Goal: Task Accomplishment & Management: Manage account settings

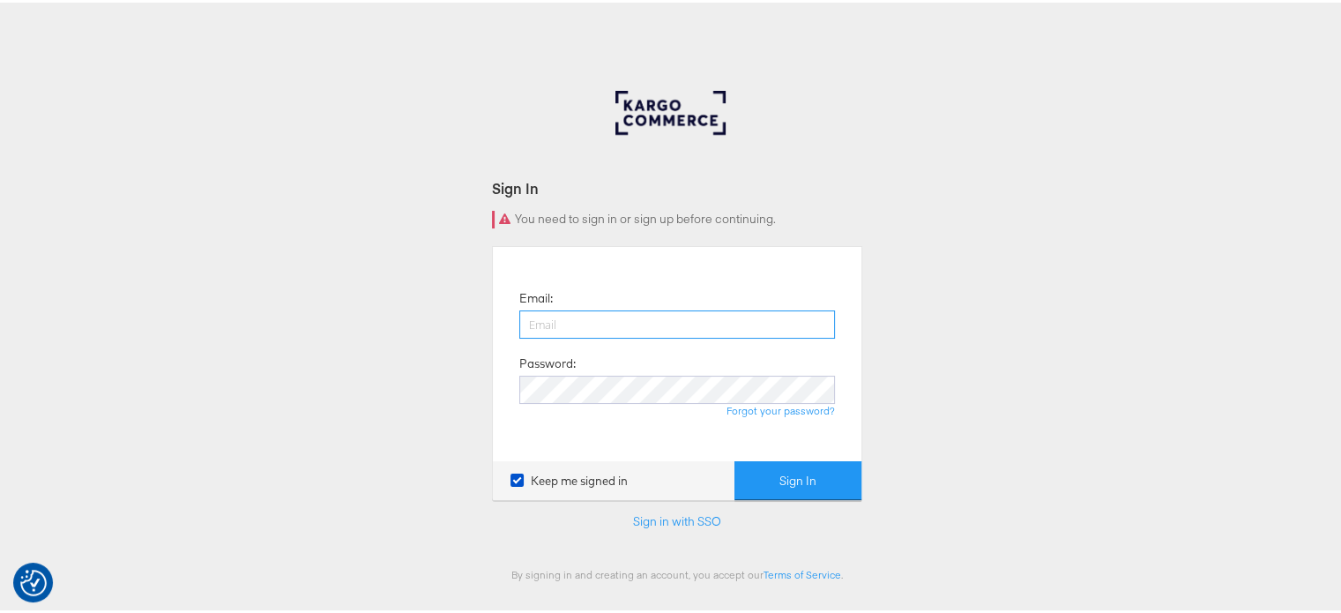
click at [601, 321] on input "email" at bounding box center [677, 322] width 316 height 28
type input "sudheer.bheemunipalli@kargo.com"
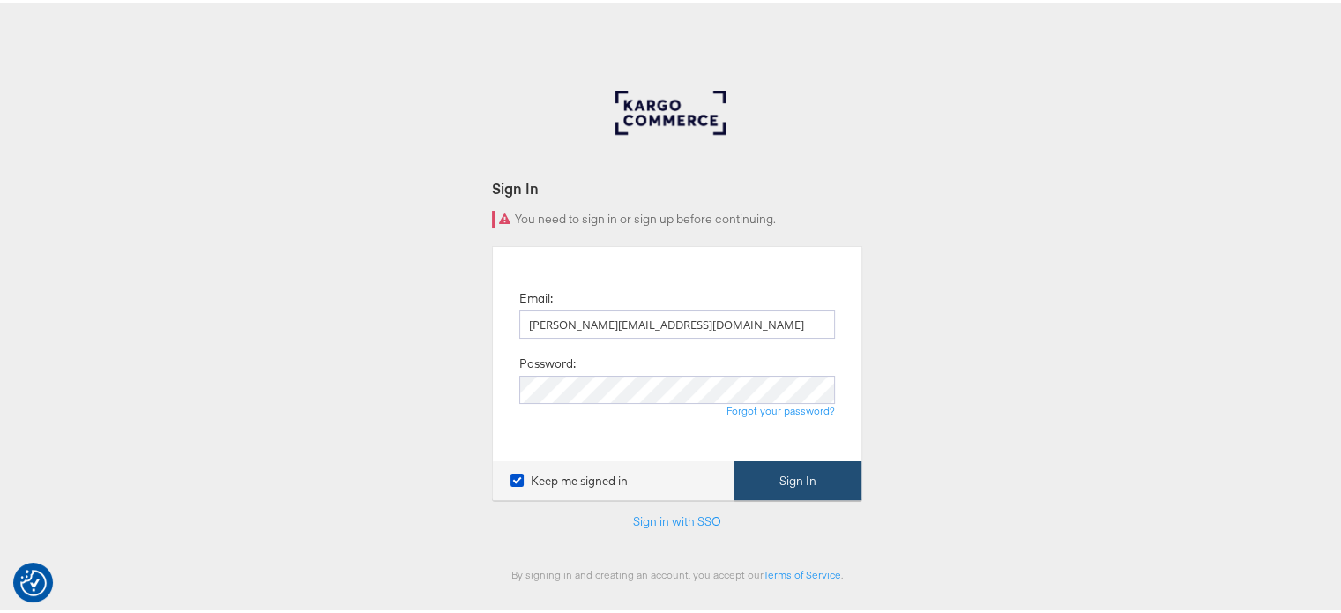
click at [833, 472] on button "Sign In" at bounding box center [798, 479] width 127 height 40
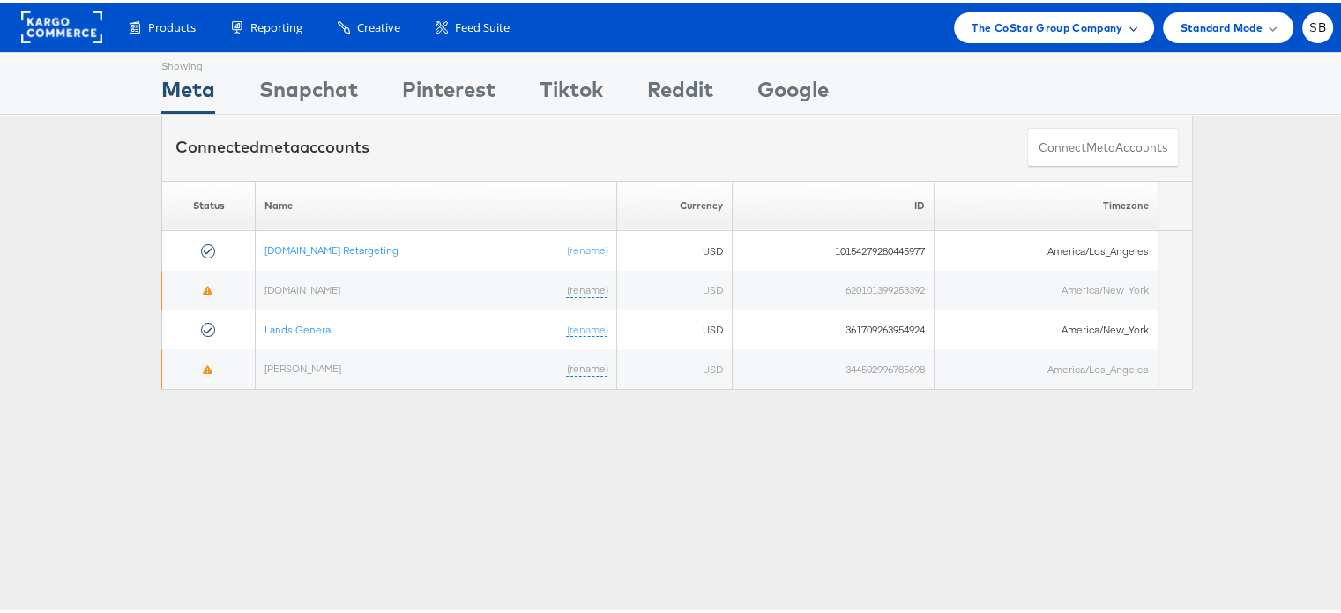
click at [1035, 28] on span "The CoStar Group Company" at bounding box center [1047, 25] width 151 height 19
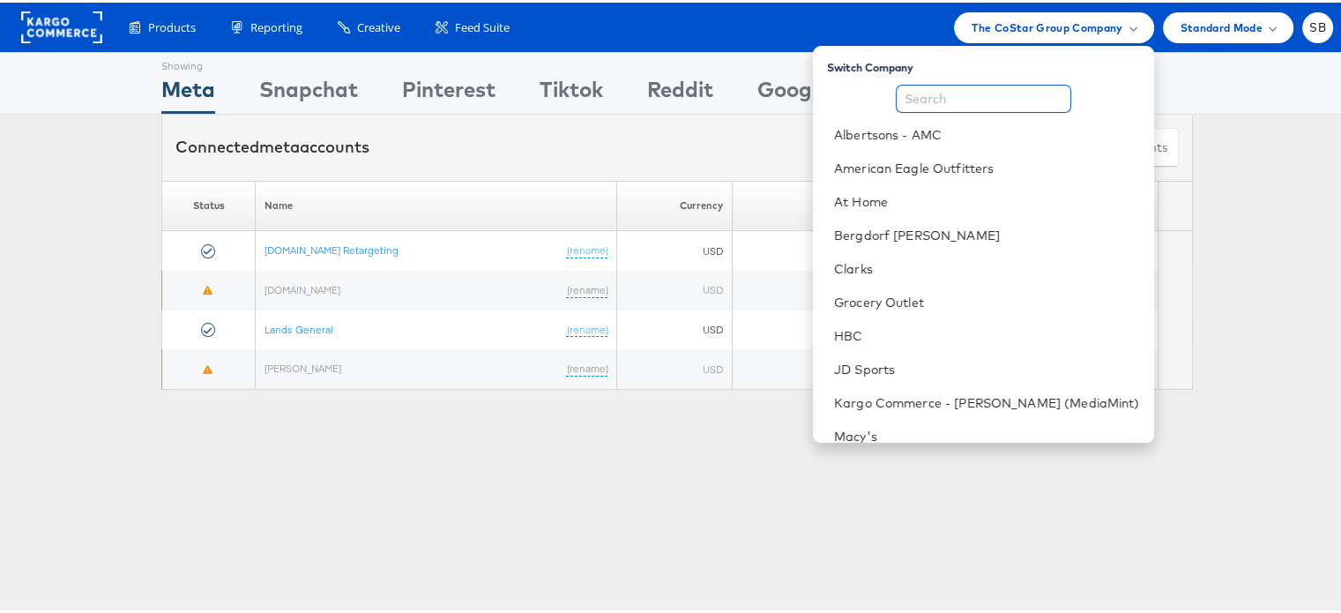
click at [972, 102] on input "text" at bounding box center [984, 96] width 176 height 28
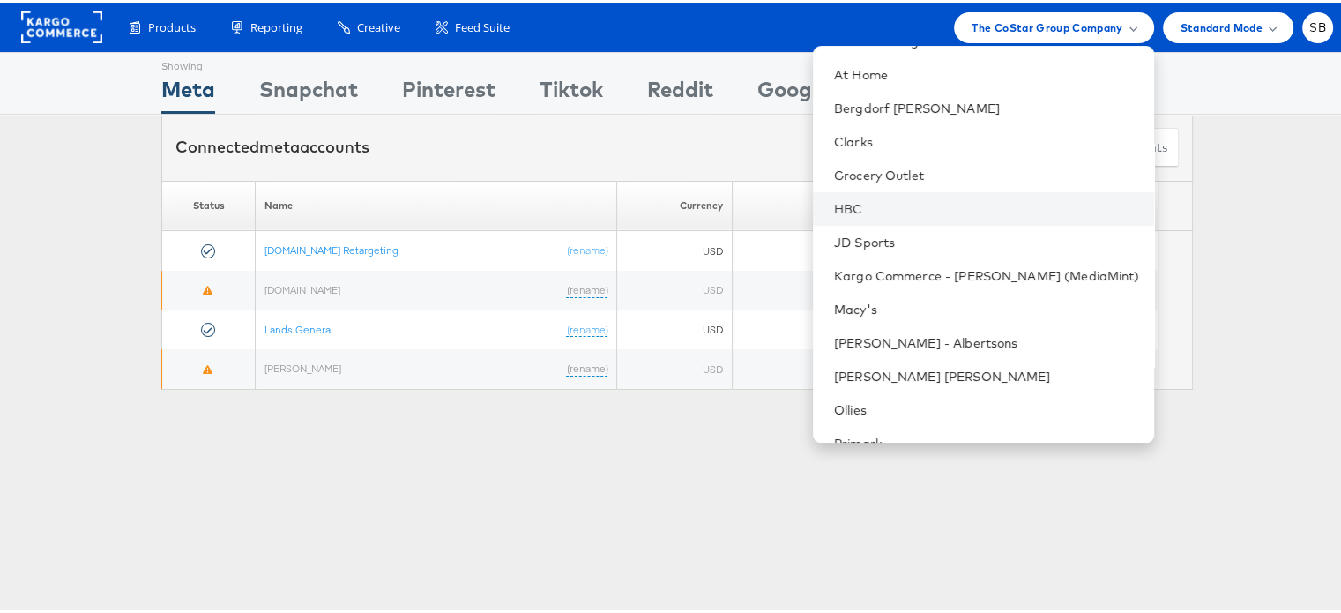
scroll to position [130, 0]
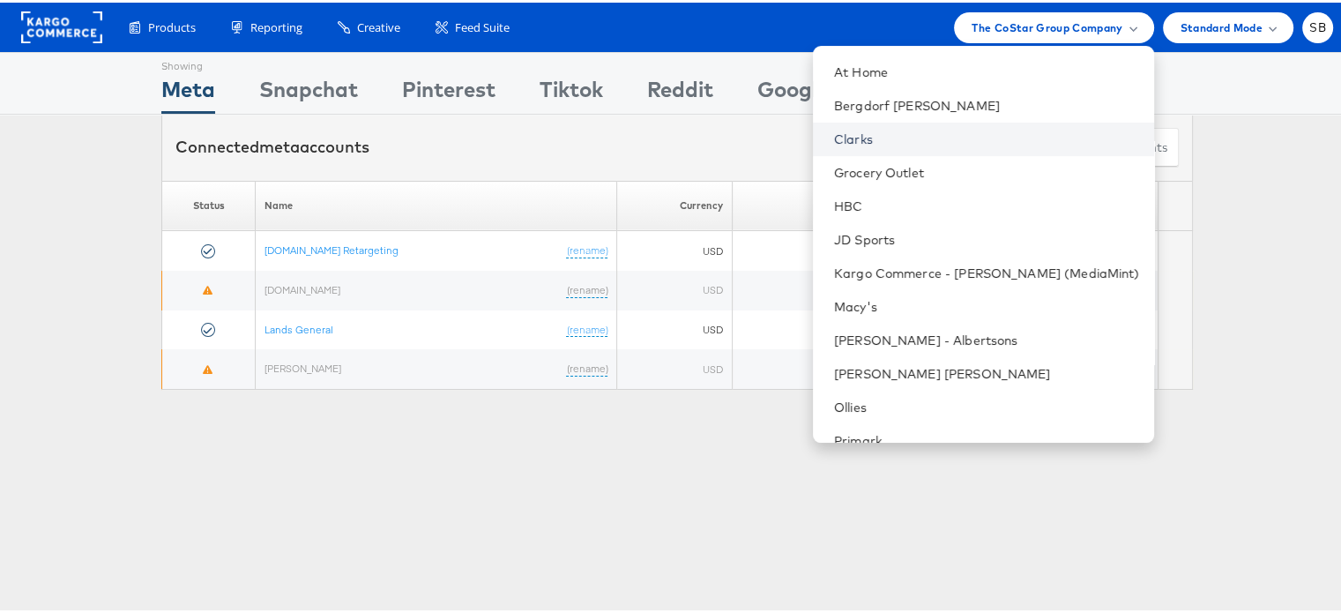
click at [898, 132] on link "Clarks" at bounding box center [987, 137] width 306 height 18
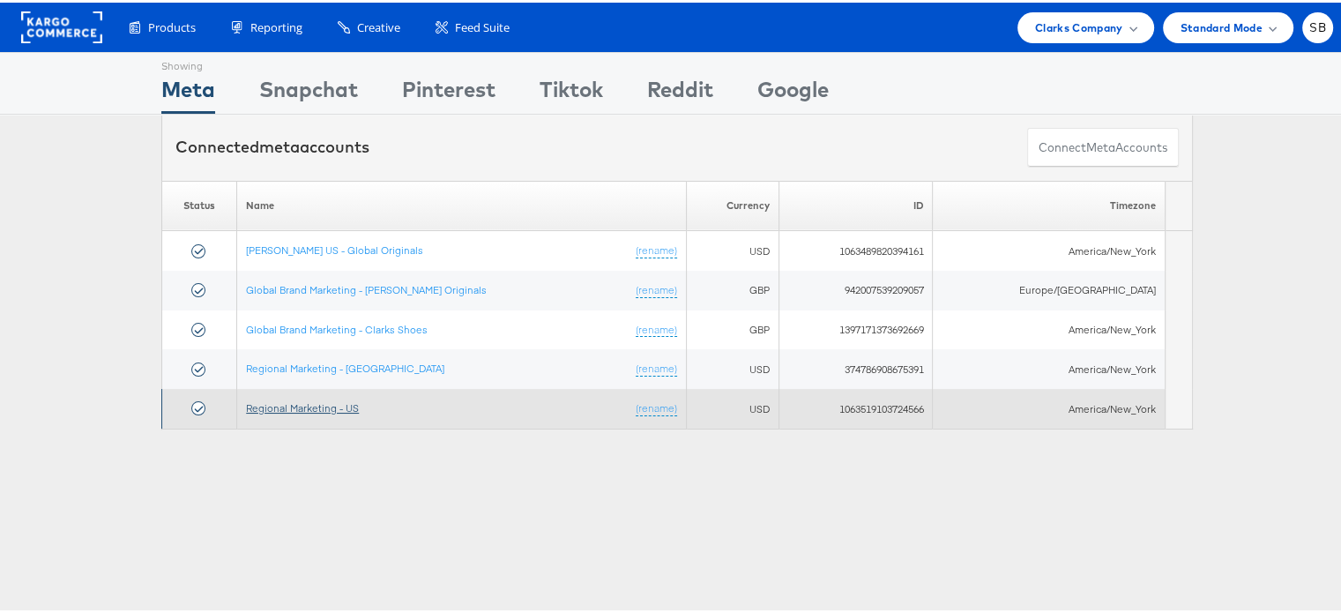
click at [275, 407] on link "Regional Marketing - US" at bounding box center [302, 405] width 113 height 13
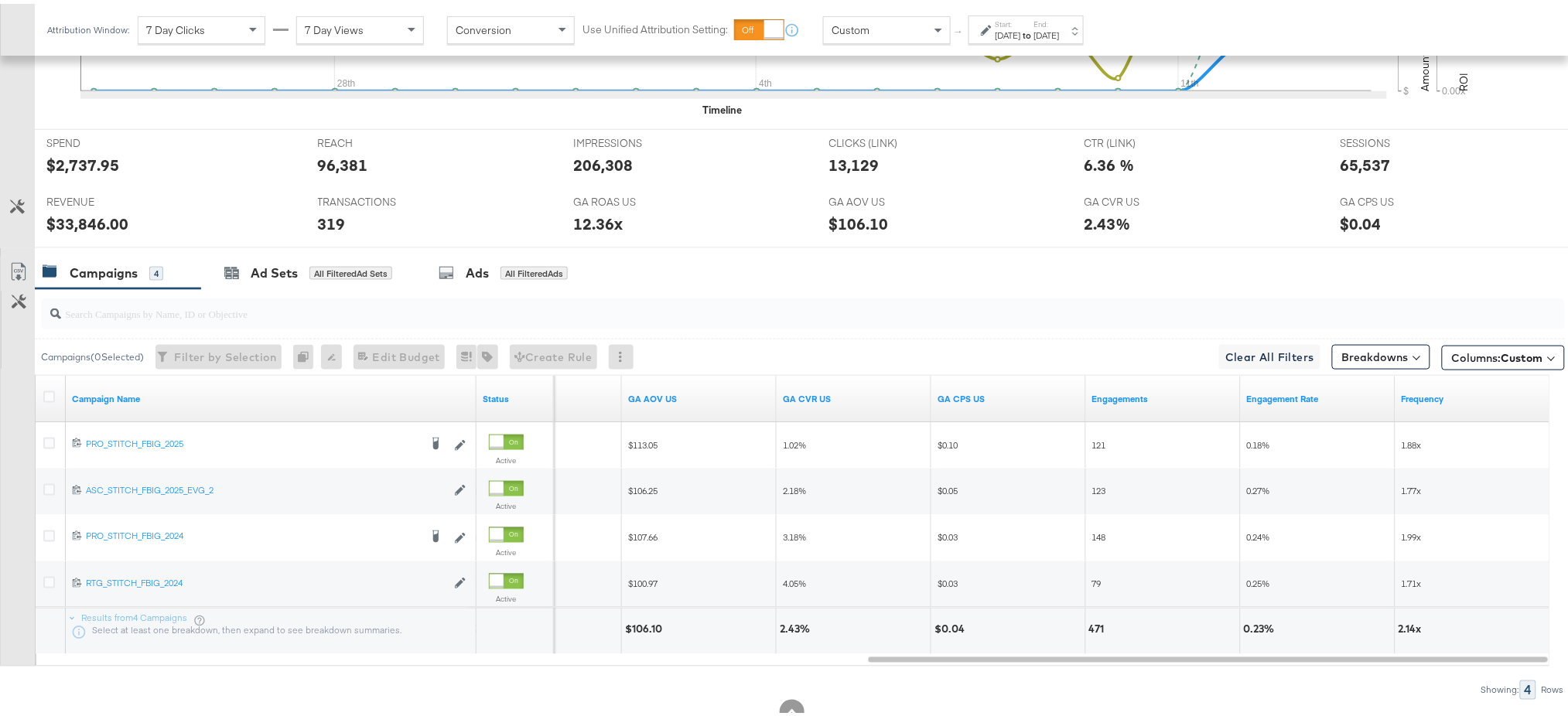
scroll to position [628, 0]
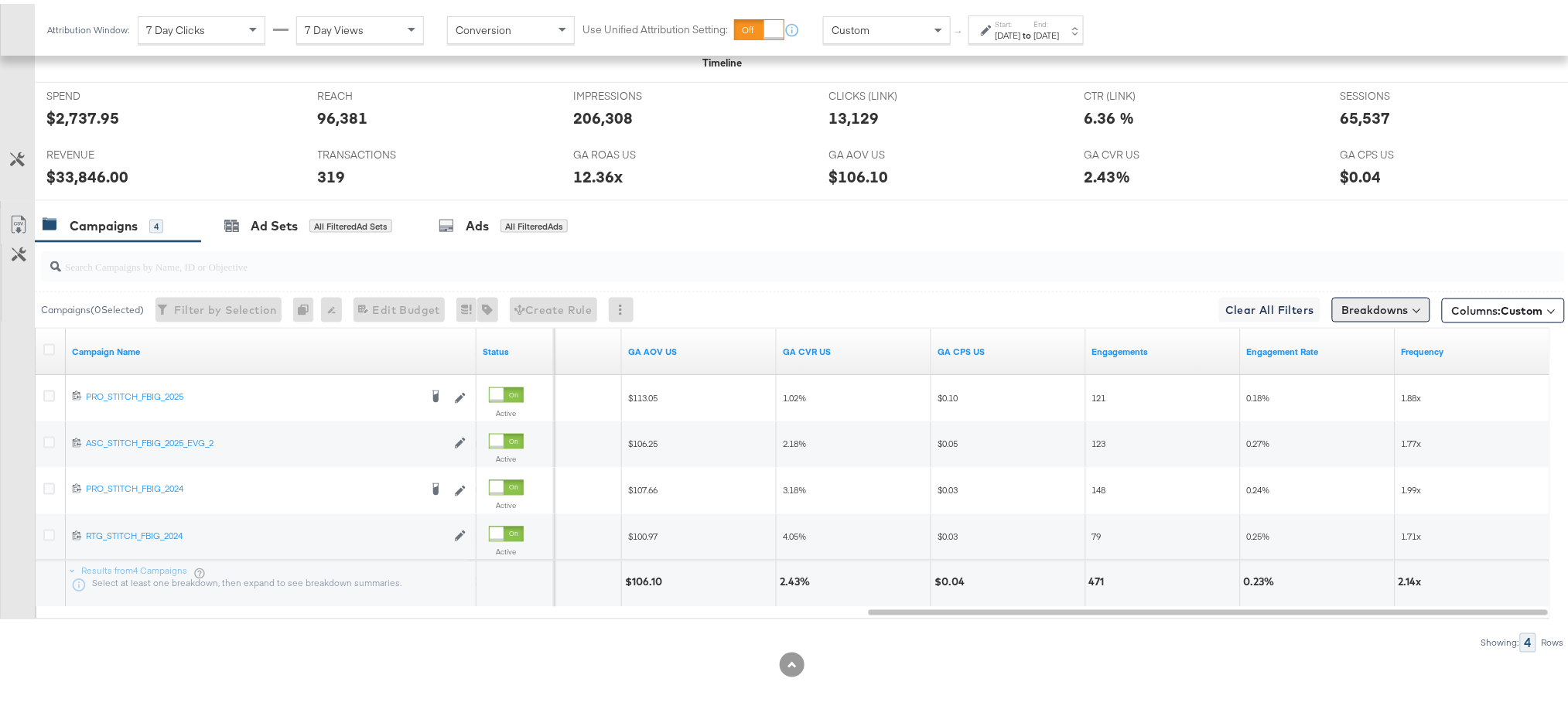
click at [1355, 311] on button "Breakdowns" at bounding box center [1381, 306] width 98 height 25
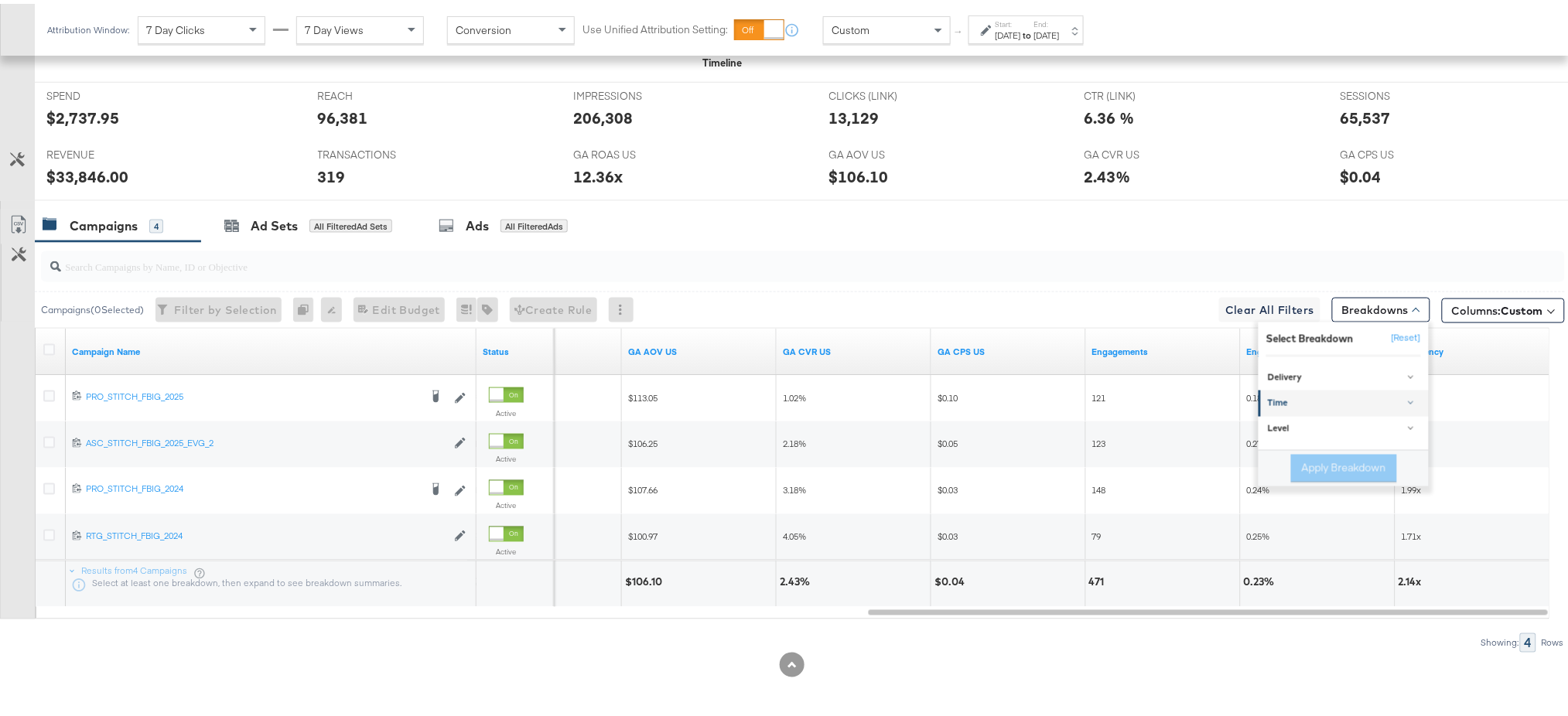
click at [1282, 388] on link "Time" at bounding box center [1343, 400] width 170 height 25
click at [1268, 439] on div "Day" at bounding box center [1344, 438] width 167 height 16
click at [1324, 542] on button "Apply Breakdown" at bounding box center [1343, 544] width 106 height 28
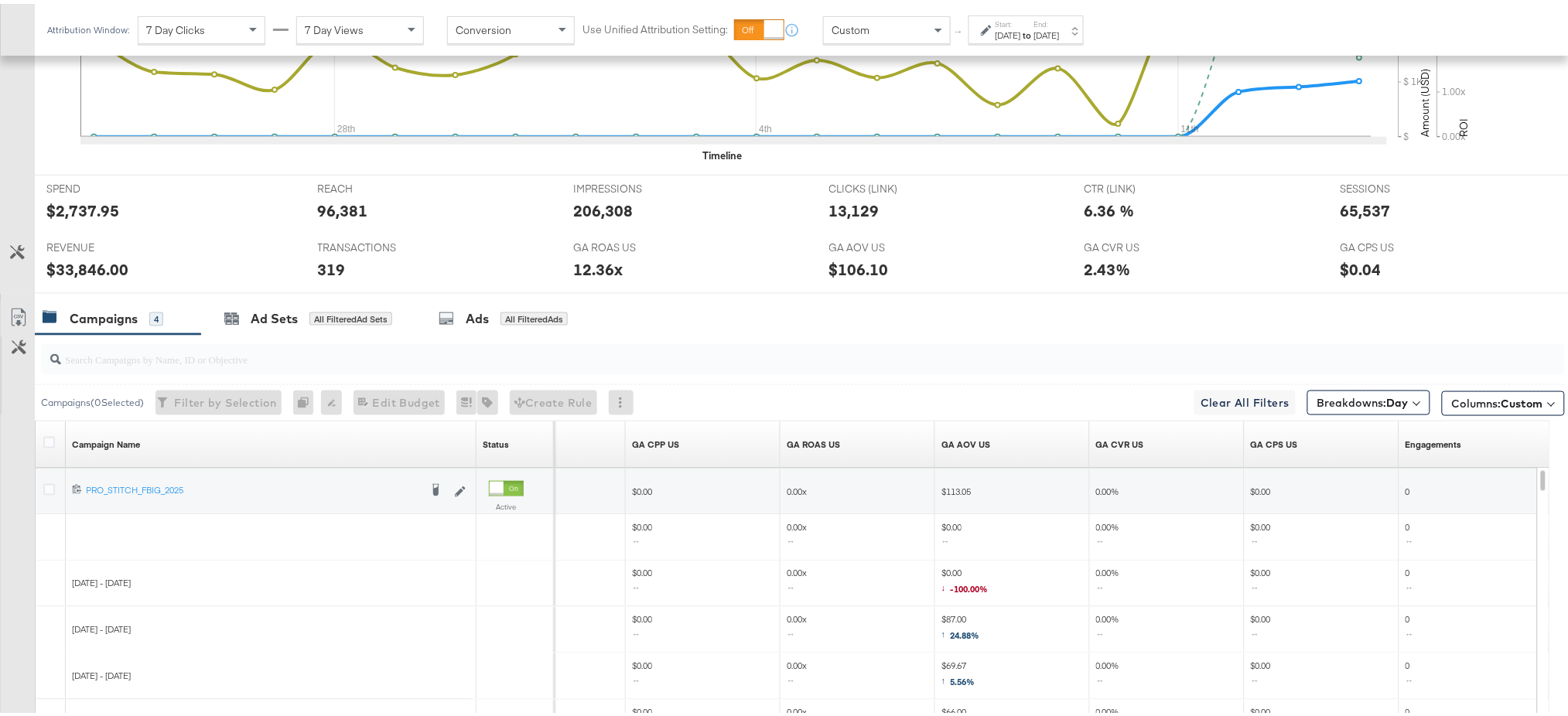
click at [1034, 30] on strong "to" at bounding box center [1027, 31] width 13 height 11
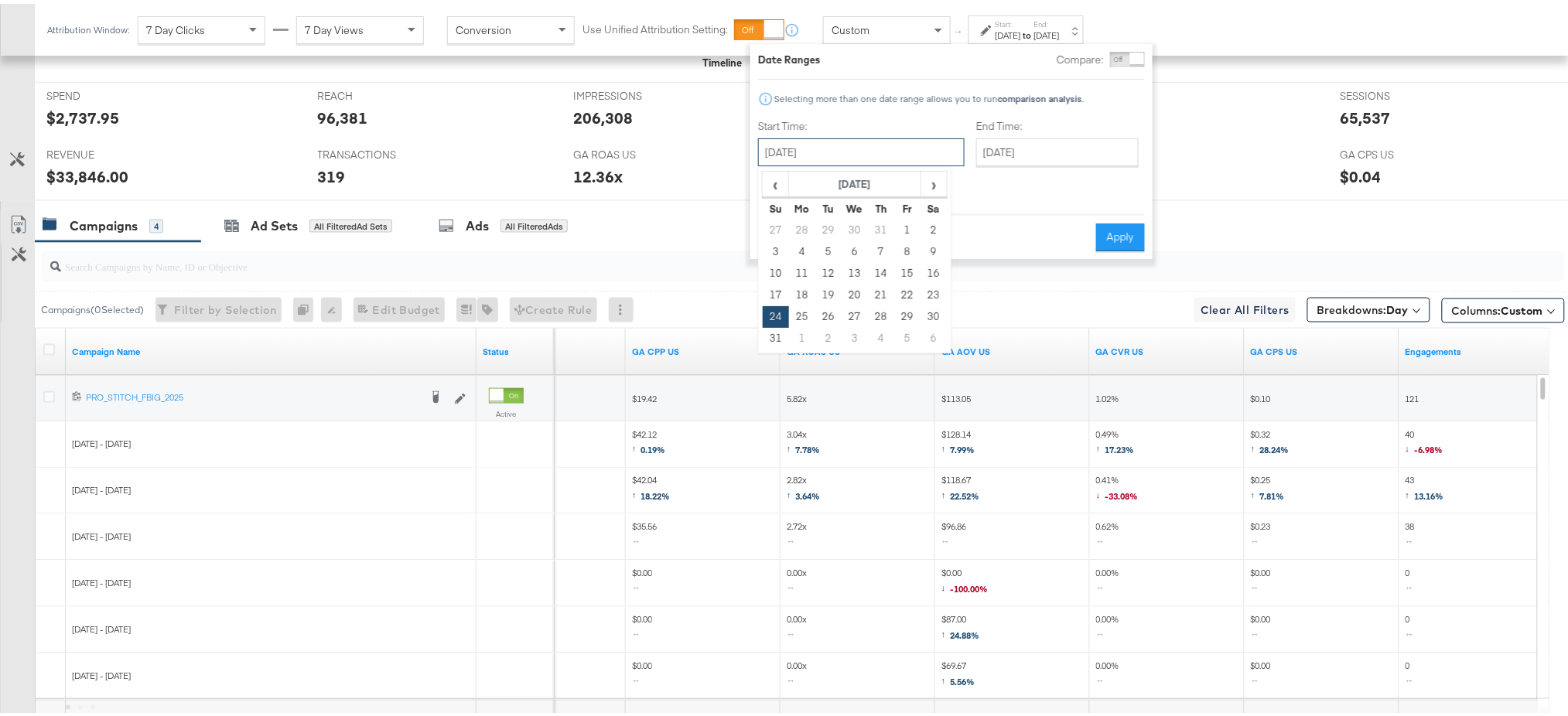
click at [868, 148] on input "August 24th 2025" at bounding box center [860, 148] width 206 height 28
click at [931, 180] on span "›" at bounding box center [933, 180] width 24 height 23
click at [876, 247] on td "11" at bounding box center [881, 248] width 26 height 22
type input "September 11th 2025"
click at [1121, 221] on button "Apply" at bounding box center [1120, 233] width 49 height 28
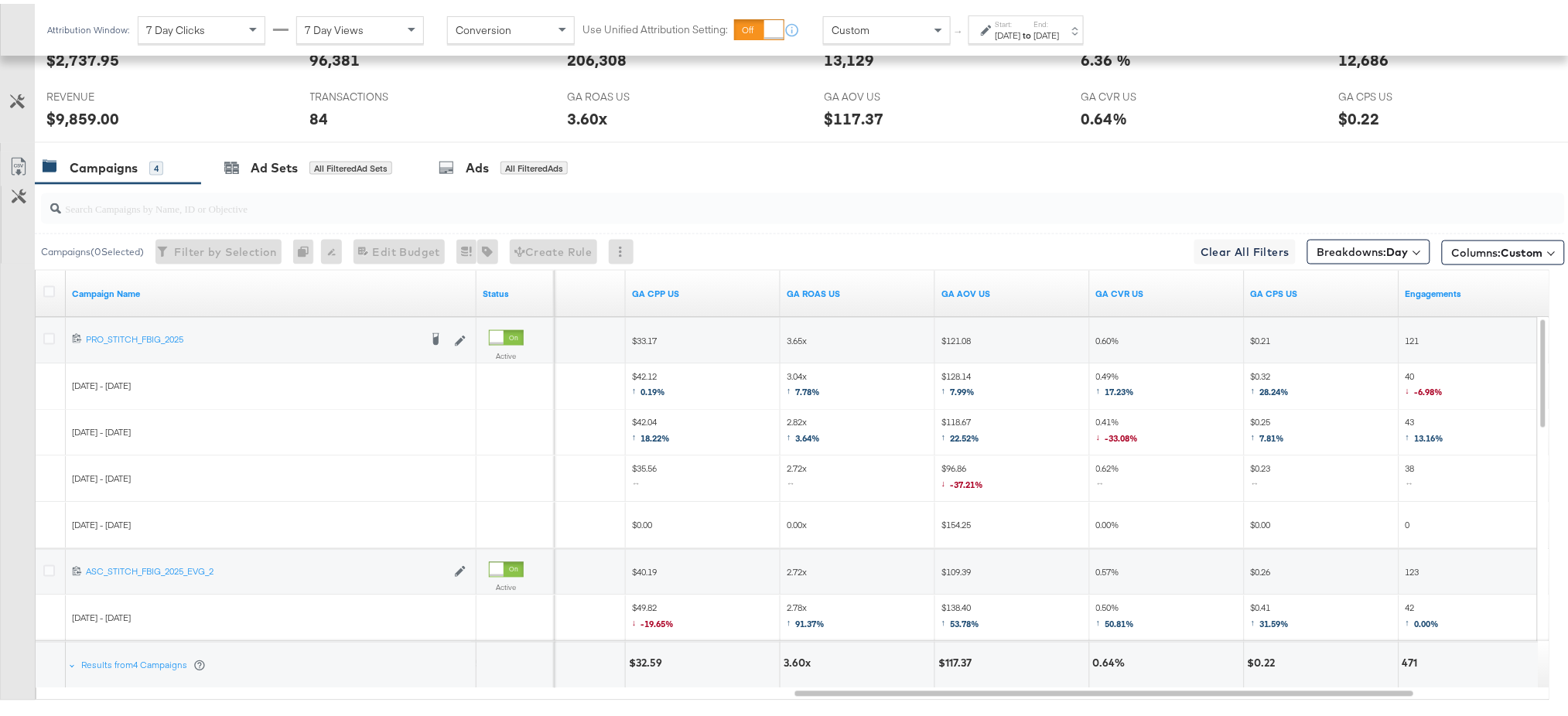
scroll to position [769, 0]
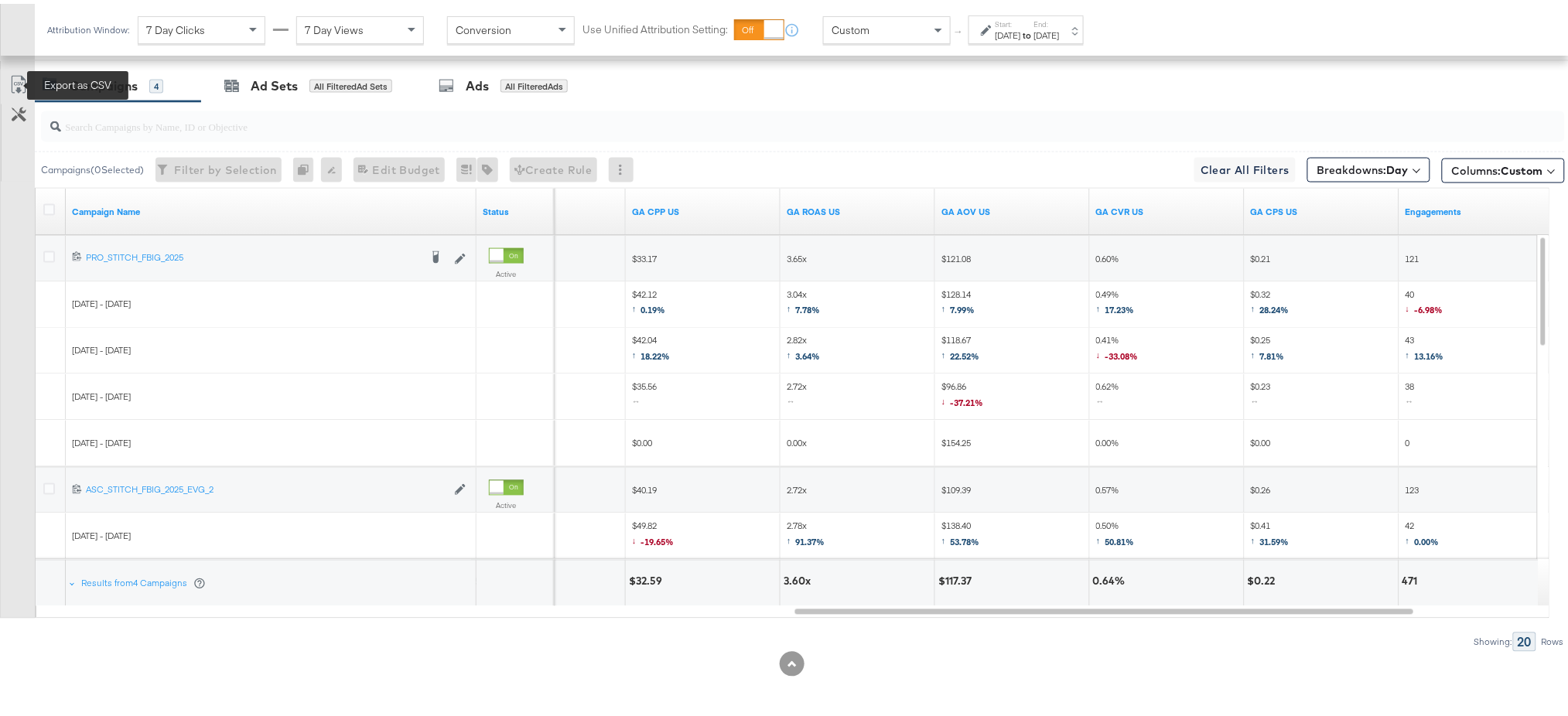
click at [17, 80] on icon at bounding box center [18, 83] width 10 height 11
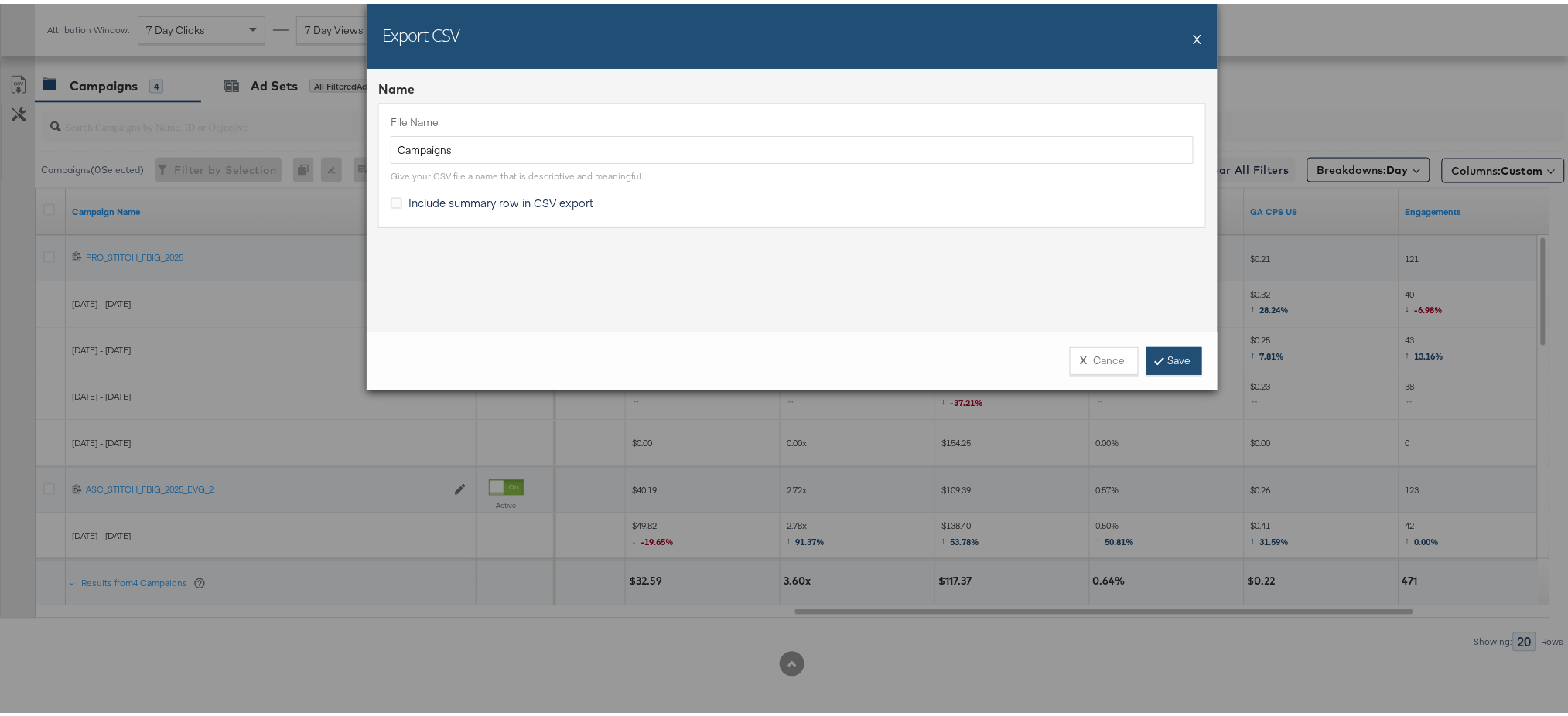
click at [1178, 358] on link "Save" at bounding box center [1174, 358] width 56 height 28
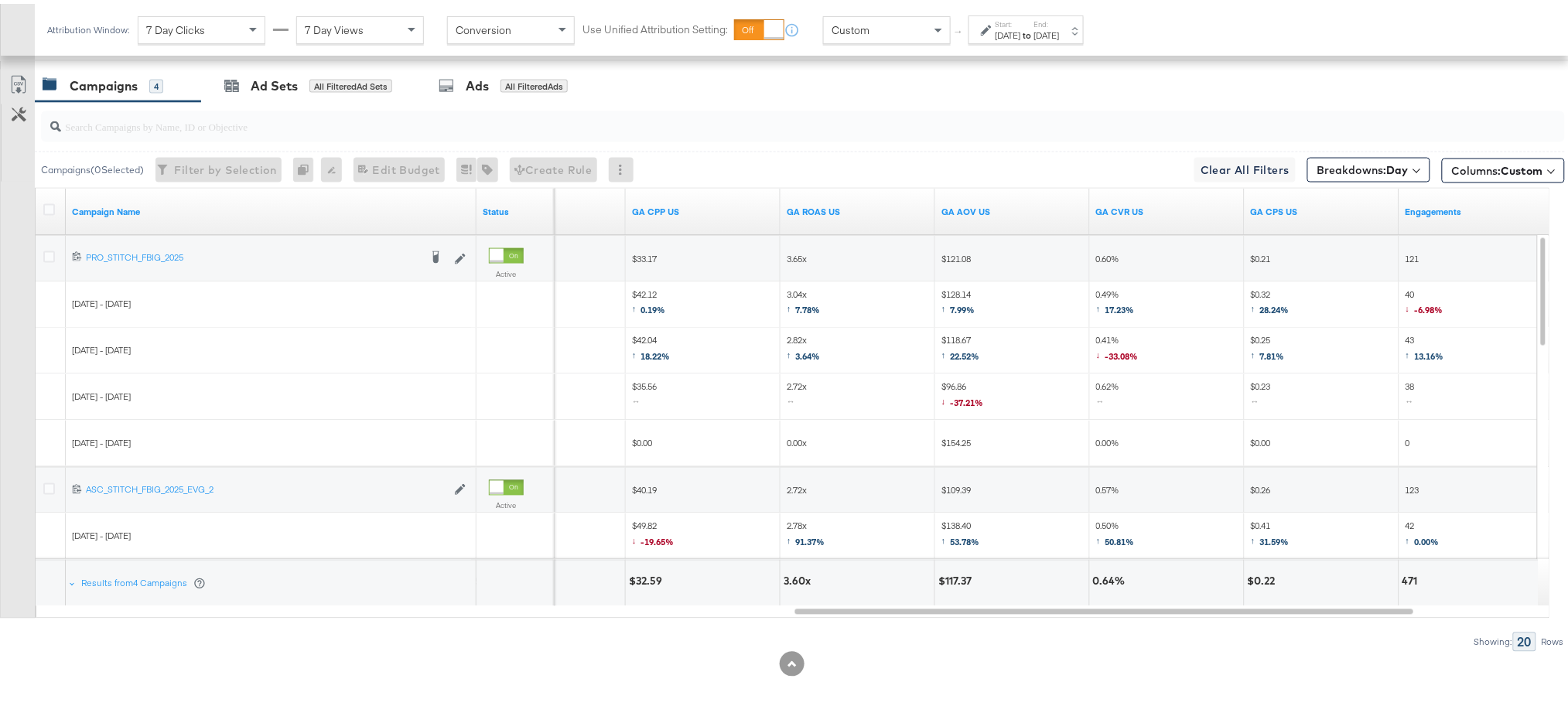
click at [1087, 40] on div "Attribution Window: 7 Day Clicks 7 Day Views Conversion Use Unified Attribution…" at bounding box center [569, 25] width 1068 height 52
click at [1059, 31] on div "Sep 14th 2025" at bounding box center [1046, 32] width 25 height 12
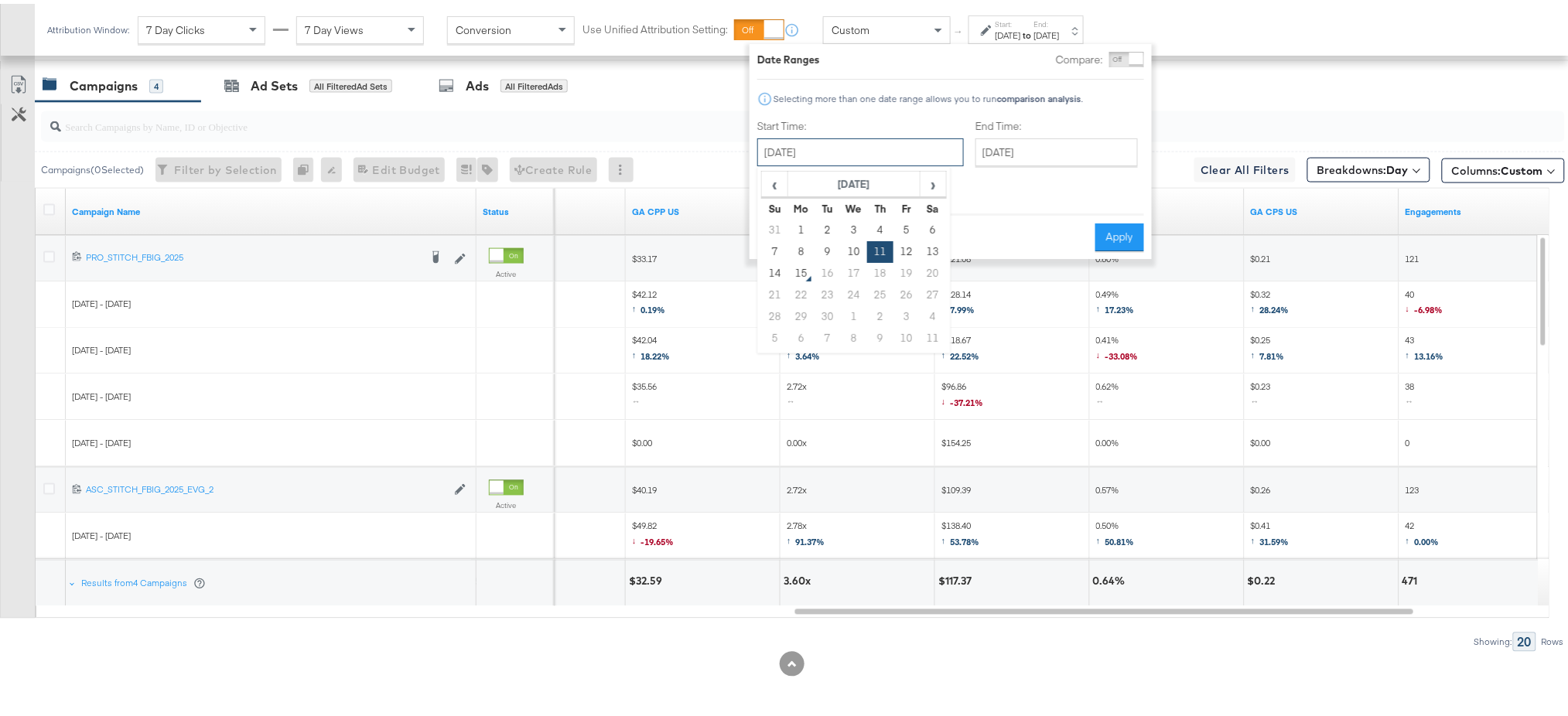
click at [868, 147] on input "September 11th 2025" at bounding box center [859, 148] width 206 height 28
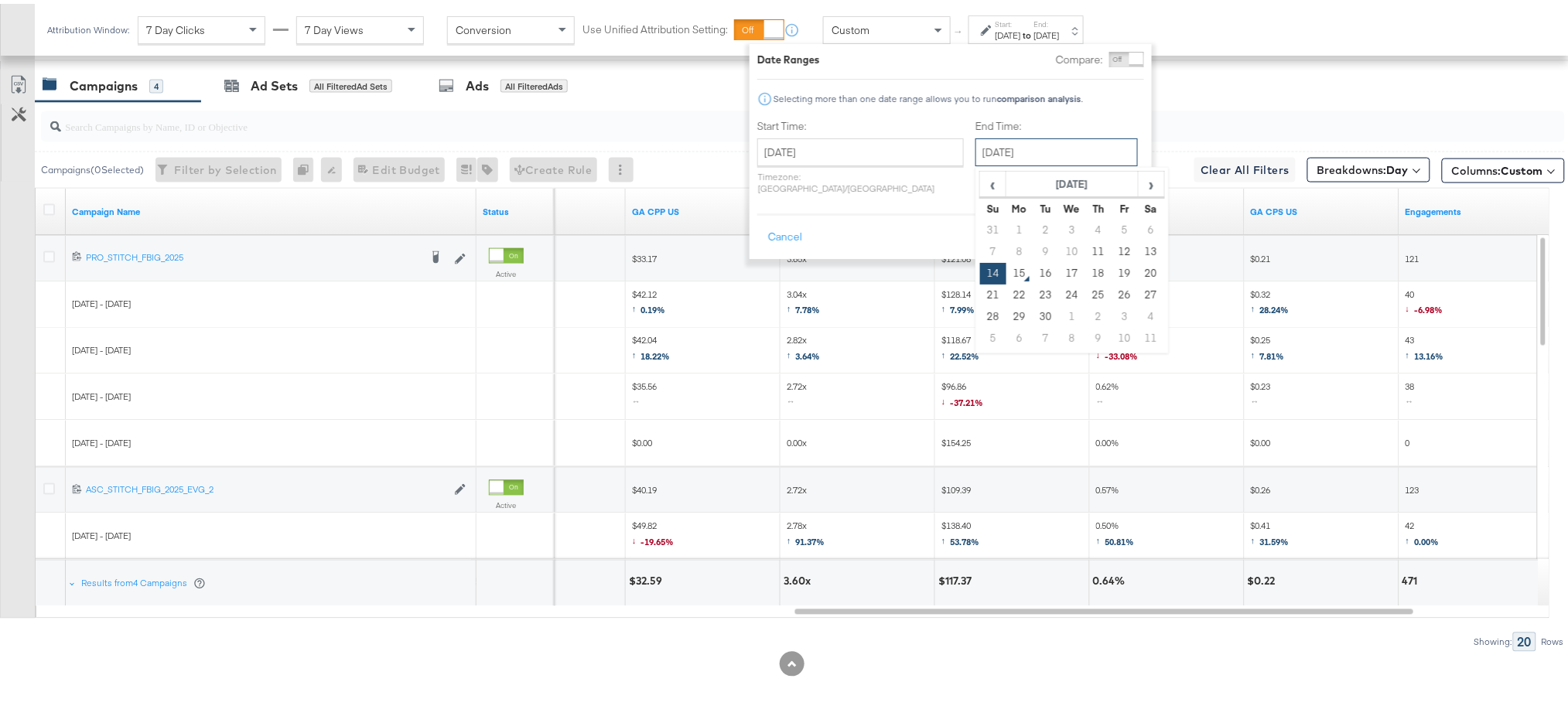
click at [975, 150] on input "September 14th 2025" at bounding box center [1056, 148] width 162 height 28
click at [1085, 240] on td "11" at bounding box center [1098, 248] width 26 height 22
type input "September 11th 2025"
click at [1122, 224] on button "Apply" at bounding box center [1120, 233] width 49 height 28
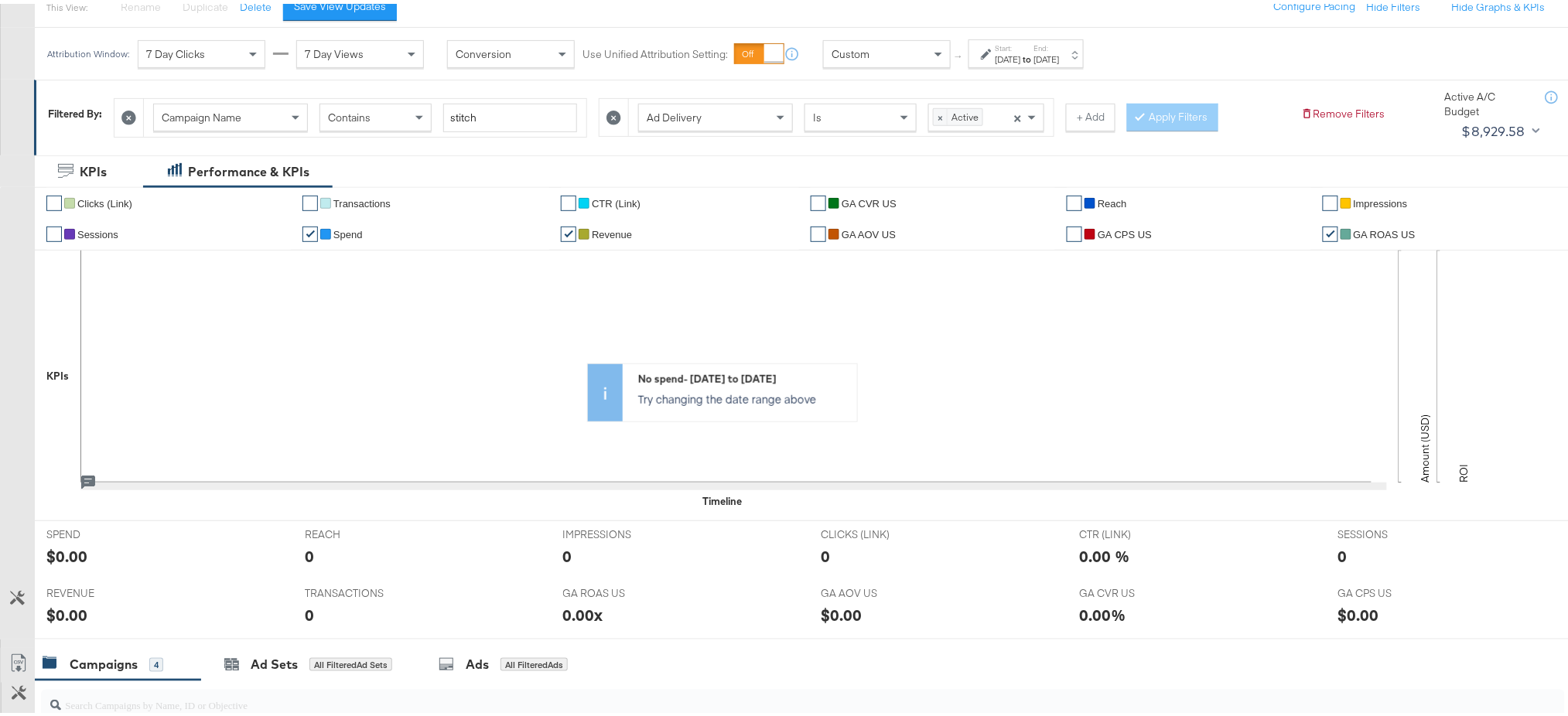
scroll to position [0, 0]
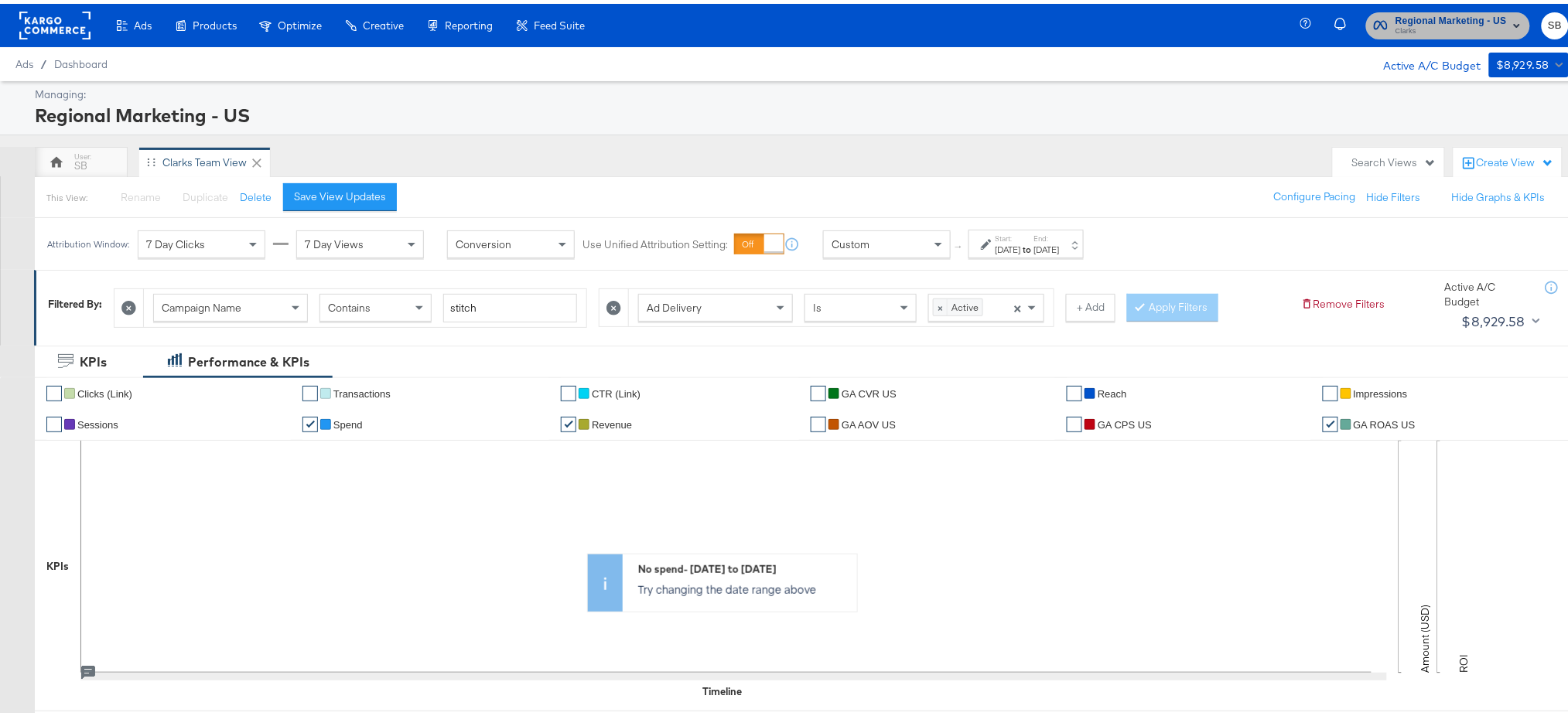
click at [1395, 28] on span "Clarks" at bounding box center [1450, 28] width 111 height 12
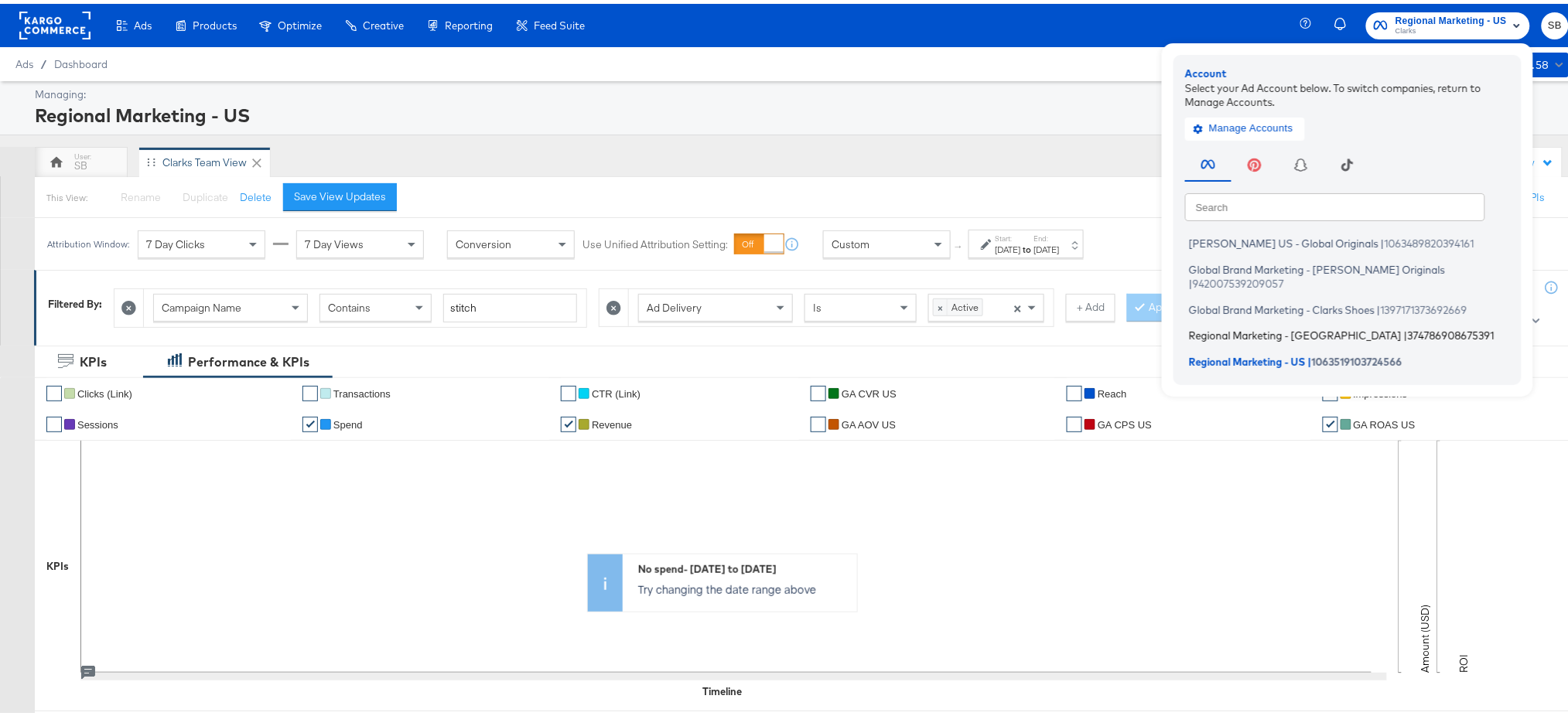
click at [1217, 325] on span "Regional Marketing - CA" at bounding box center [1295, 331] width 213 height 12
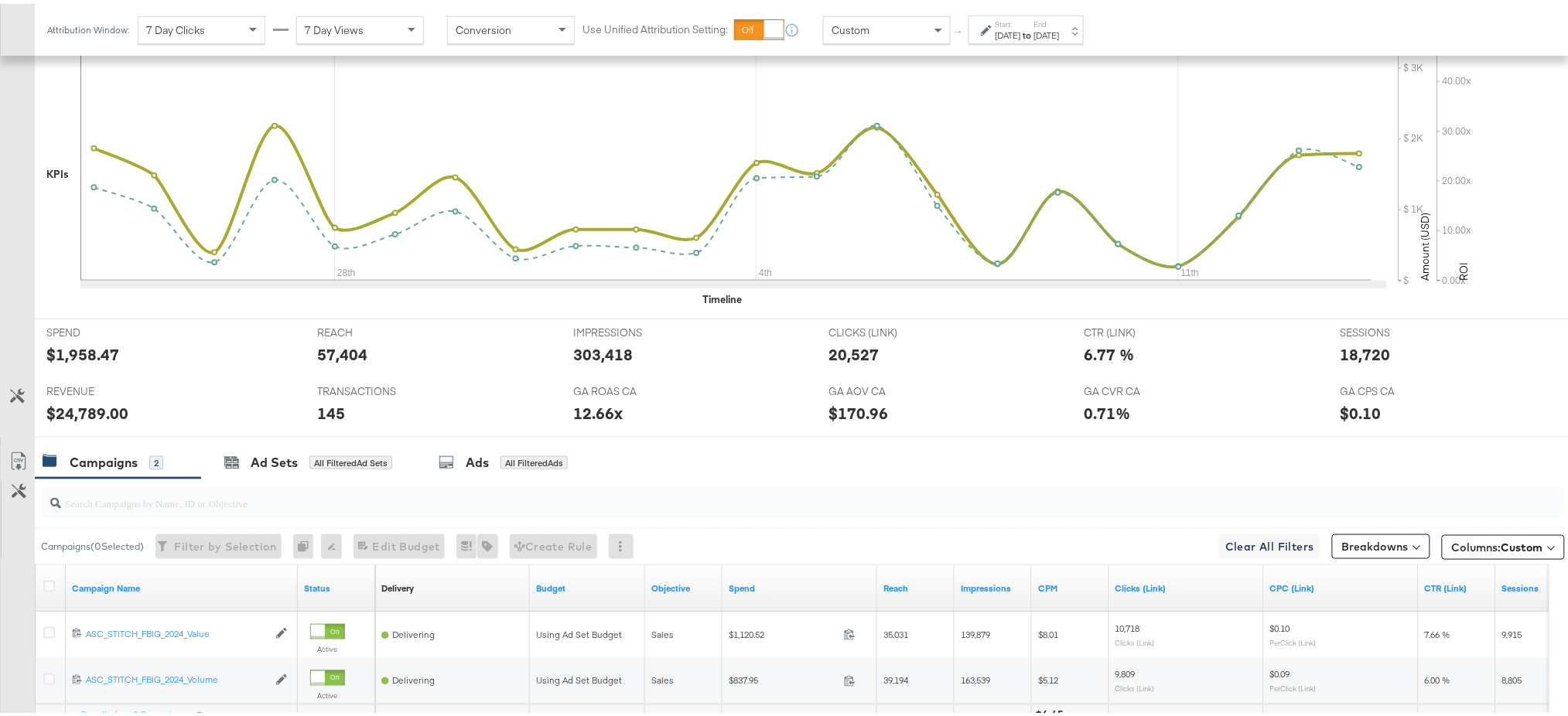
scroll to position [571, 0]
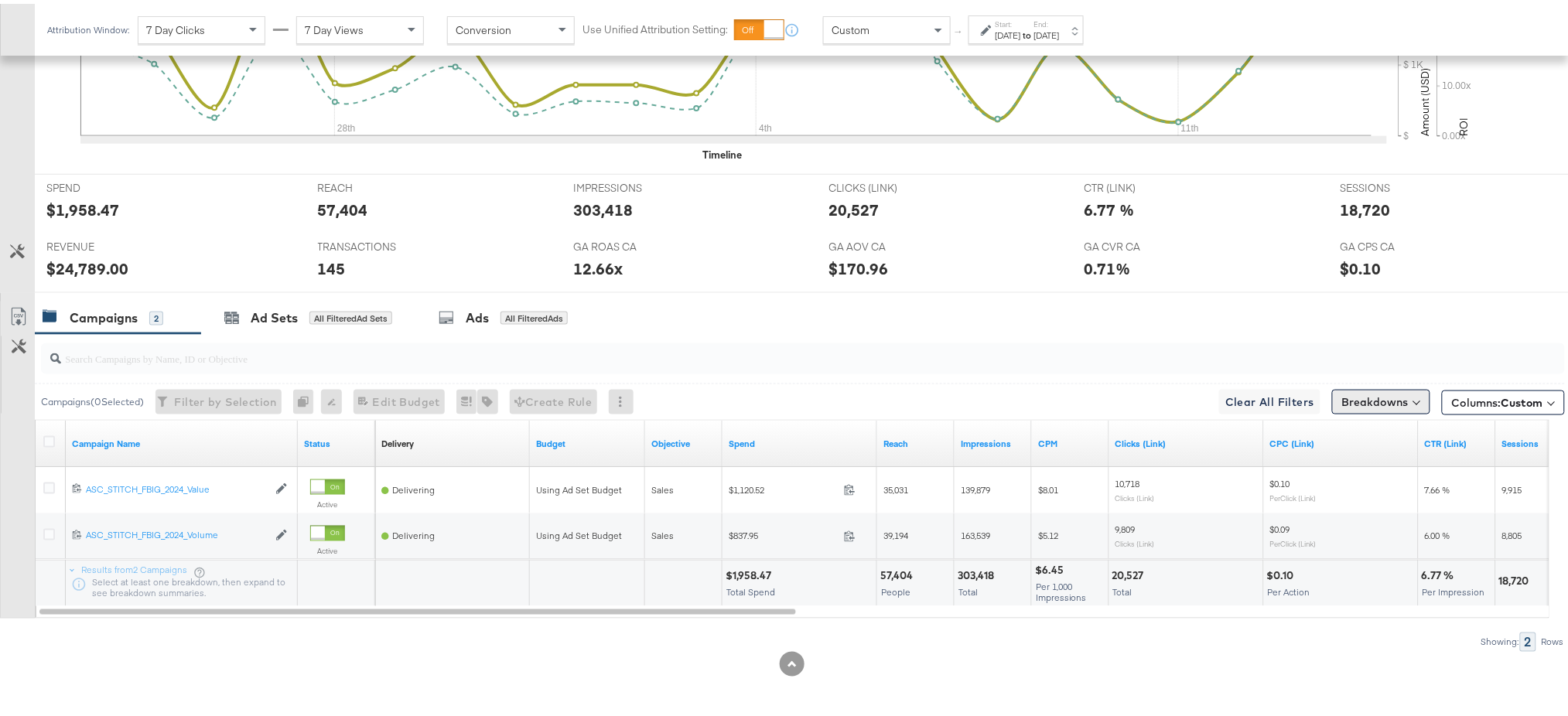
click at [1374, 397] on button "Breakdowns" at bounding box center [1381, 398] width 98 height 25
click at [1288, 468] on div "Delivery" at bounding box center [1345, 466] width 154 height 12
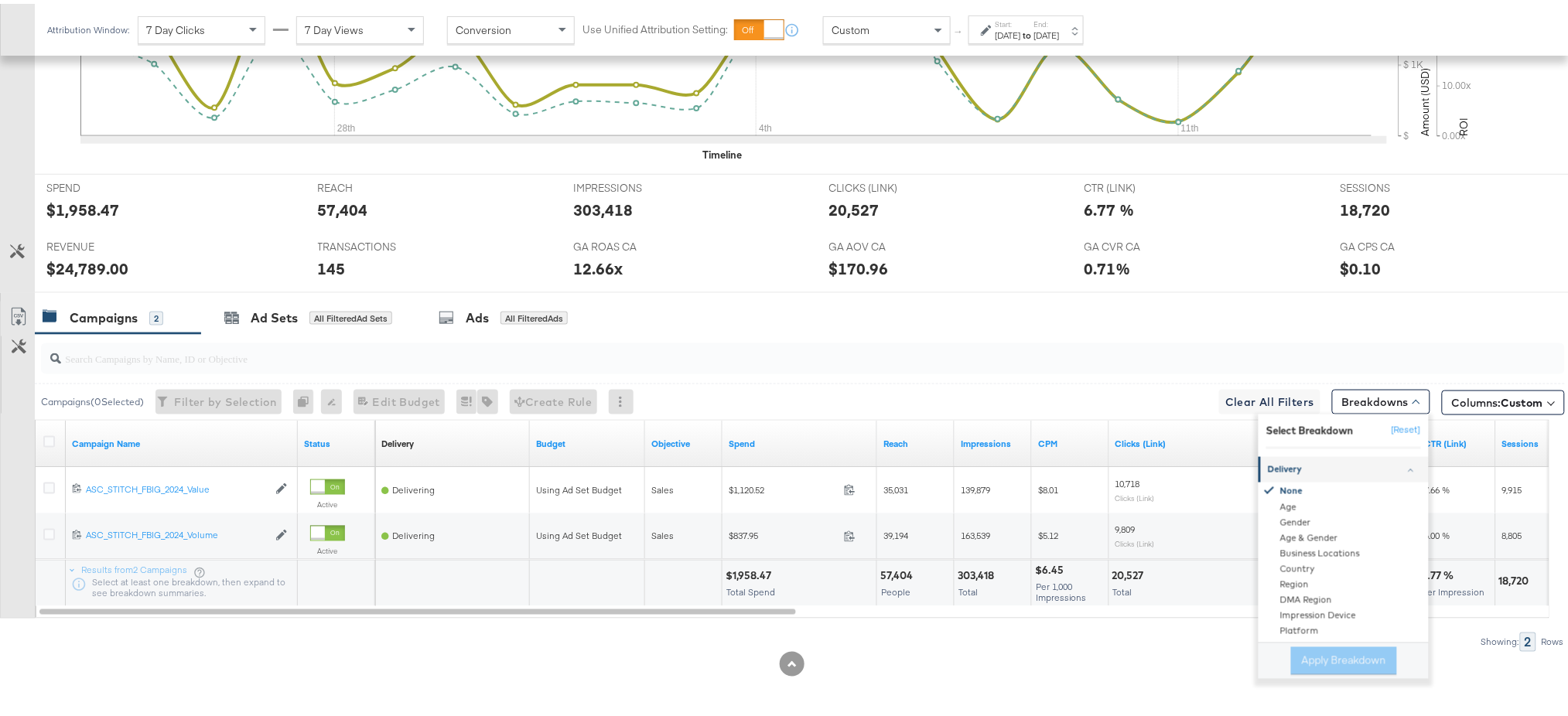
click at [1286, 467] on div "Delivery" at bounding box center [1345, 466] width 154 height 12
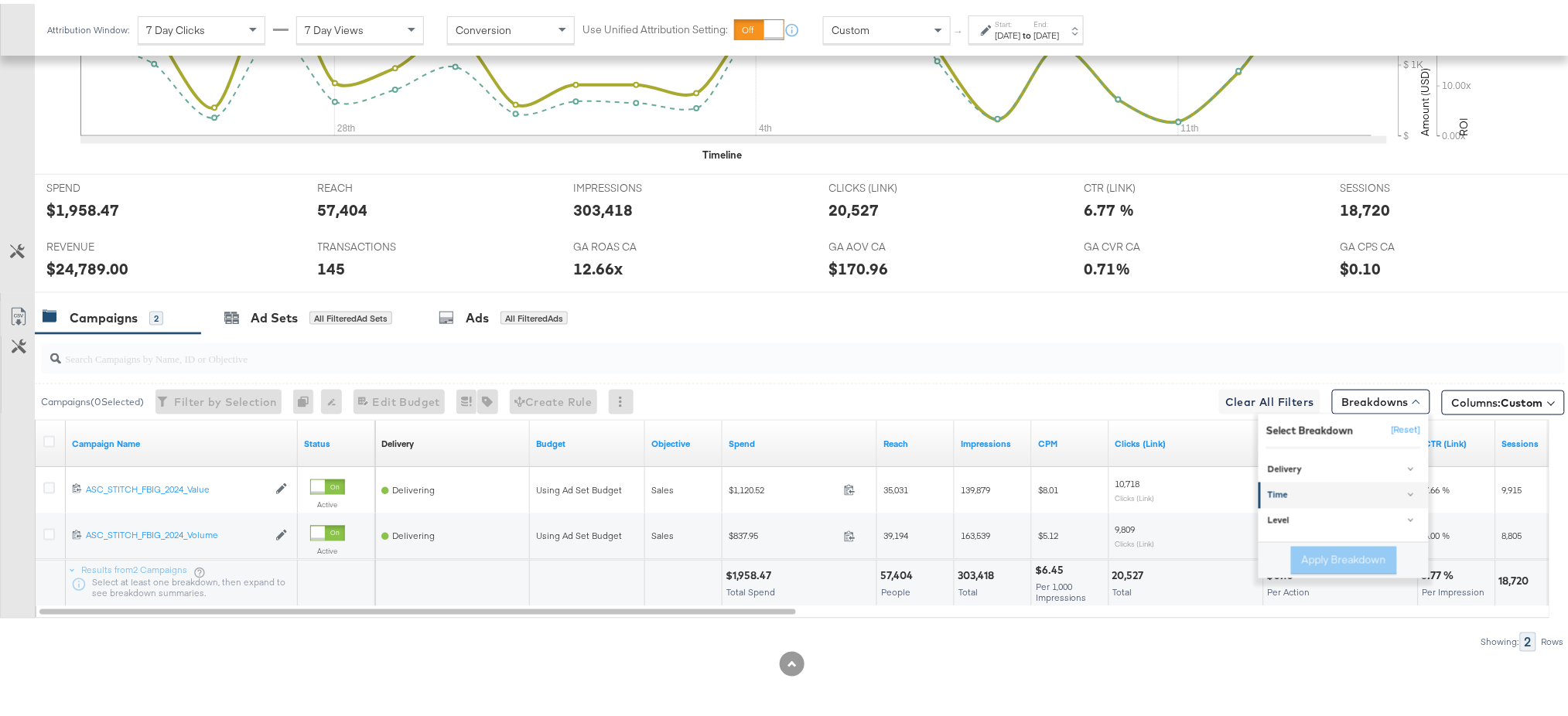
click at [1269, 494] on div "Time" at bounding box center [1345, 492] width 154 height 12
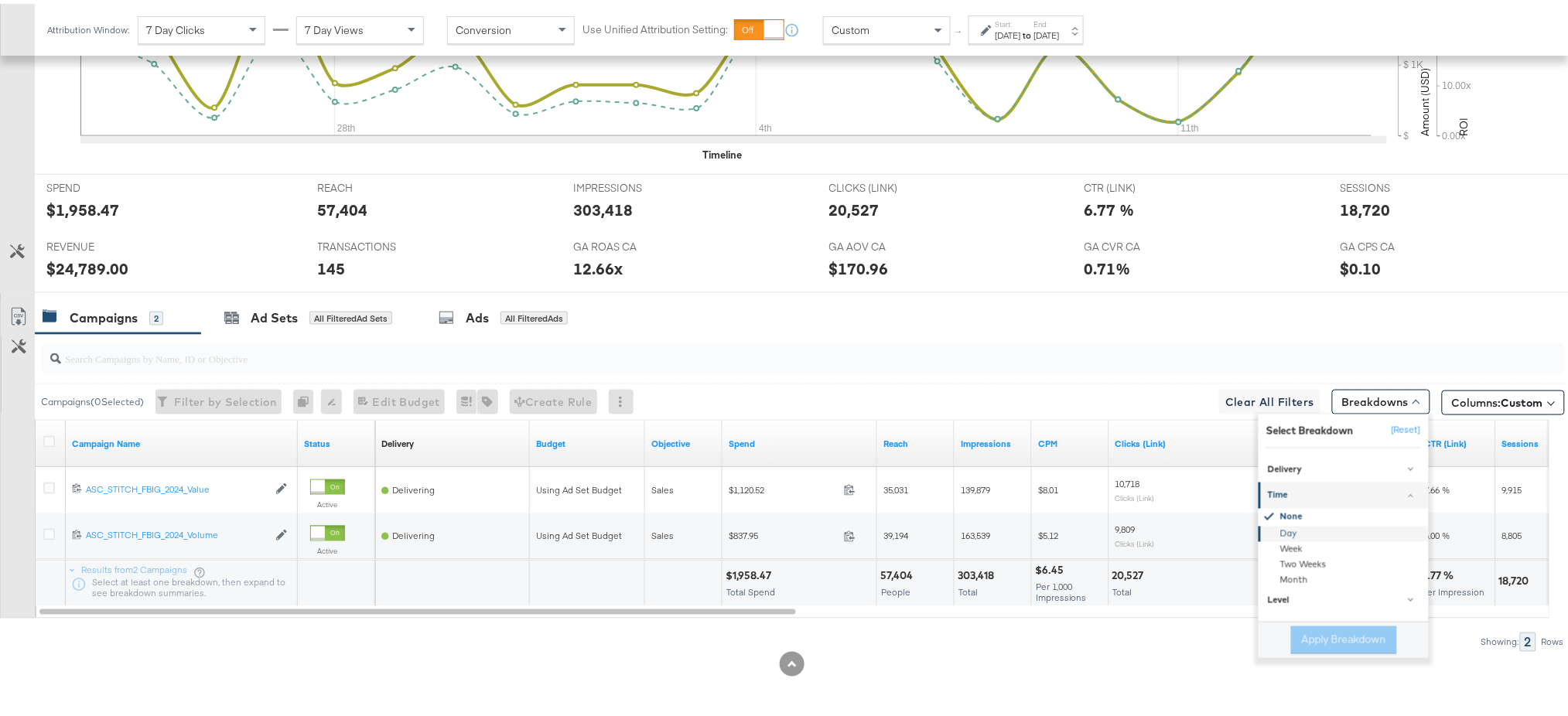
click at [1270, 531] on div "Day" at bounding box center [1344, 530] width 167 height 16
click at [1309, 639] on button "Apply Breakdown" at bounding box center [1343, 636] width 106 height 28
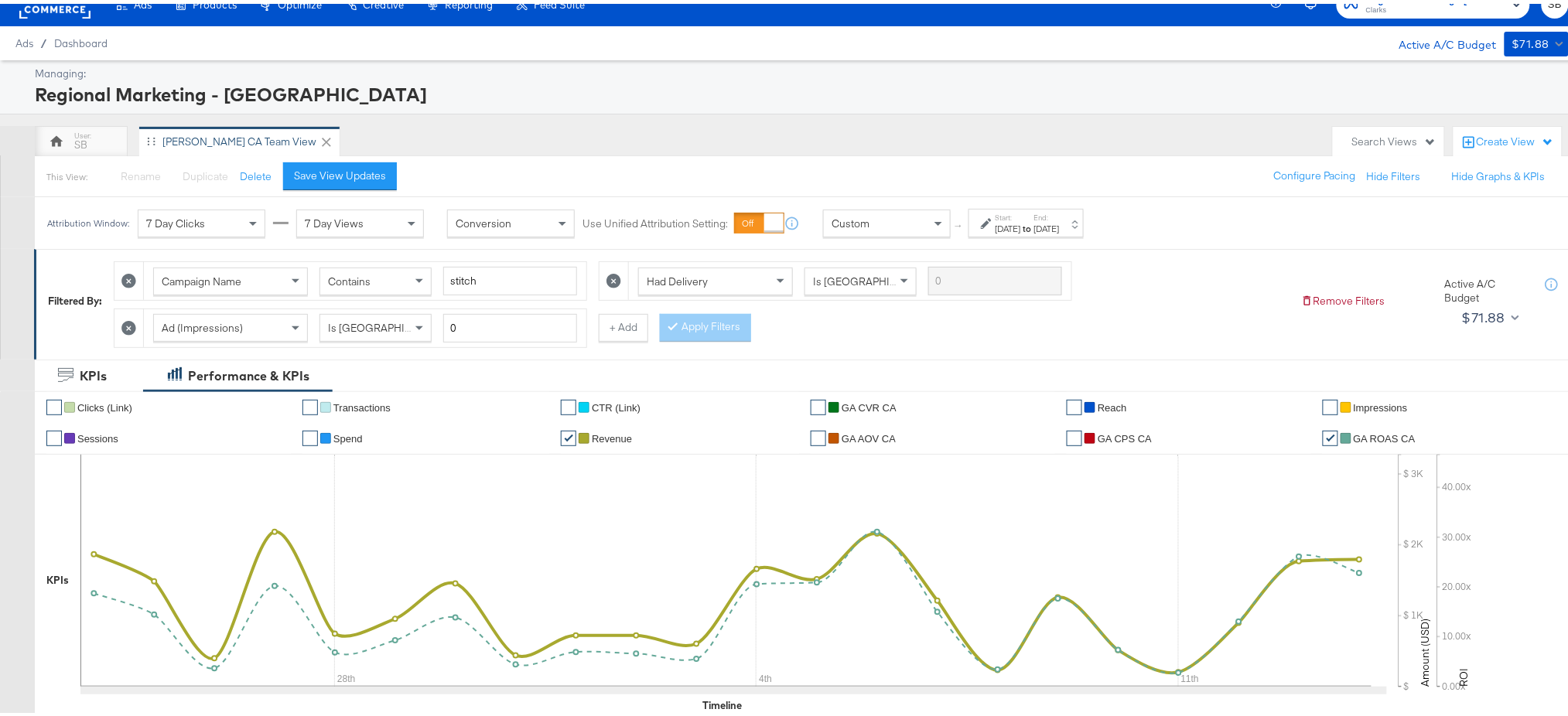
scroll to position [0, 0]
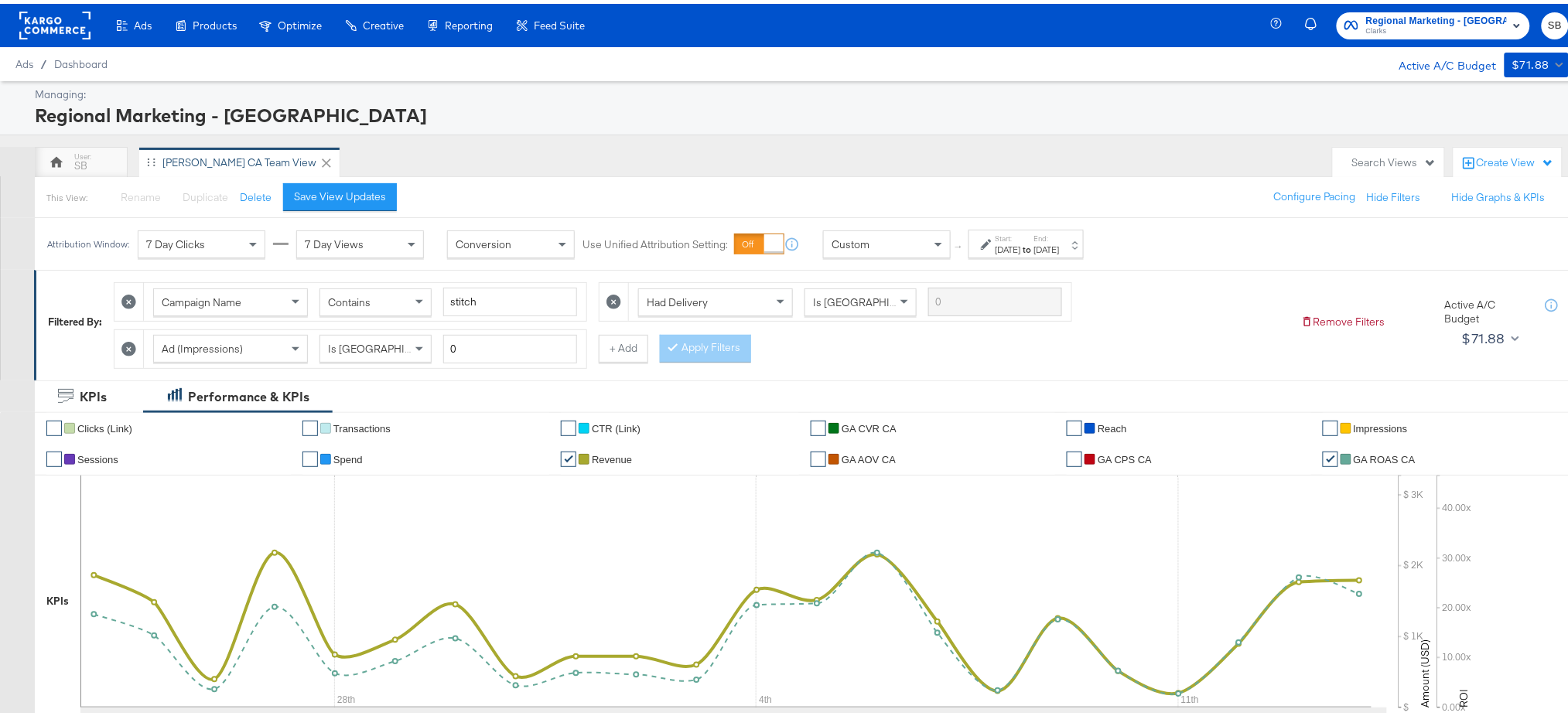
click at [1034, 242] on strong "to" at bounding box center [1027, 245] width 13 height 11
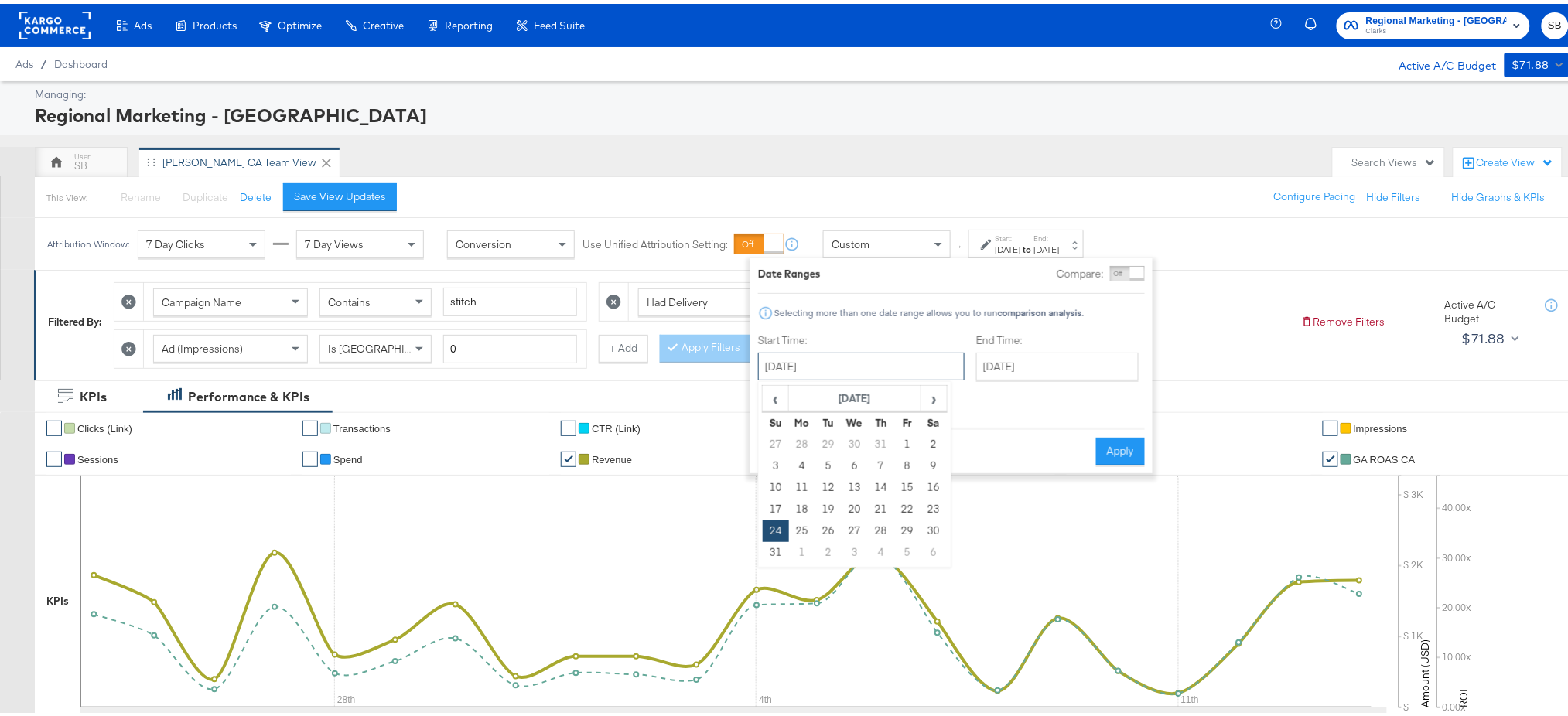
click at [875, 365] on input "August 24th 2025" at bounding box center [860, 363] width 206 height 28
click at [793, 486] on td "11" at bounding box center [802, 484] width 26 height 22
type input "August 11th 2025"
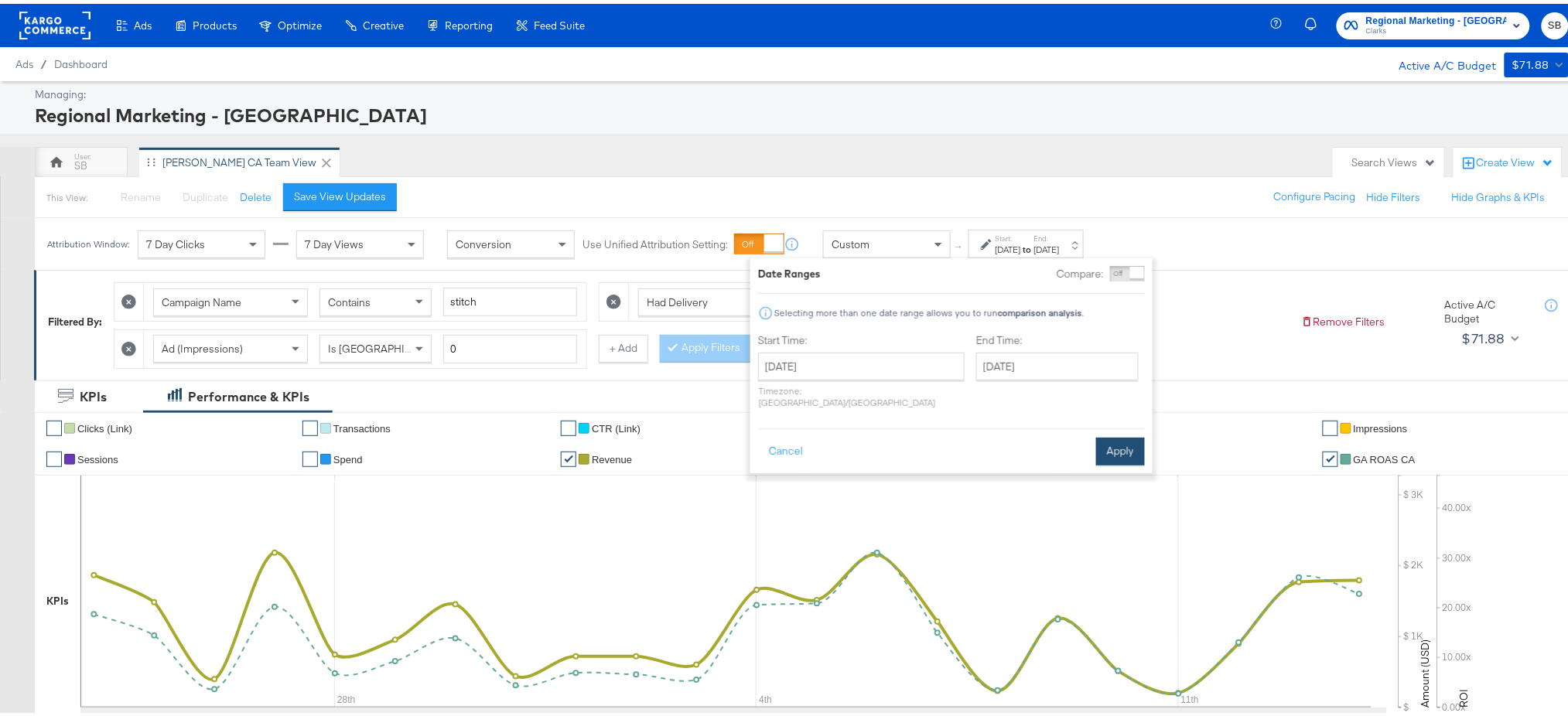
click at [1121, 436] on button "Apply" at bounding box center [1121, 448] width 49 height 28
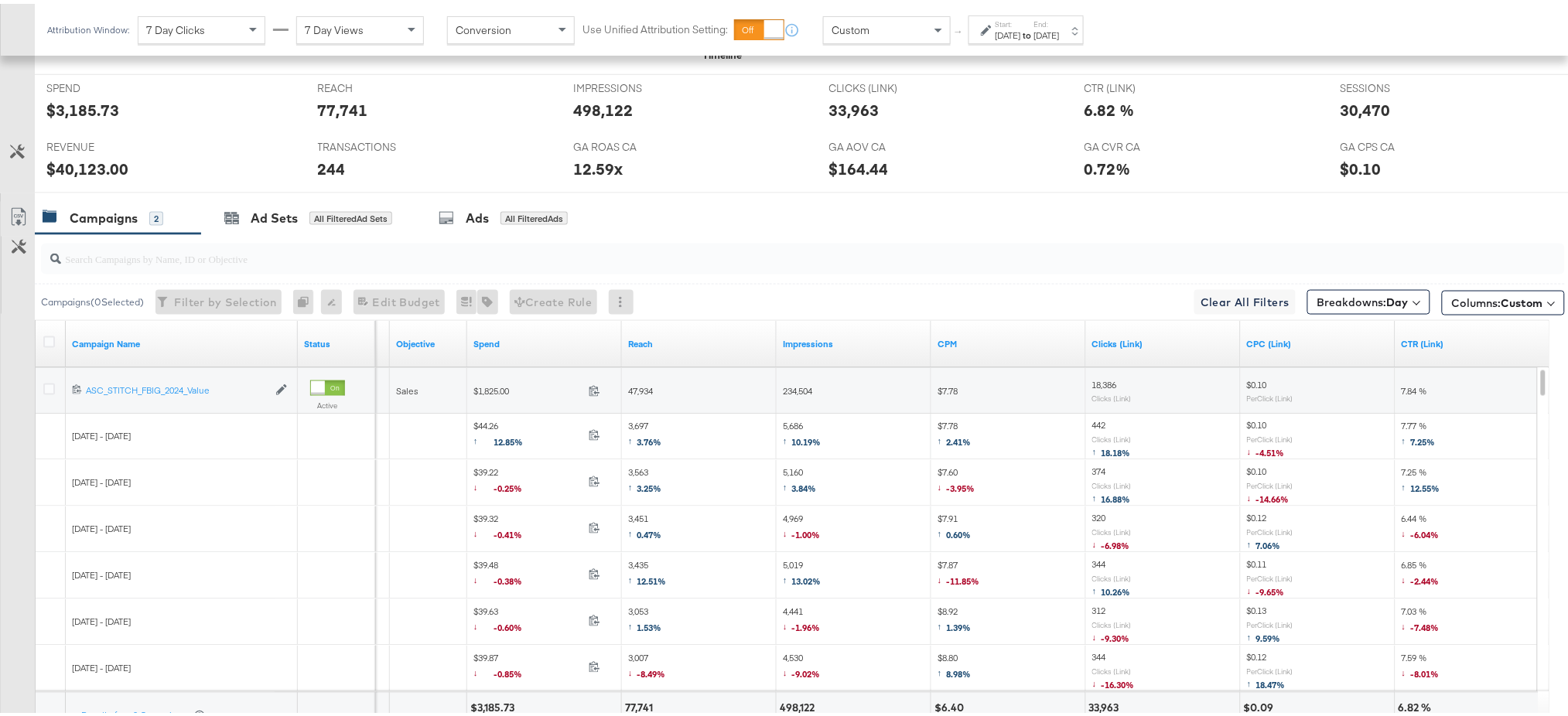
scroll to position [429, 0]
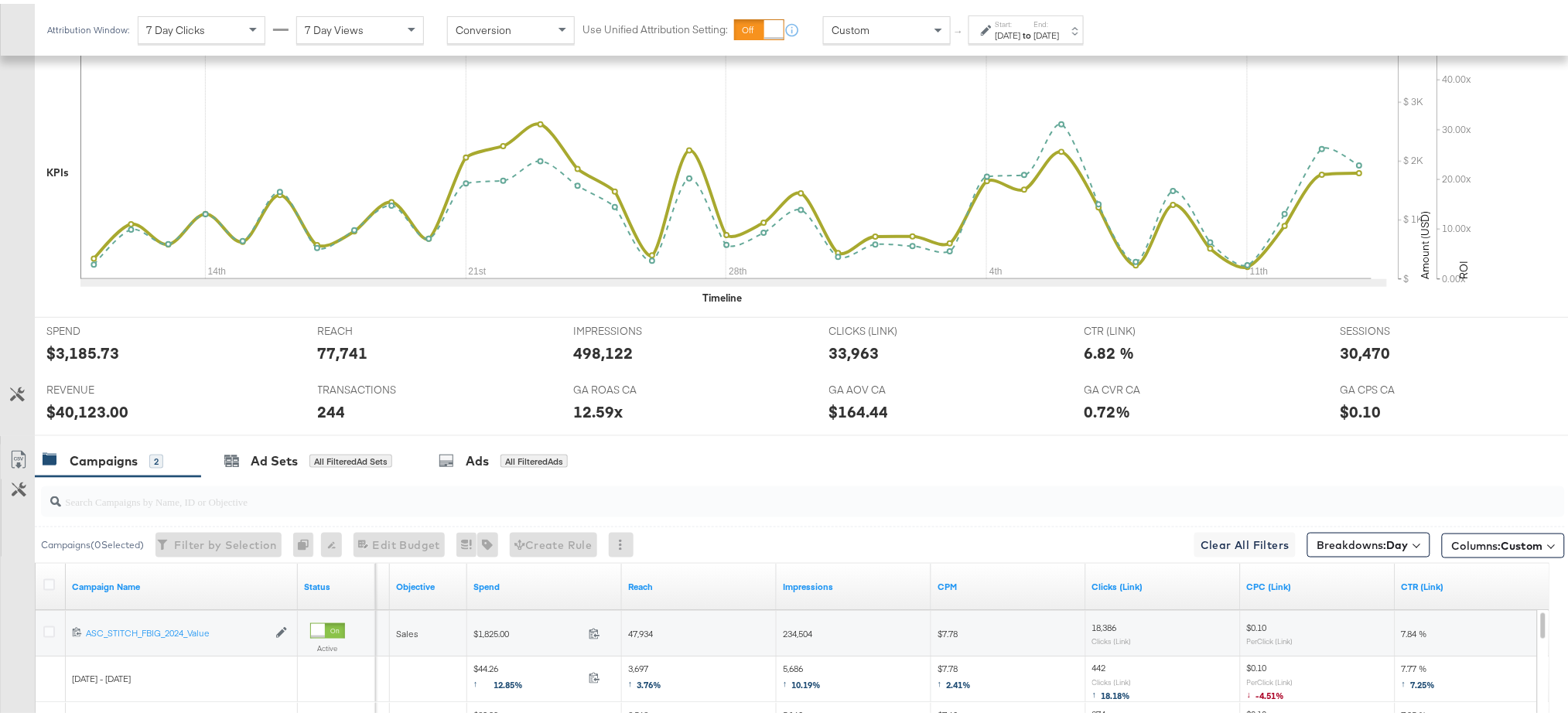
click at [1021, 20] on label "Start:" at bounding box center [1008, 20] width 25 height 10
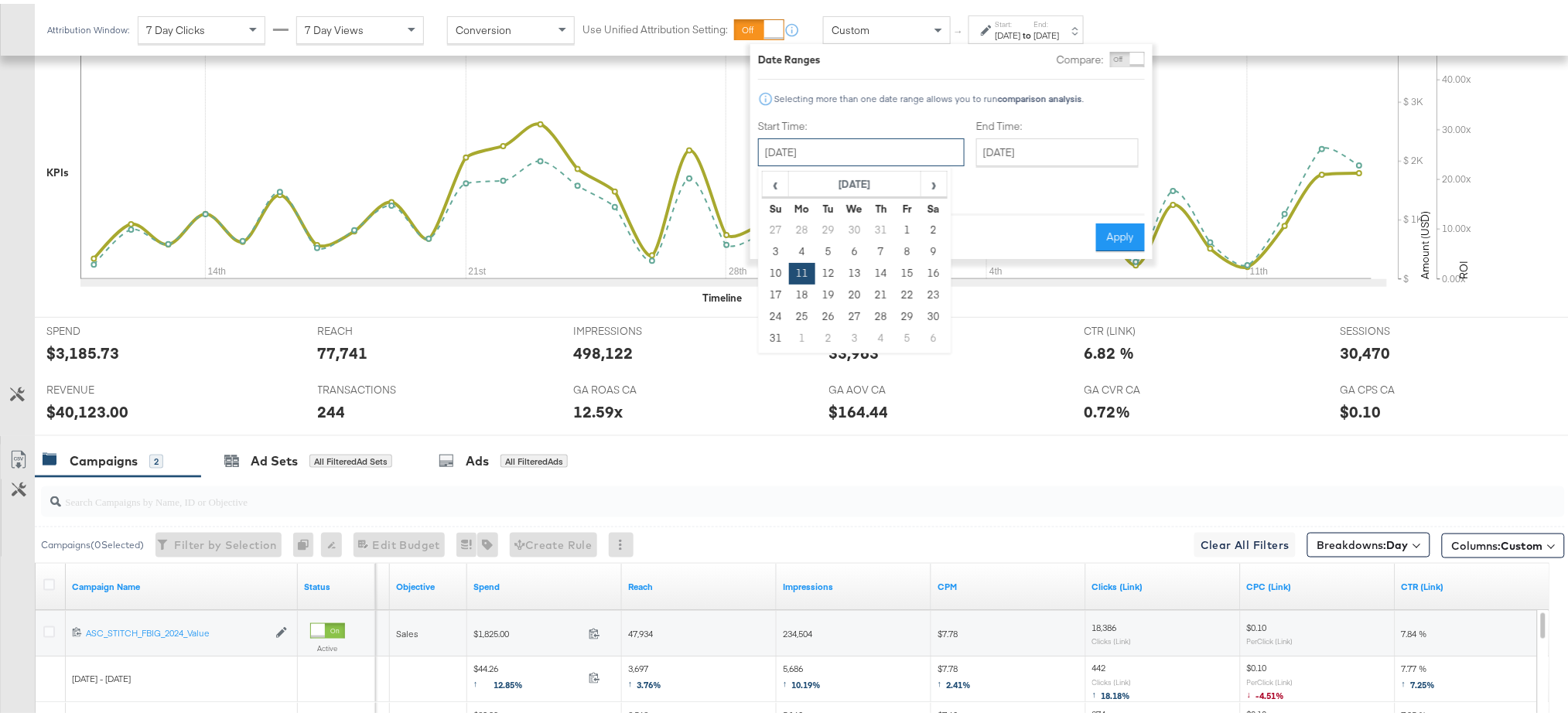
click at [872, 146] on input "August 11th 2025" at bounding box center [860, 148] width 206 height 28
click at [925, 184] on span "›" at bounding box center [933, 180] width 24 height 23
click at [871, 248] on td "11" at bounding box center [881, 248] width 26 height 22
type input "September 11th 2025"
click at [1110, 227] on button "Apply" at bounding box center [1120, 233] width 49 height 28
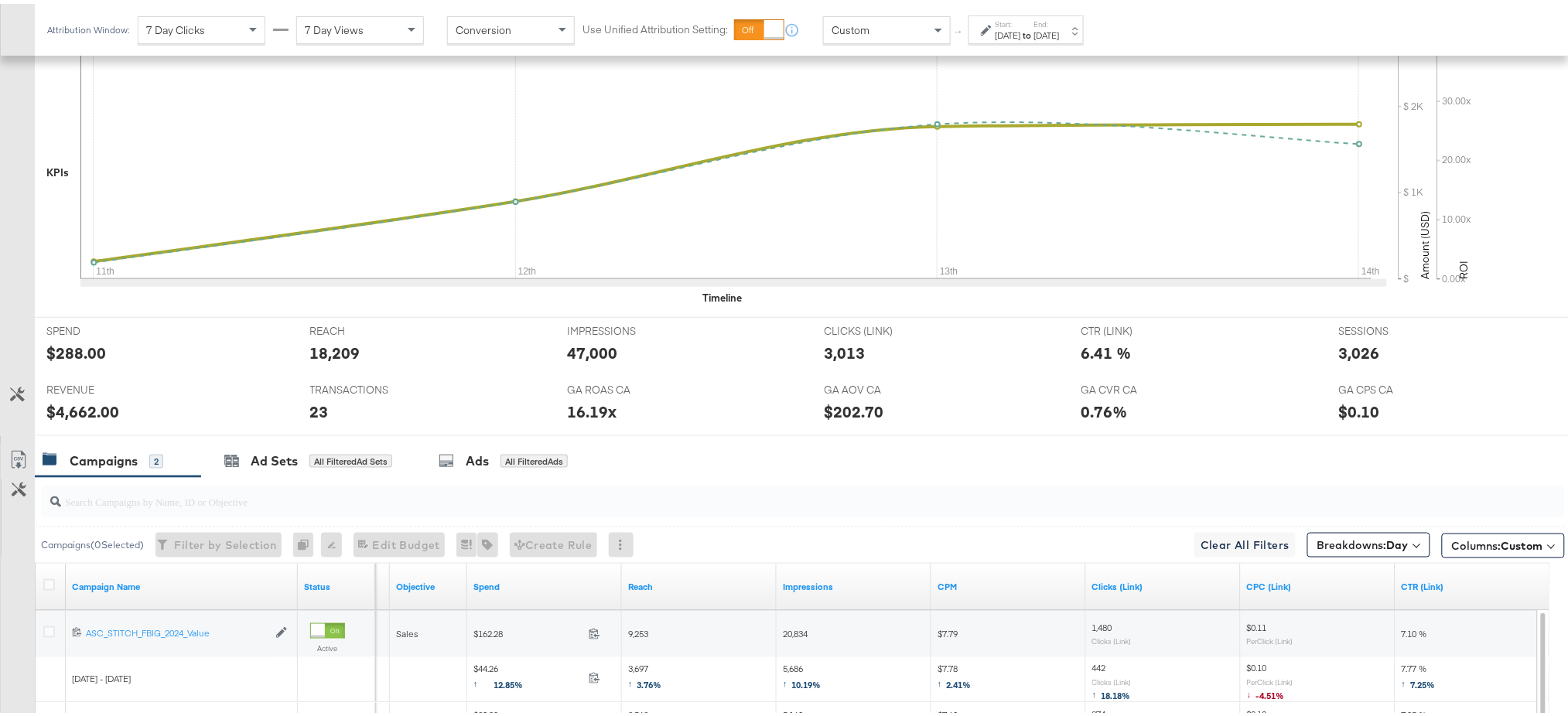
scroll to position [802, 0]
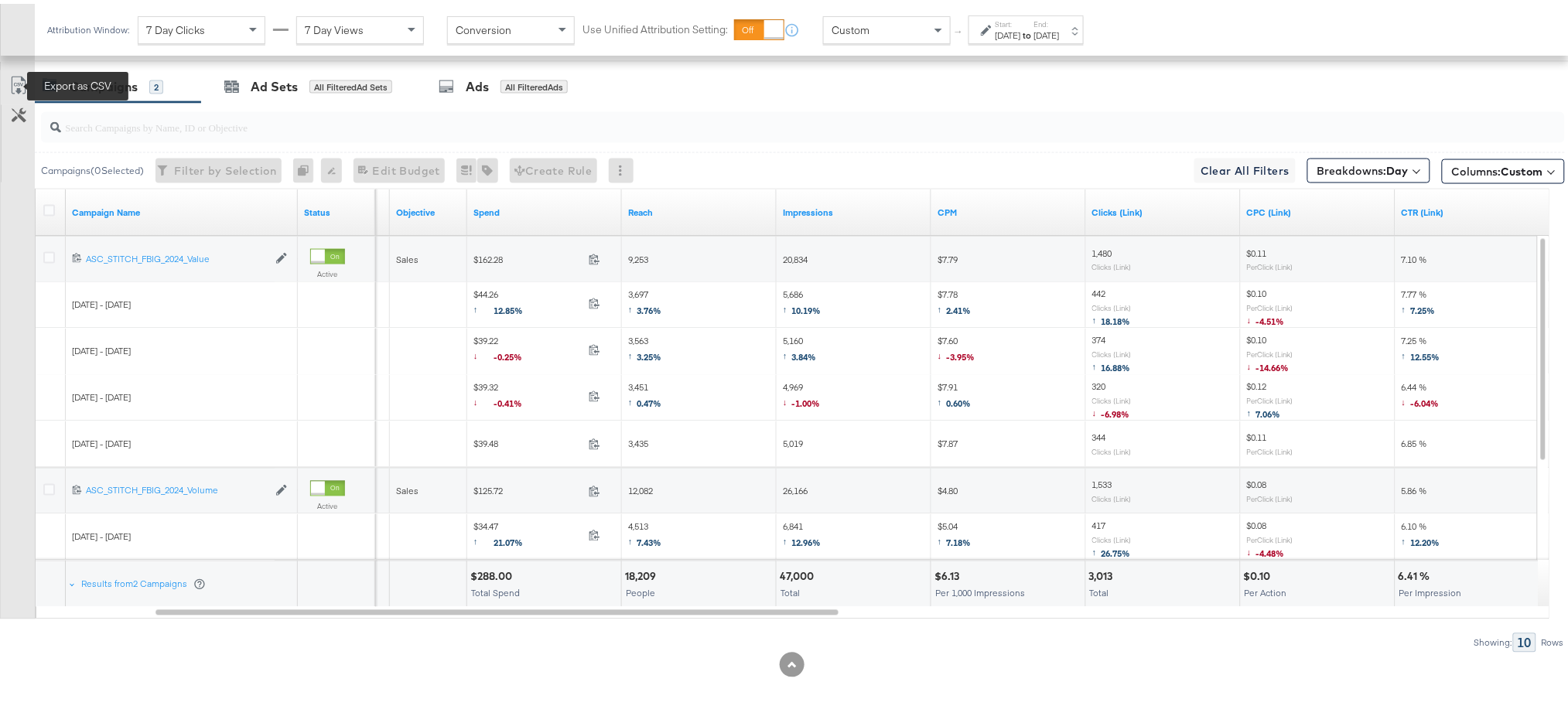
click at [10, 75] on icon at bounding box center [18, 82] width 18 height 18
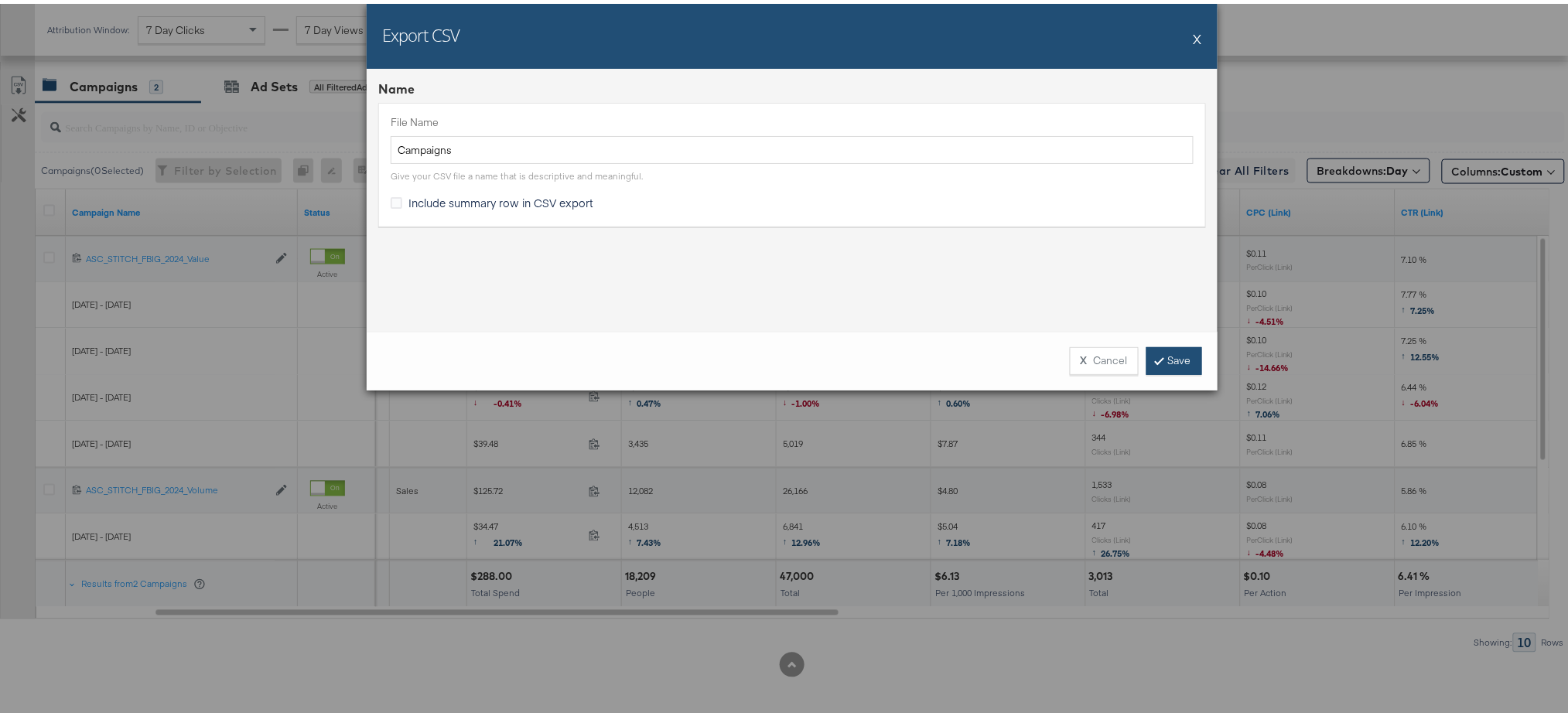
click at [1165, 351] on link "Save" at bounding box center [1174, 358] width 56 height 28
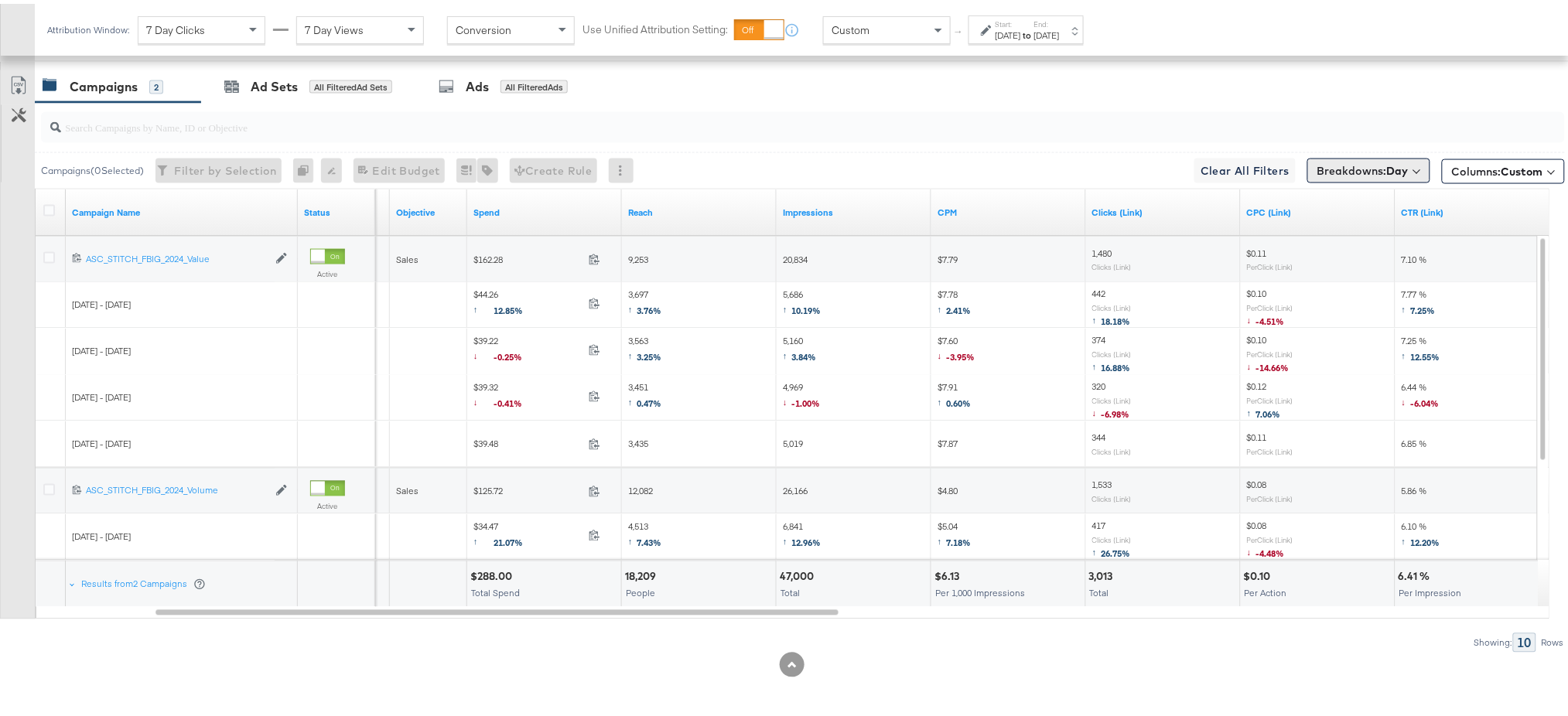
click at [1350, 178] on button "Breakdowns: Day" at bounding box center [1369, 167] width 123 height 25
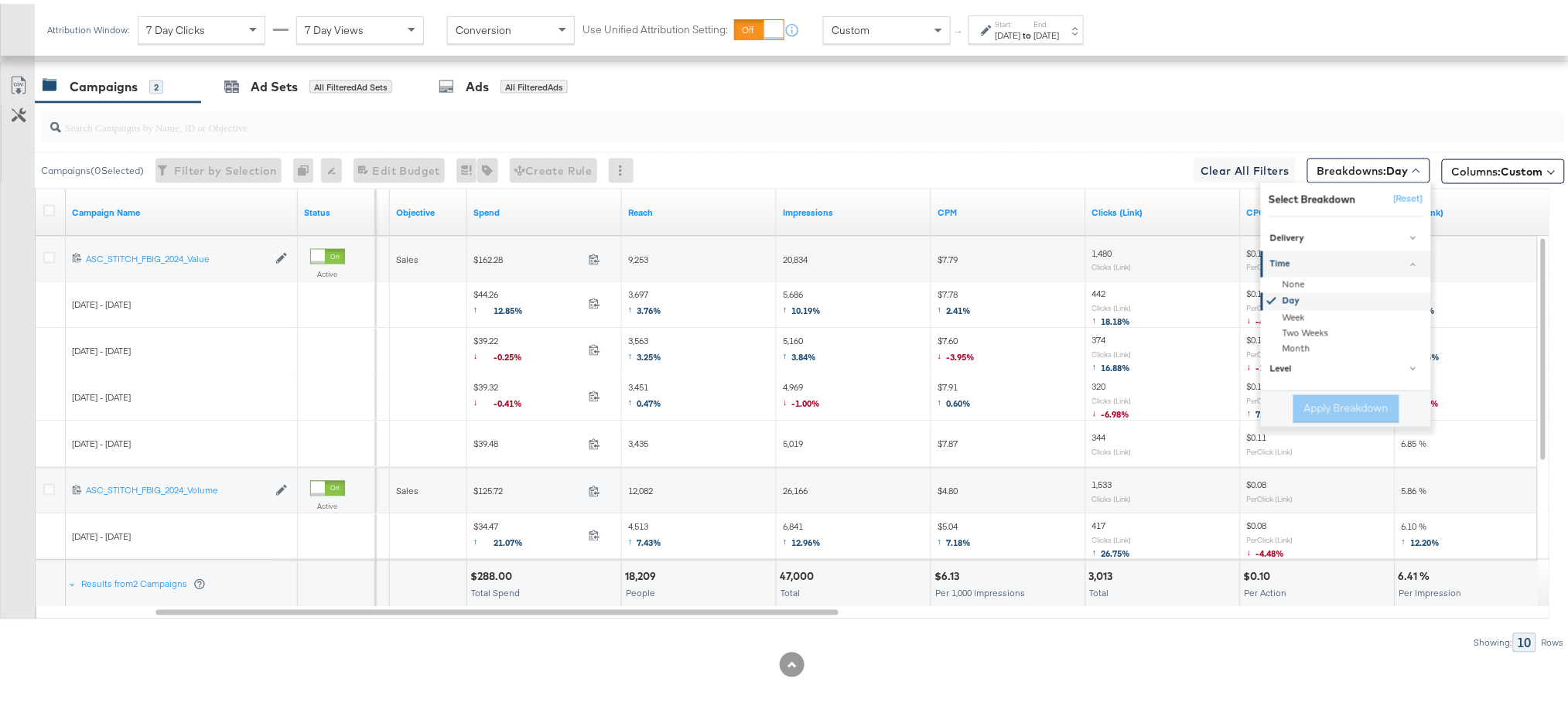
click at [1271, 296] on div "Day" at bounding box center [1346, 298] width 167 height 18
click at [1391, 187] on button "[Reset]" at bounding box center [1404, 195] width 39 height 25
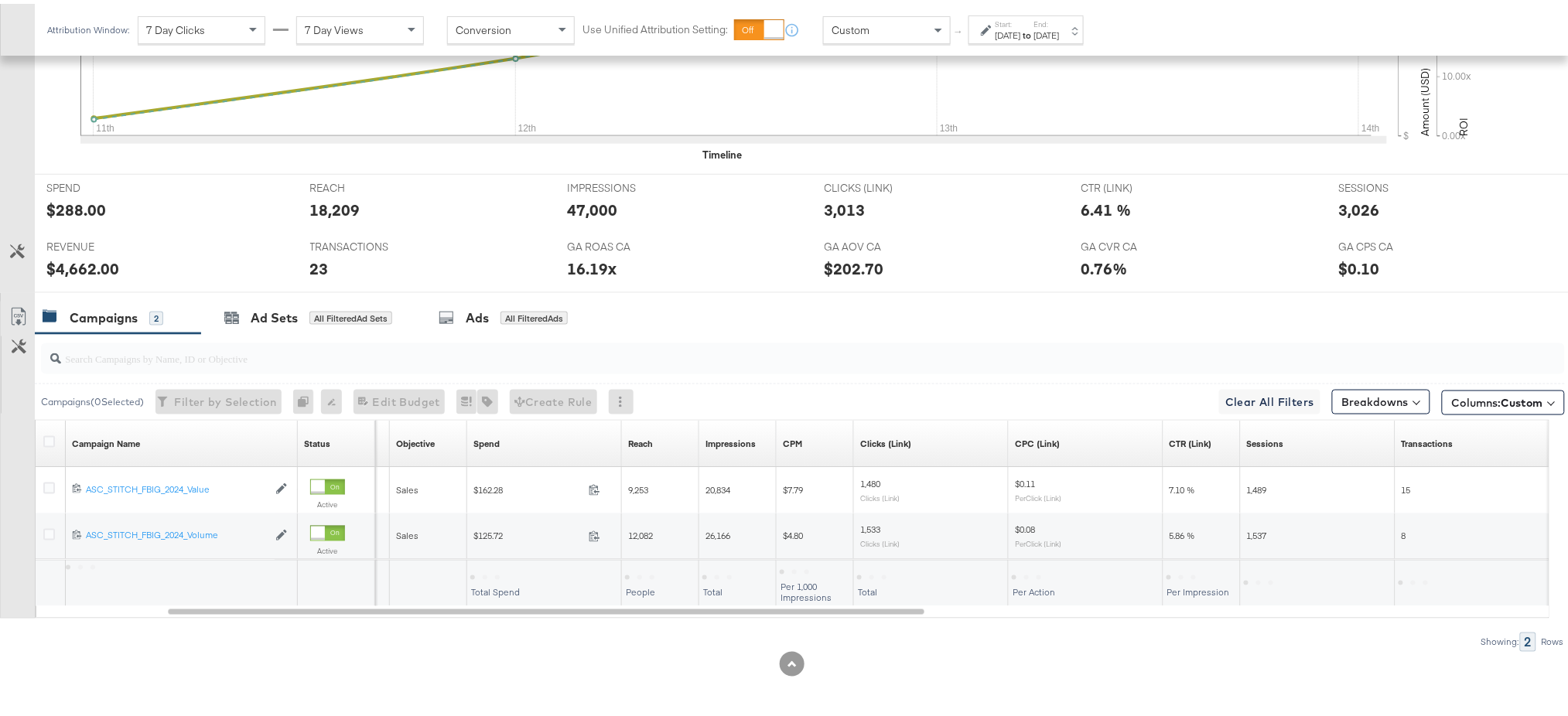
scroll to position [571, 0]
click at [1059, 34] on div "[DATE]" at bounding box center [1046, 32] width 25 height 12
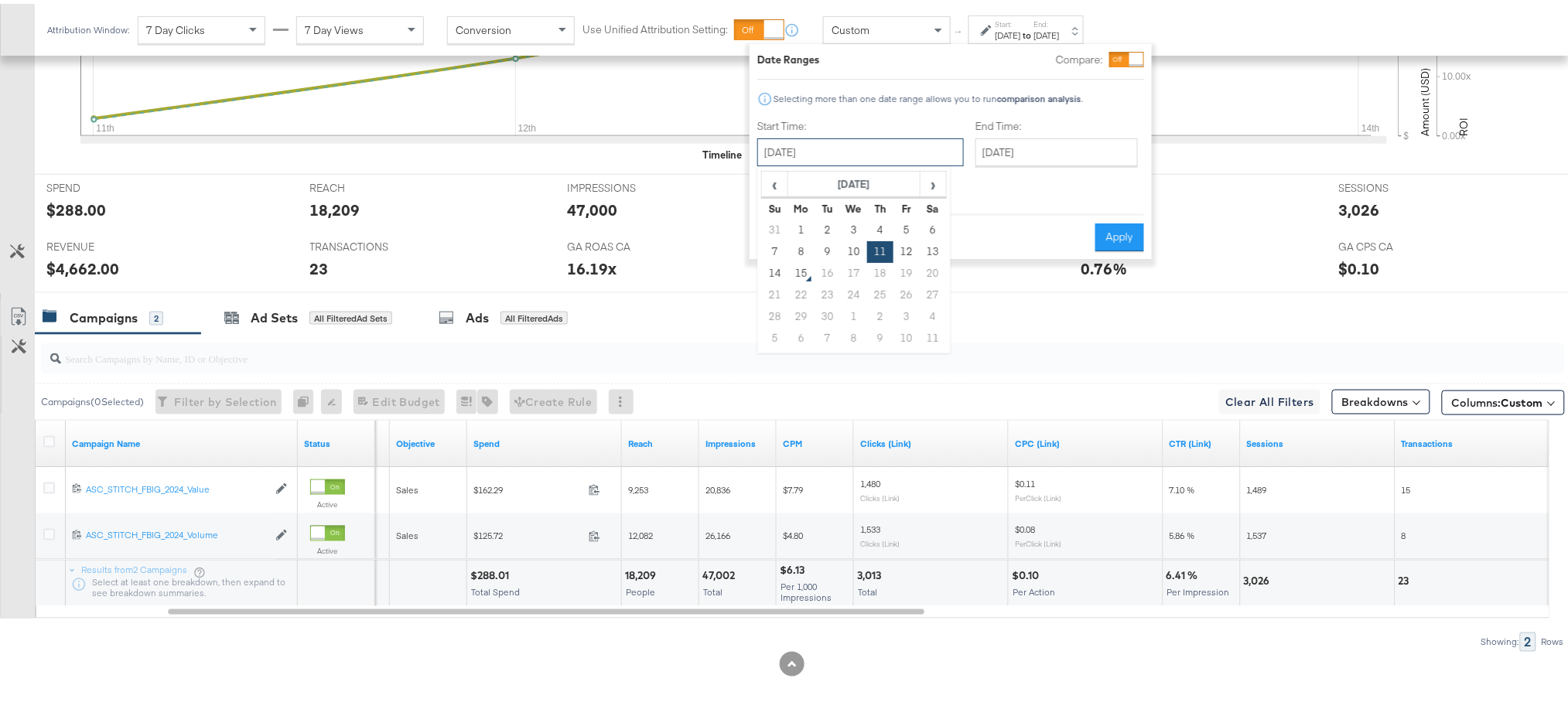
click at [845, 148] on input "September 11th 2025" at bounding box center [859, 148] width 206 height 28
click at [773, 243] on td "7" at bounding box center [775, 248] width 26 height 22
type input "September 7th 2025"
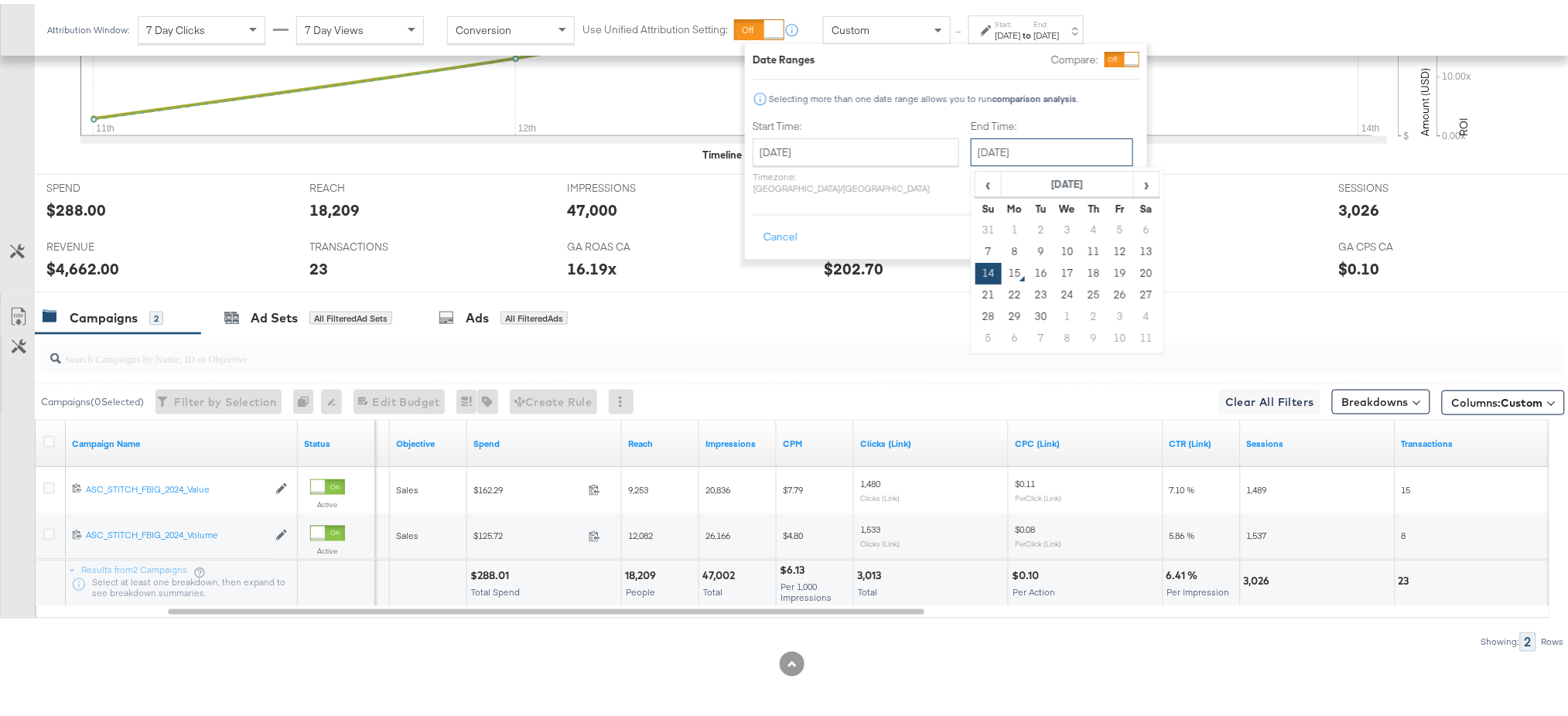
click at [973, 156] on input "September 14th 2025" at bounding box center [1051, 148] width 162 height 28
click at [1133, 246] on td "13" at bounding box center [1146, 248] width 26 height 22
type input "September 13th 2025"
click at [1119, 219] on button "Apply" at bounding box center [1115, 233] width 49 height 28
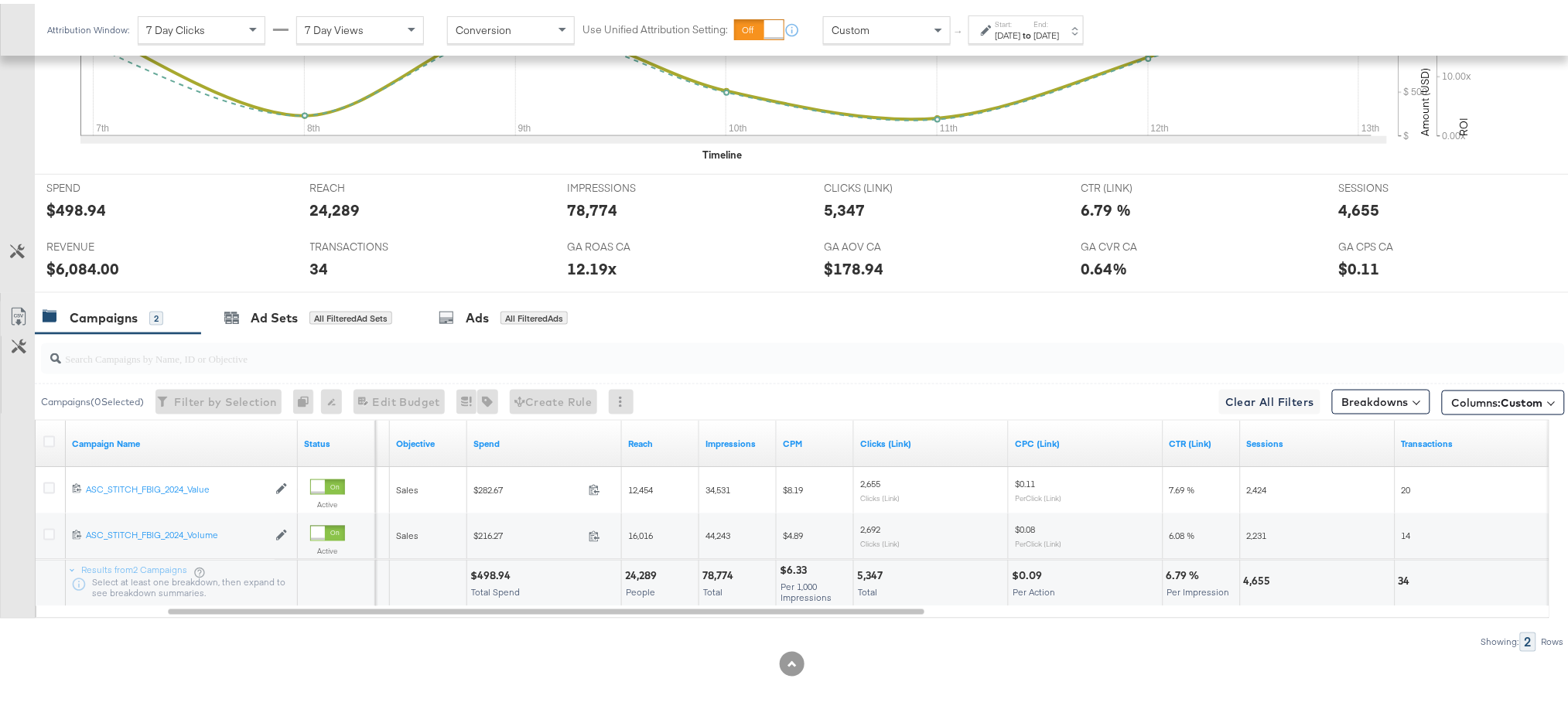
click at [1021, 29] on div "Sep 7th 2025" at bounding box center [1008, 32] width 25 height 12
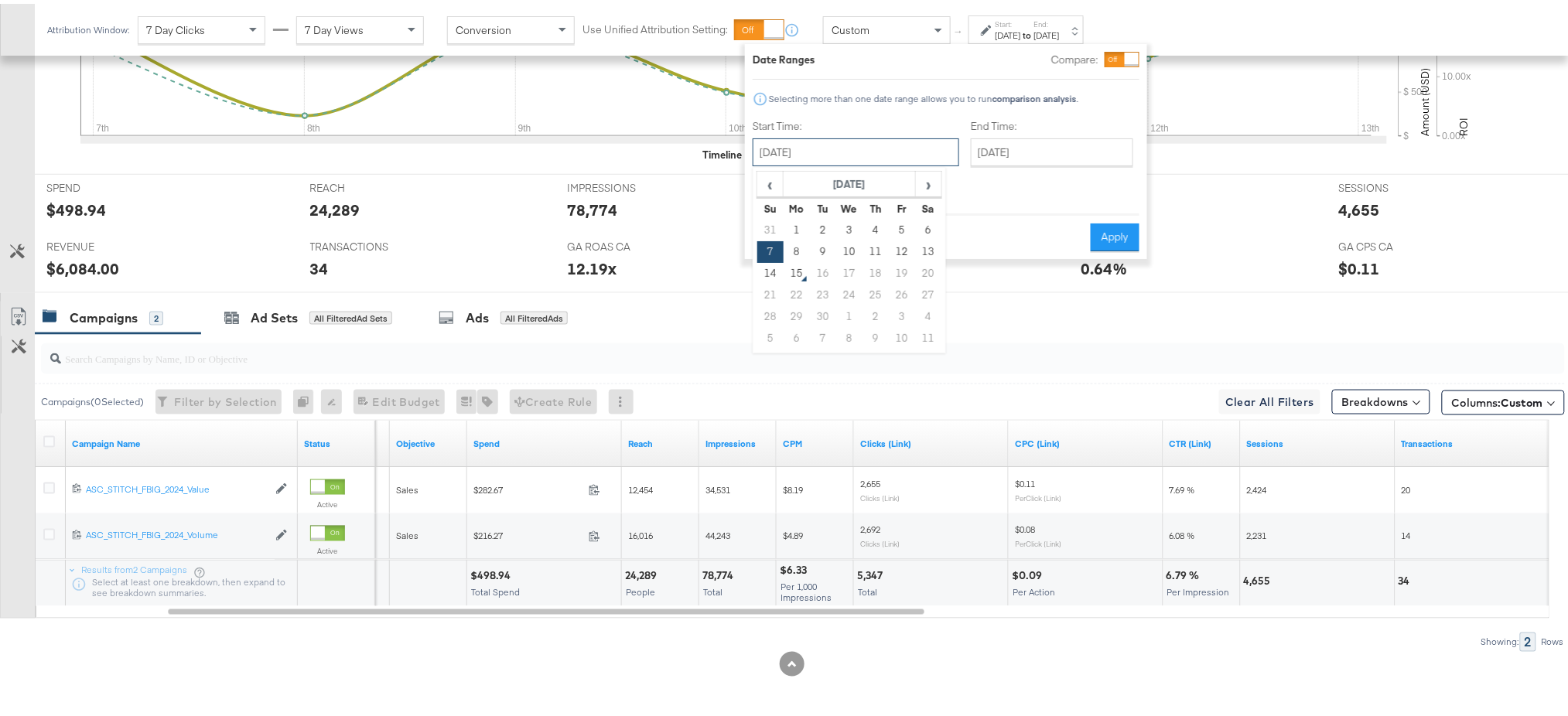
click at [850, 146] on input "September 7th 2025" at bounding box center [855, 148] width 206 height 28
click at [762, 181] on span "‹" at bounding box center [769, 180] width 24 height 23
click at [770, 310] on td "24" at bounding box center [770, 313] width 26 height 22
type input "August 24th 2025"
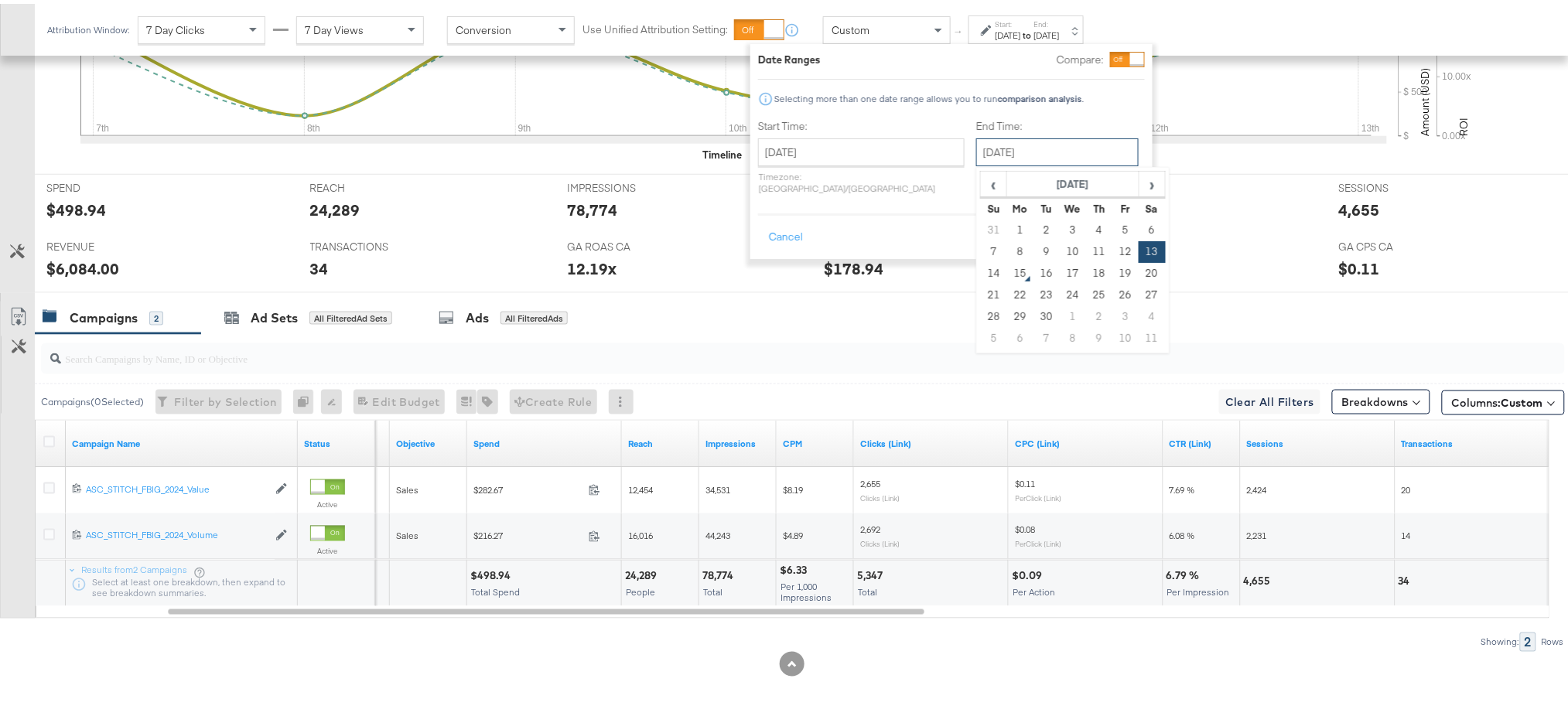
click at [1008, 142] on input "September 13th 2025" at bounding box center [1057, 148] width 162 height 28
click at [980, 275] on td "14" at bounding box center [994, 269] width 26 height 22
type input "September 14th 2025"
click at [1119, 220] on button "Apply" at bounding box center [1121, 233] width 49 height 28
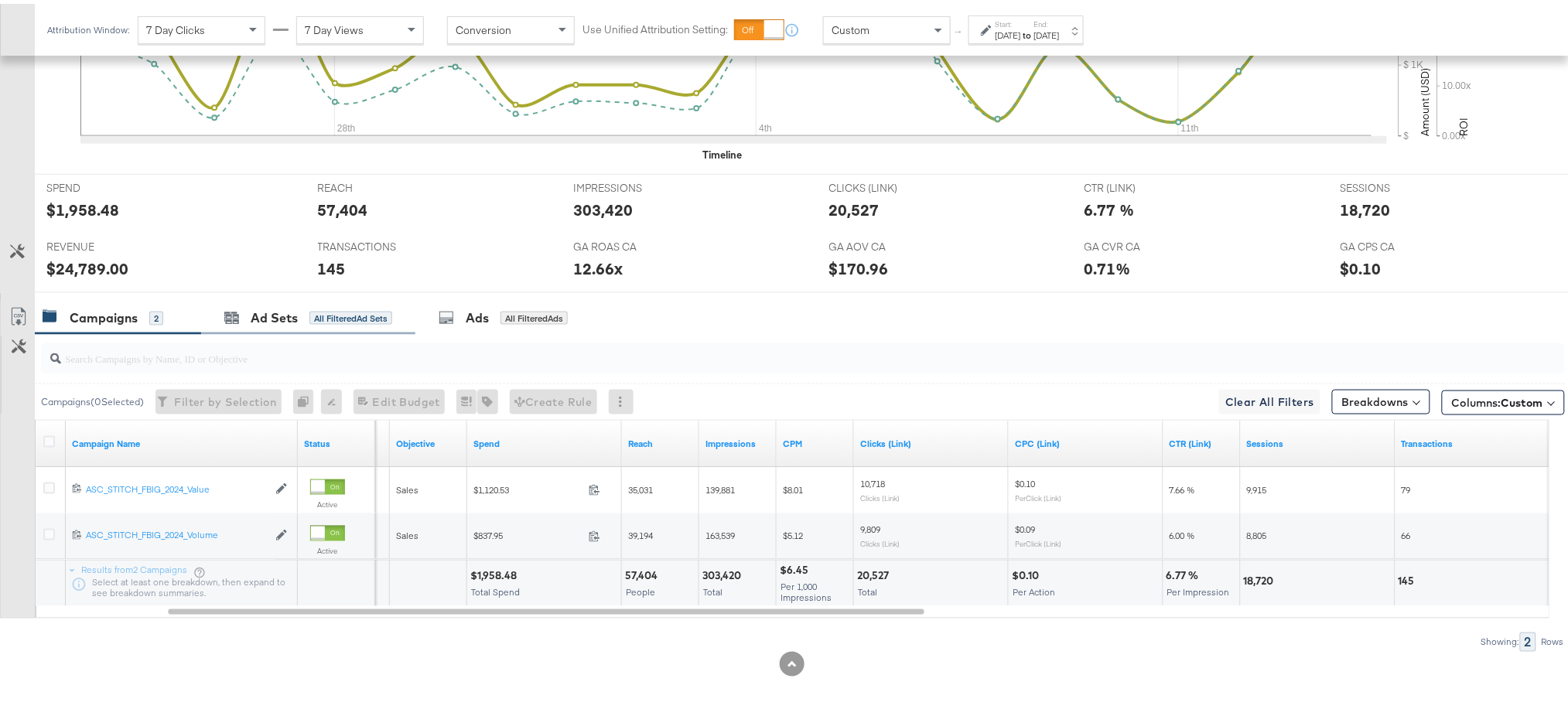
click at [266, 323] on div "Ad Sets All Filtered Ad Sets" at bounding box center [308, 315] width 214 height 33
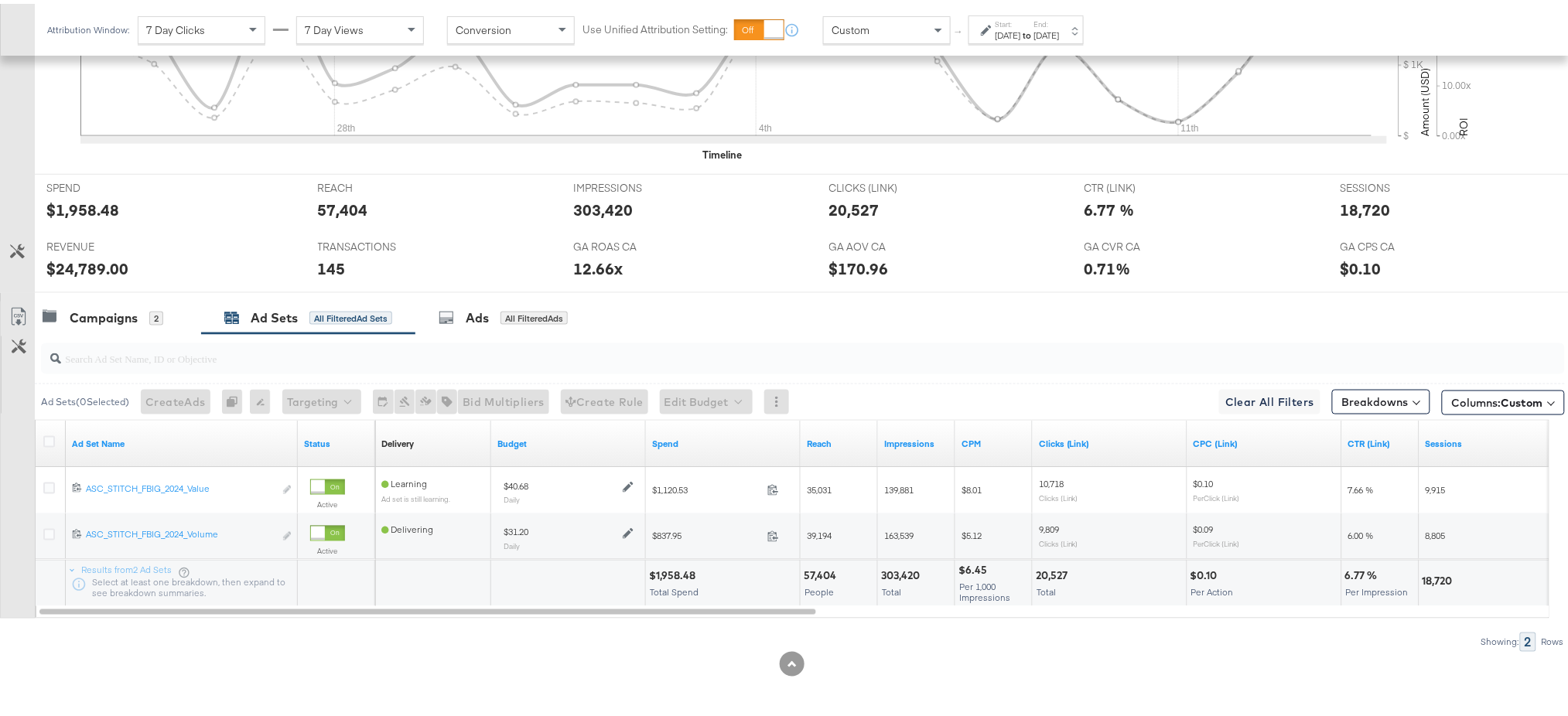
scroll to position [0, 0]
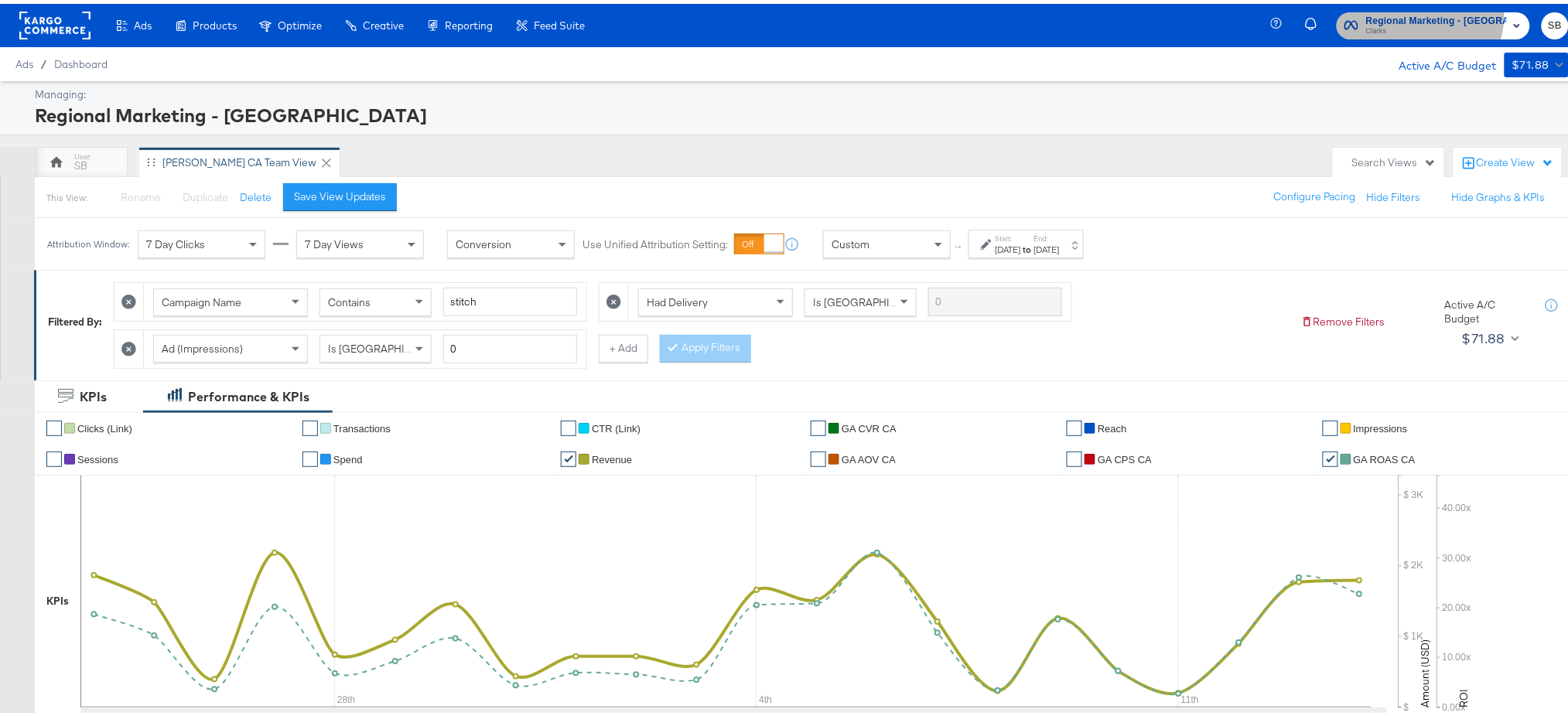
click at [1426, 11] on span "Regional Marketing - CA" at bounding box center [1436, 18] width 141 height 17
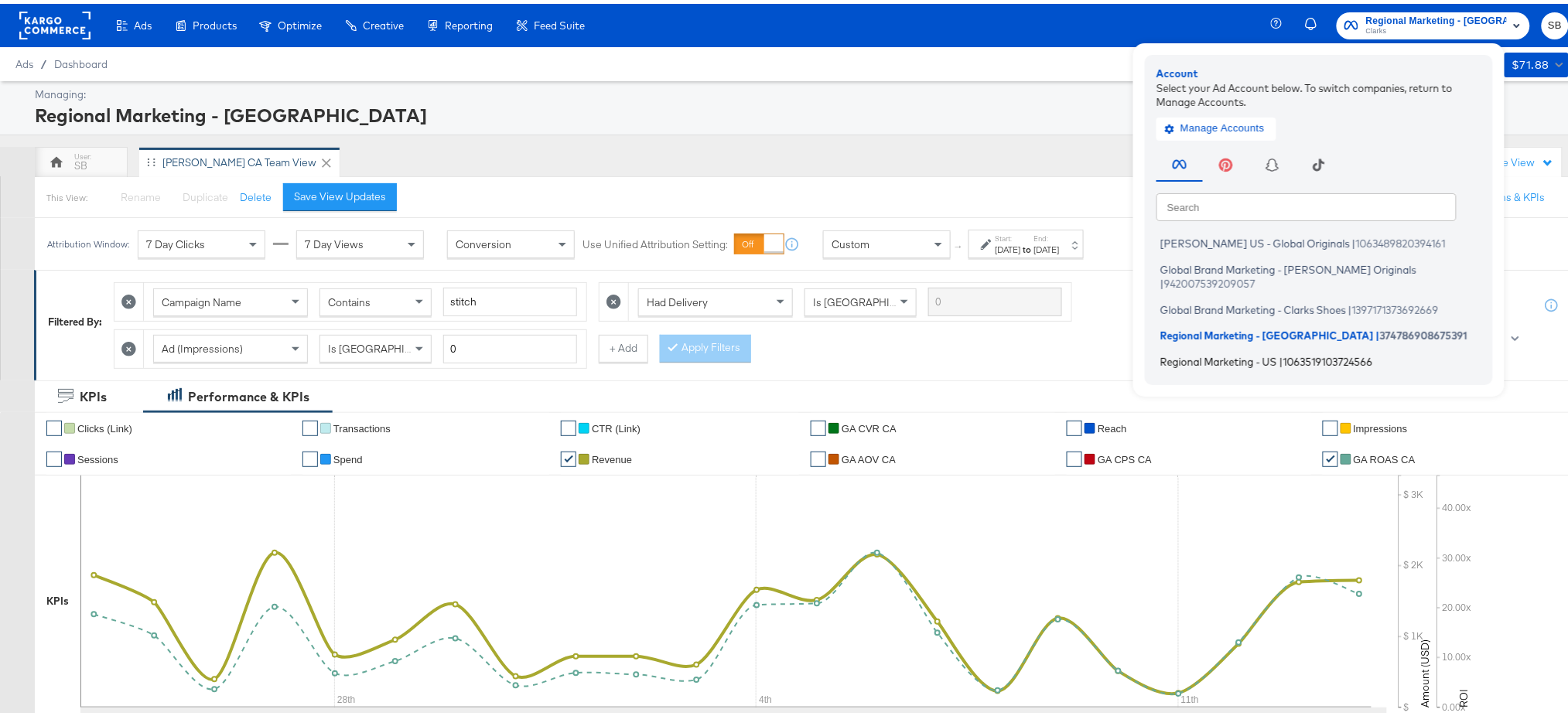
click at [1220, 351] on span "Regional Marketing - US" at bounding box center [1218, 357] width 117 height 12
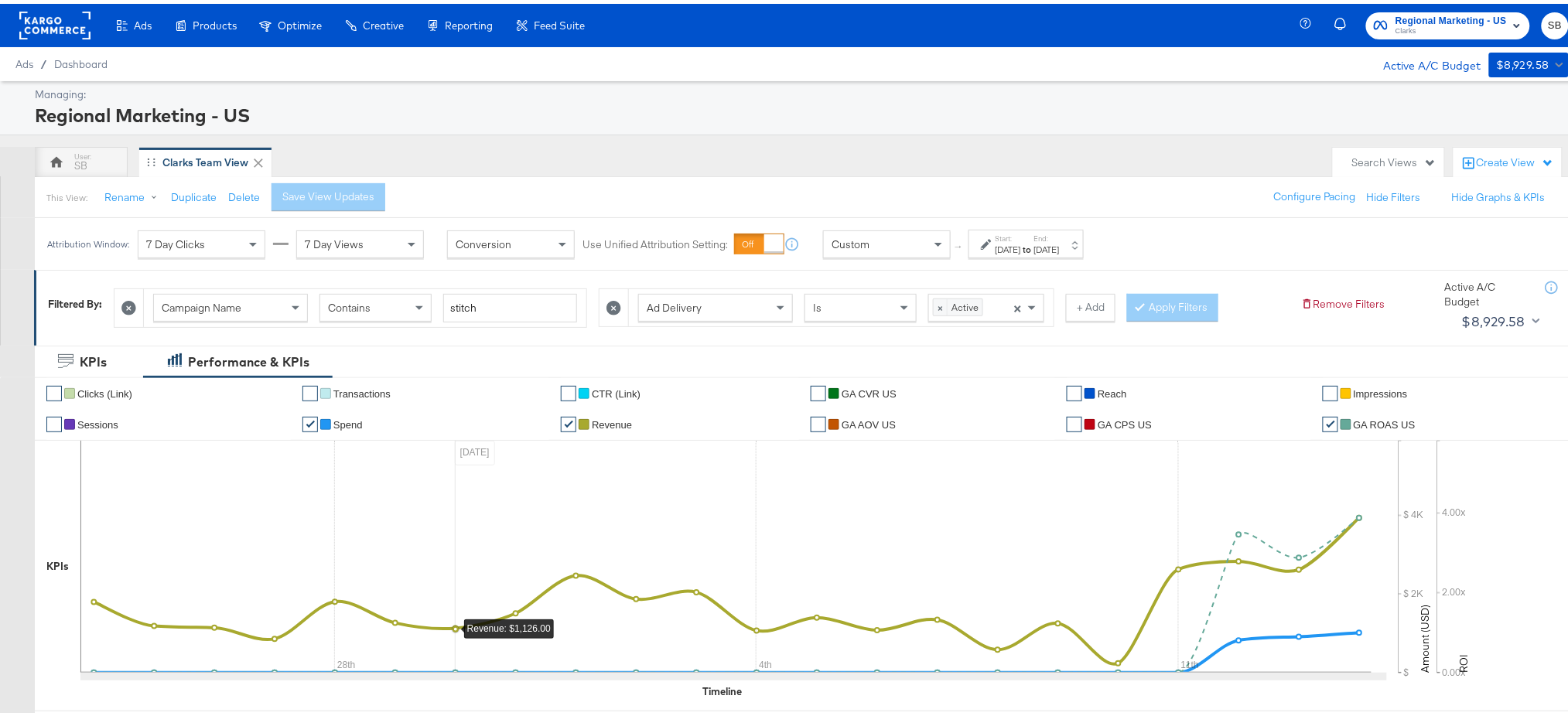
click at [424, 464] on icon at bounding box center [726, 552] width 1291 height 232
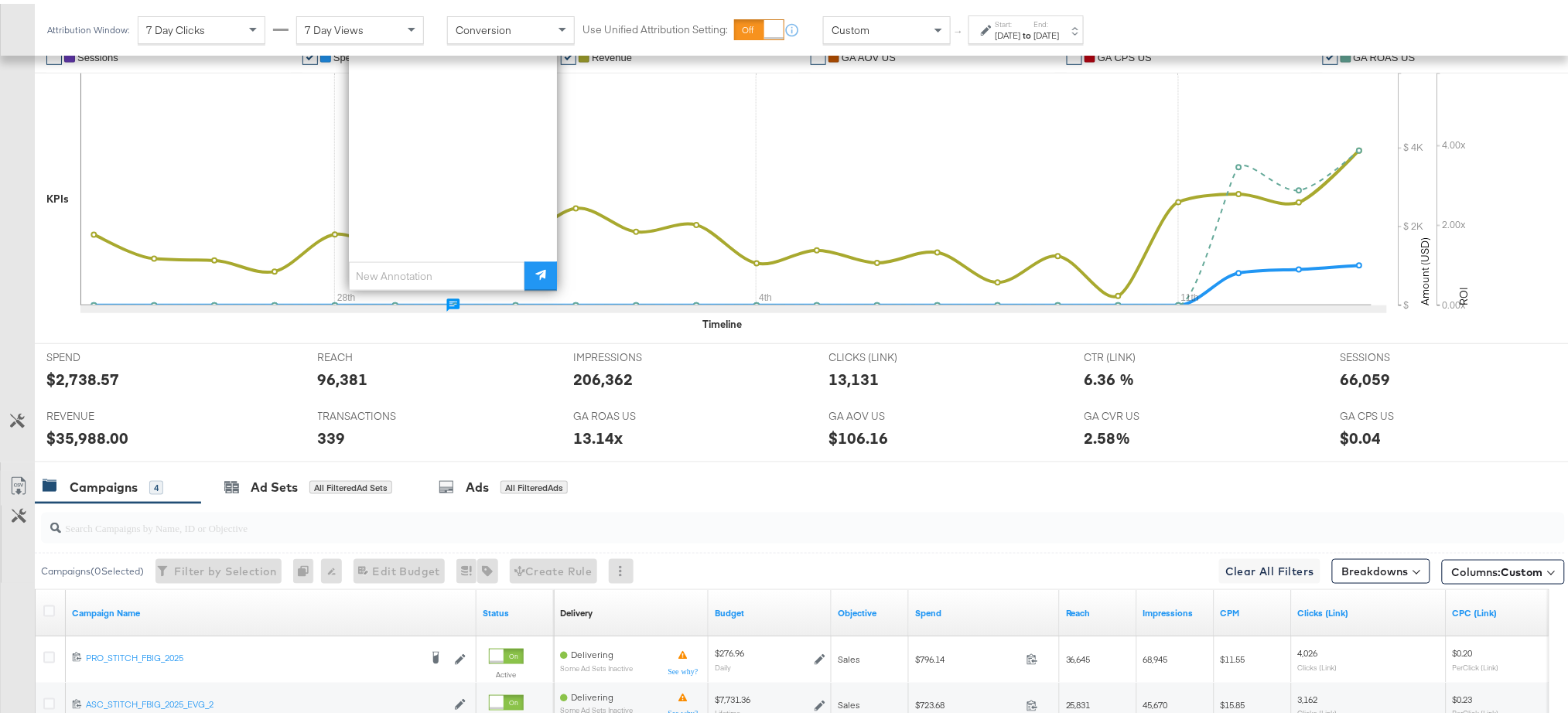
scroll to position [556, 0]
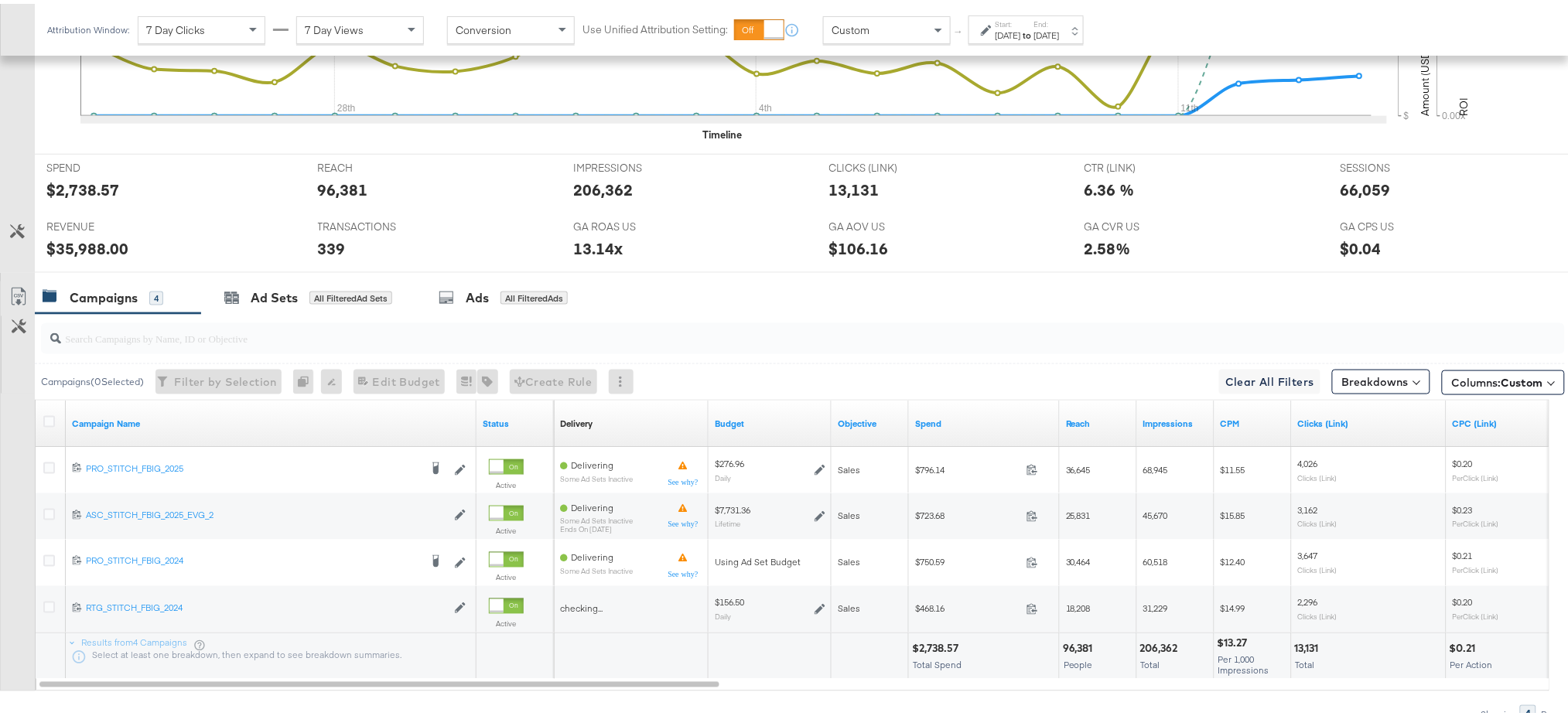
click at [777, 297] on div "Campaigns 4 Ad Sets All Filtered Ad Sets Ads All Filtered Ads" at bounding box center [809, 294] width 1550 height 33
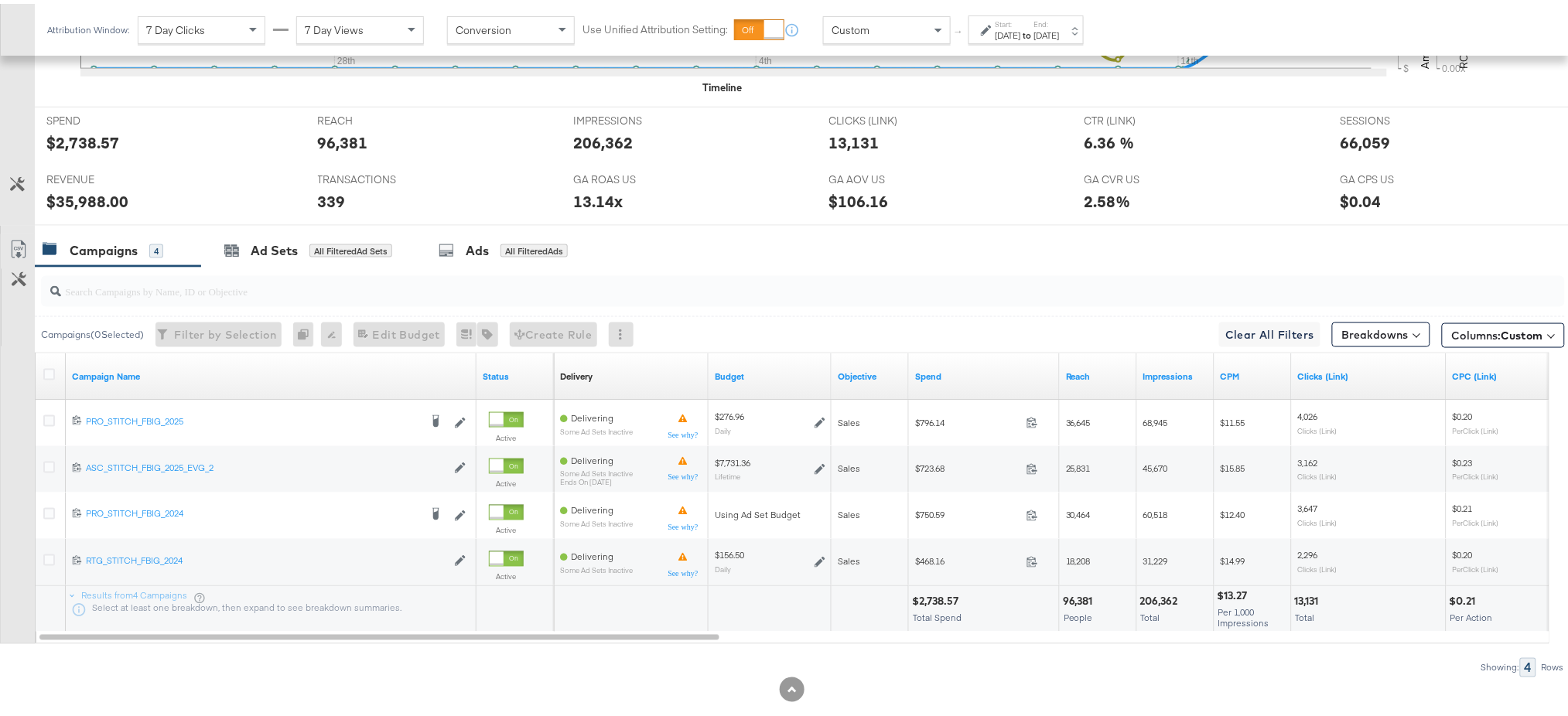
scroll to position [628, 0]
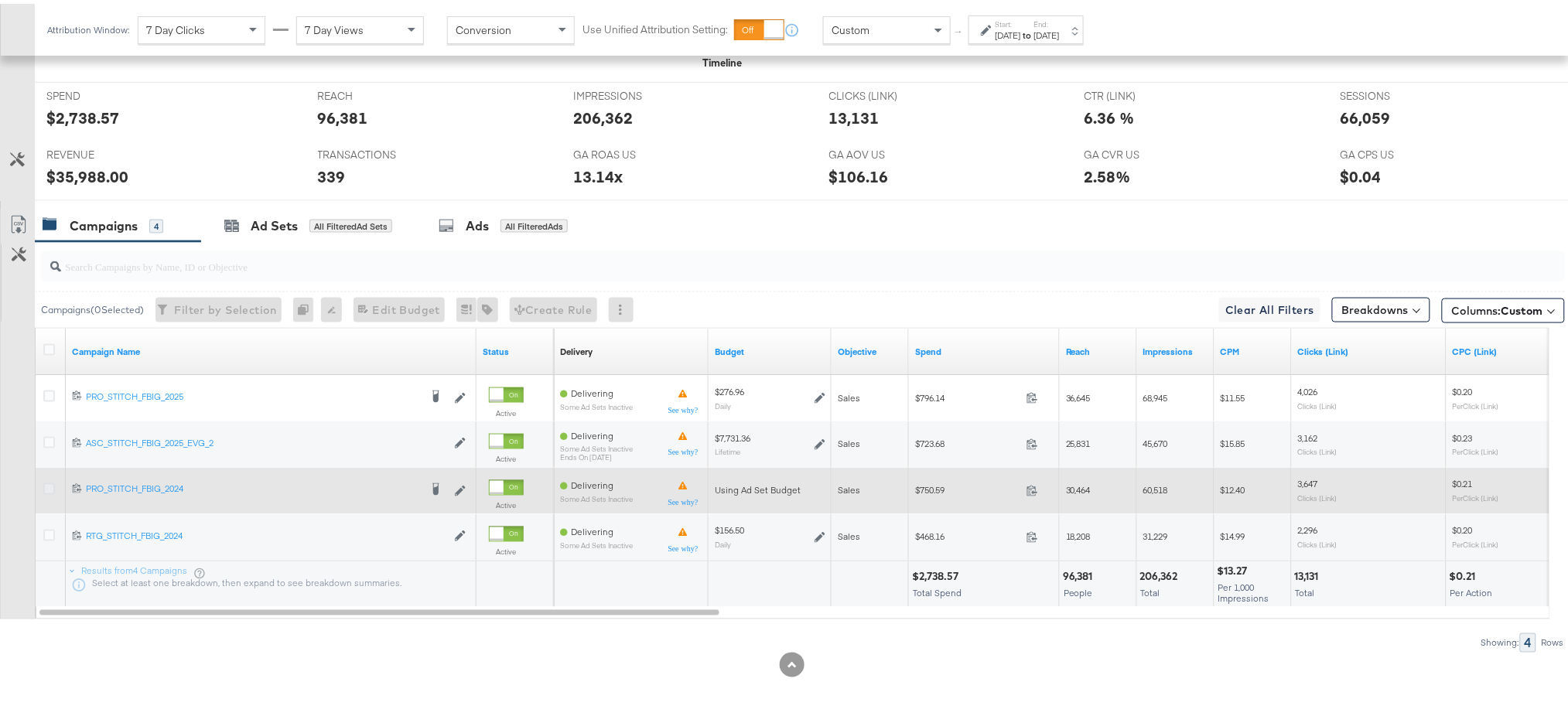
click at [46, 486] on icon at bounding box center [48, 485] width 11 height 11
click at [0, 0] on input "checkbox" at bounding box center [0, 0] width 0 height 0
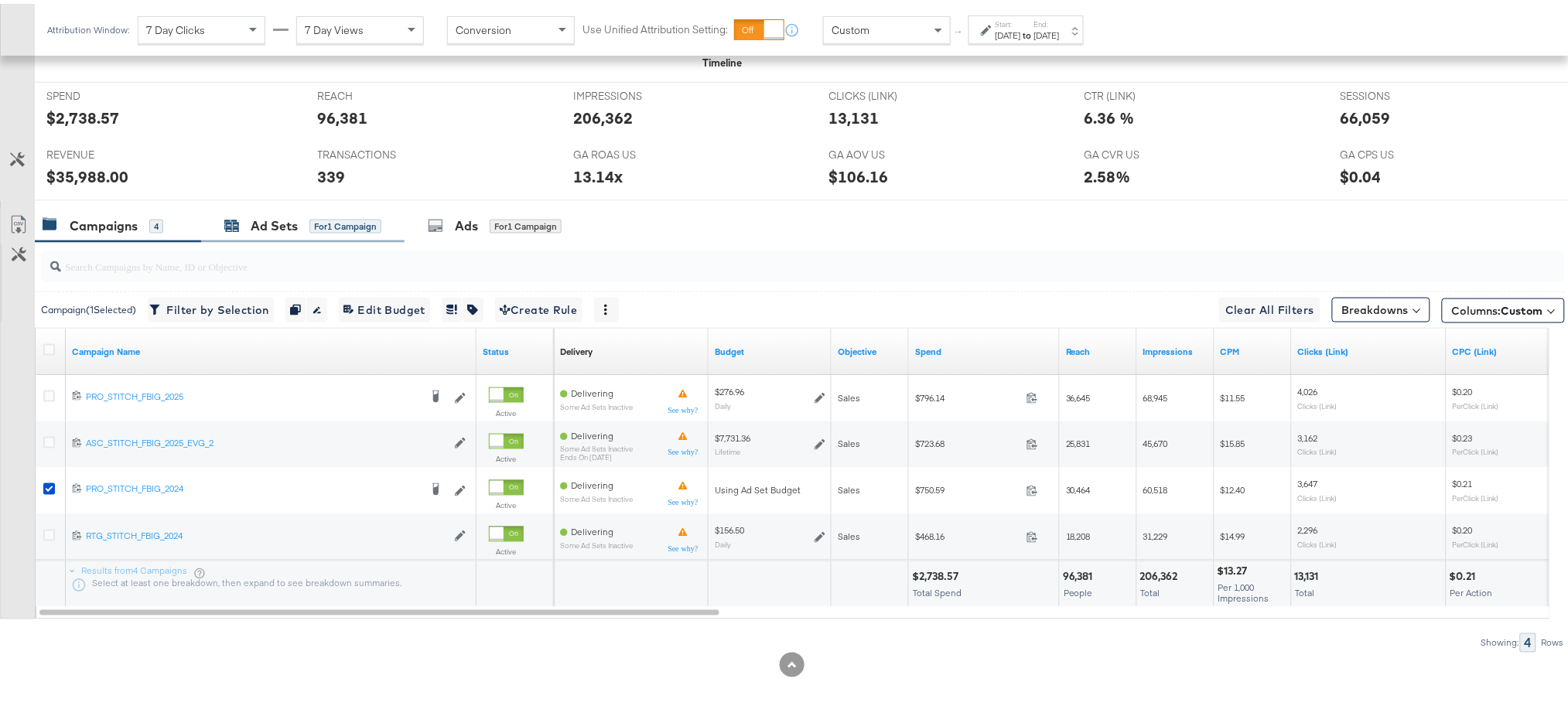
click at [261, 216] on div "Ad Sets" at bounding box center [274, 222] width 47 height 18
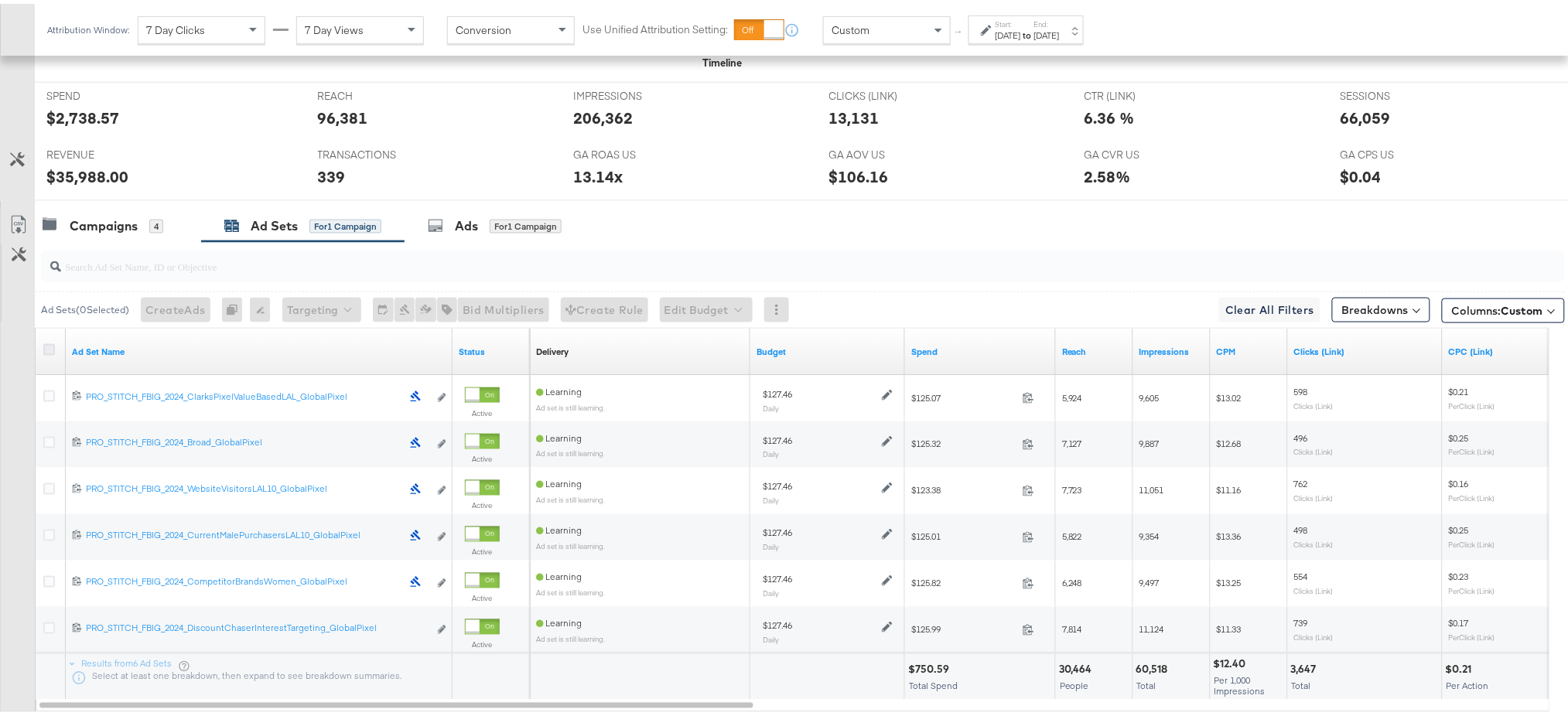
click at [46, 345] on icon at bounding box center [48, 345] width 11 height 11
click at [0, 0] on input "checkbox" at bounding box center [0, 0] width 0 height 0
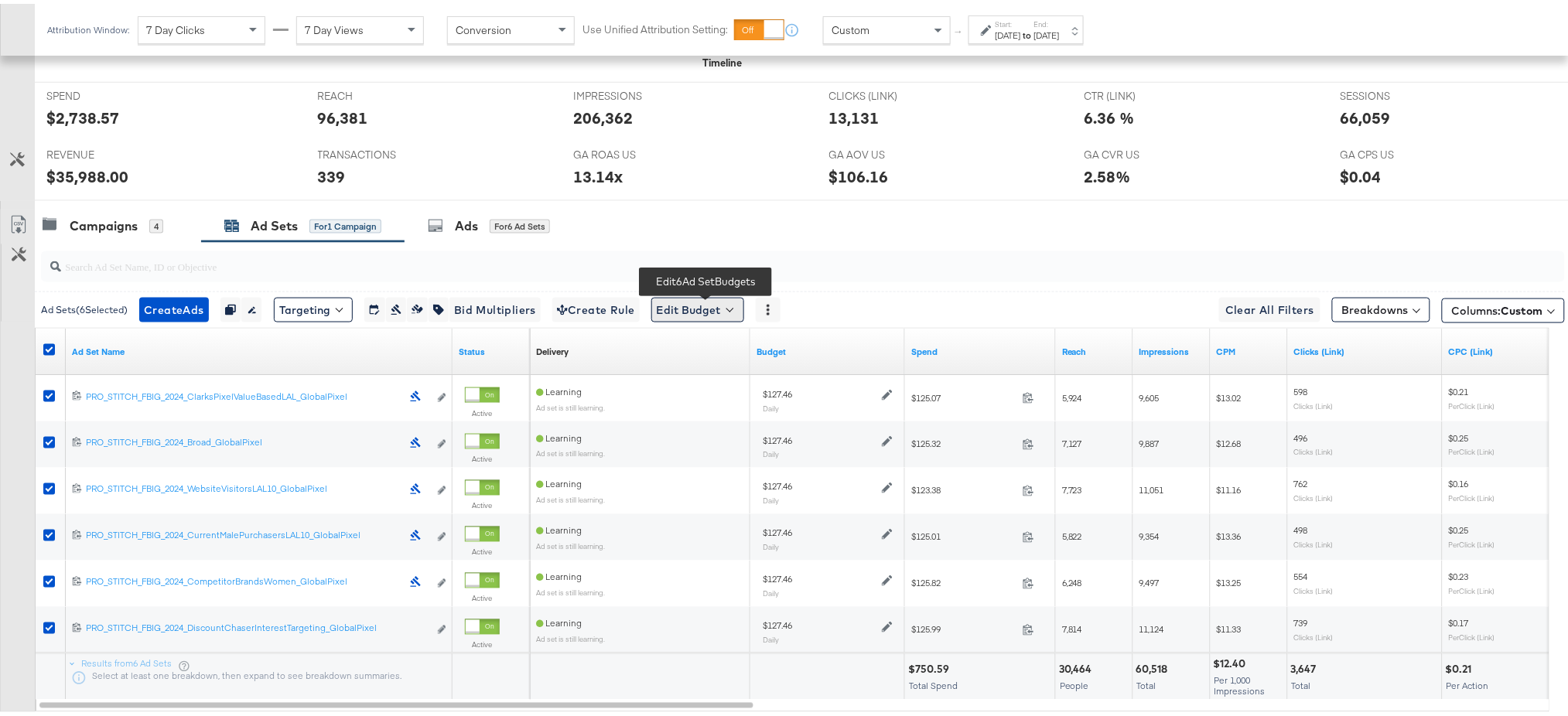
click at [719, 304] on button "Edit Budget" at bounding box center [698, 306] width 93 height 25
click at [744, 343] on span "Edit Ad Set Budget" at bounding box center [702, 346] width 89 height 20
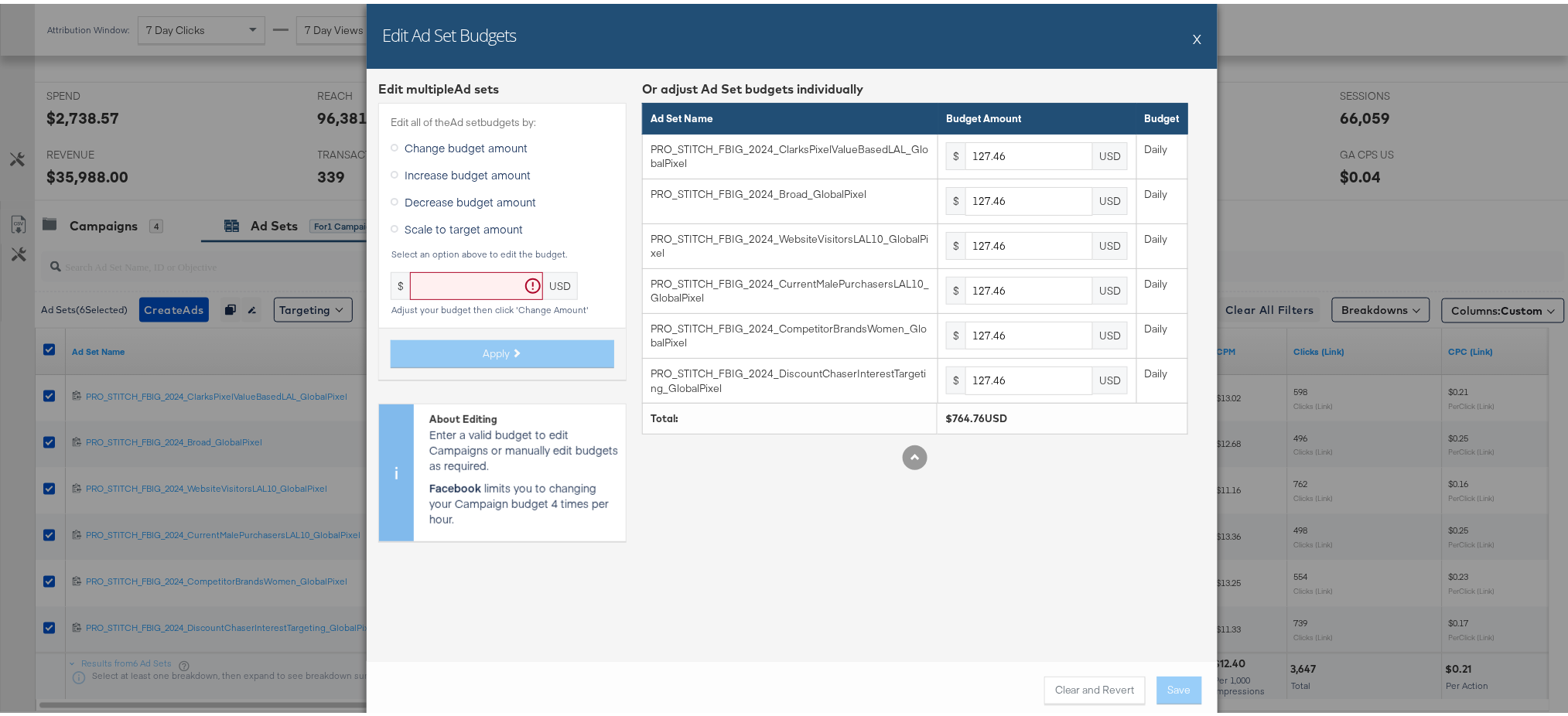
click at [1195, 30] on div "Edit Ad Set Budgets X" at bounding box center [792, 32] width 851 height 65
click at [1194, 32] on button "X" at bounding box center [1198, 34] width 9 height 31
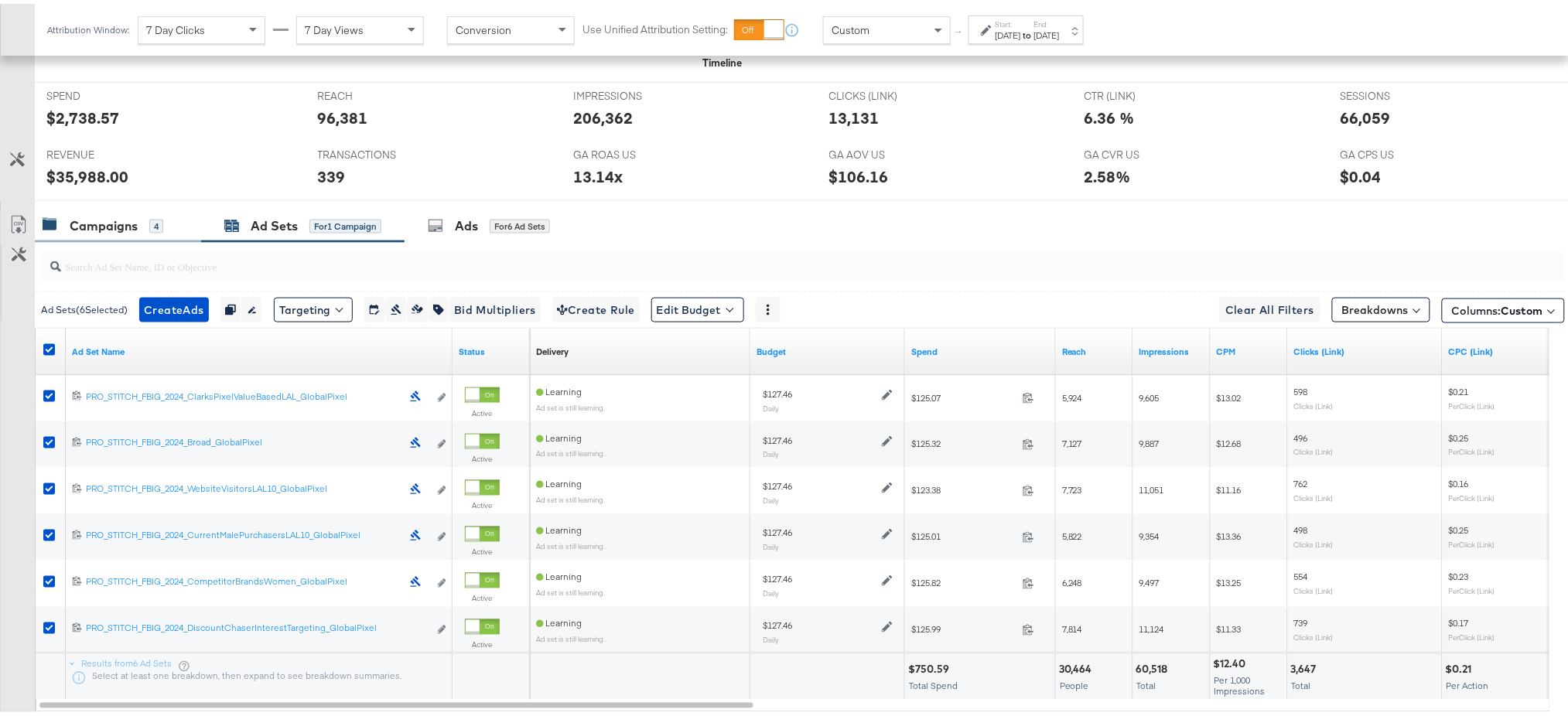
click at [84, 223] on div "Campaigns" at bounding box center [103, 222] width 68 height 18
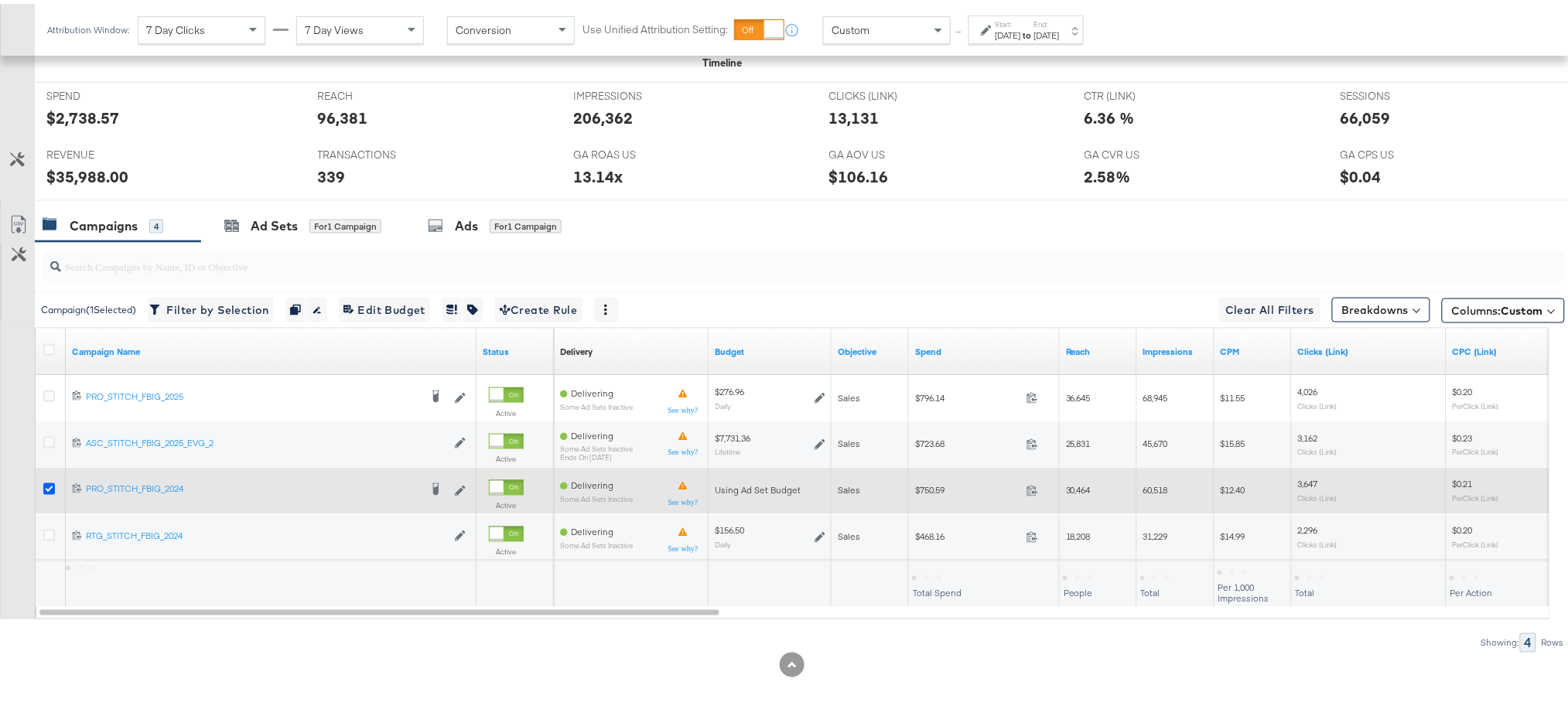
click at [47, 481] on icon at bounding box center [48, 485] width 11 height 11
click at [0, 0] on input "checkbox" at bounding box center [0, 0] width 0 height 0
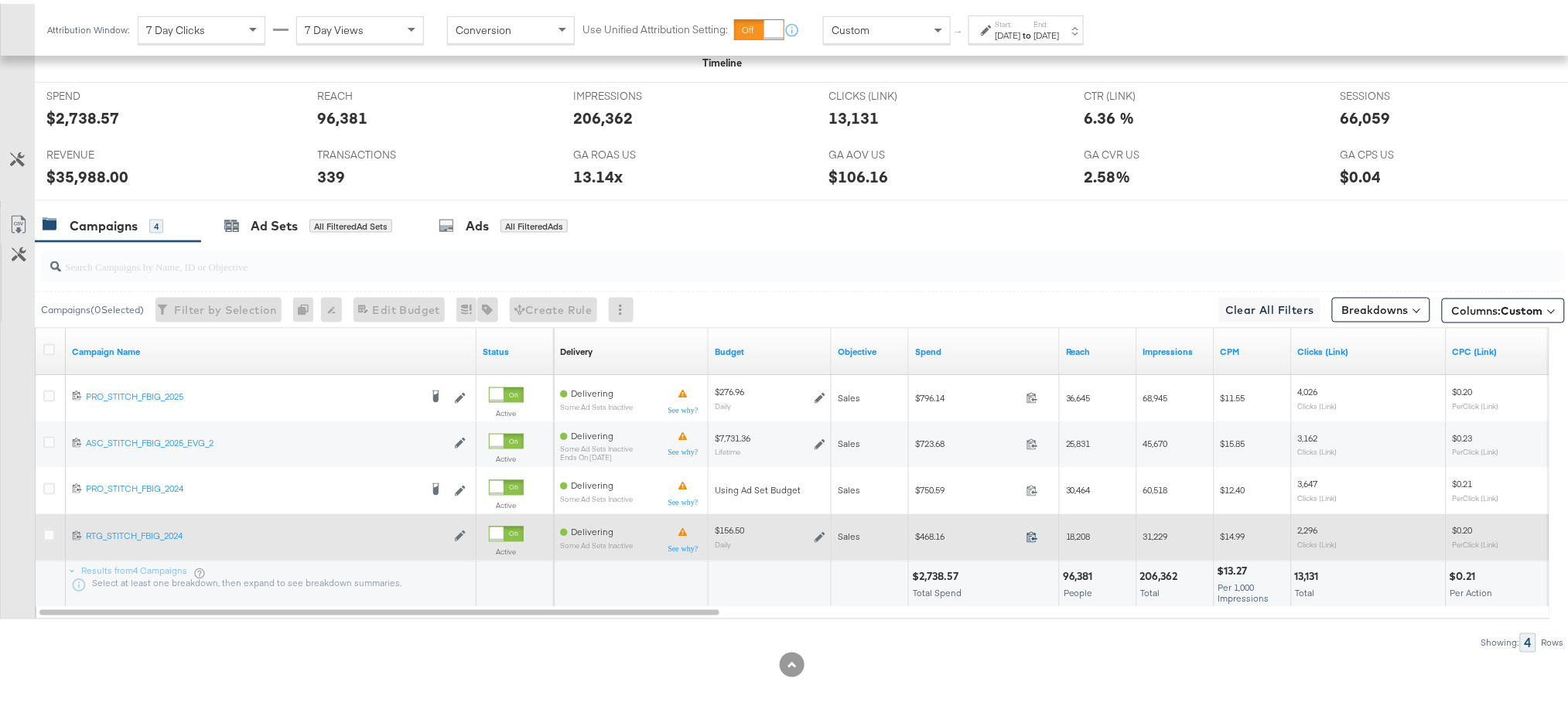
click at [1032, 535] on icon at bounding box center [1031, 533] width 11 height 11
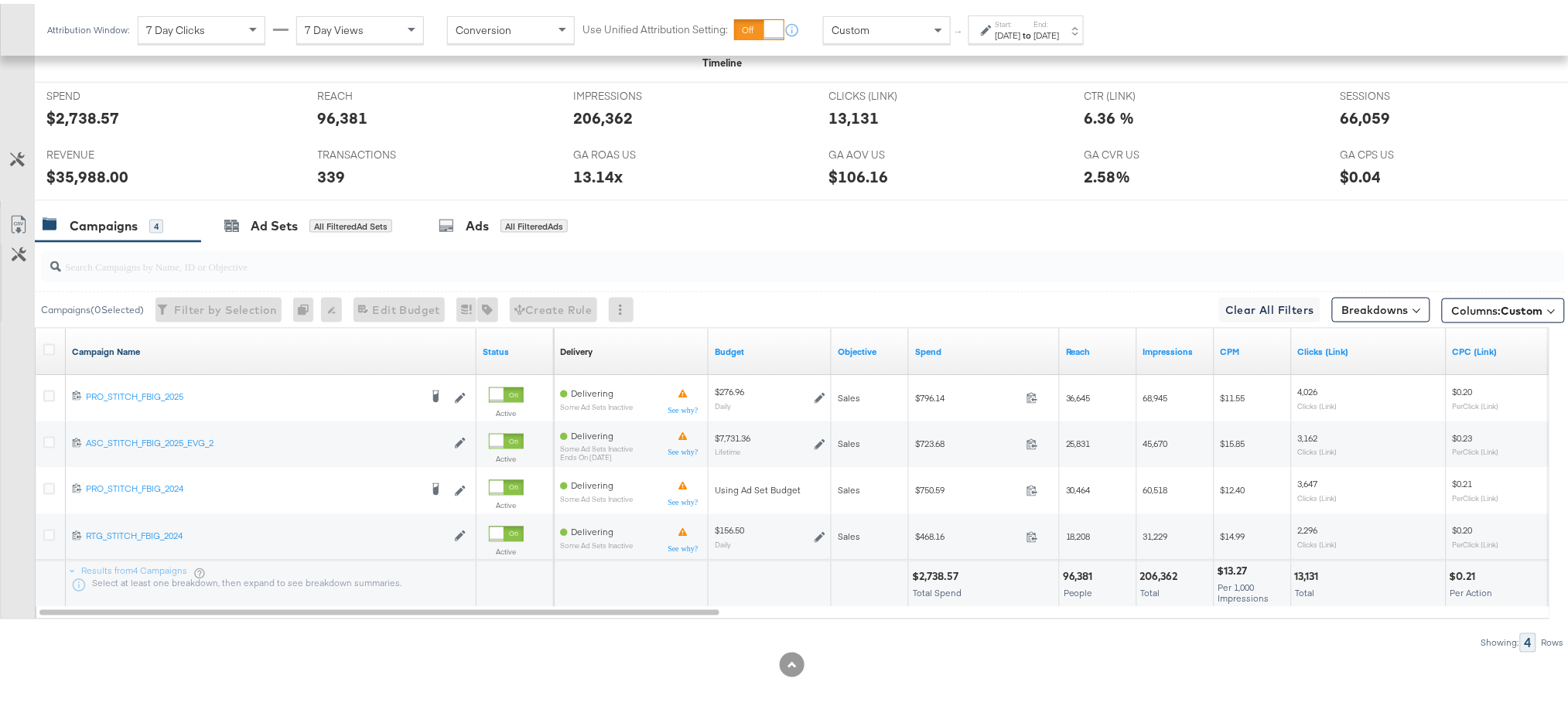
click at [125, 351] on link "Campaign Name" at bounding box center [271, 348] width 398 height 12
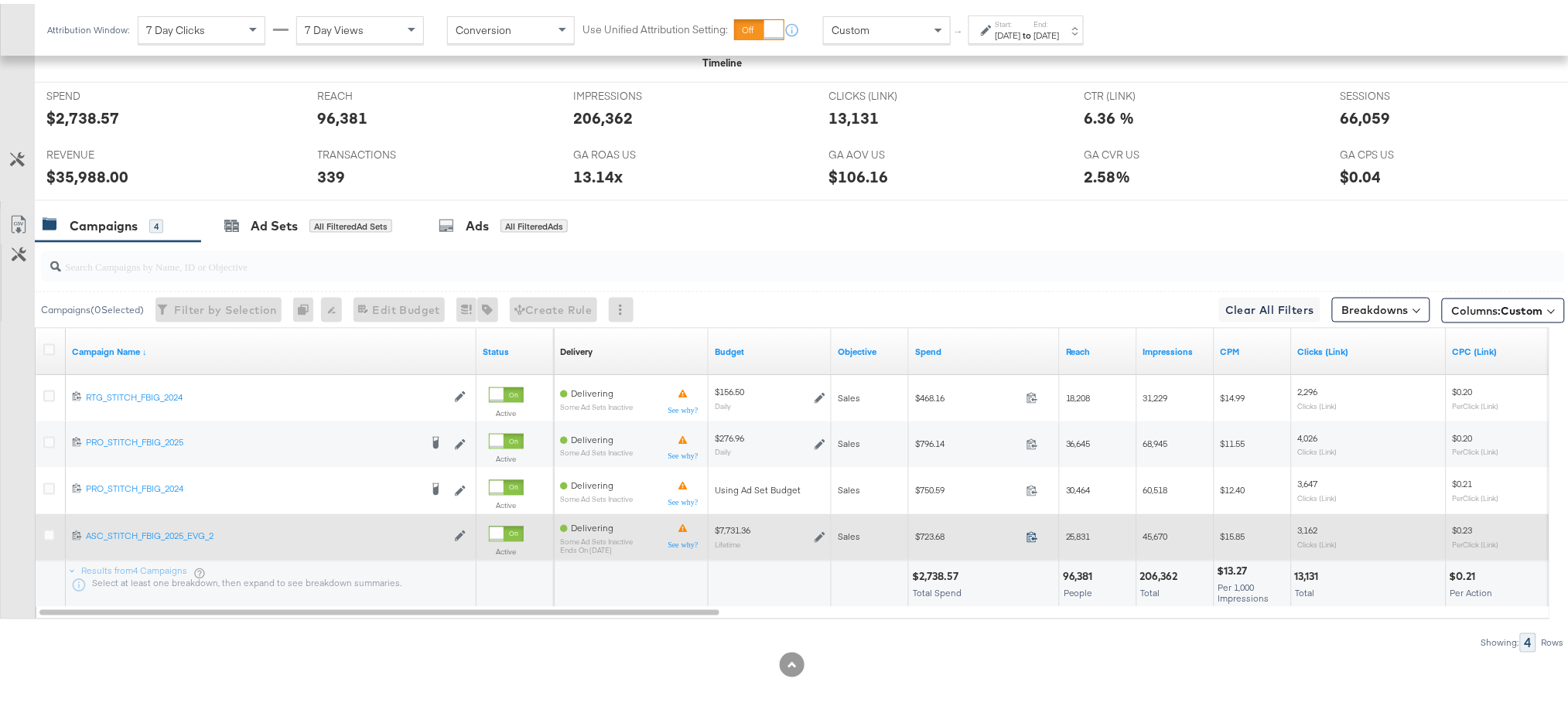
click at [1030, 531] on icon at bounding box center [1031, 533] width 11 height 11
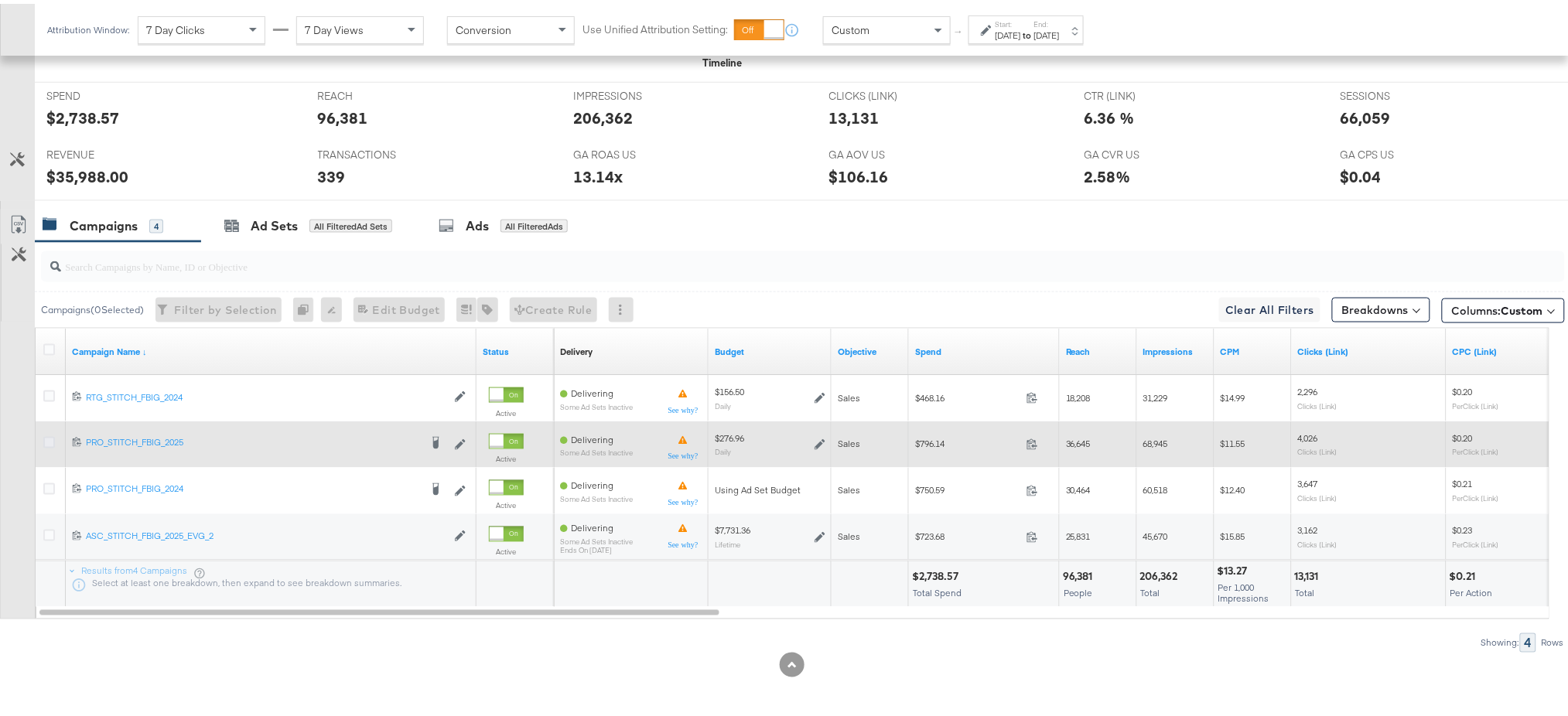
click at [46, 438] on icon at bounding box center [48, 438] width 11 height 11
click at [0, 0] on input "checkbox" at bounding box center [0, 0] width 0 height 0
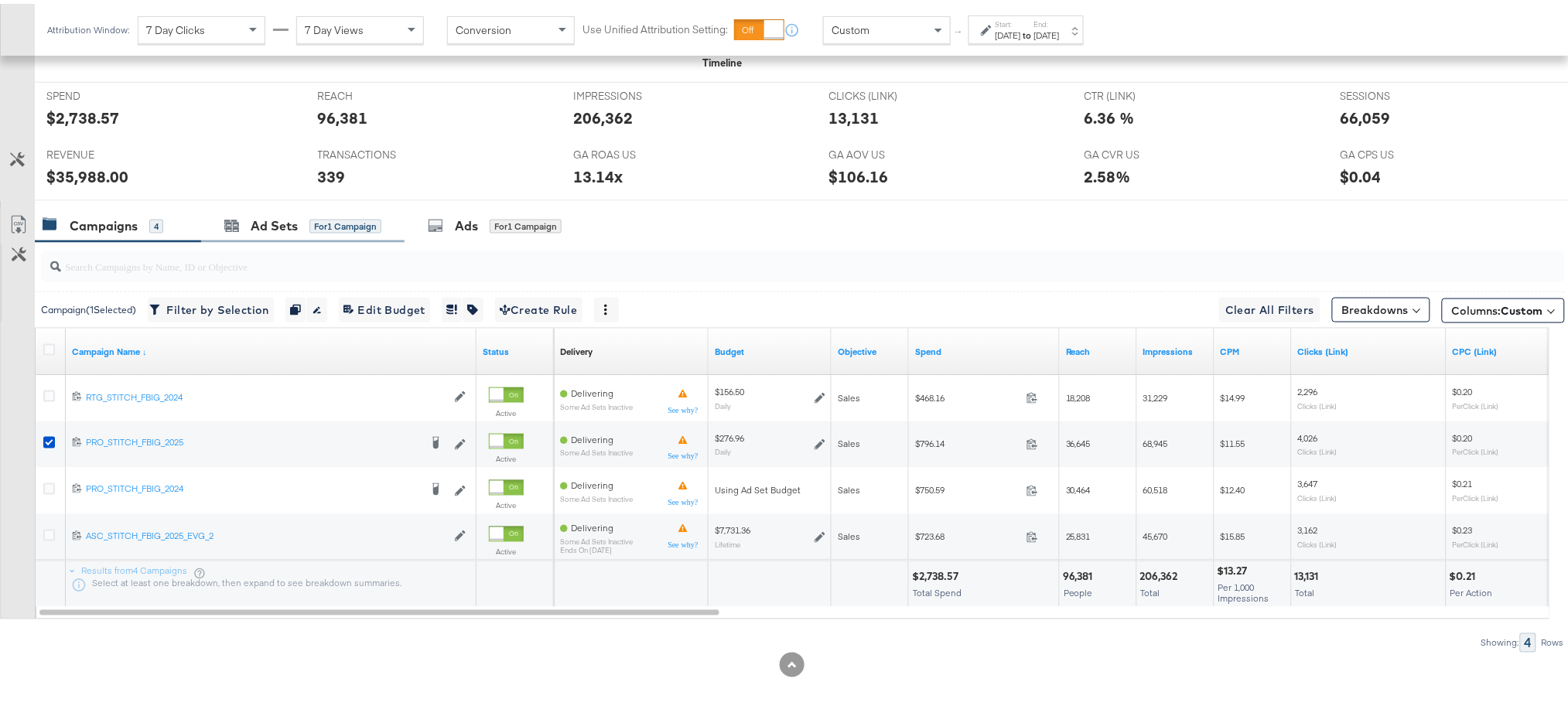
click at [273, 235] on div "Ad Sets for 1 Campaign" at bounding box center [303, 223] width 203 height 33
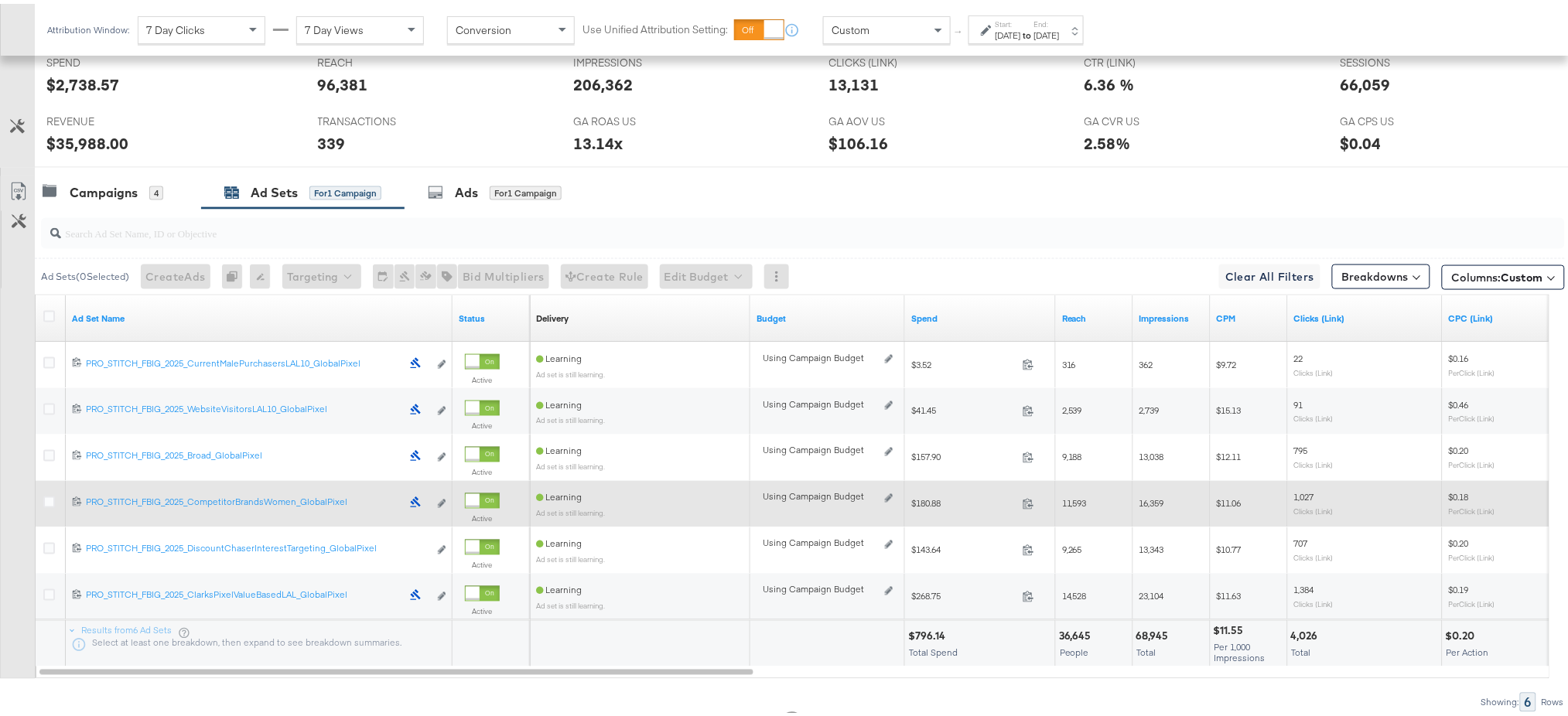
scroll to position [663, 0]
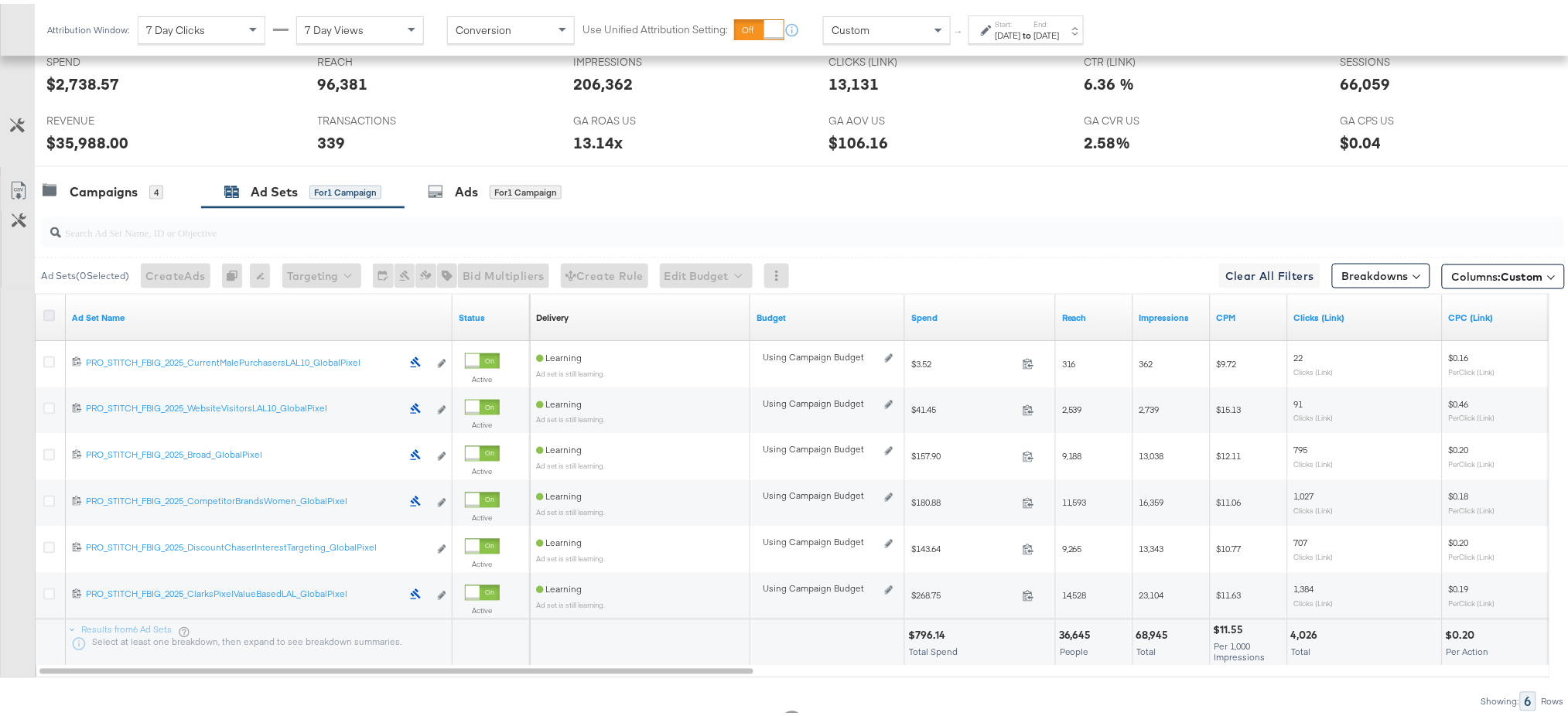
click at [46, 308] on icon at bounding box center [48, 311] width 11 height 11
click at [0, 0] on input "checkbox" at bounding box center [0, 0] width 0 height 0
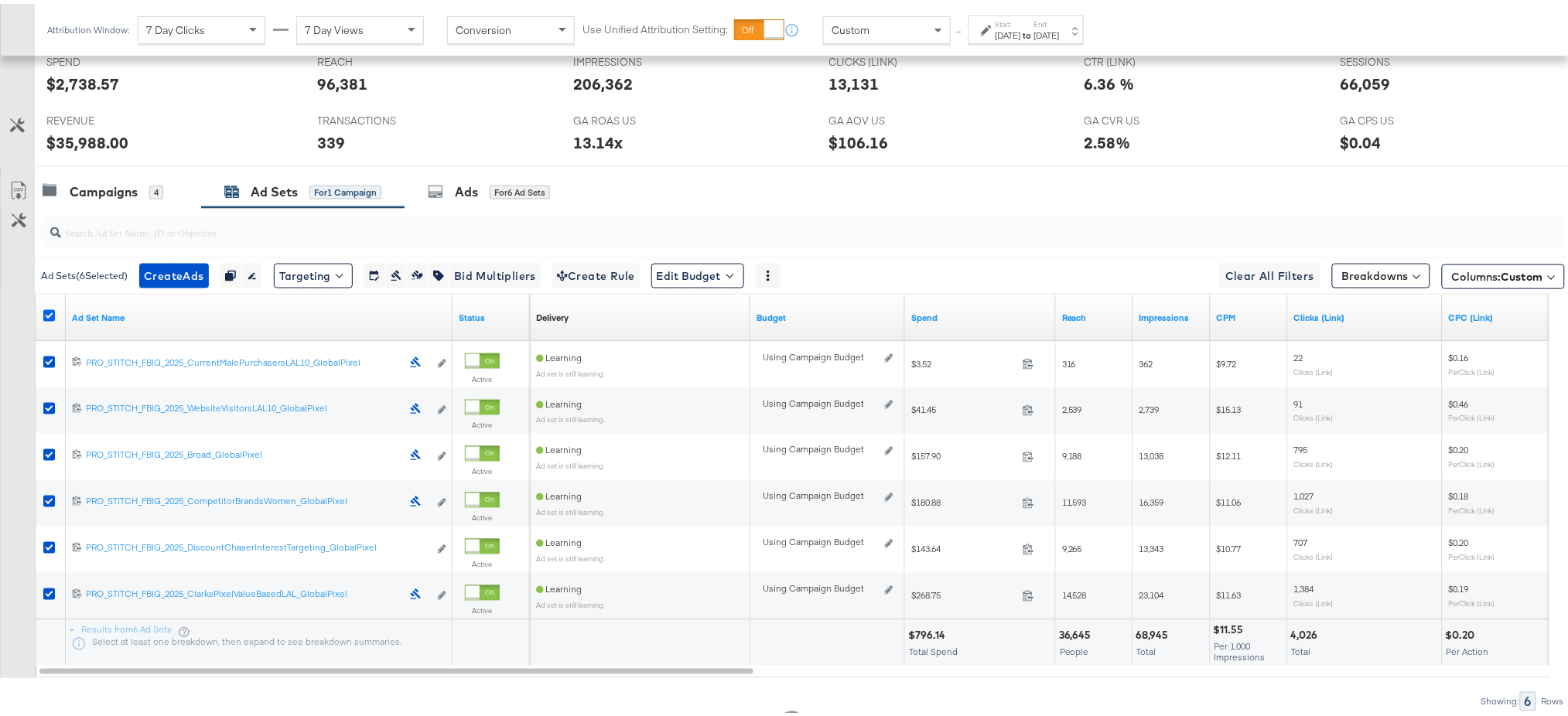
click at [46, 308] on icon at bounding box center [48, 311] width 11 height 11
click at [0, 0] on input "checkbox" at bounding box center [0, 0] width 0 height 0
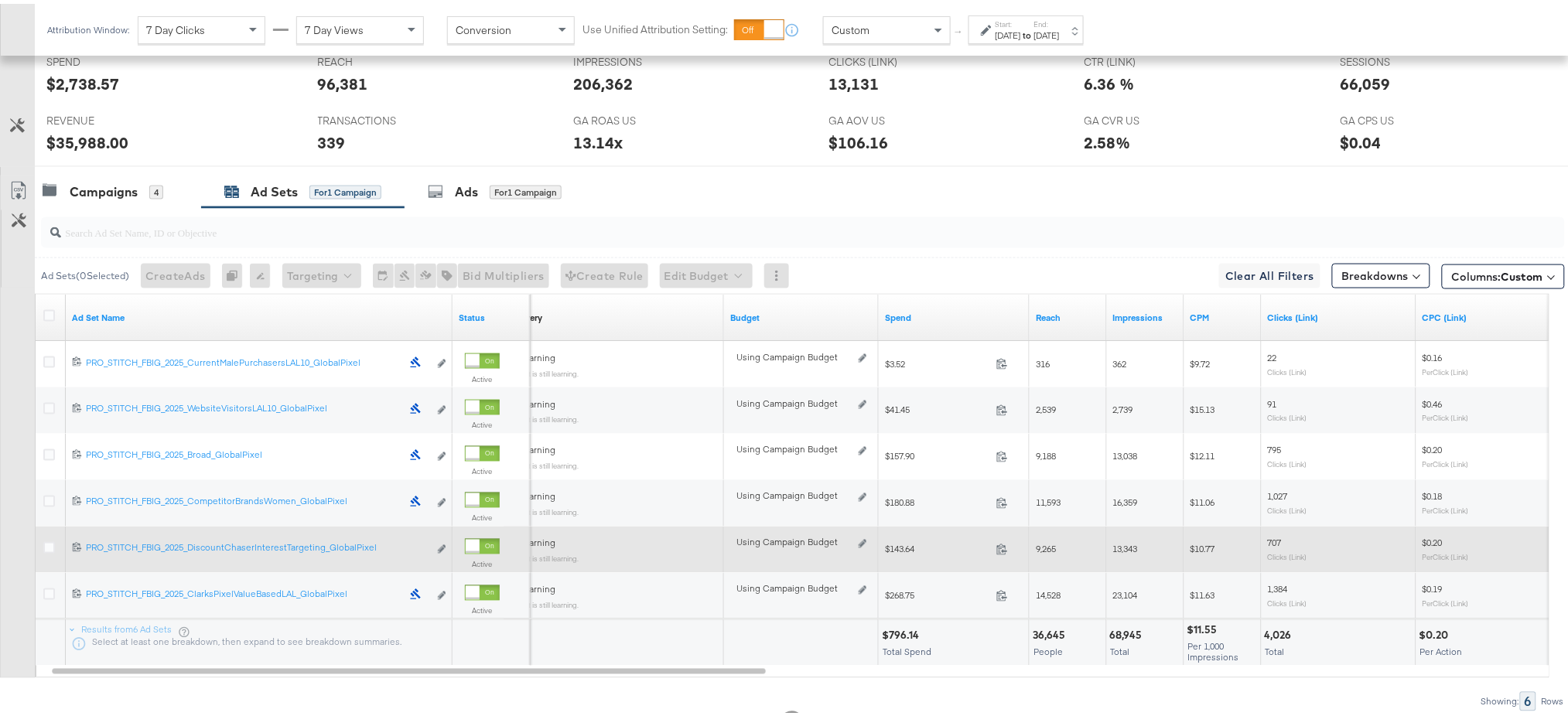
scroll to position [721, 0]
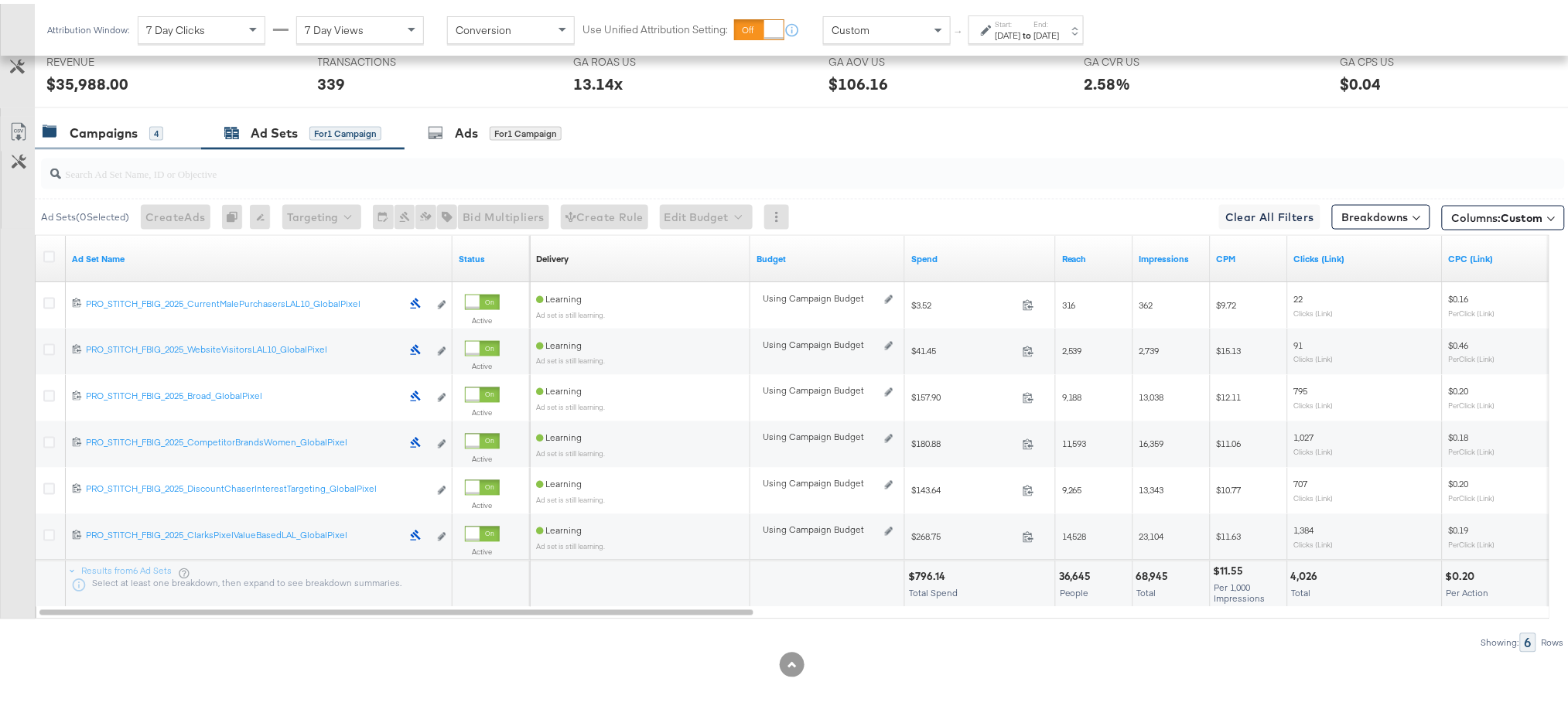
click at [91, 145] on div "Campaigns 4" at bounding box center [118, 130] width 167 height 33
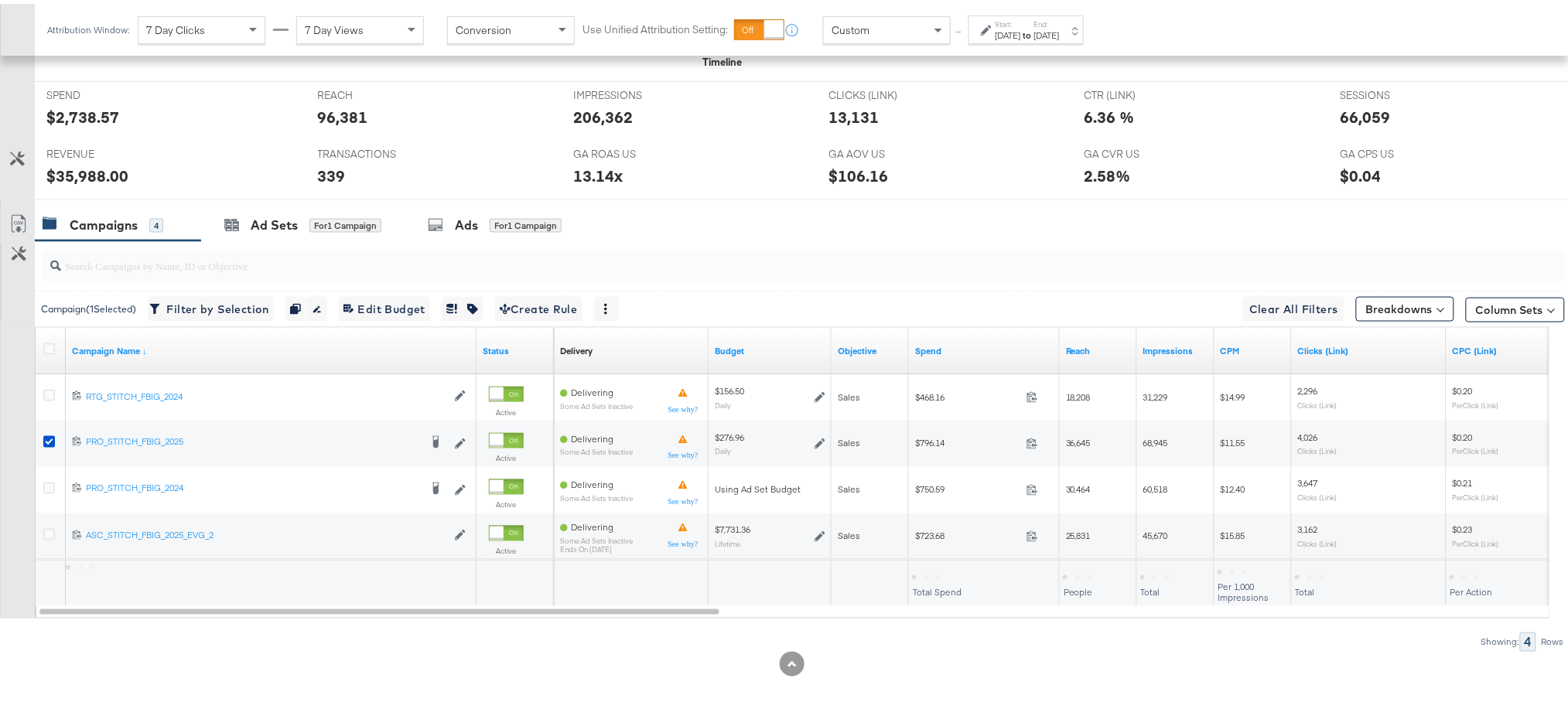
scroll to position [628, 0]
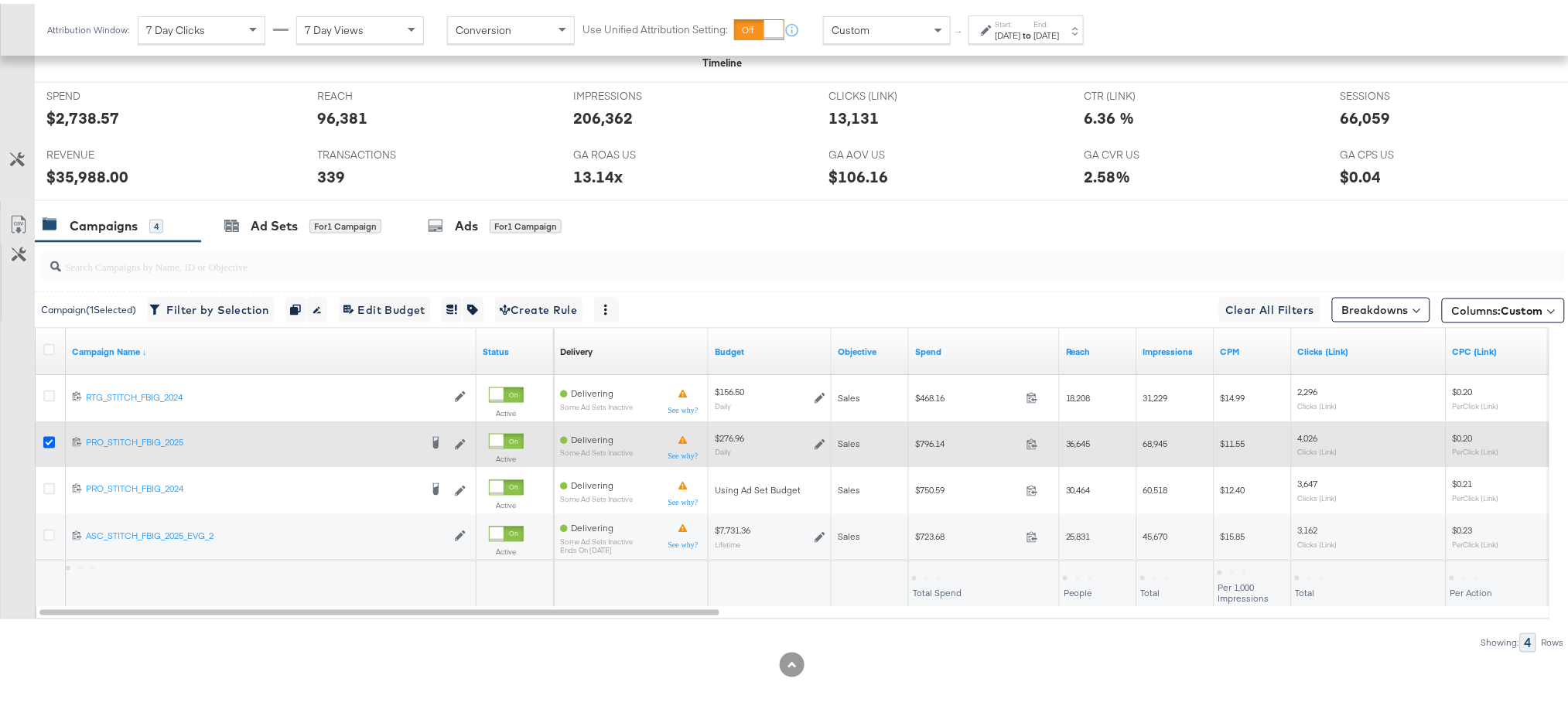
click at [51, 436] on icon at bounding box center [48, 438] width 11 height 11
click at [0, 0] on input "checkbox" at bounding box center [0, 0] width 0 height 0
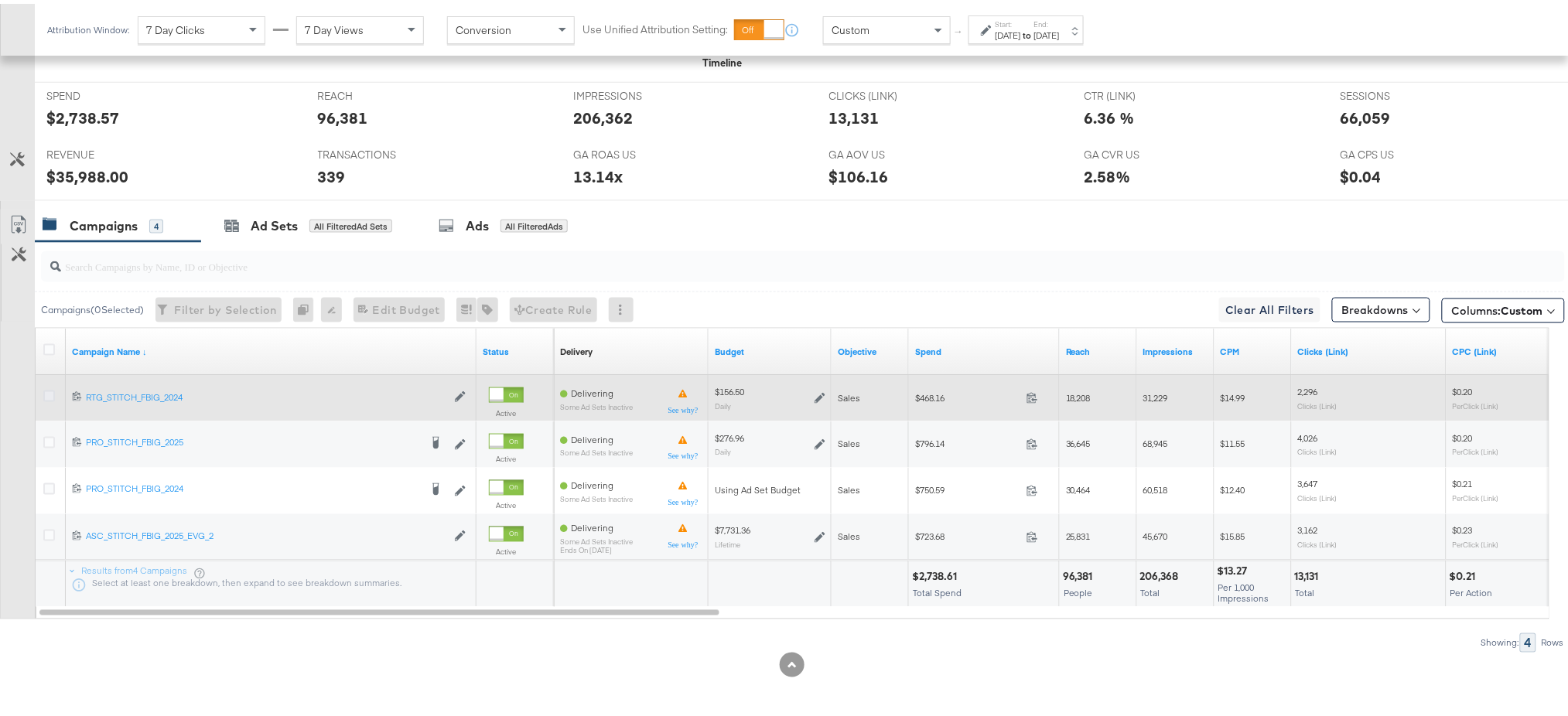
click at [45, 395] on icon at bounding box center [48, 392] width 11 height 11
click at [0, 0] on input "checkbox" at bounding box center [0, 0] width 0 height 0
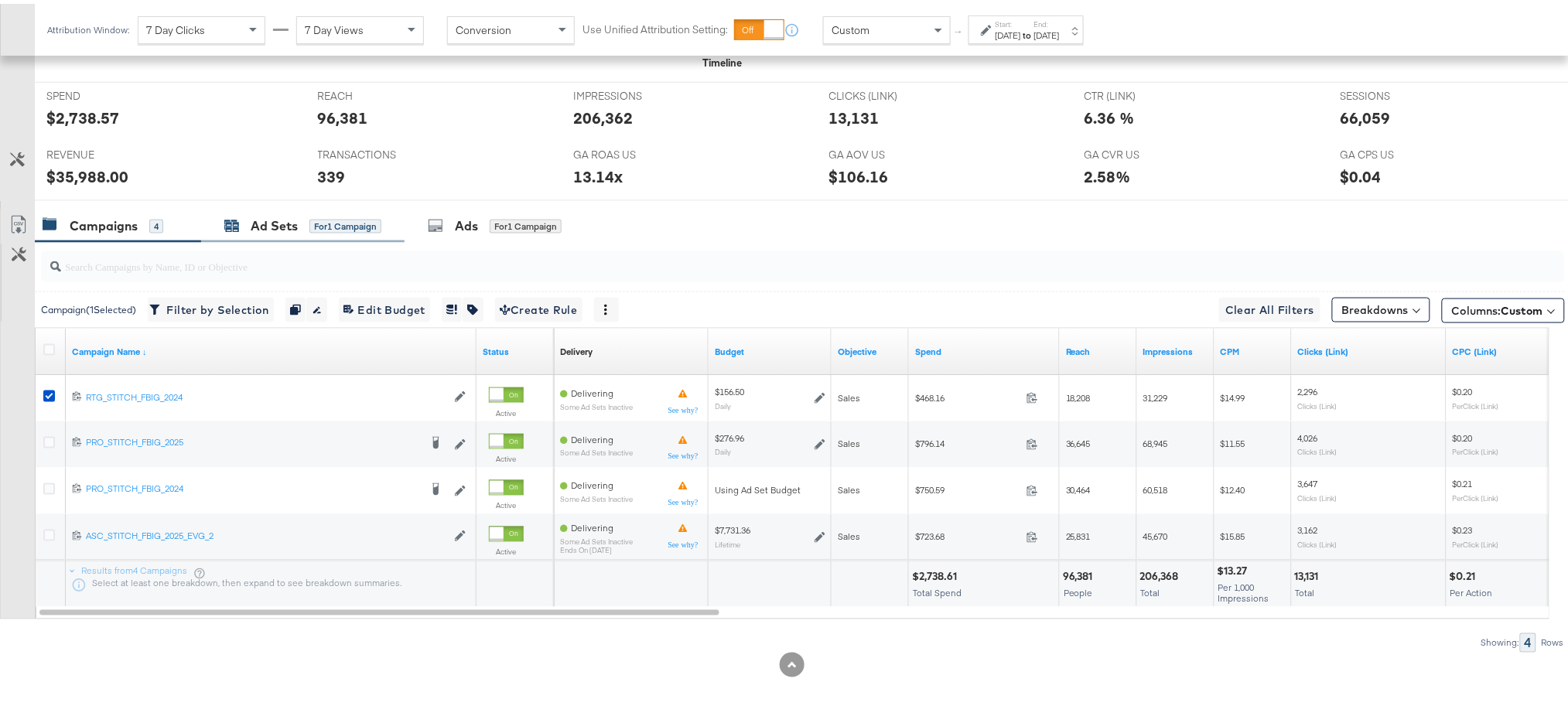
click at [249, 224] on div "Ad Sets for 1 Campaign" at bounding box center [303, 222] width 157 height 18
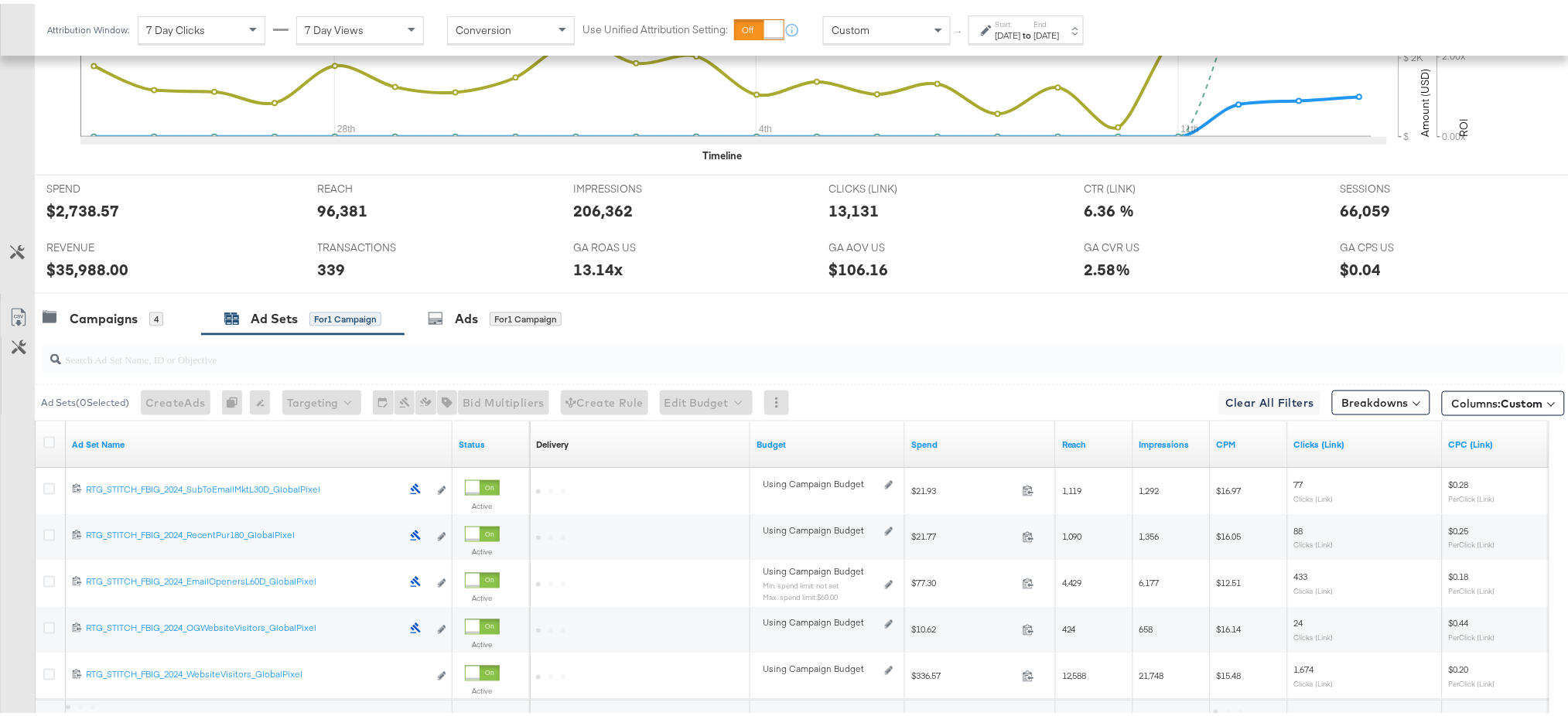
scroll to position [675, 0]
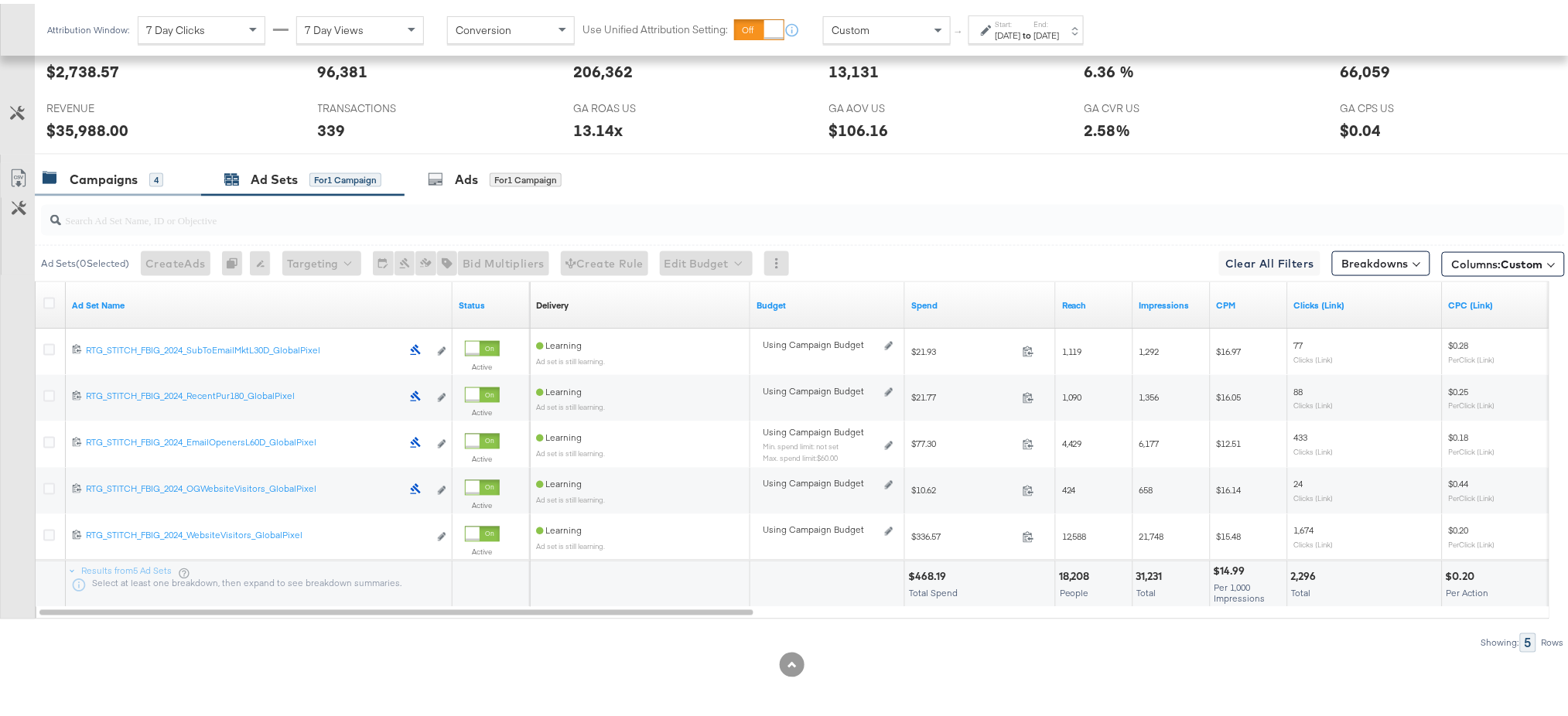
click at [124, 181] on div "Campaigns" at bounding box center [103, 176] width 68 height 18
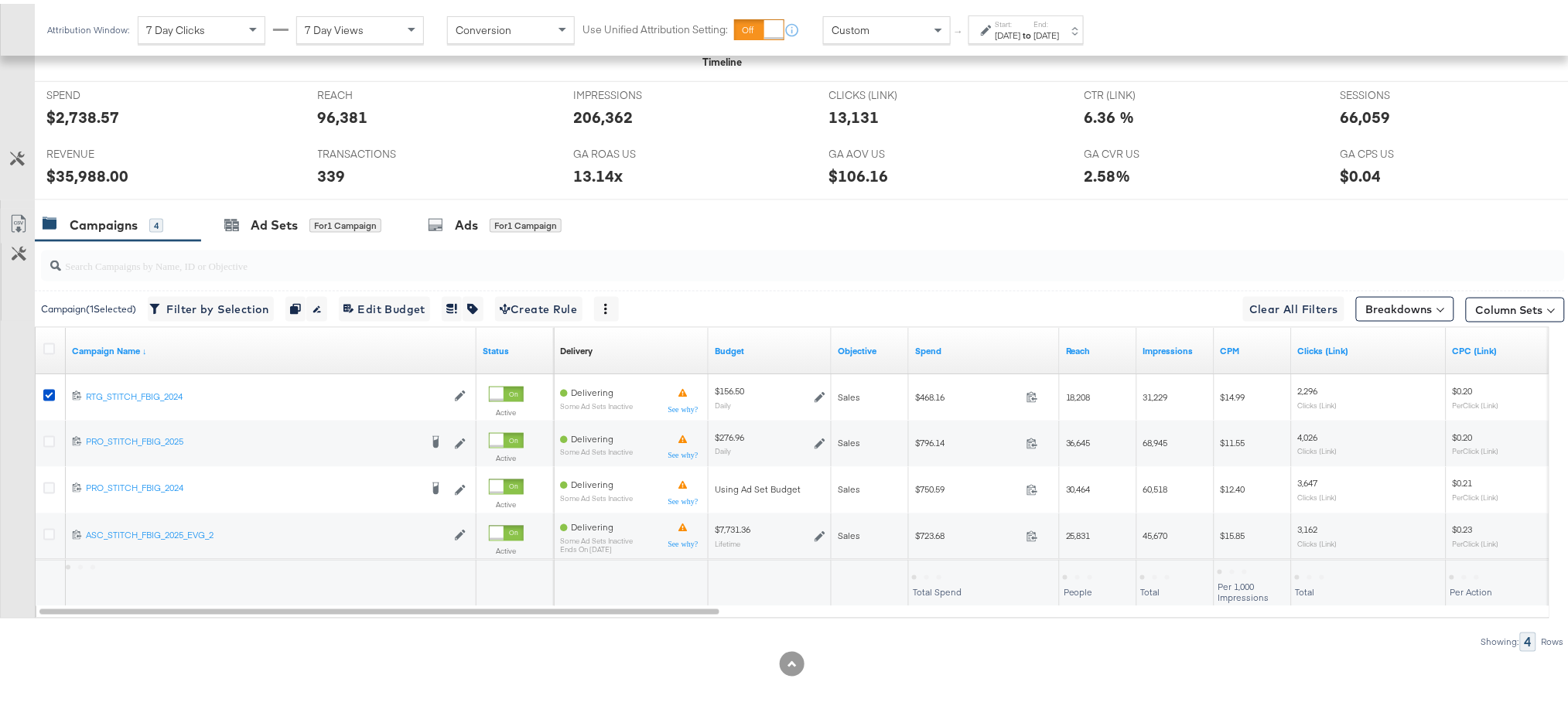
scroll to position [628, 0]
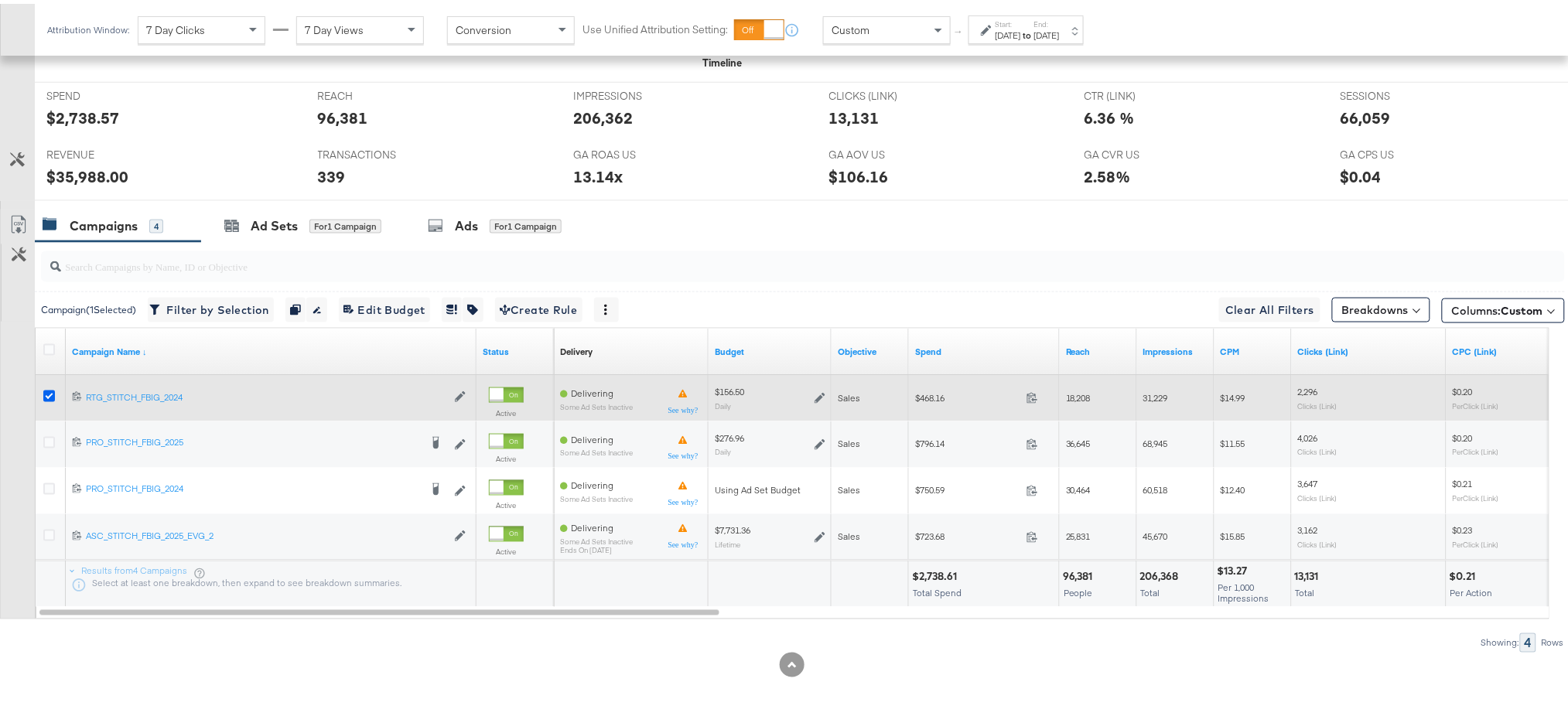
click at [44, 390] on icon at bounding box center [48, 392] width 11 height 11
click at [0, 0] on input "checkbox" at bounding box center [0, 0] width 0 height 0
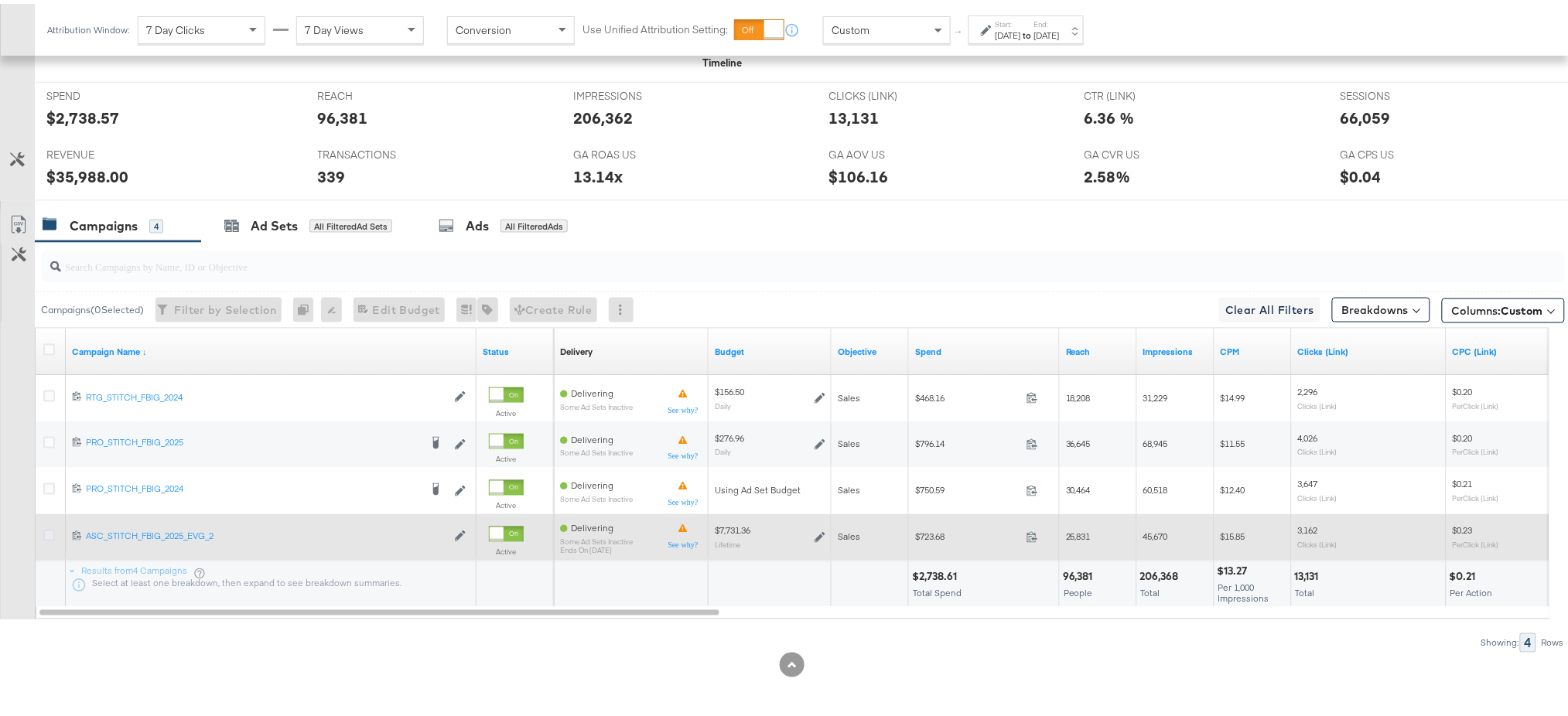
click at [48, 528] on icon at bounding box center [48, 531] width 11 height 11
click at [0, 0] on input "checkbox" at bounding box center [0, 0] width 0 height 0
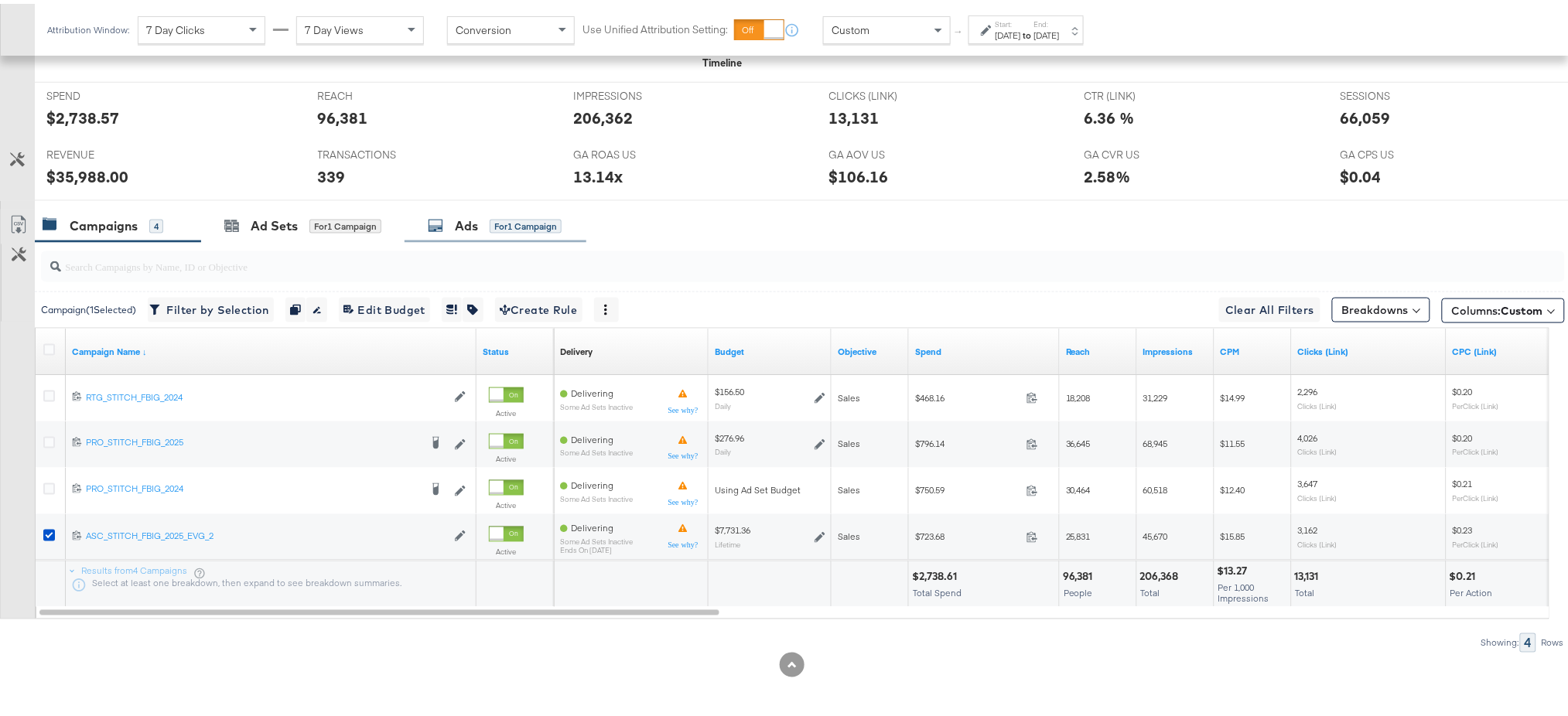
click at [464, 231] on div "Ads for 1 Campaign" at bounding box center [495, 223] width 182 height 33
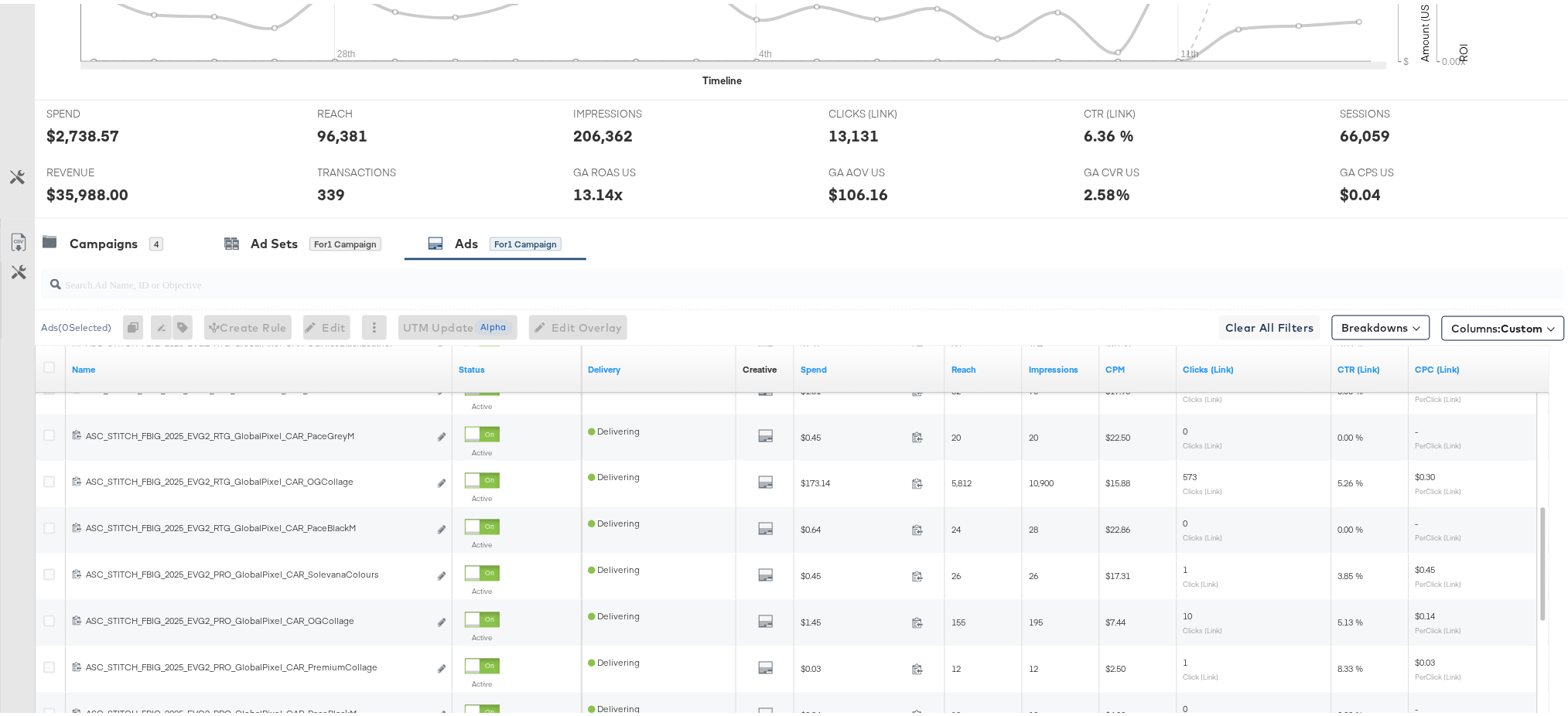
scroll to position [0, 0]
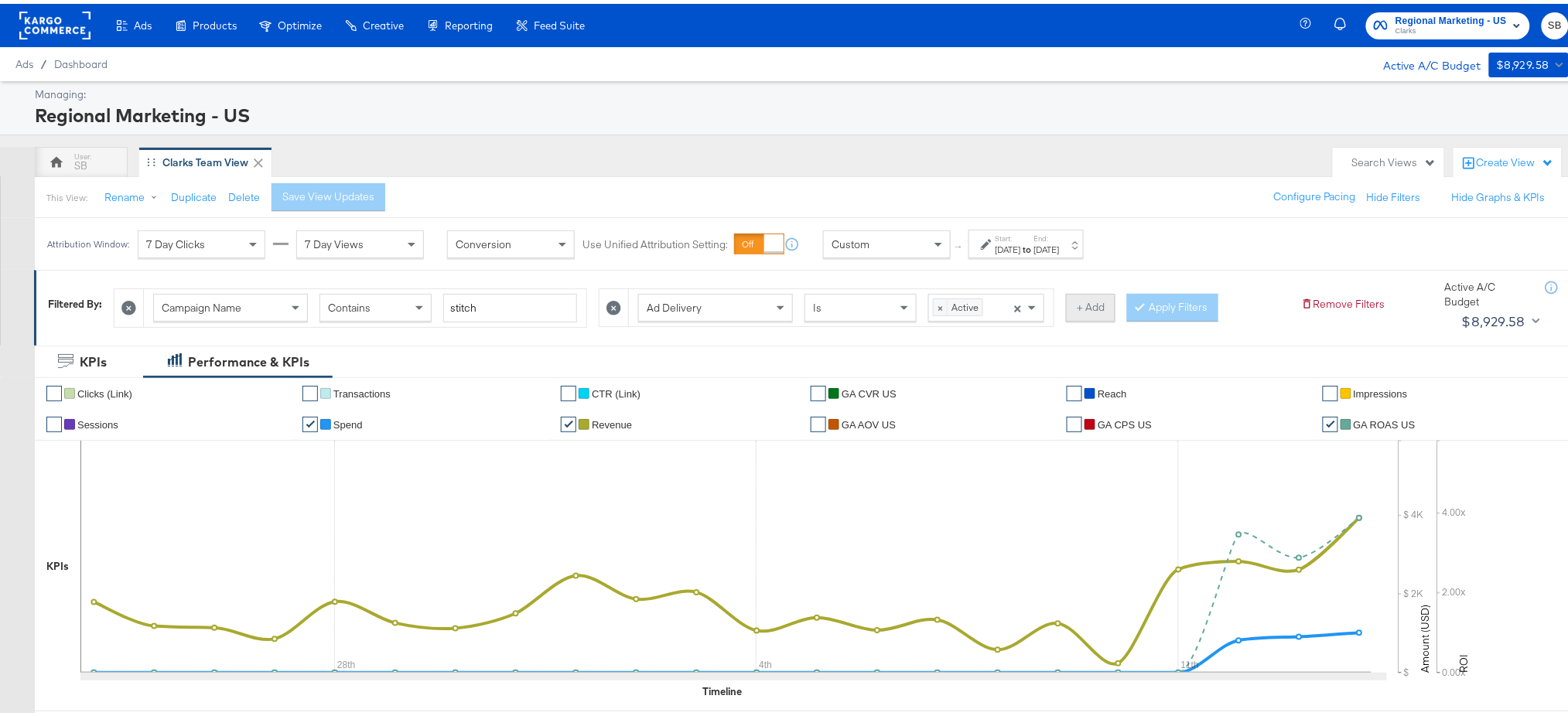
click at [1094, 298] on button "+ Add" at bounding box center [1090, 304] width 49 height 28
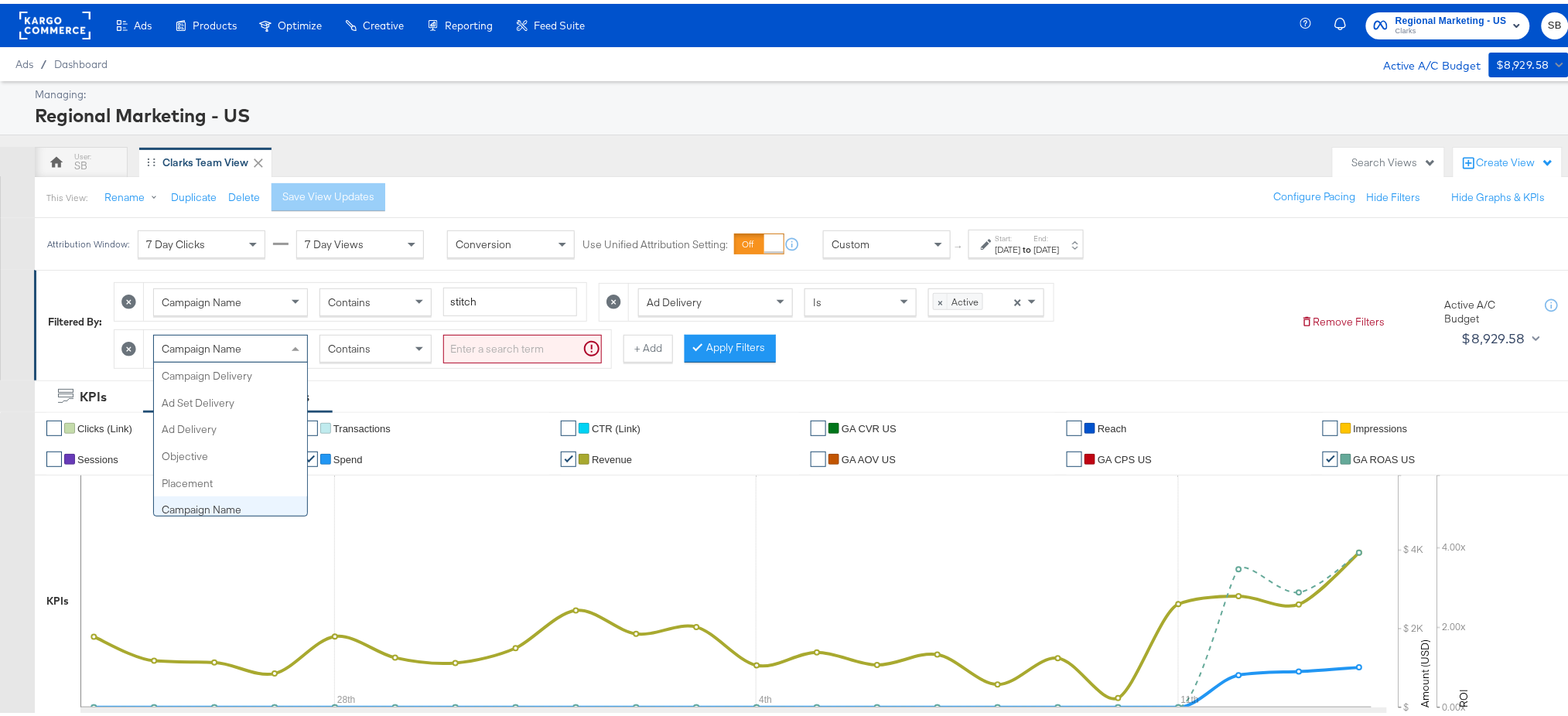
click at [242, 354] on div "Campaign Name" at bounding box center [231, 344] width 153 height 26
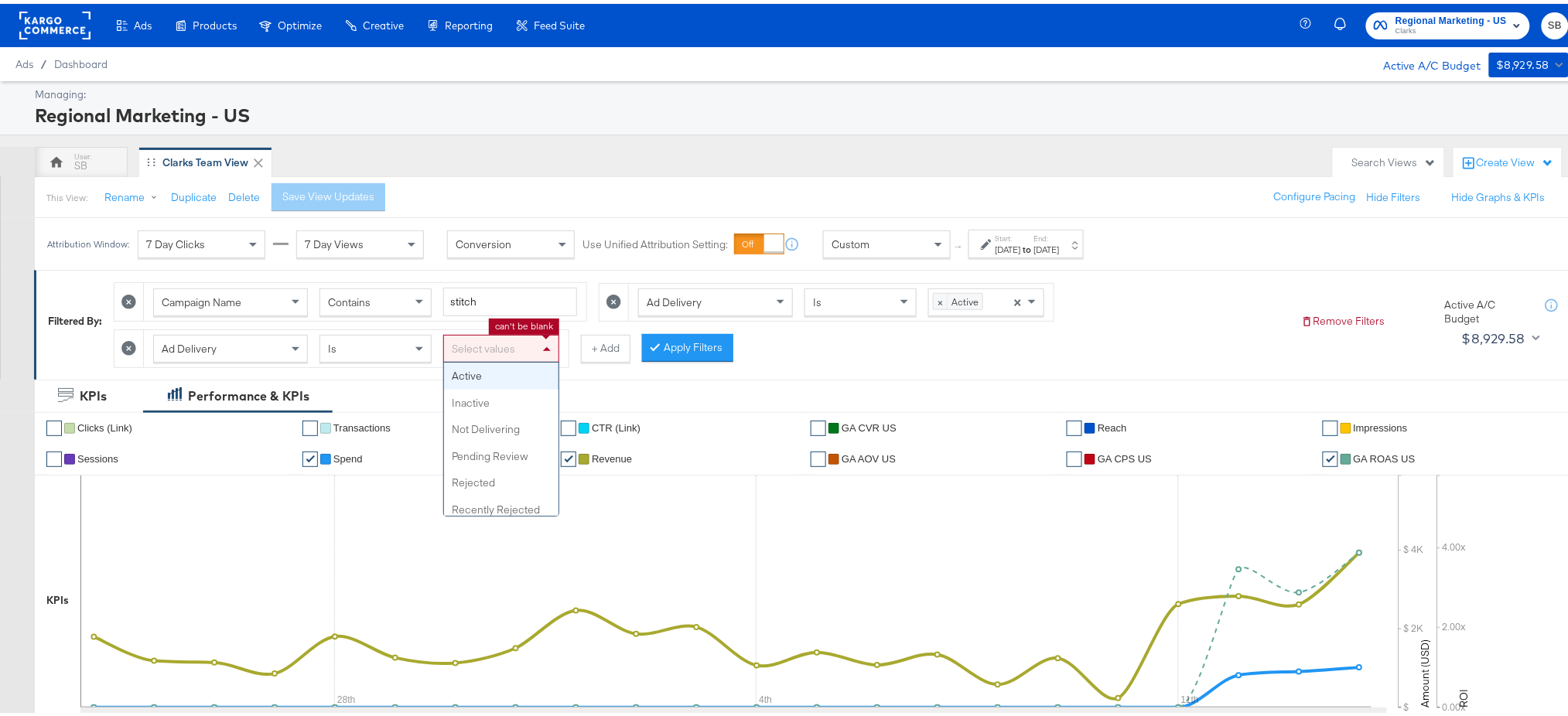
click at [540, 351] on span at bounding box center [549, 344] width 19 height 26
click at [826, 345] on div "Campaign Name Contains stitch Ad Delivery Is × Active × Ad Delivery Is Select v…" at bounding box center [702, 317] width 1175 height 94
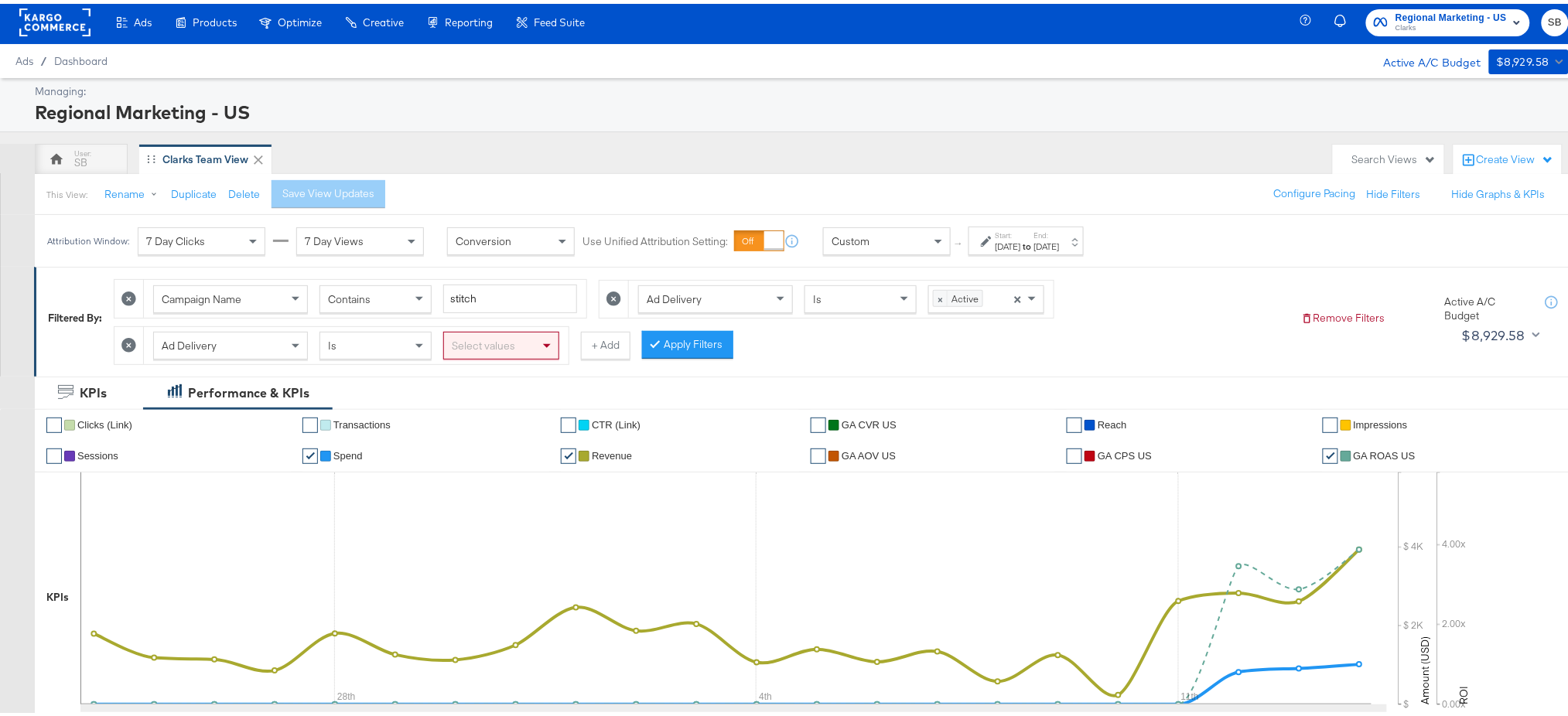
scroll to position [4, 0]
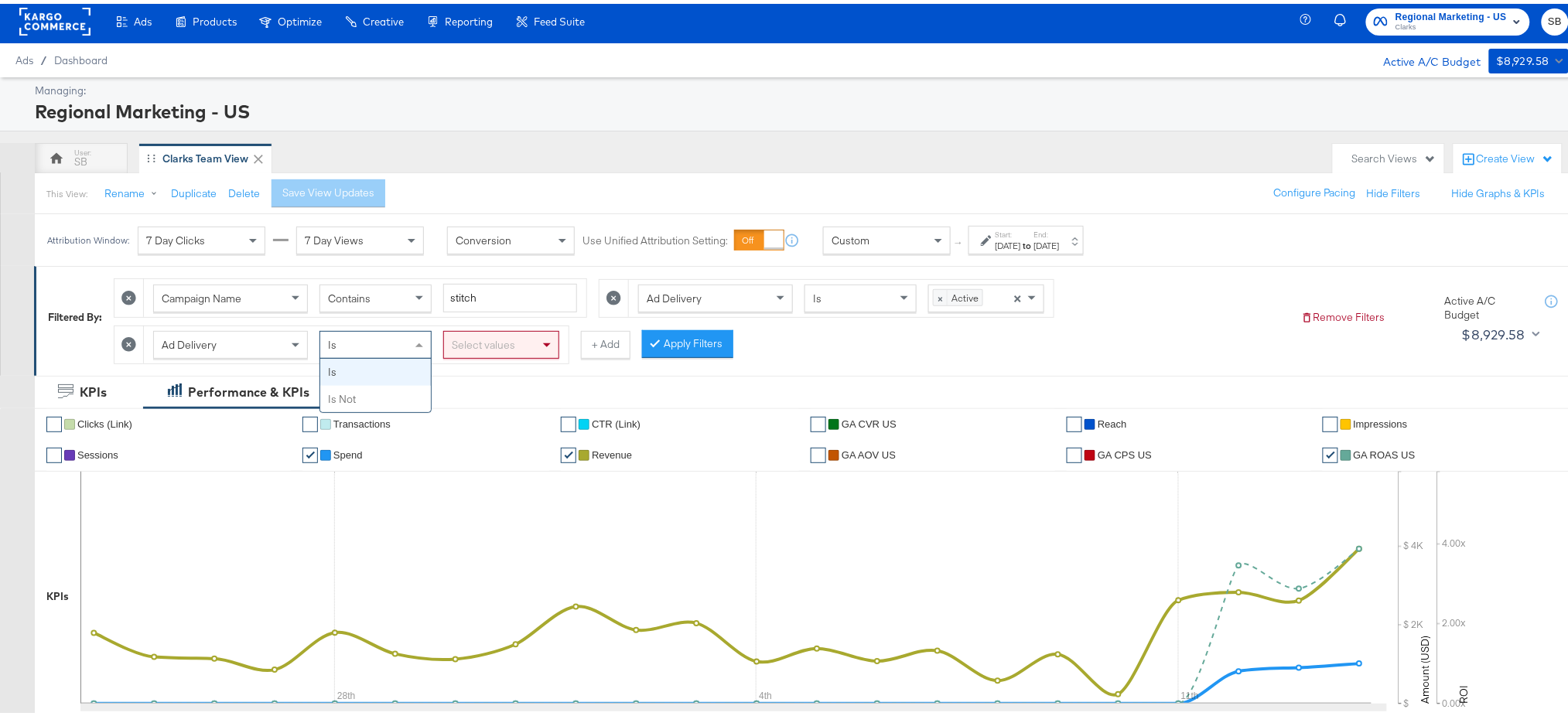
click at [380, 338] on div "Is" at bounding box center [375, 341] width 110 height 26
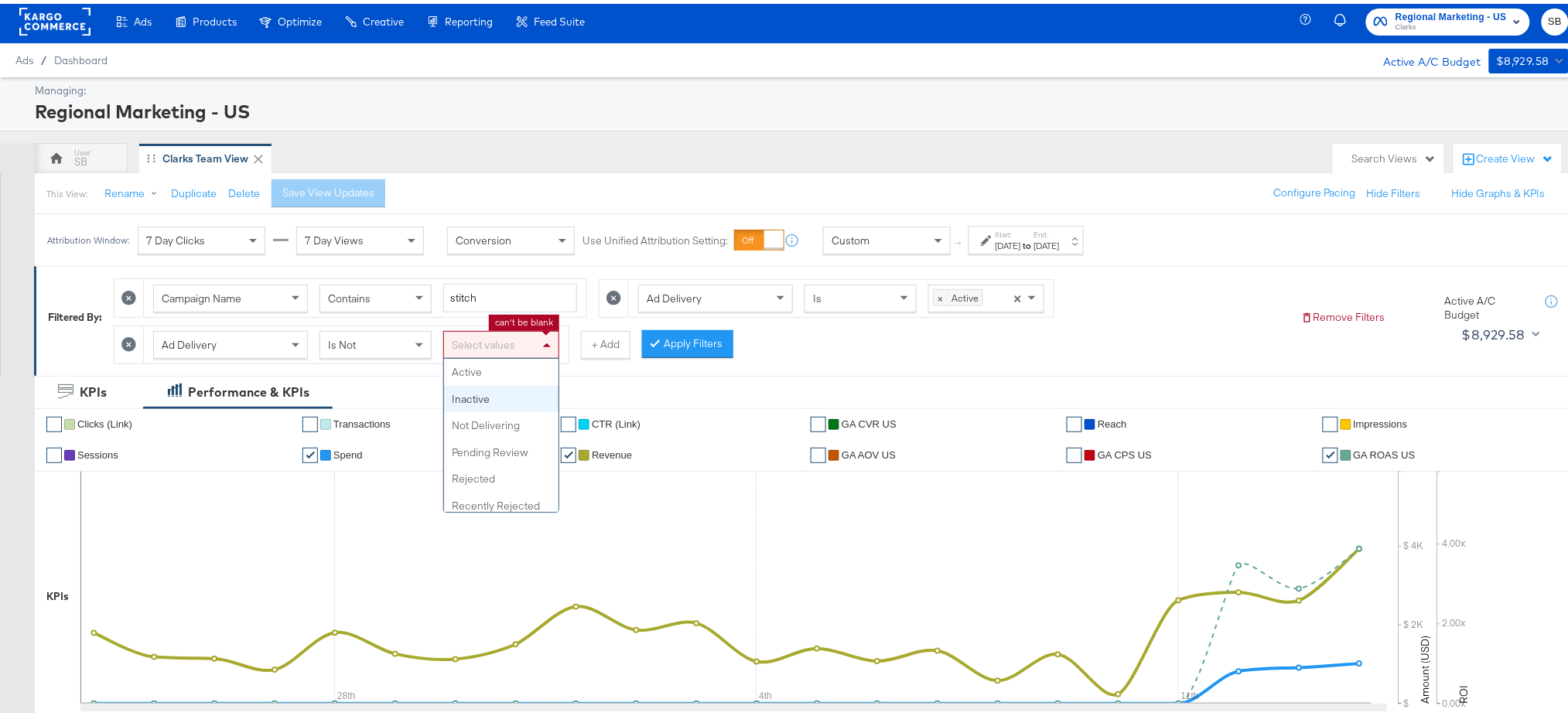
click at [510, 330] on div "Select values" at bounding box center [501, 341] width 115 height 26
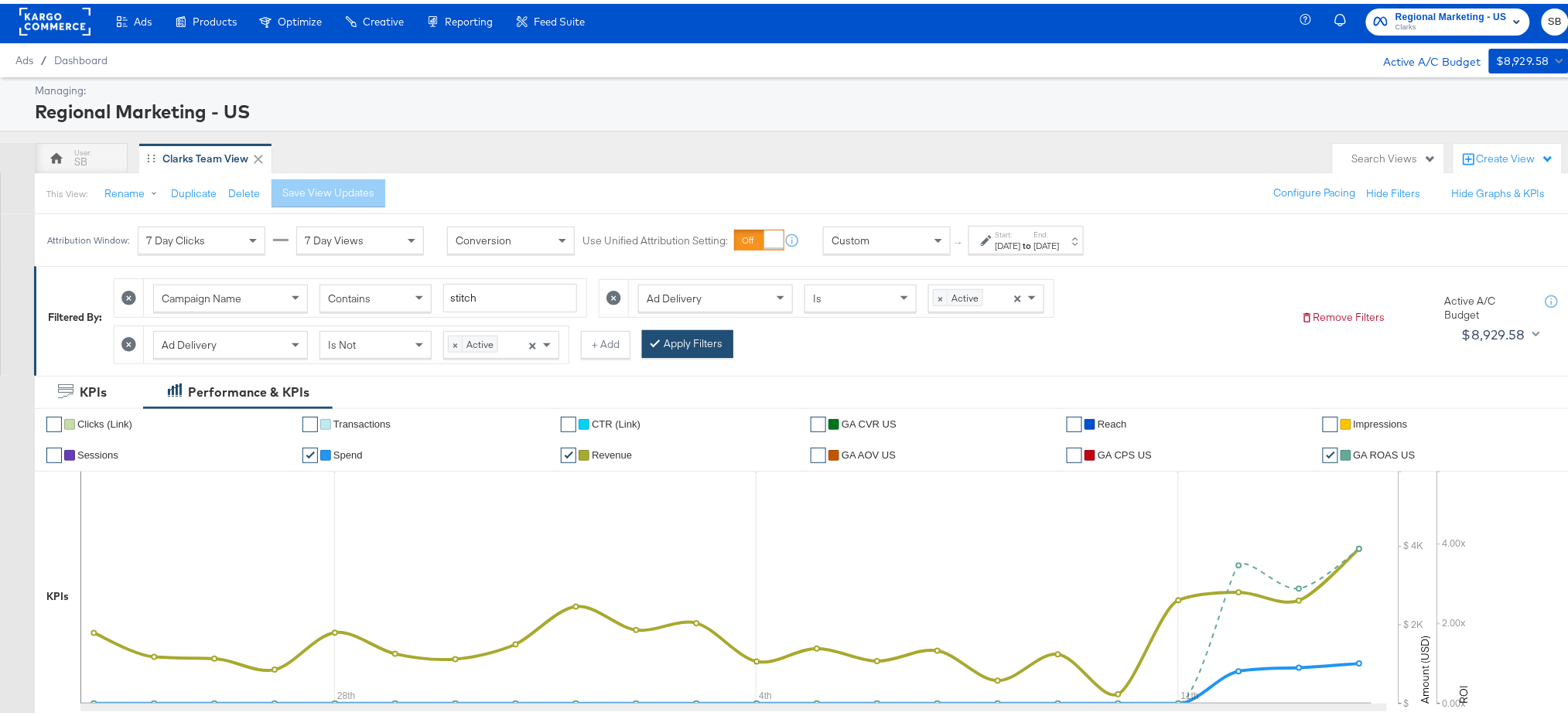
click at [683, 335] on button "Apply Filters" at bounding box center [688, 340] width 91 height 28
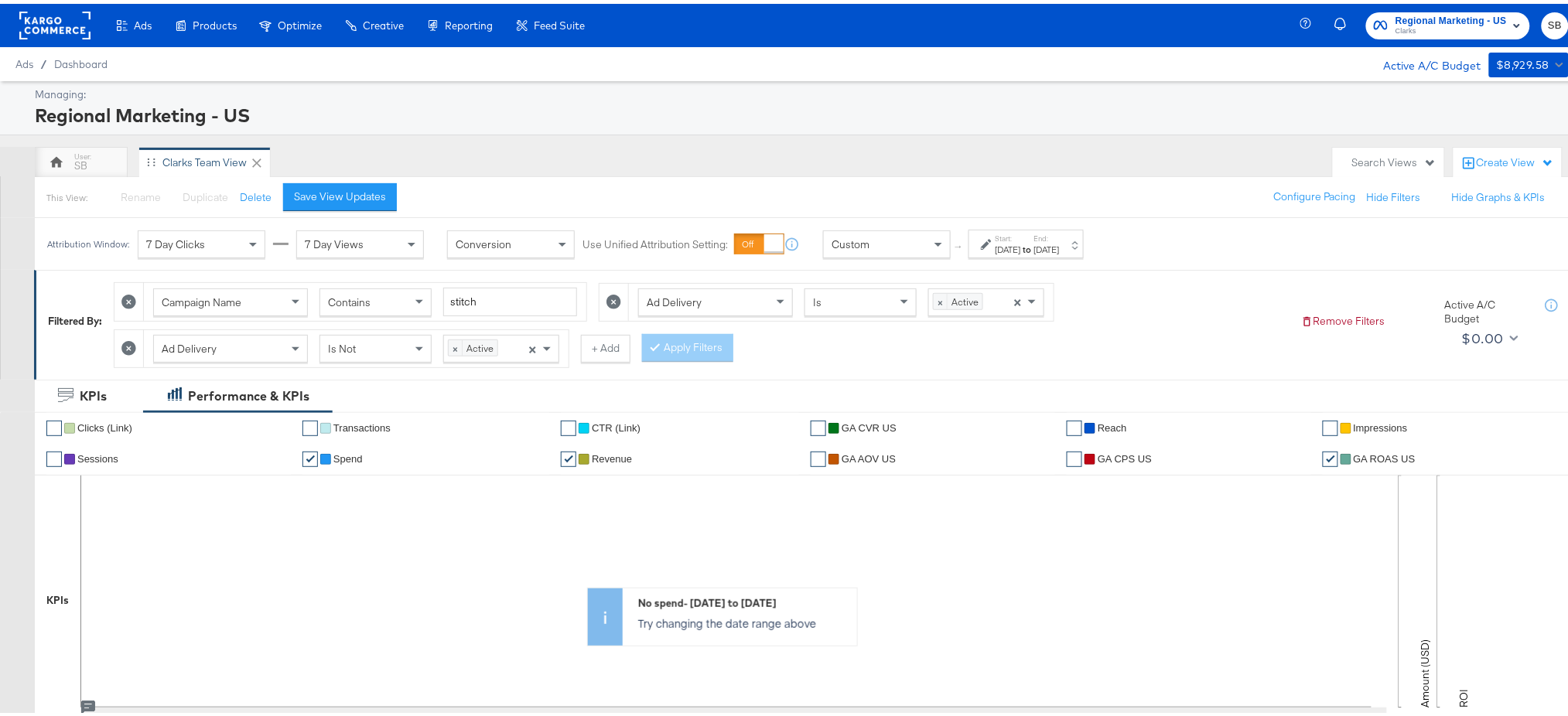
click at [127, 338] on icon at bounding box center [128, 344] width 15 height 15
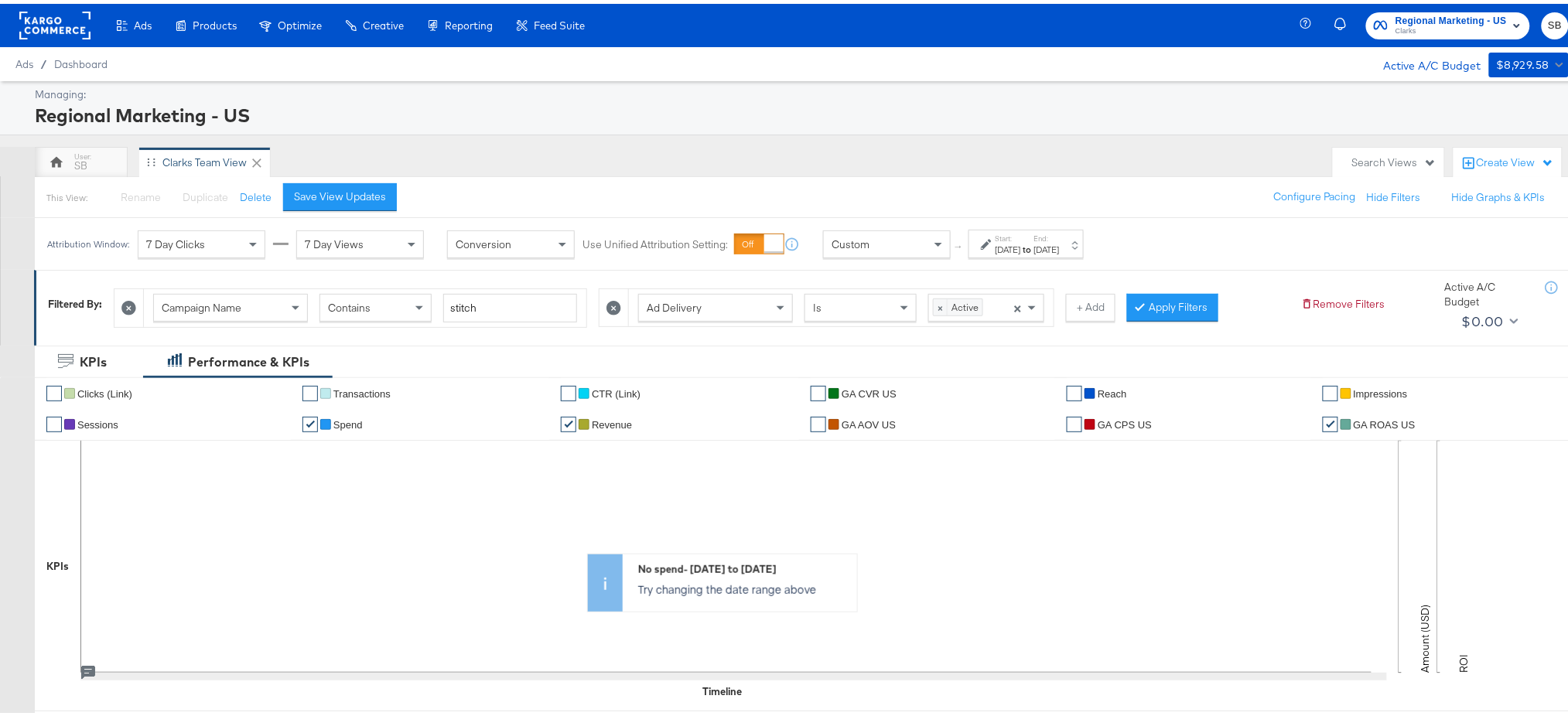
click at [617, 302] on icon at bounding box center [613, 304] width 15 height 15
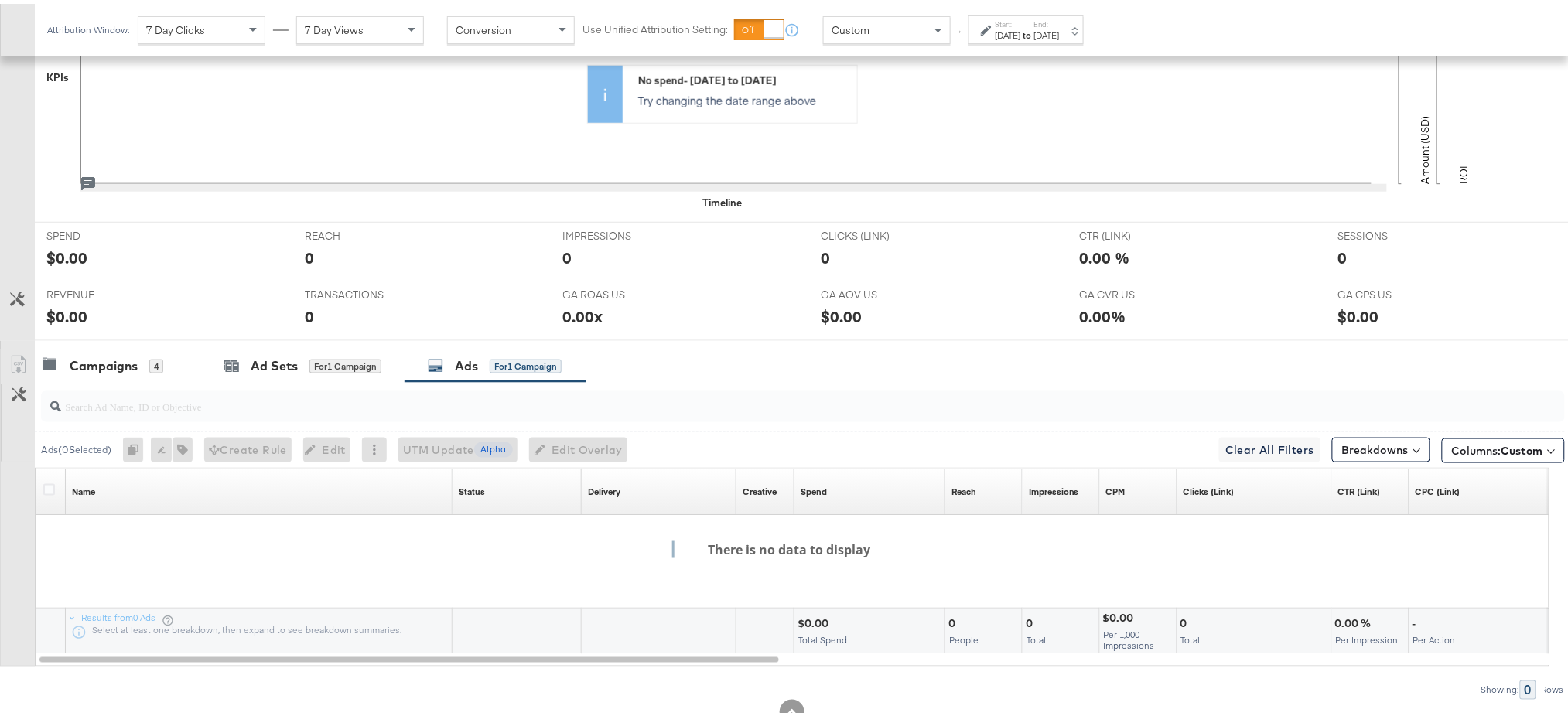
scroll to position [502, 0]
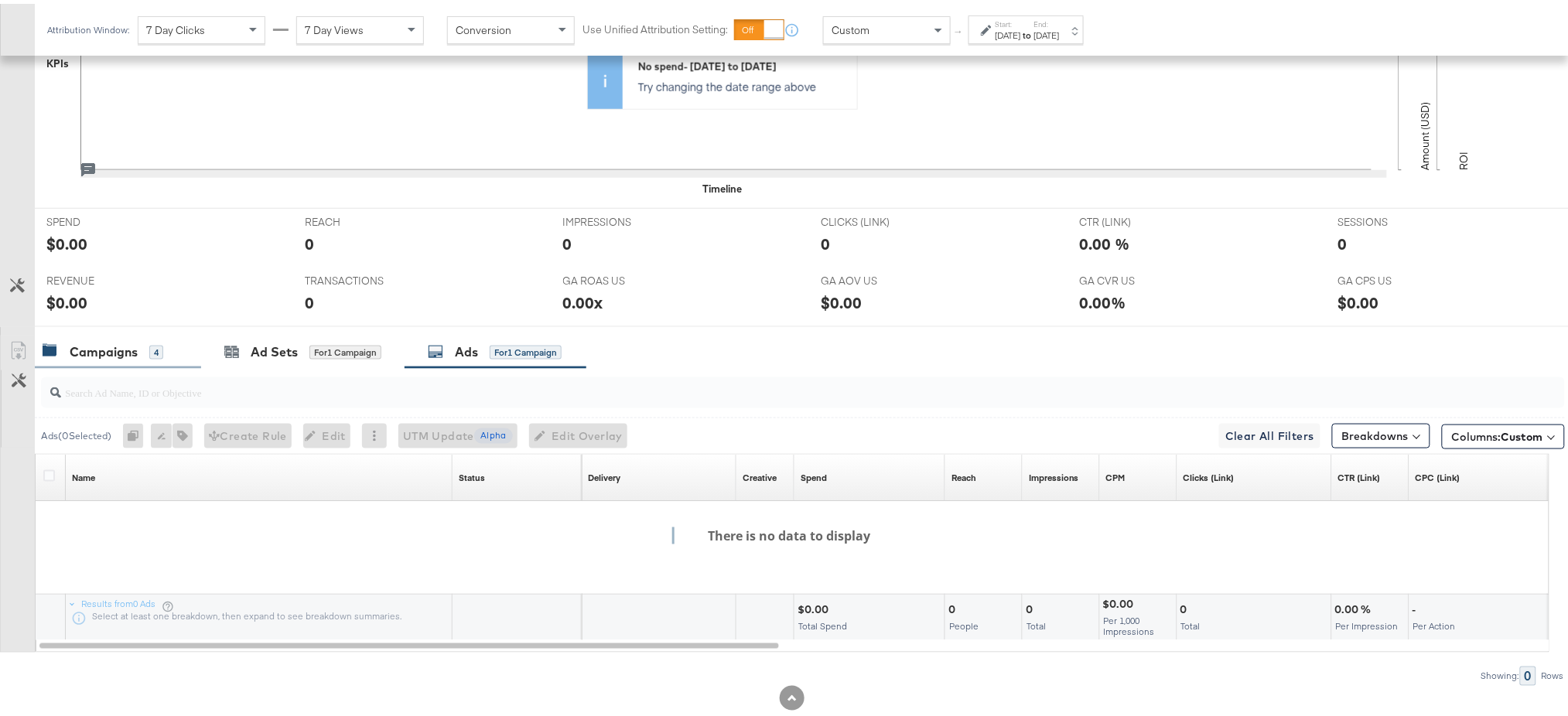
click at [62, 351] on div "Campaigns 4" at bounding box center [103, 348] width 121 height 18
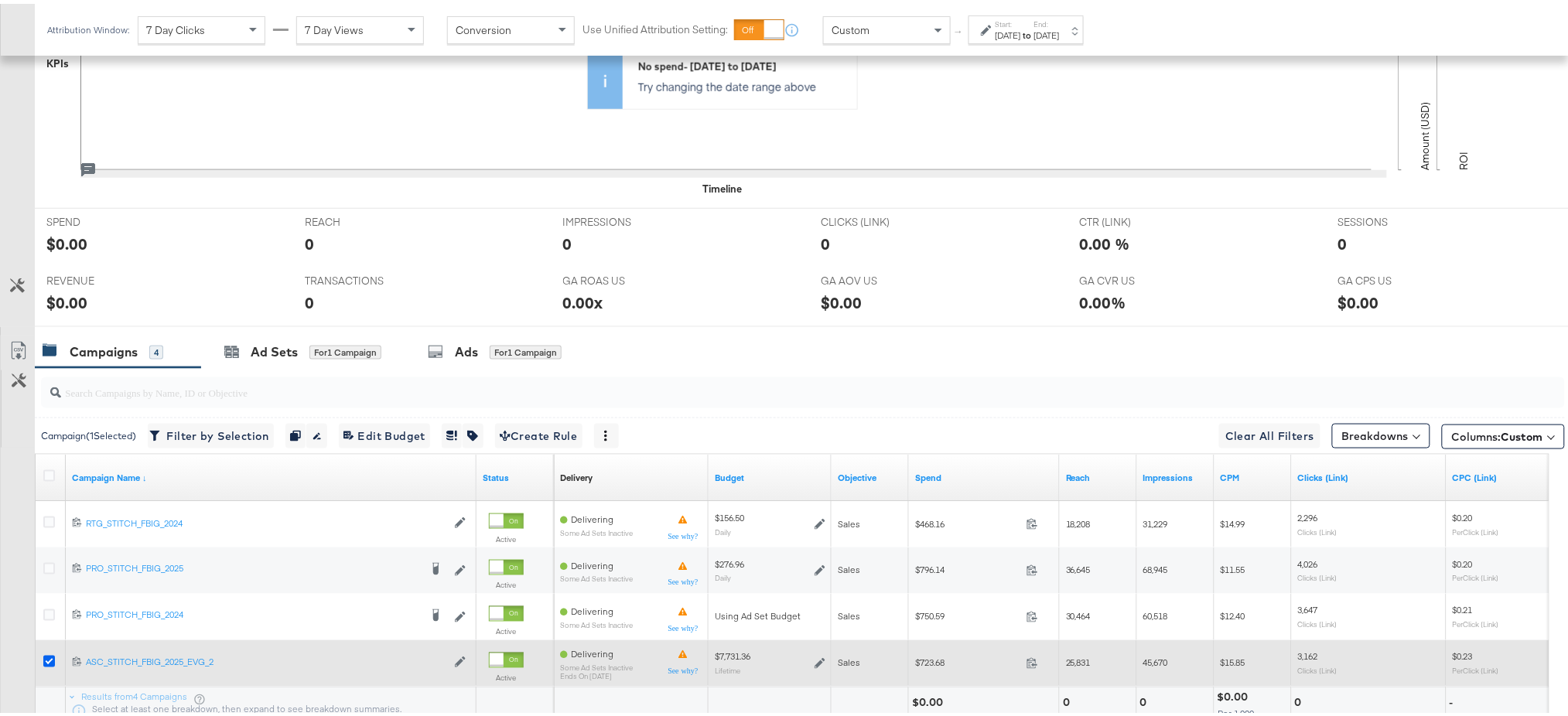
click at [49, 655] on icon at bounding box center [48, 656] width 11 height 11
click at [0, 0] on input "checkbox" at bounding box center [0, 0] width 0 height 0
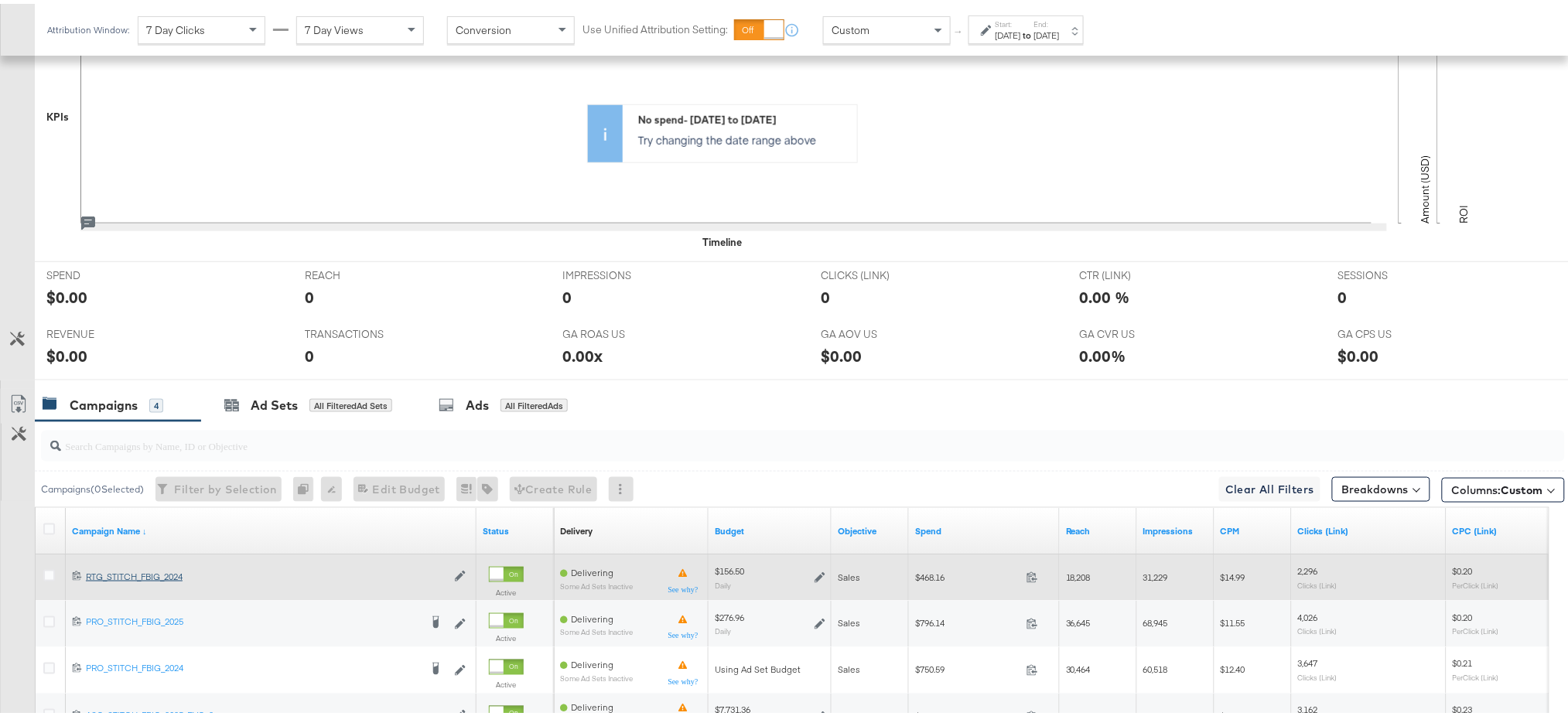
scroll to position [487, 0]
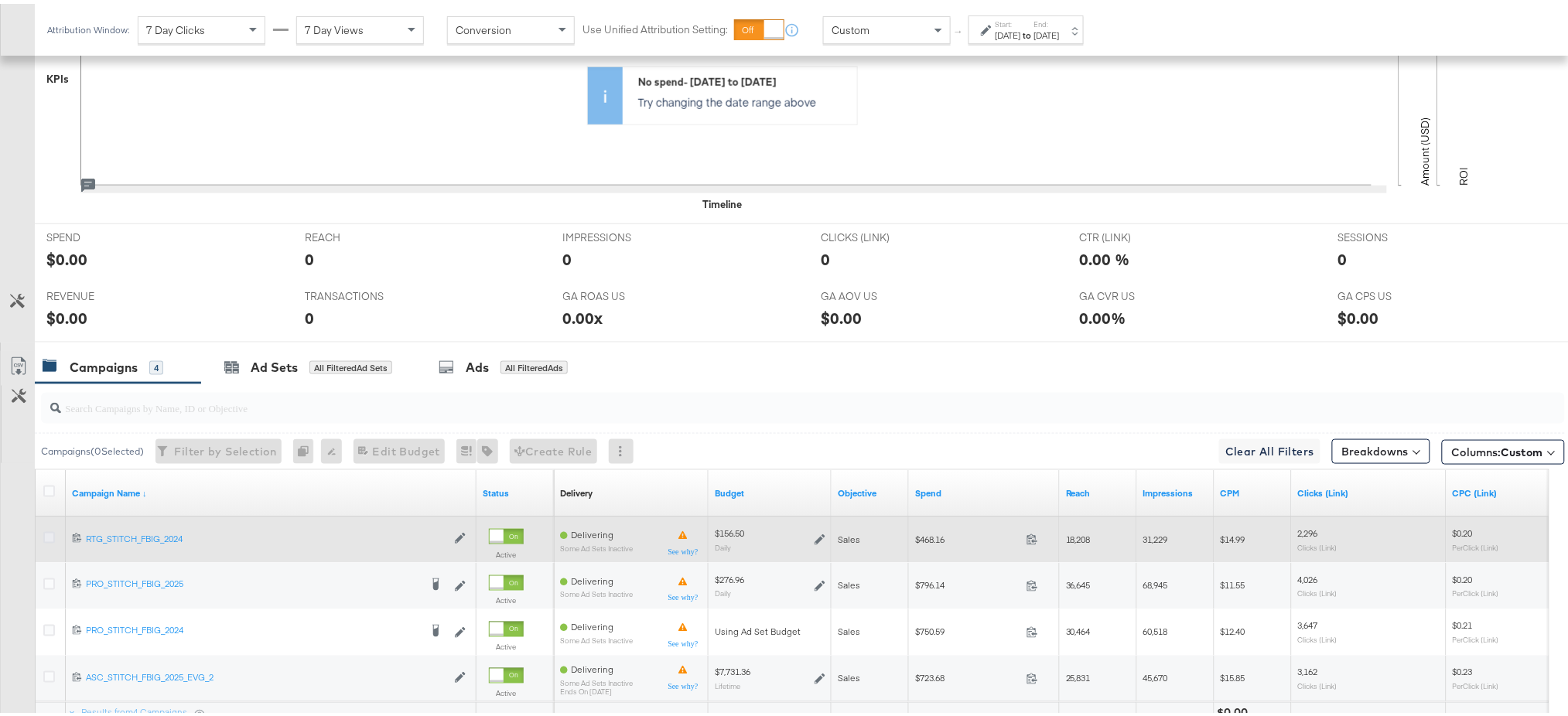
click at [45, 528] on icon at bounding box center [48, 533] width 11 height 11
click at [0, 0] on input "checkbox" at bounding box center [0, 0] width 0 height 0
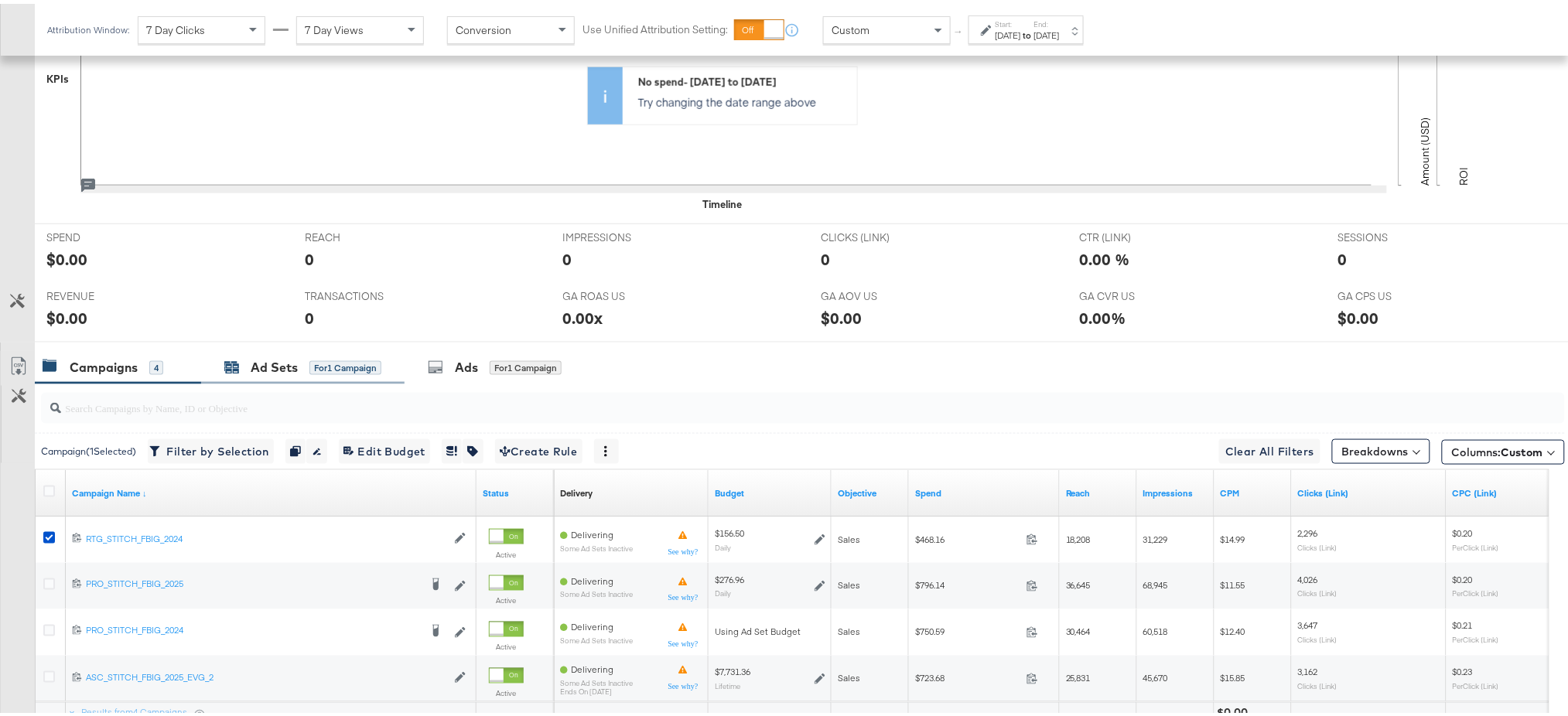
click at [261, 360] on div "Ad Sets" at bounding box center [274, 364] width 47 height 18
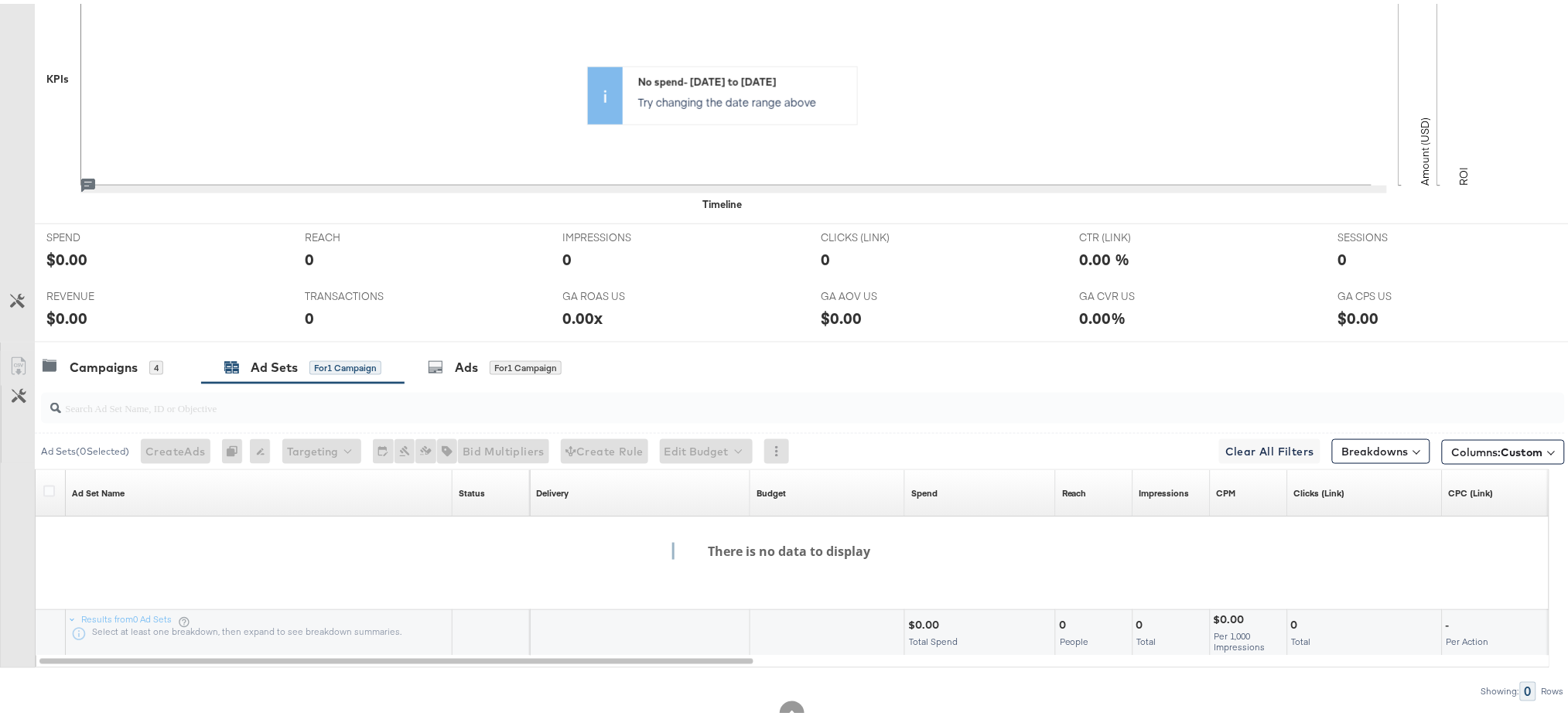
scroll to position [0, 0]
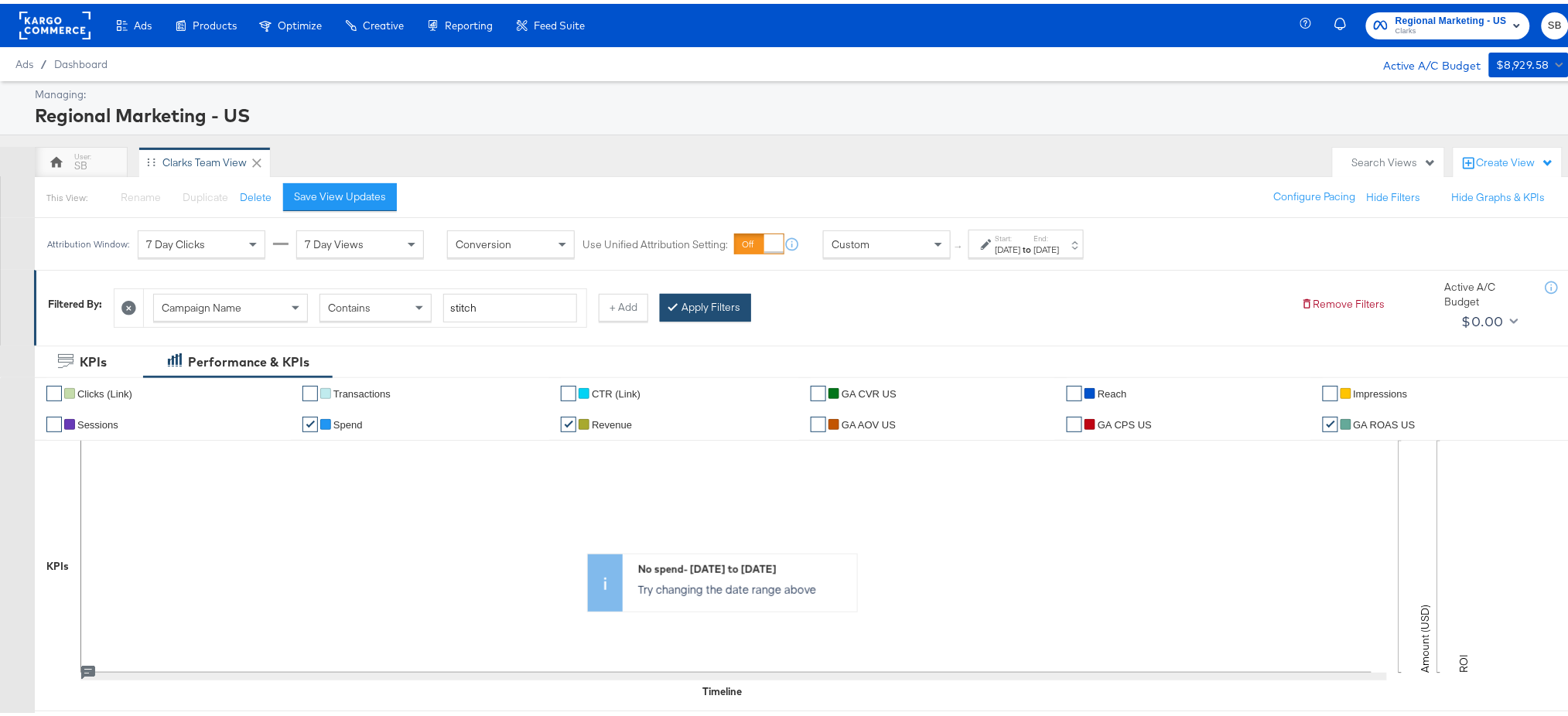
click at [731, 314] on button "Apply Filters" at bounding box center [705, 304] width 91 height 28
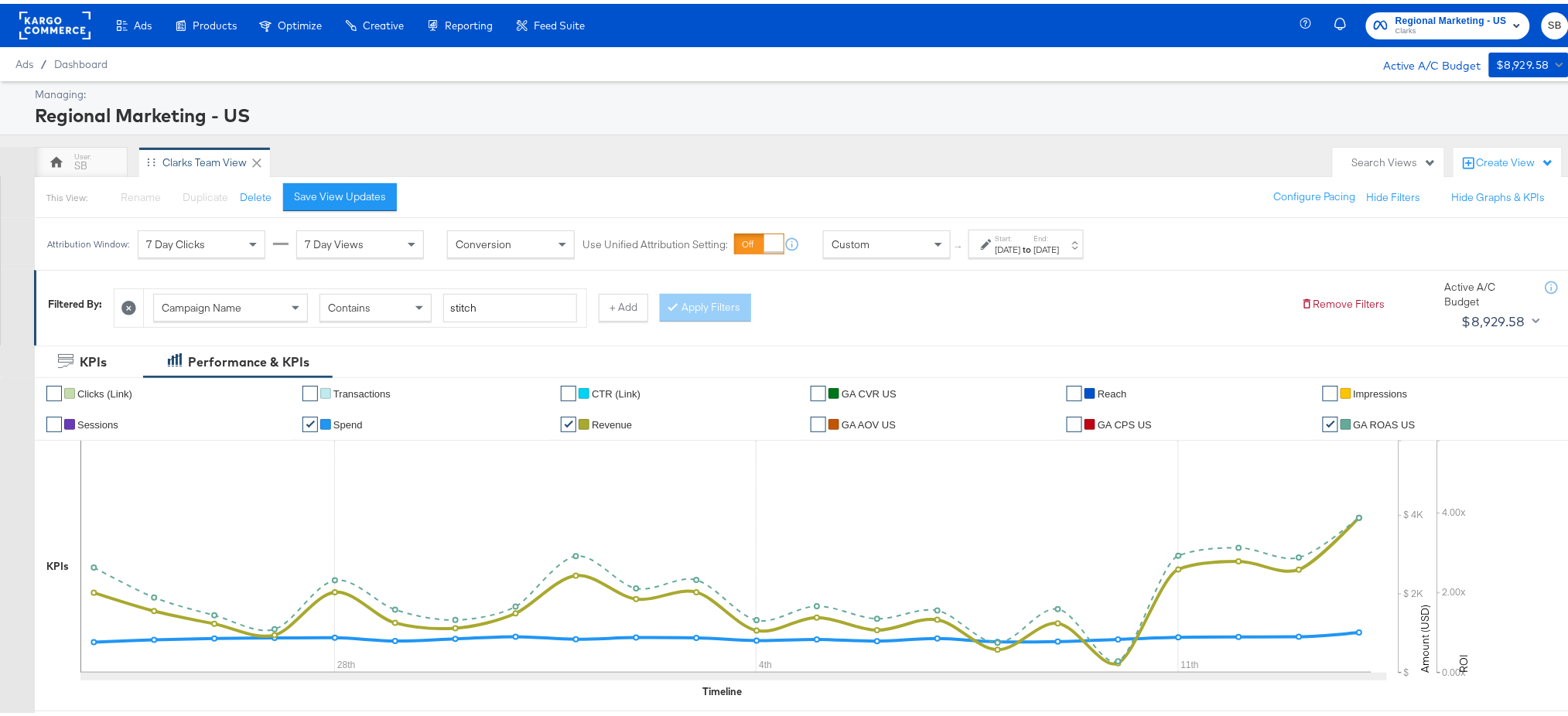
scroll to position [1, 0]
click at [620, 304] on button "+ Add" at bounding box center [624, 303] width 49 height 28
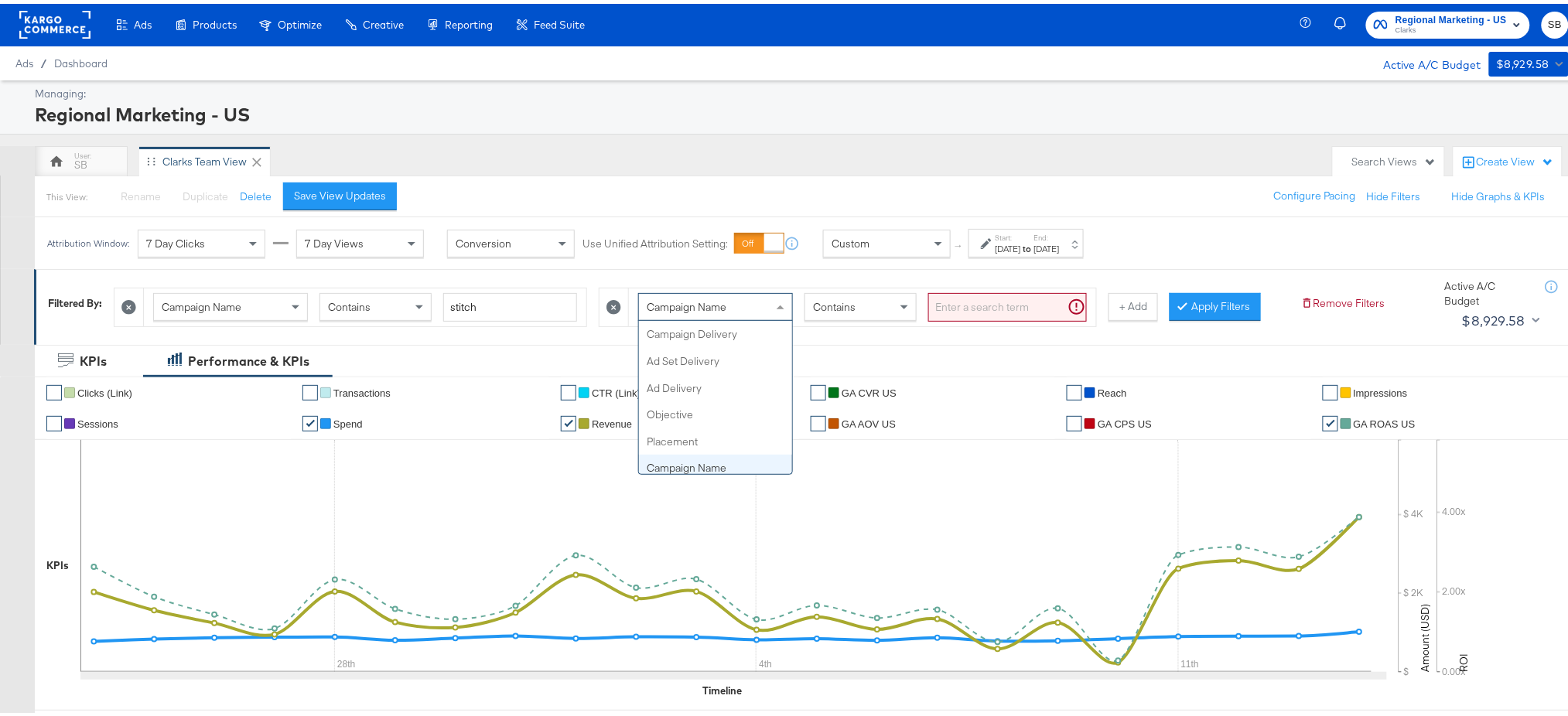
click at [722, 292] on div "Campaign Name" at bounding box center [716, 303] width 153 height 26
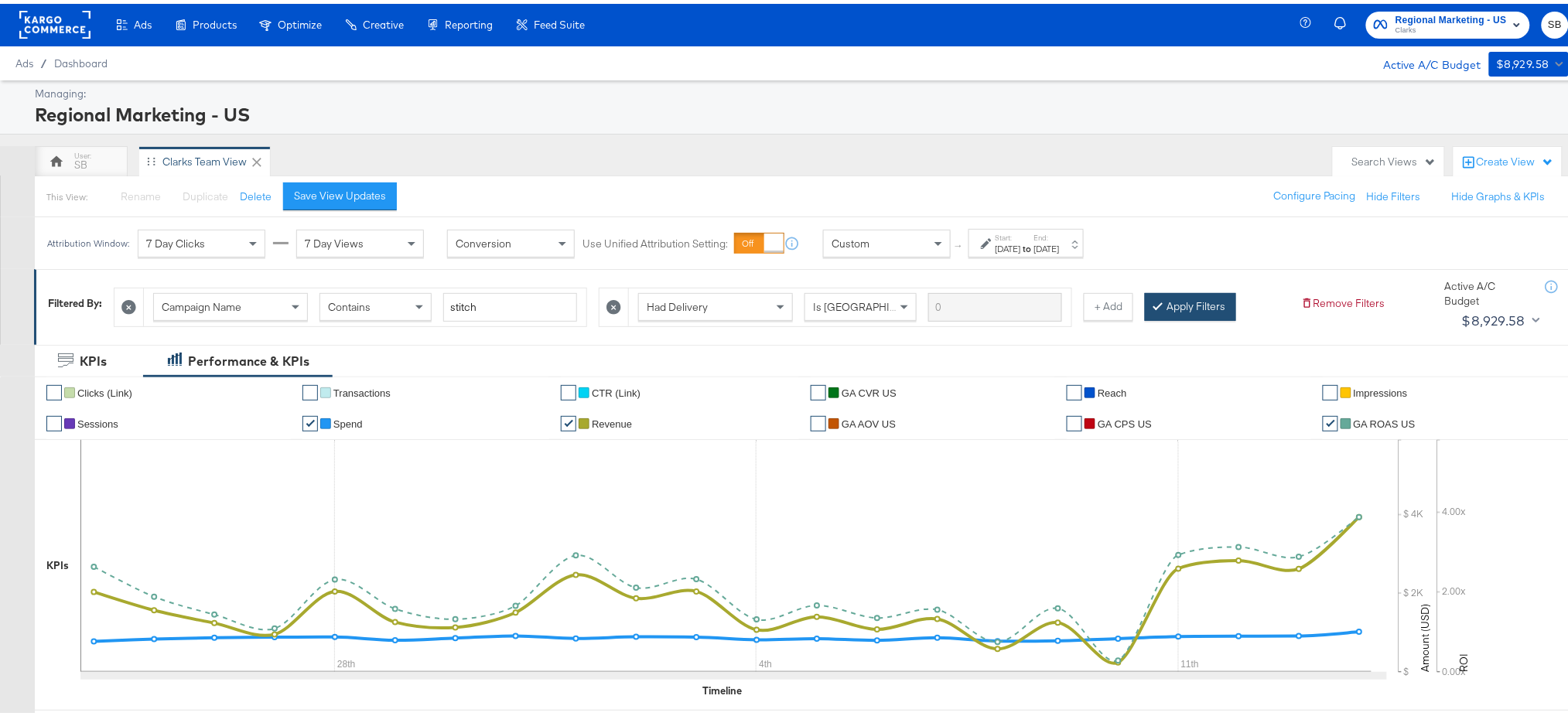
click at [1211, 302] on button "Apply Filters" at bounding box center [1190, 303] width 91 height 28
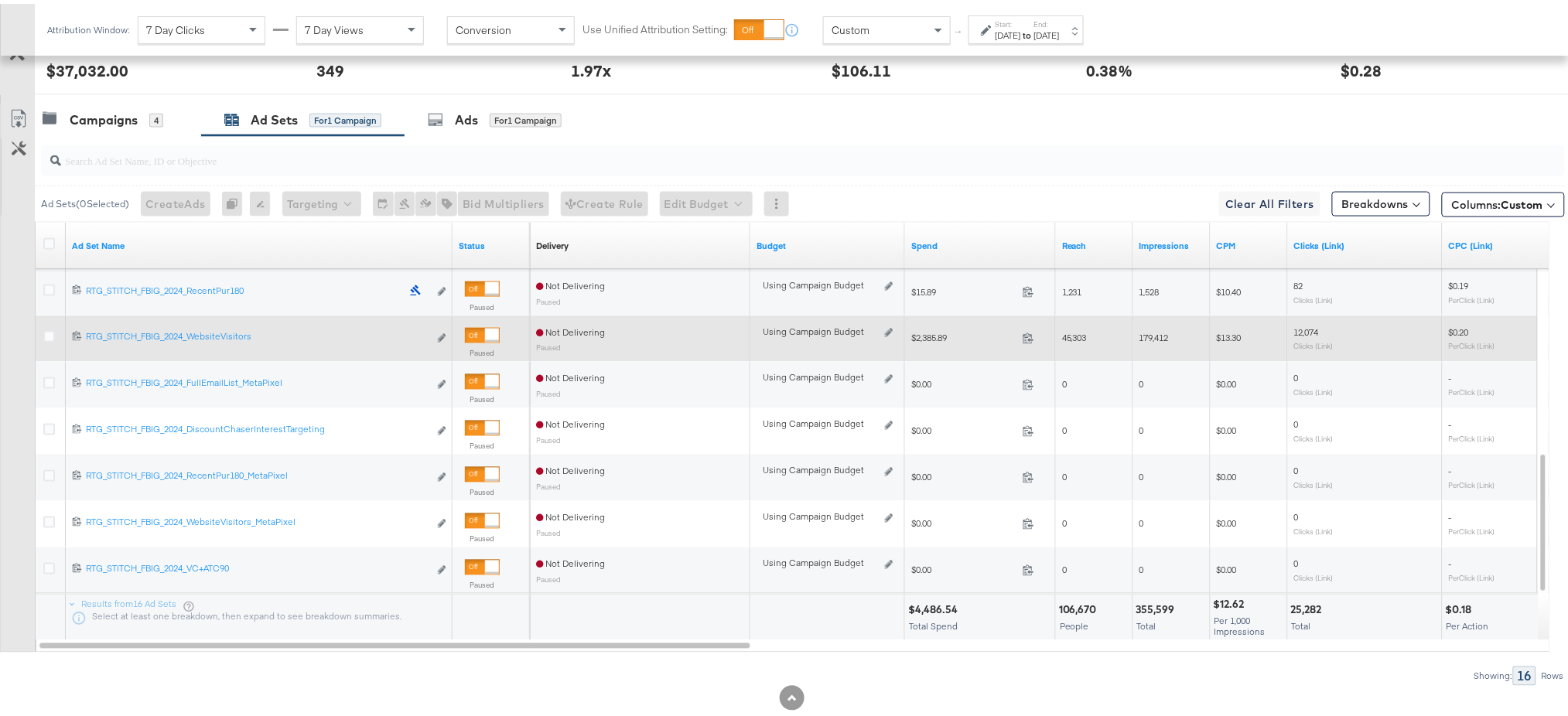
scroll to position [769, 0]
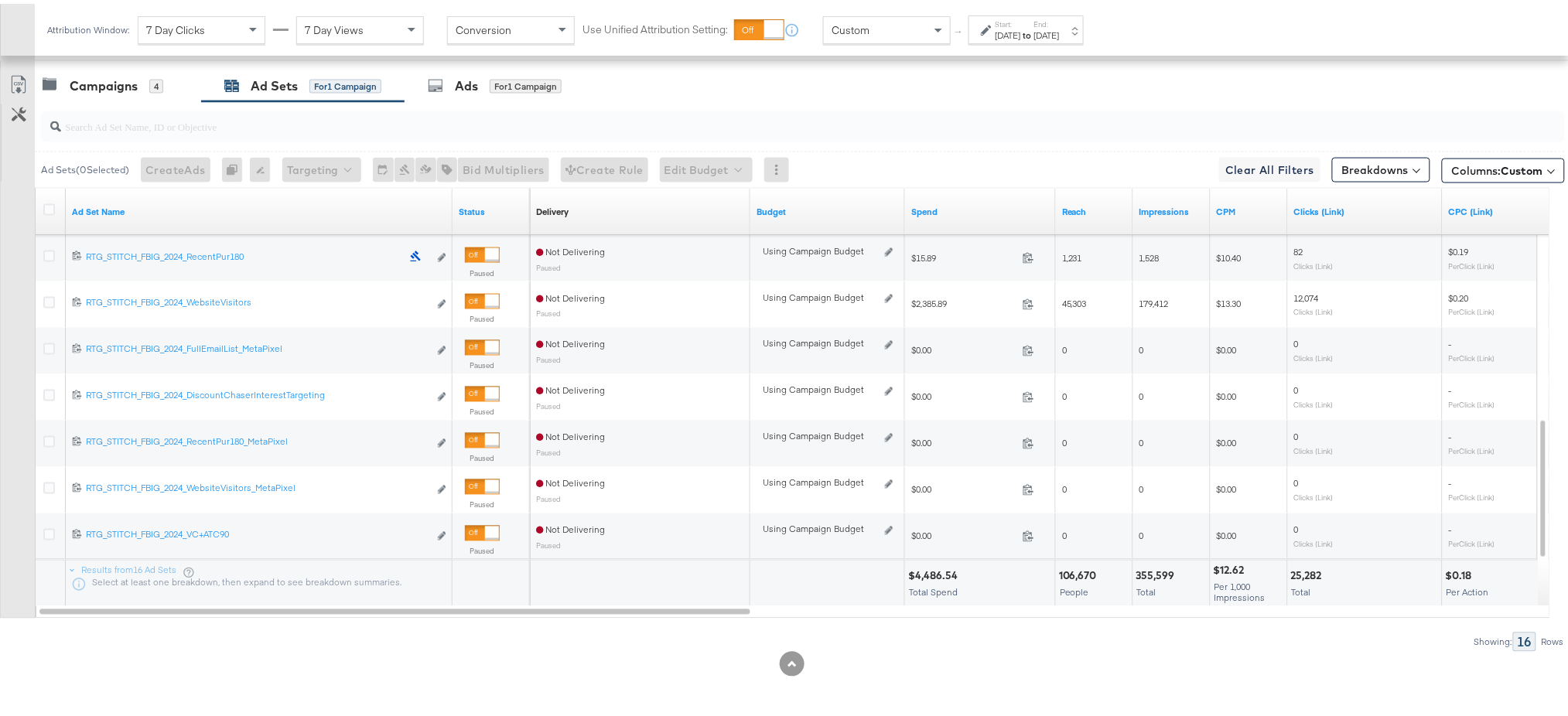
drag, startPoint x: 646, startPoint y: 535, endPoint x: 1188, endPoint y: 138, distance: 671.8
click at [1188, 138] on div at bounding box center [802, 123] width 1523 height 31
click at [922, 576] on div "$4,486.54" at bounding box center [935, 572] width 54 height 15
copy div "4,486.54"
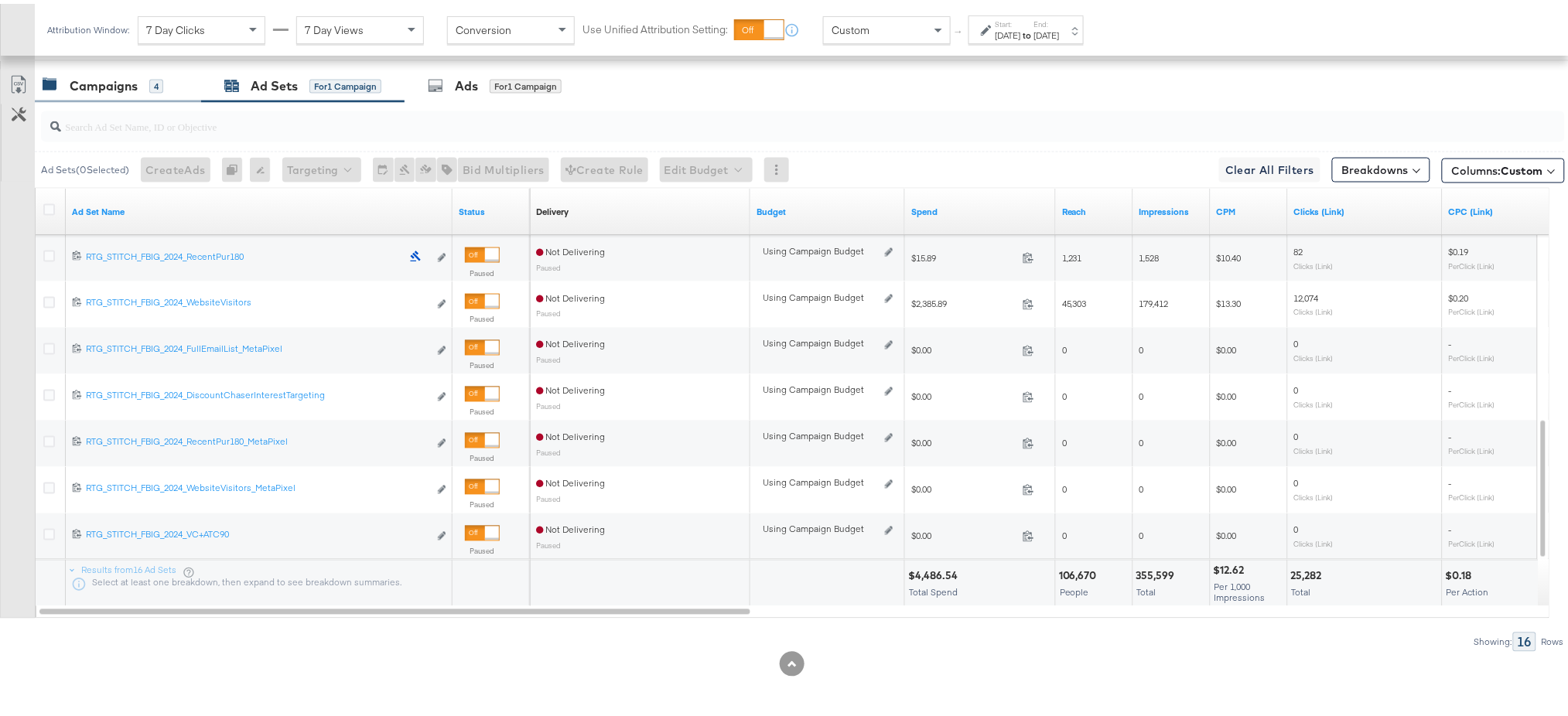
click at [113, 82] on div "Campaigns" at bounding box center [103, 82] width 68 height 18
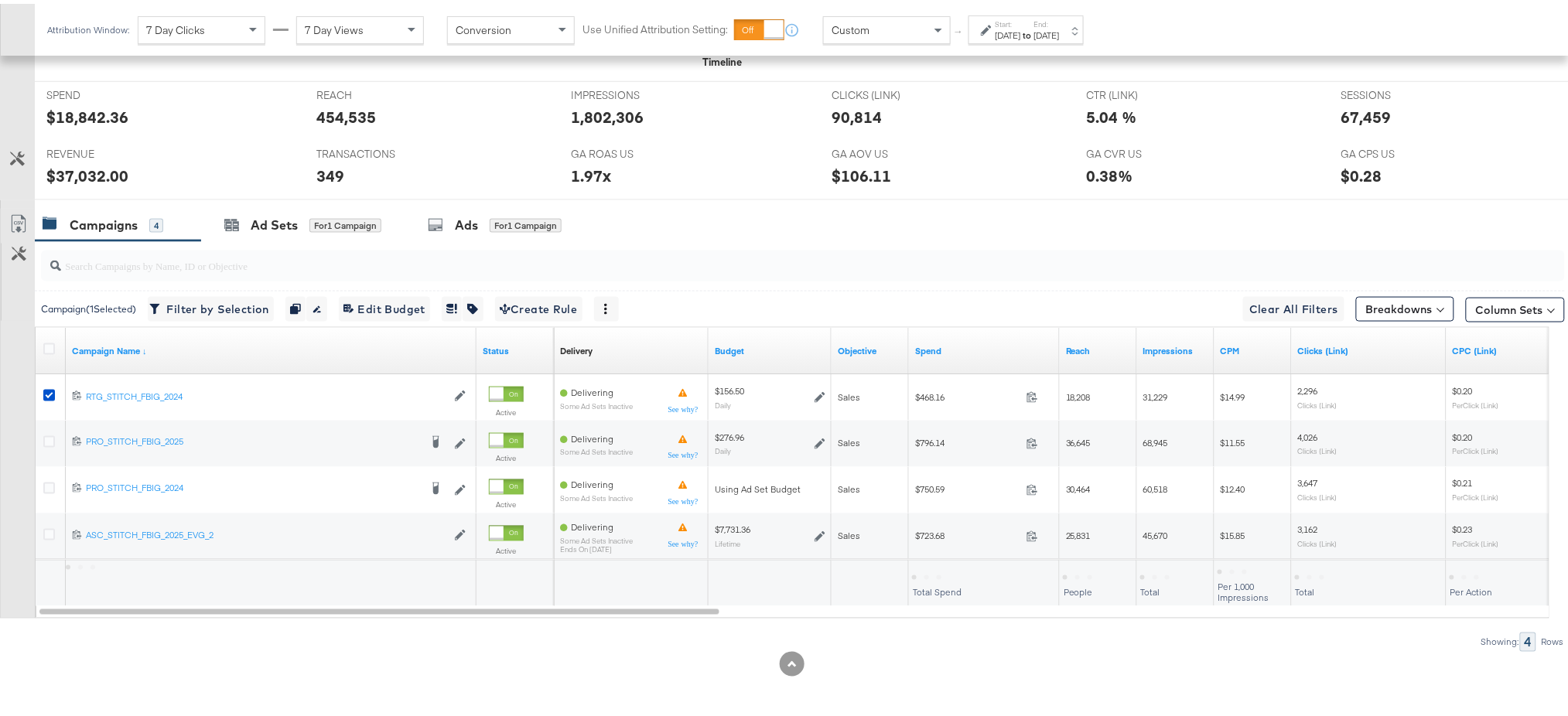
scroll to position [628, 0]
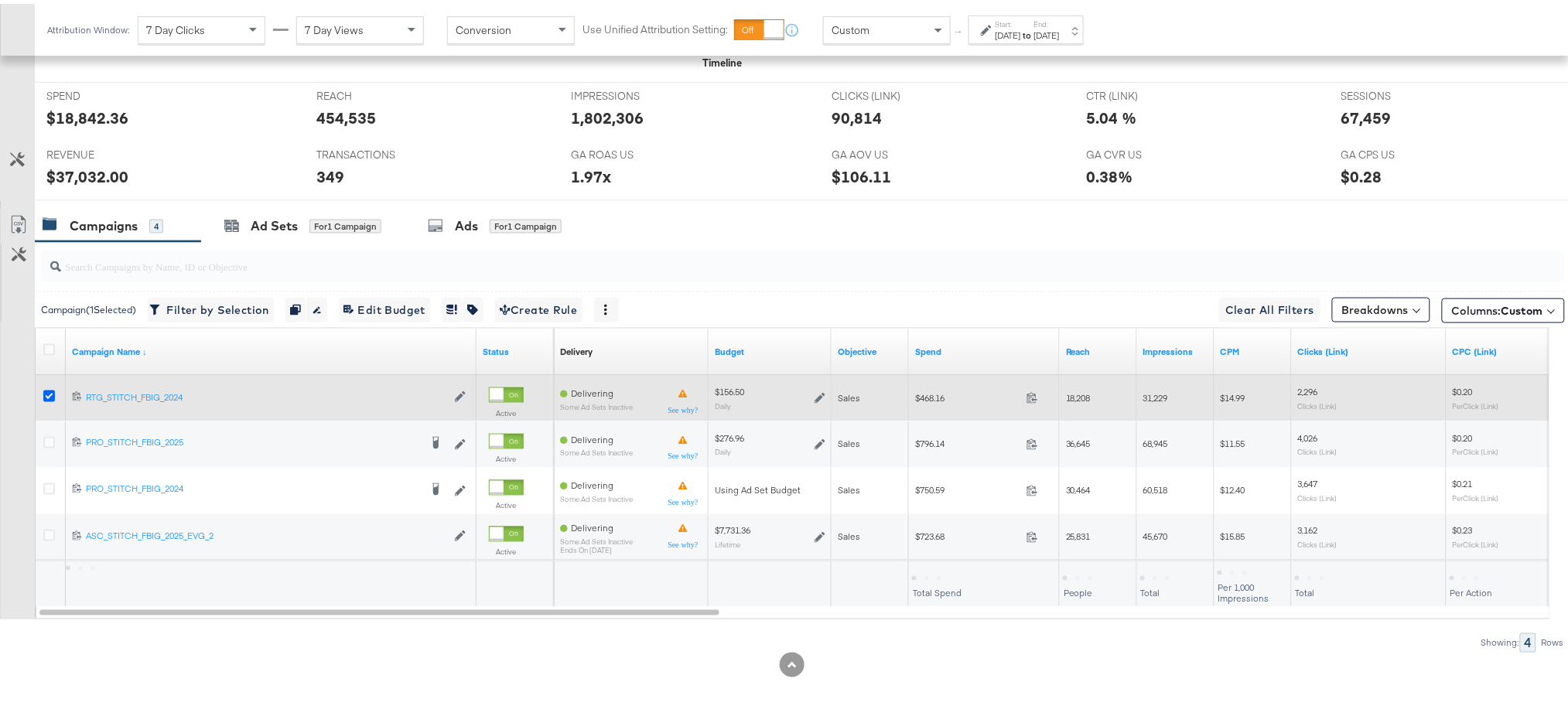
click at [48, 389] on icon at bounding box center [48, 392] width 11 height 11
click at [0, 0] on input "checkbox" at bounding box center [0, 0] width 0 height 0
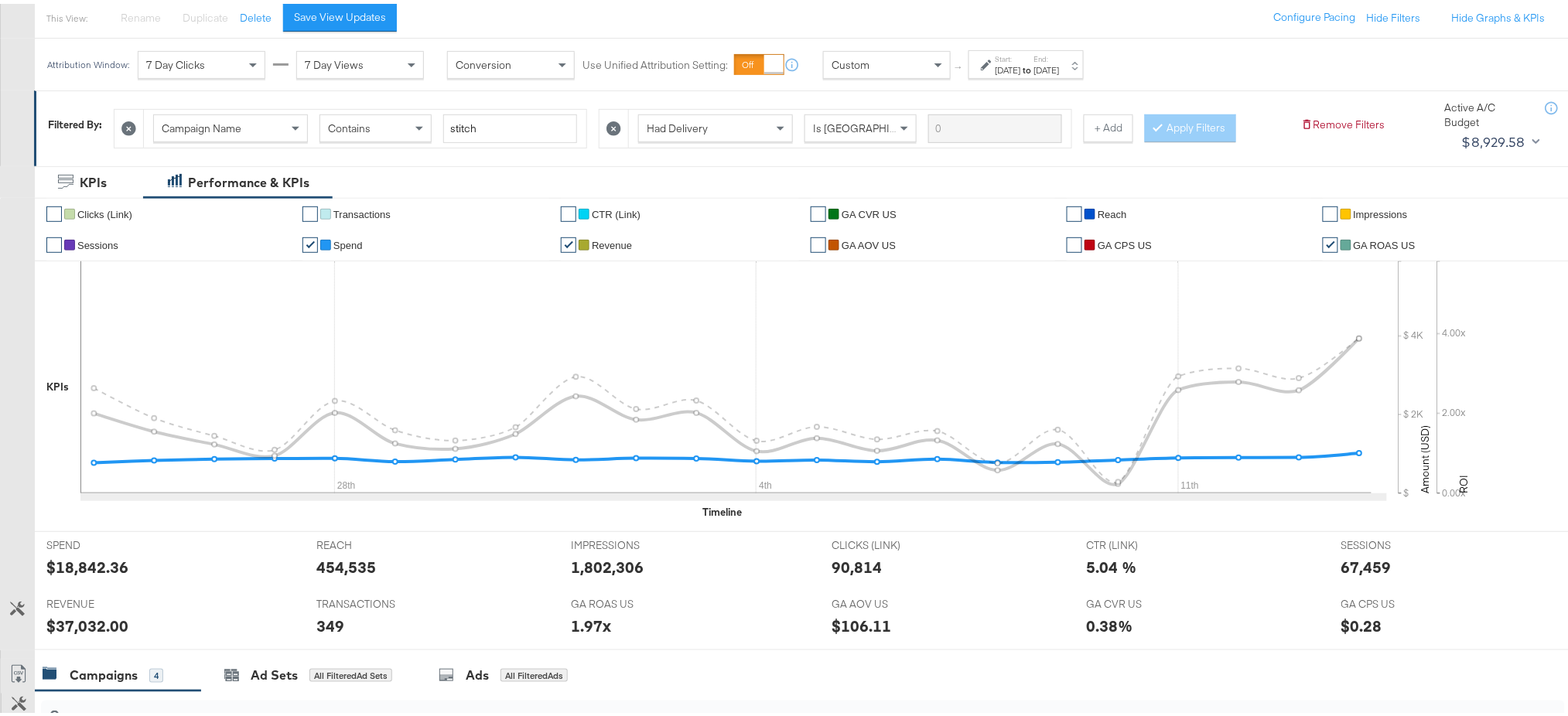
scroll to position [180, 0]
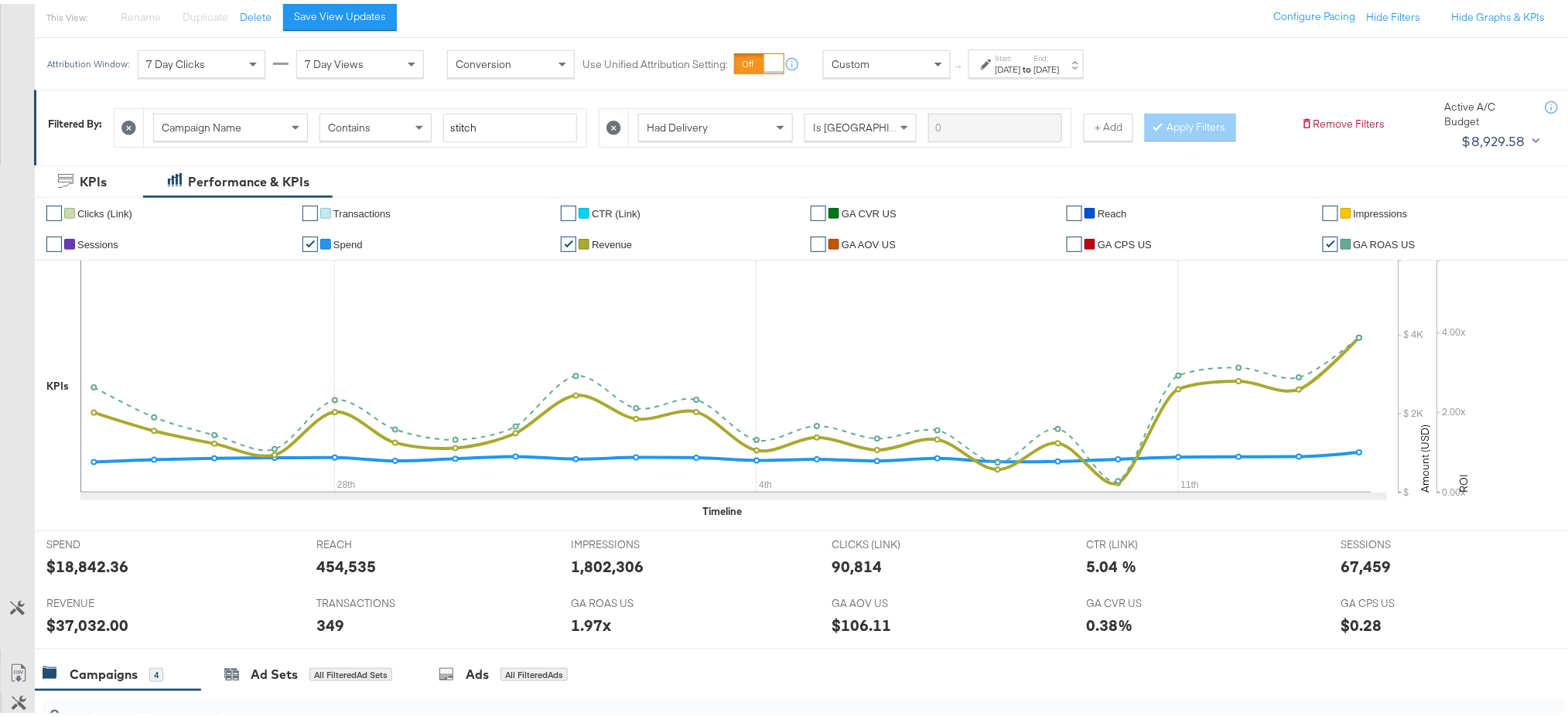
click at [619, 127] on icon at bounding box center [613, 124] width 15 height 15
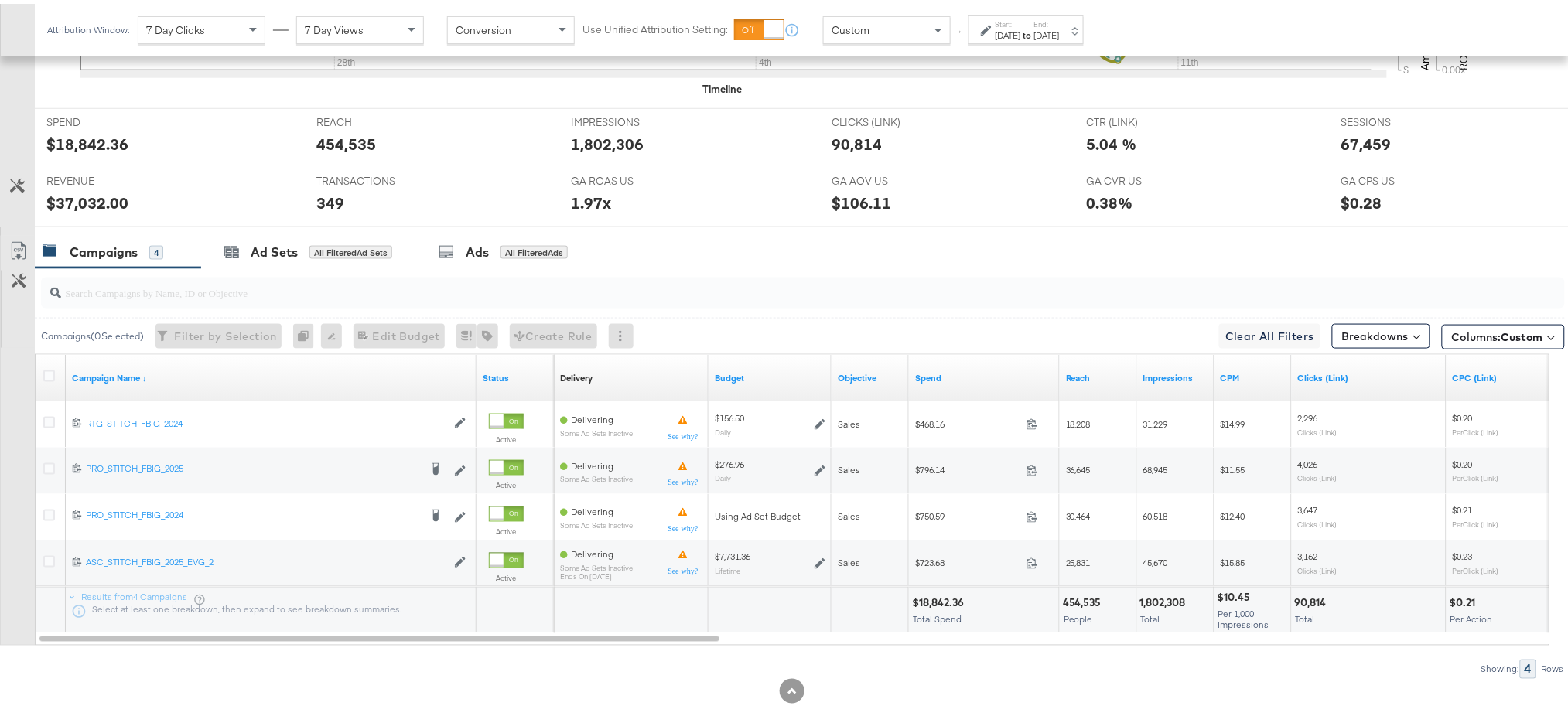
scroll to position [628, 0]
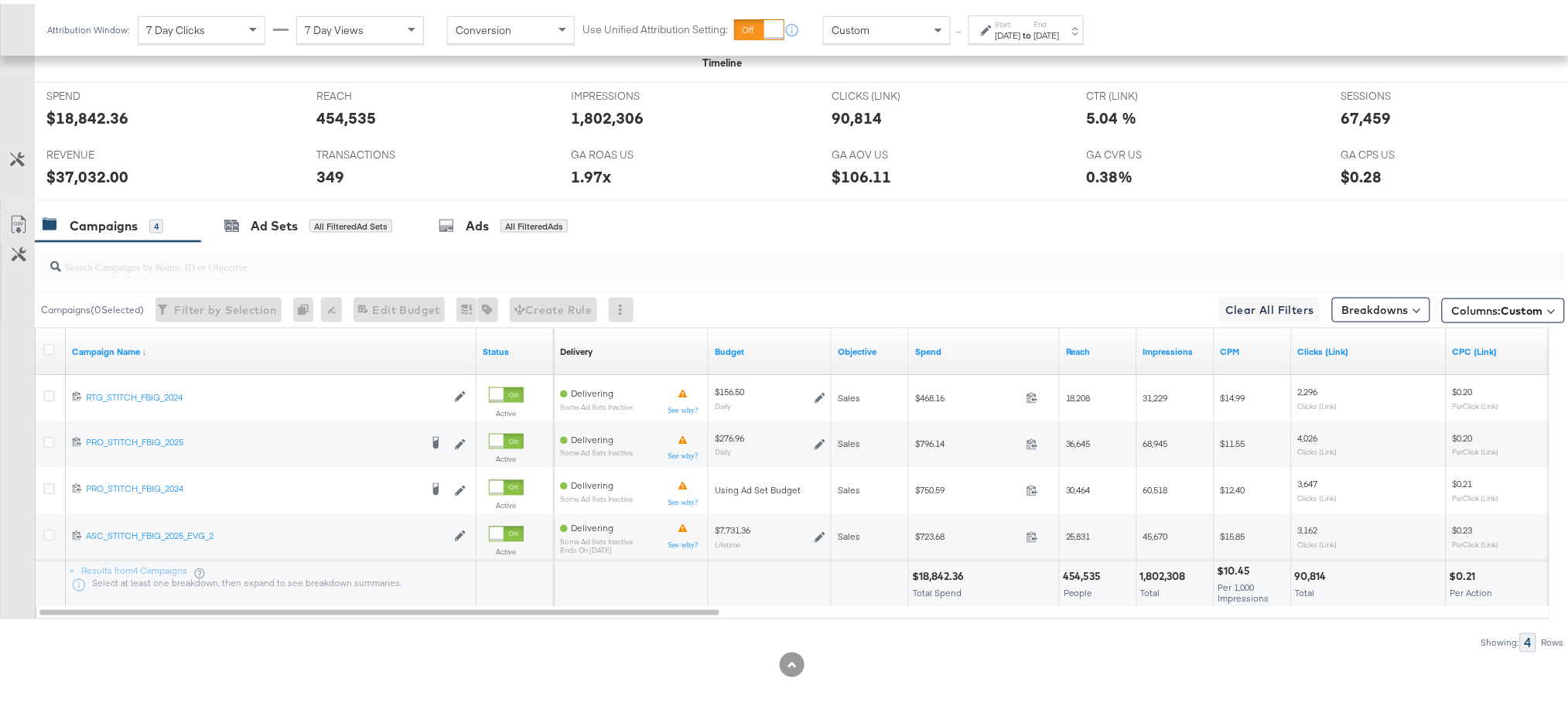
click at [1021, 33] on div "Aug 24th 2025" at bounding box center [1008, 32] width 25 height 12
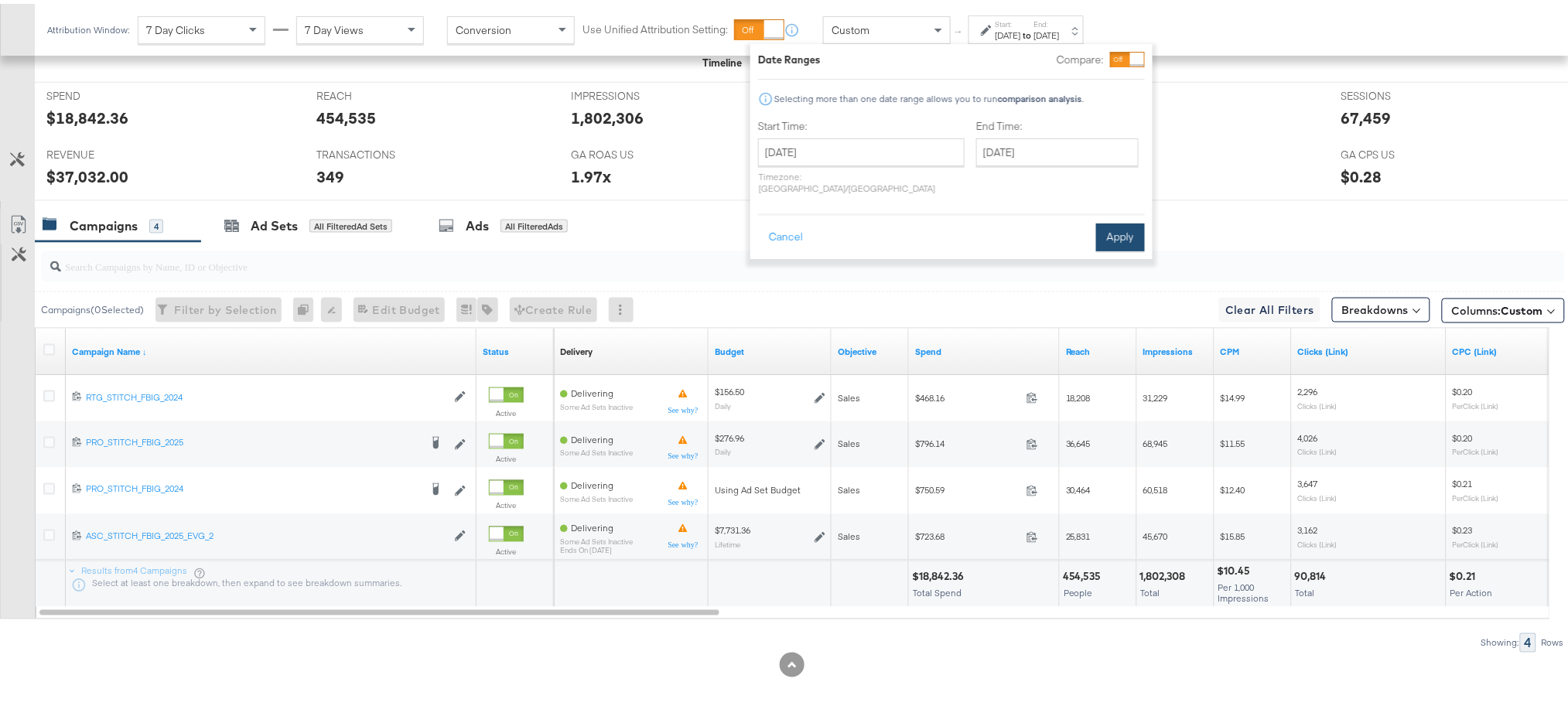
click at [1129, 230] on button "Apply" at bounding box center [1121, 233] width 49 height 28
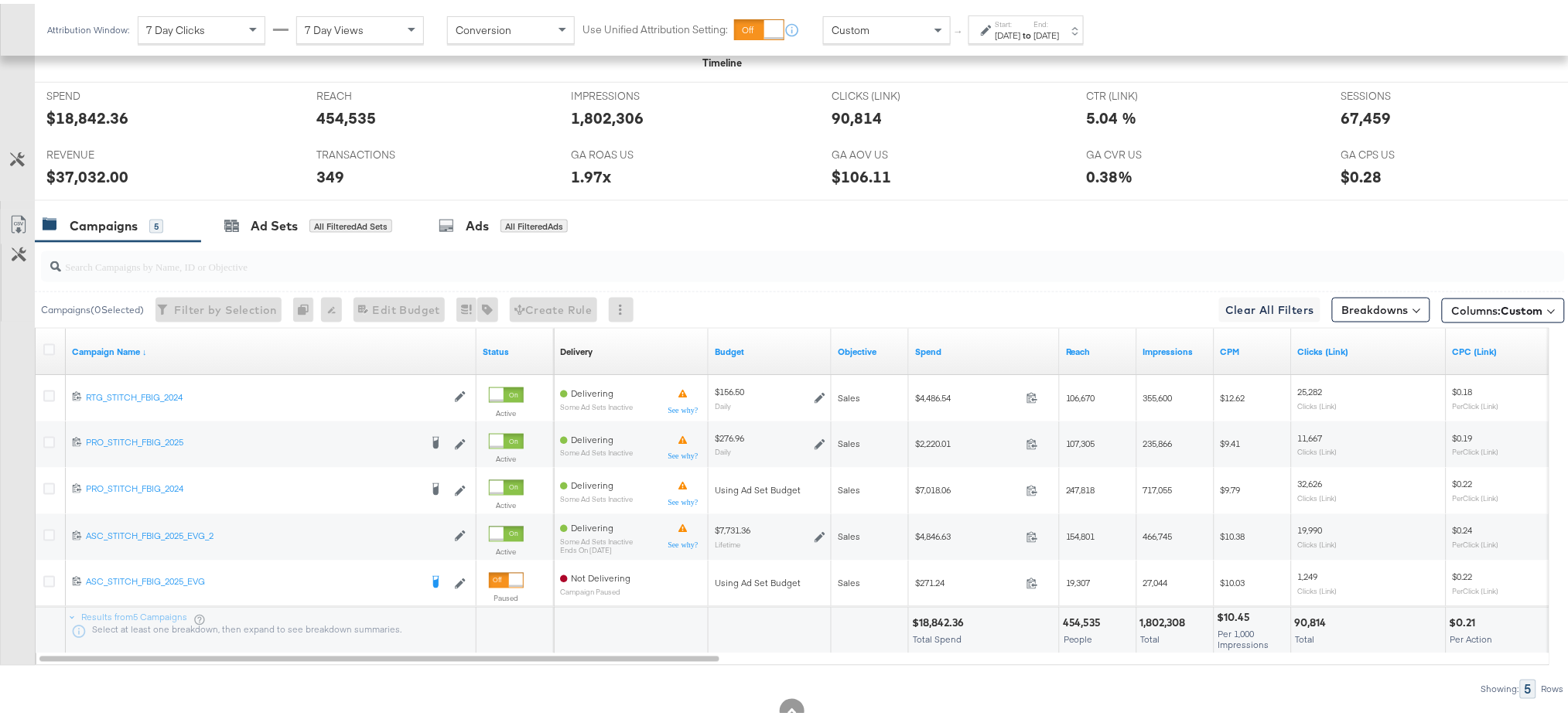
scroll to position [624, 0]
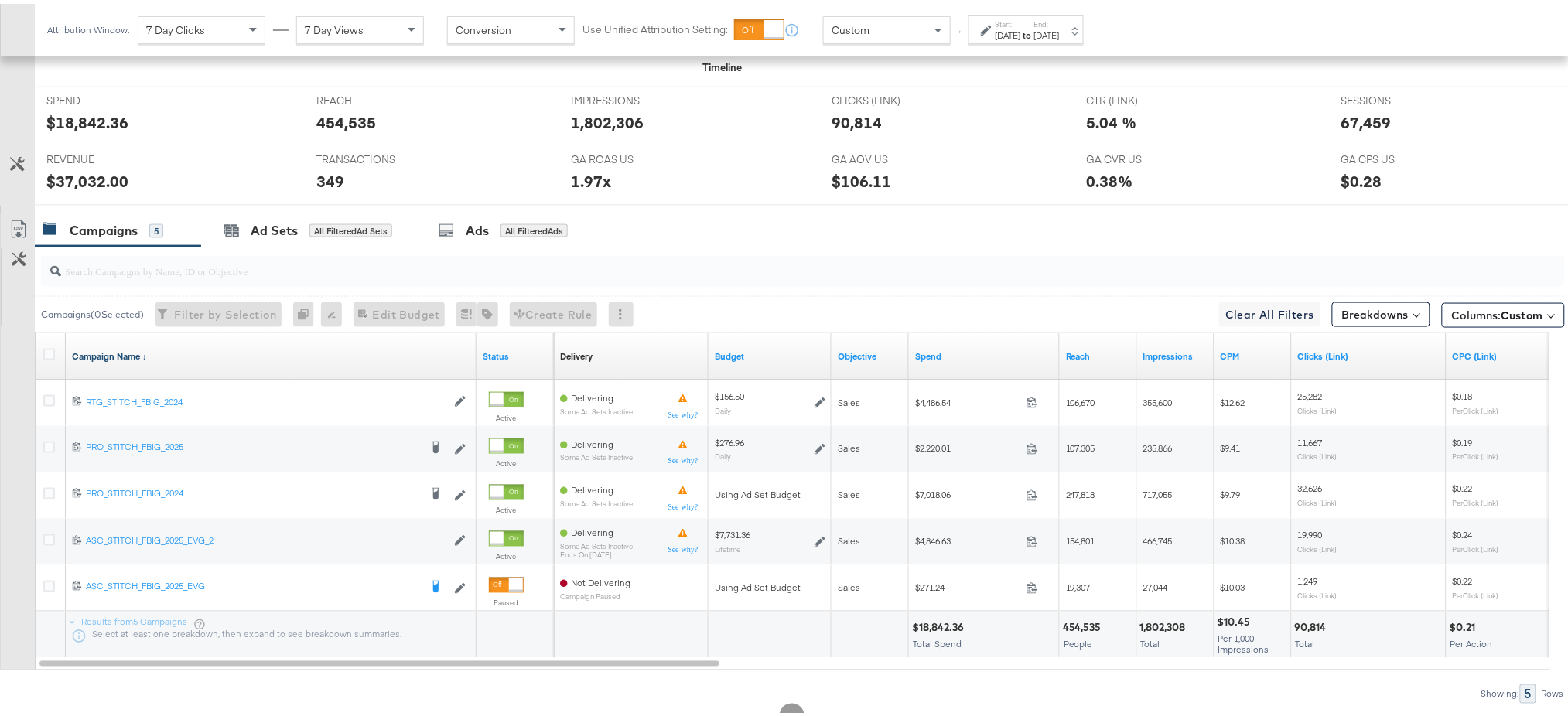
click at [117, 351] on link "Campaign Name ↓" at bounding box center [271, 352] width 398 height 12
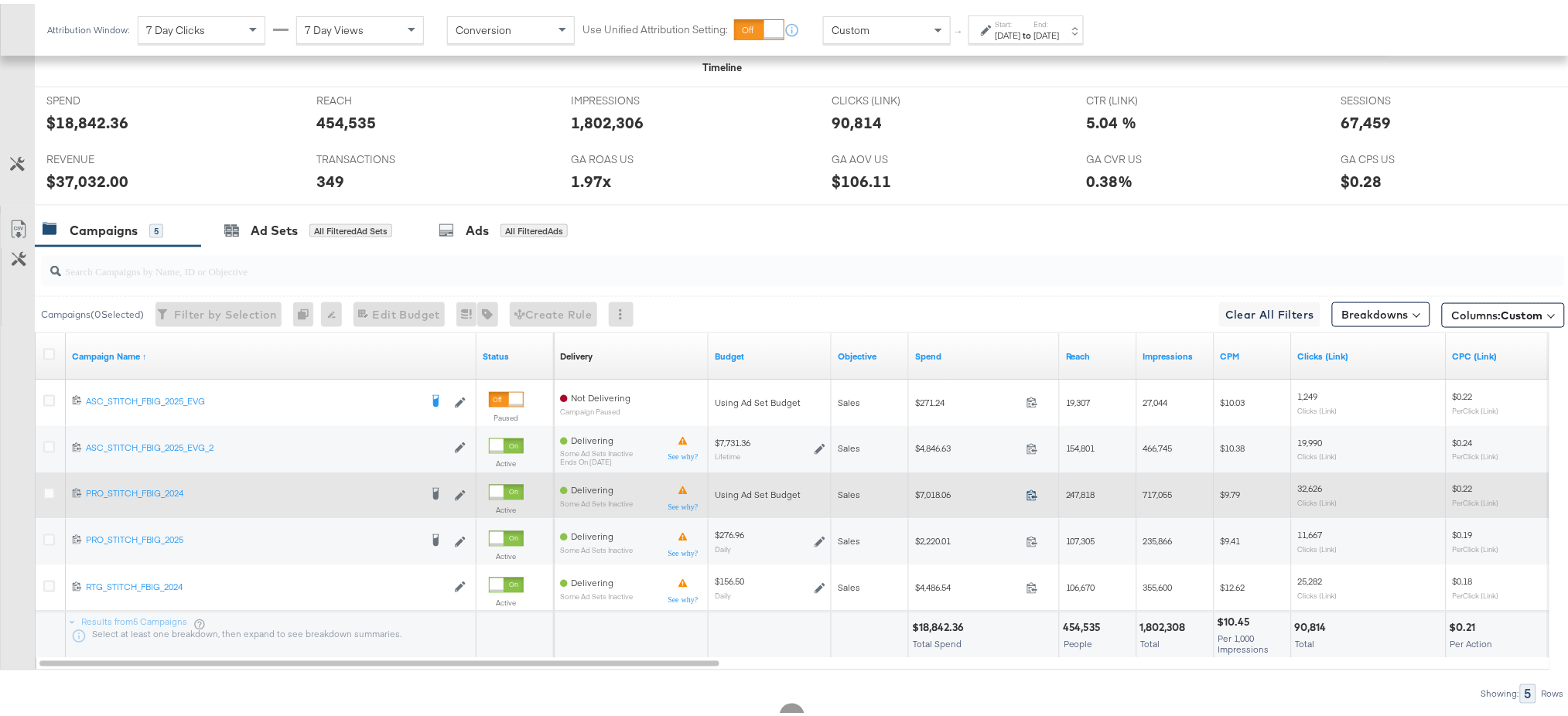
click at [1032, 496] on icon at bounding box center [1031, 491] width 11 height 11
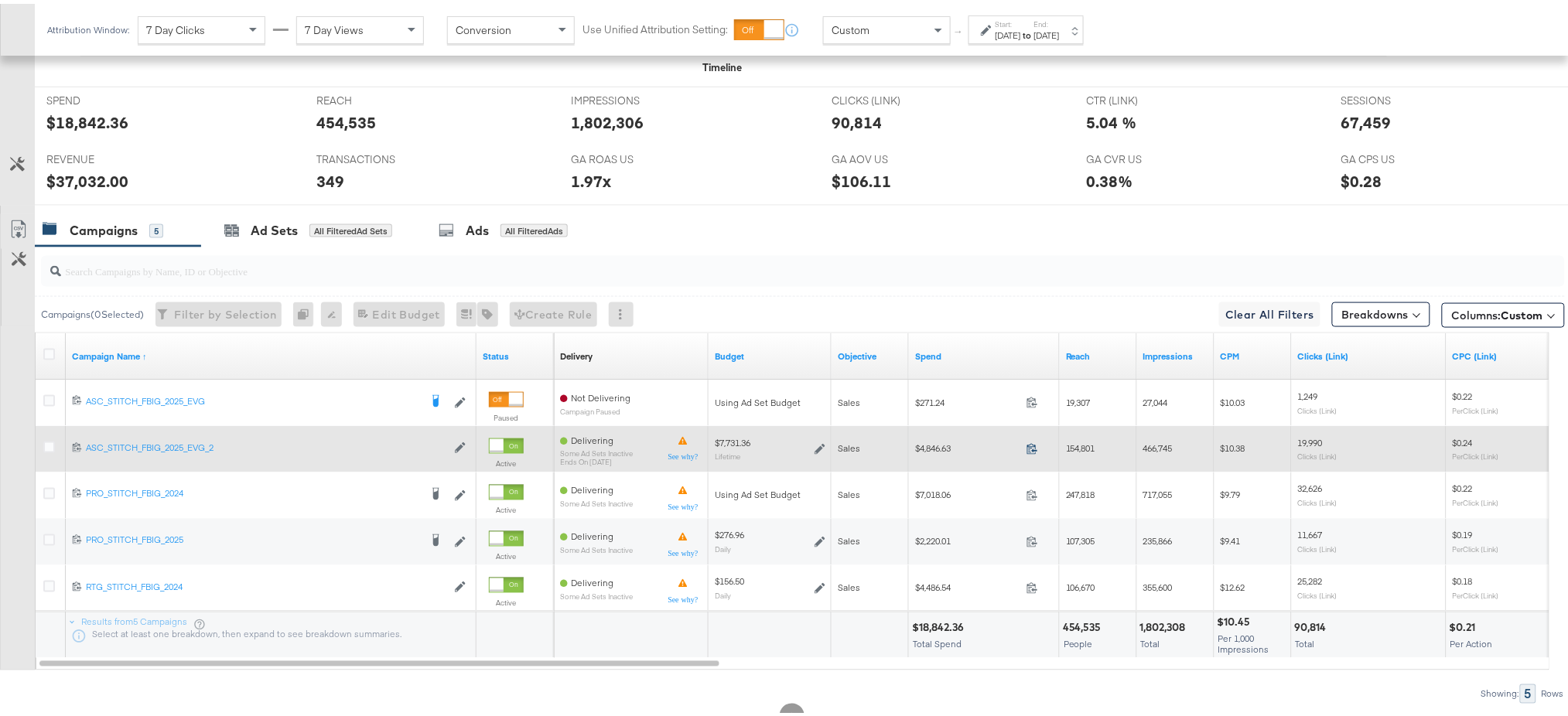
click at [1032, 446] on icon at bounding box center [1031, 444] width 11 height 11
click at [46, 444] on icon at bounding box center [48, 443] width 11 height 11
click at [0, 0] on input "checkbox" at bounding box center [0, 0] width 0 height 0
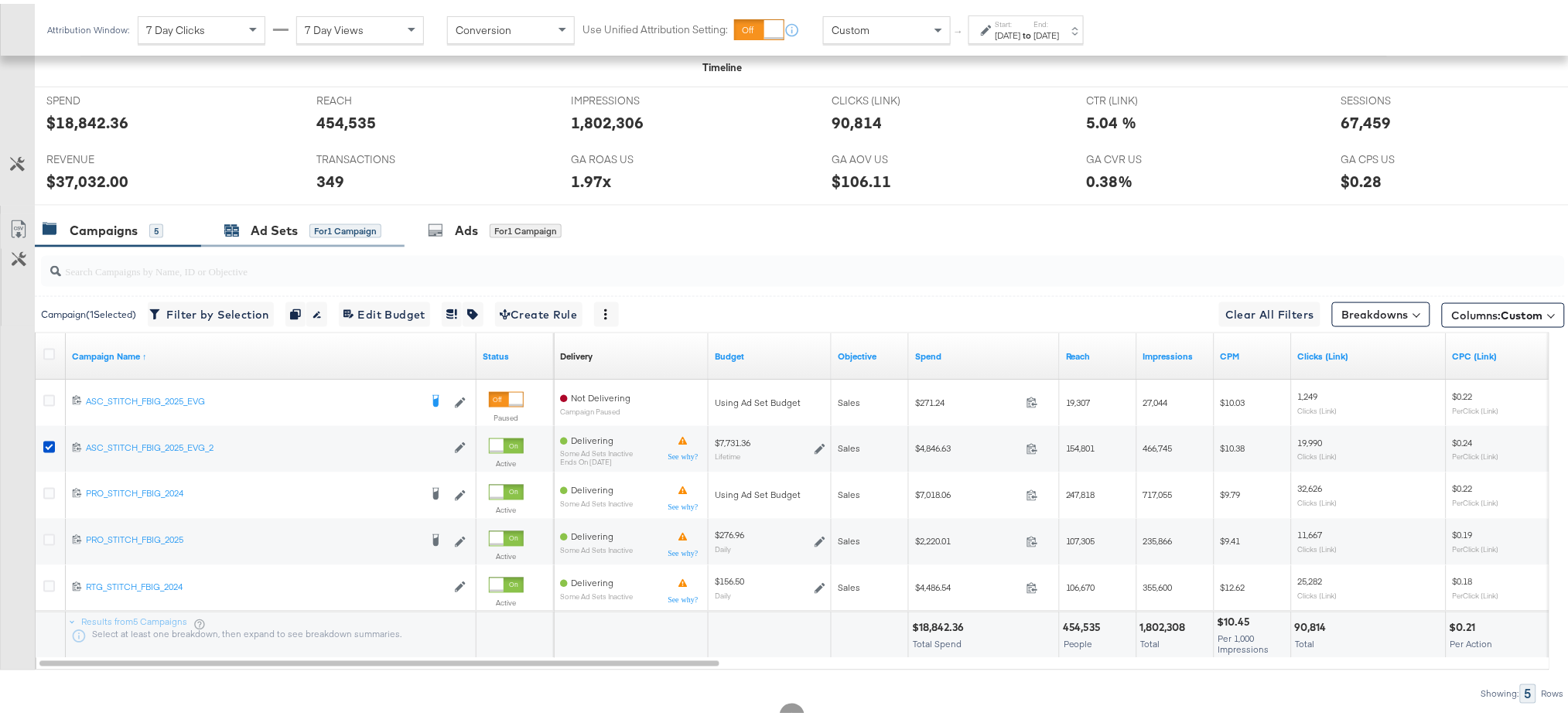
click at [246, 229] on div "Ad Sets for 1 Campaign" at bounding box center [303, 227] width 157 height 18
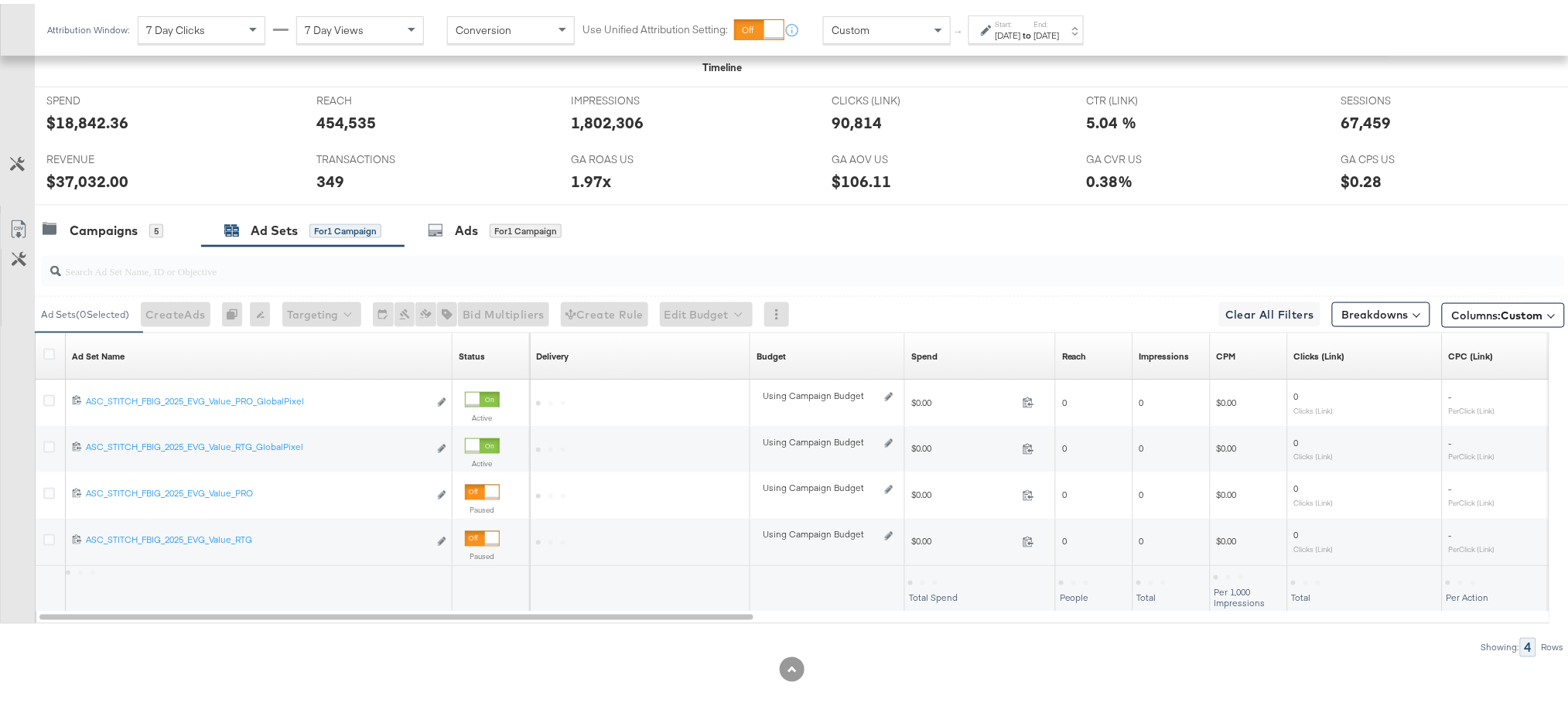
scroll to position [628, 0]
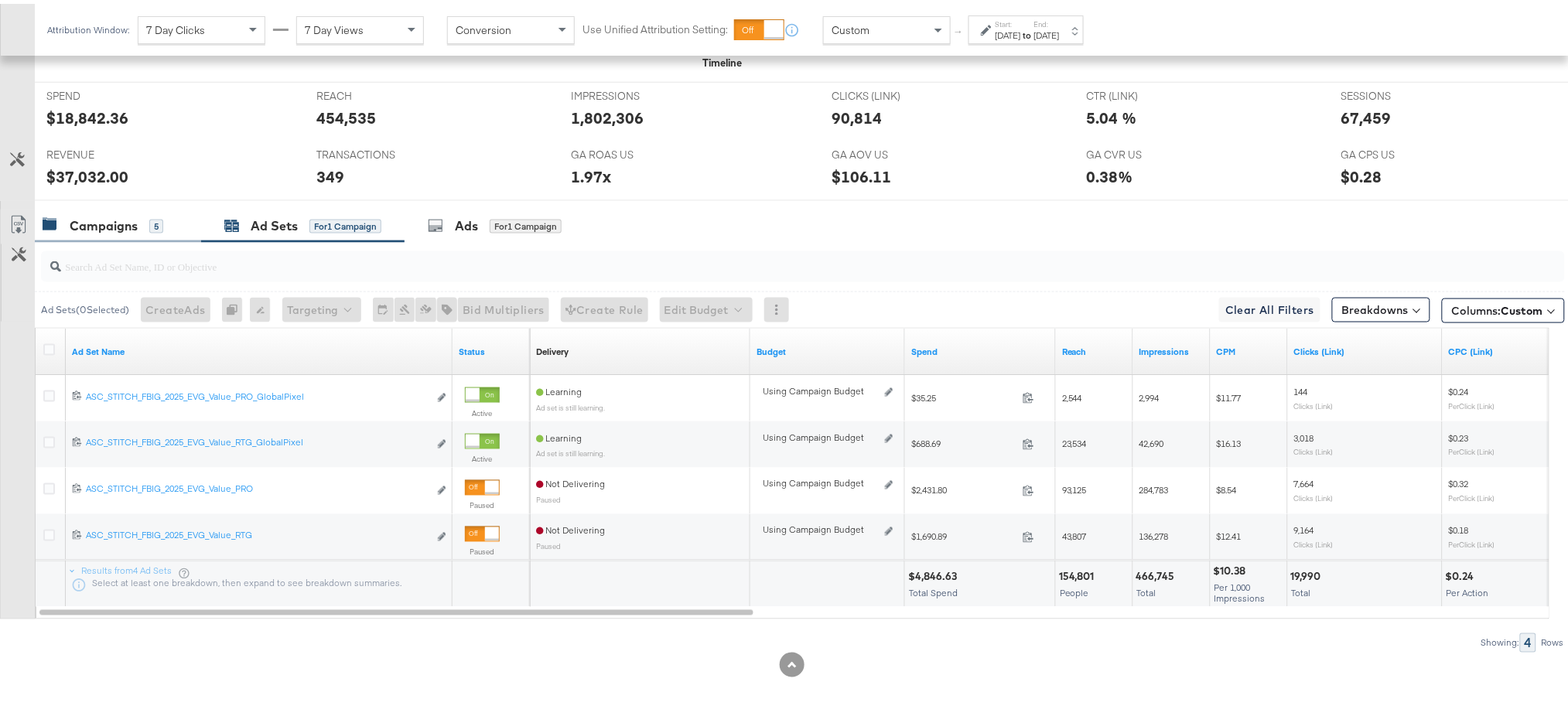
click at [89, 234] on div "Campaigns 5" at bounding box center [118, 223] width 167 height 33
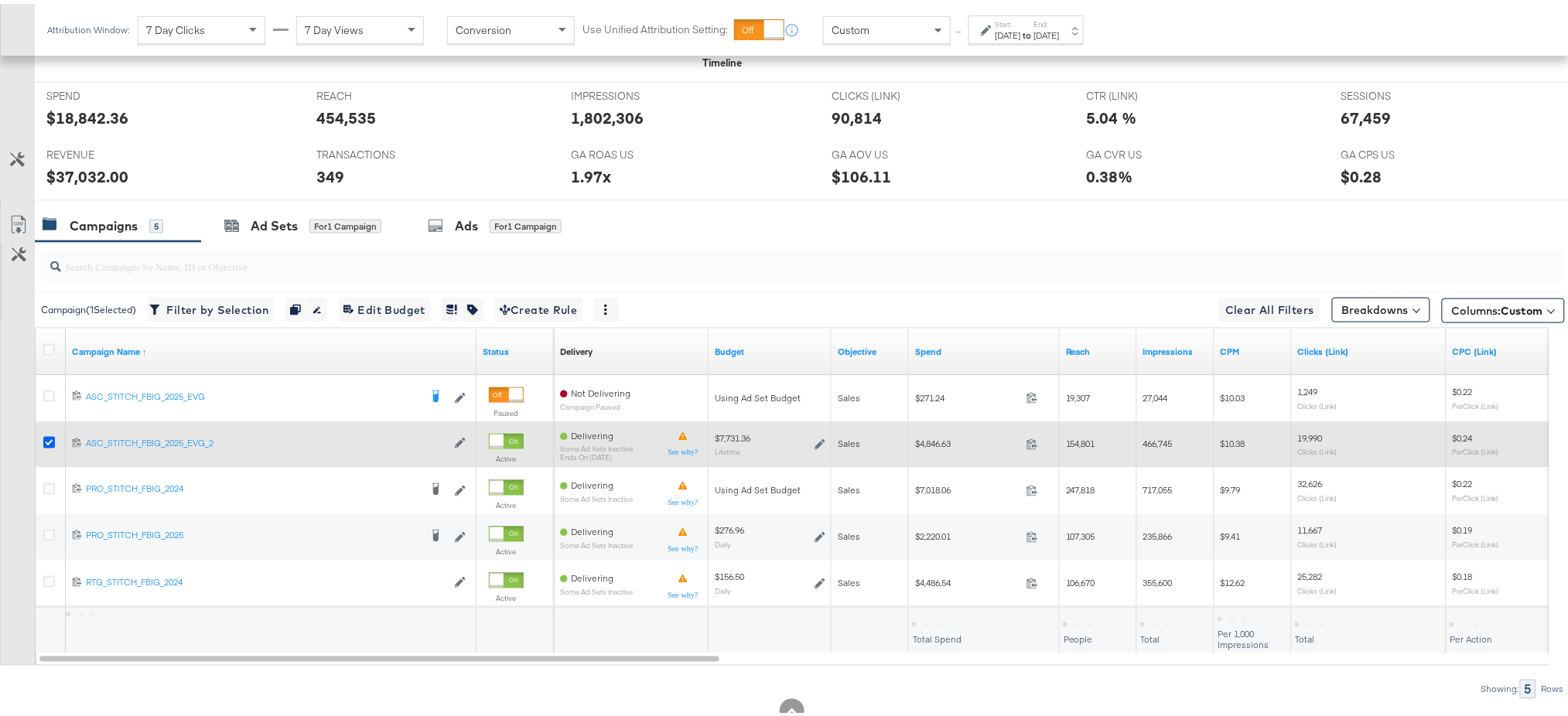
click at [49, 442] on icon at bounding box center [48, 438] width 11 height 11
click at [0, 0] on input "checkbox" at bounding box center [0, 0] width 0 height 0
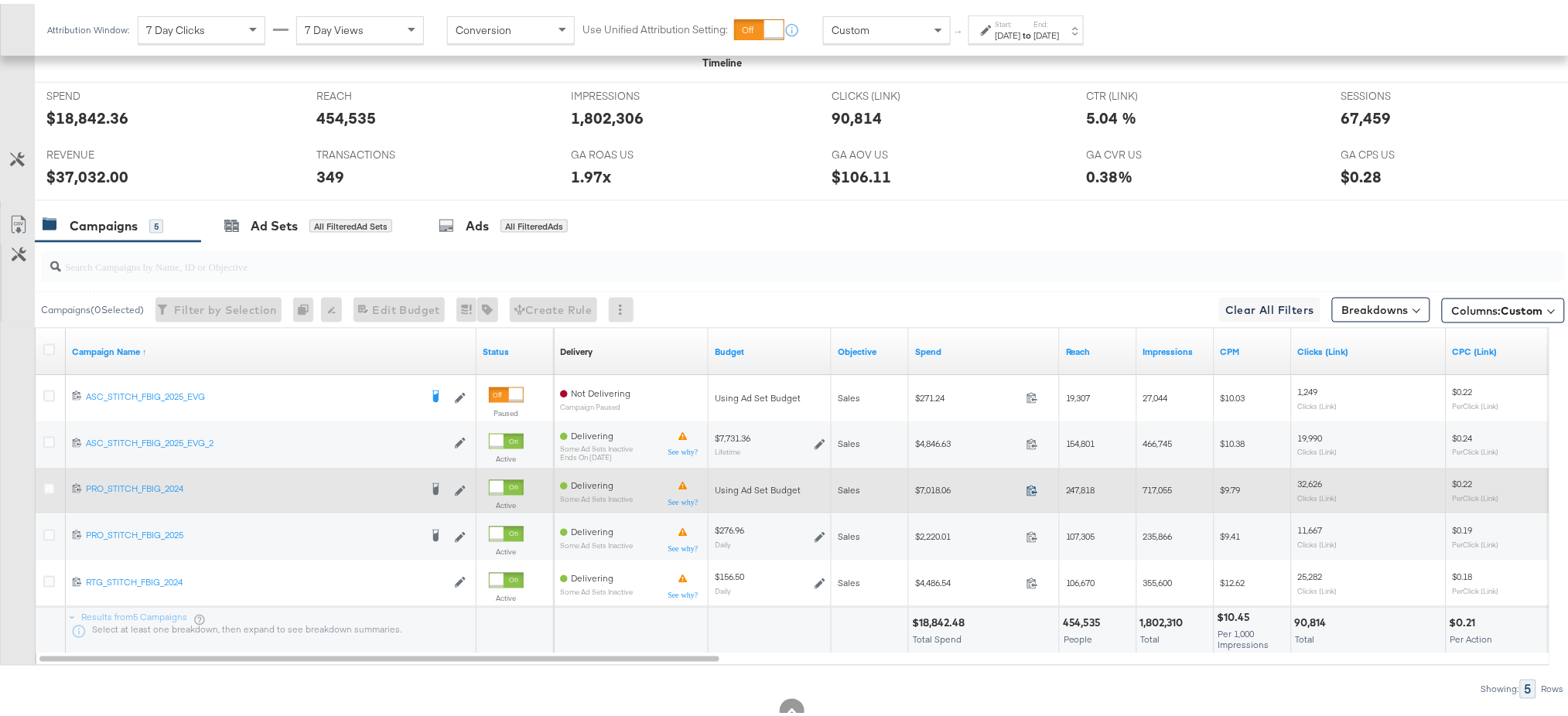
click at [1030, 488] on icon at bounding box center [1031, 486] width 11 height 11
click at [46, 486] on icon at bounding box center [48, 485] width 11 height 11
click at [0, 0] on input "checkbox" at bounding box center [0, 0] width 0 height 0
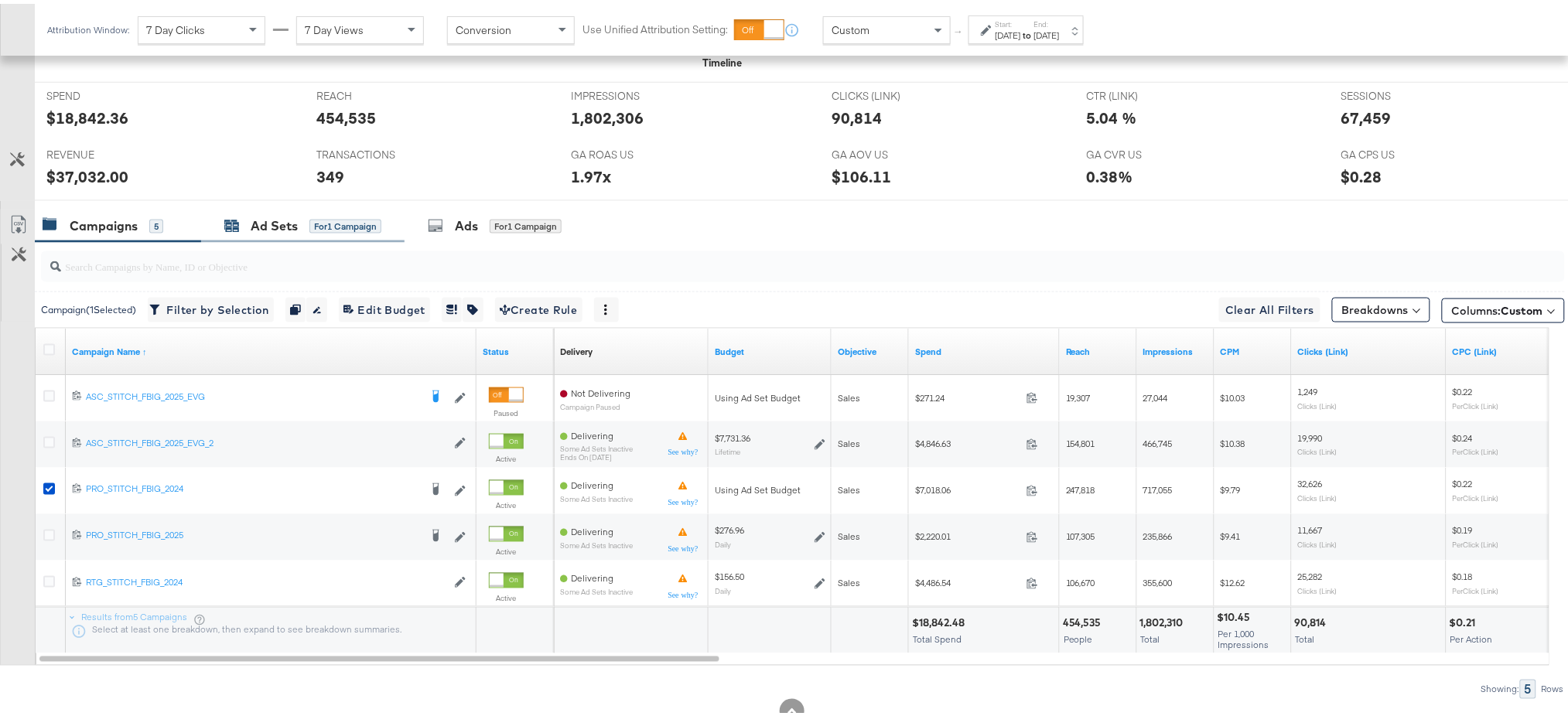
click at [262, 216] on div "Ad Sets" at bounding box center [274, 222] width 47 height 18
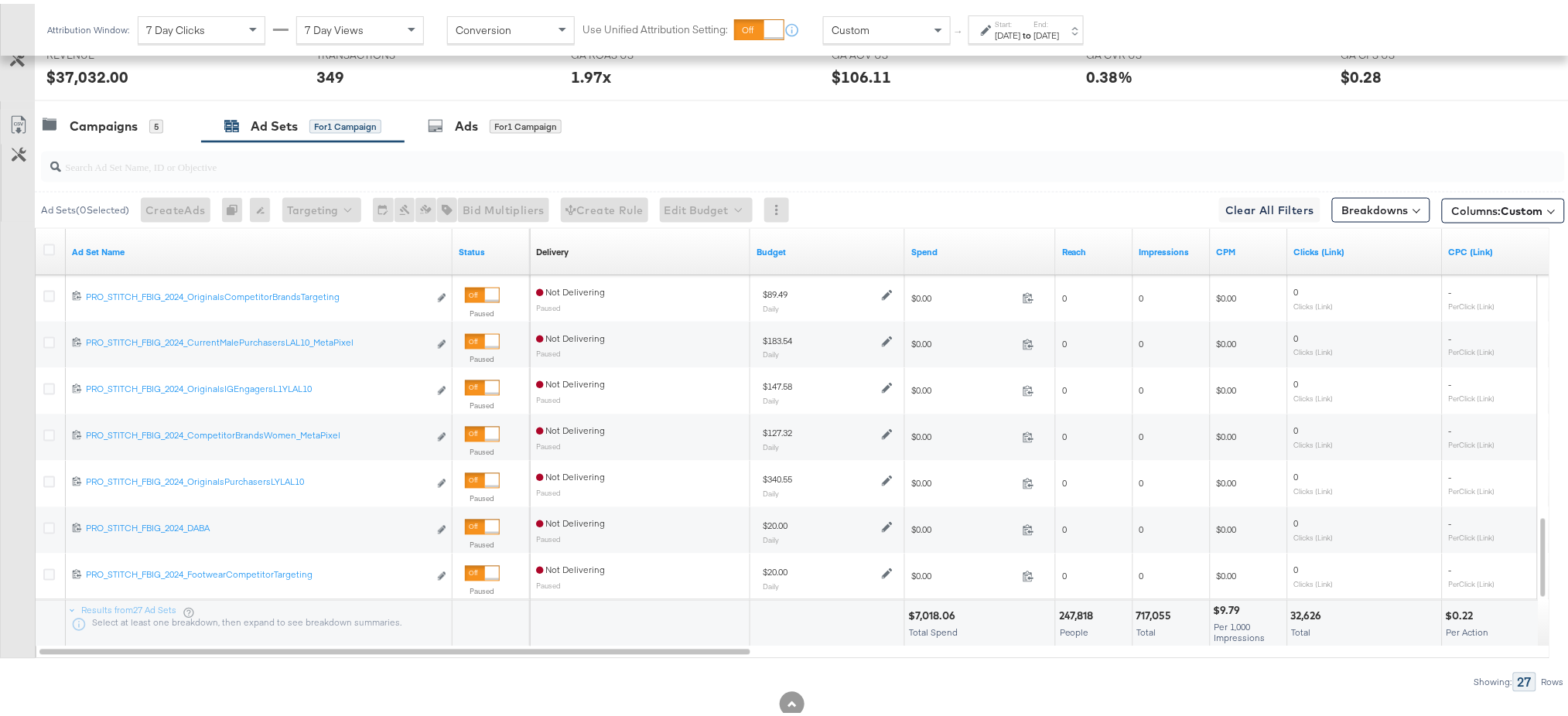
scroll to position [755, 0]
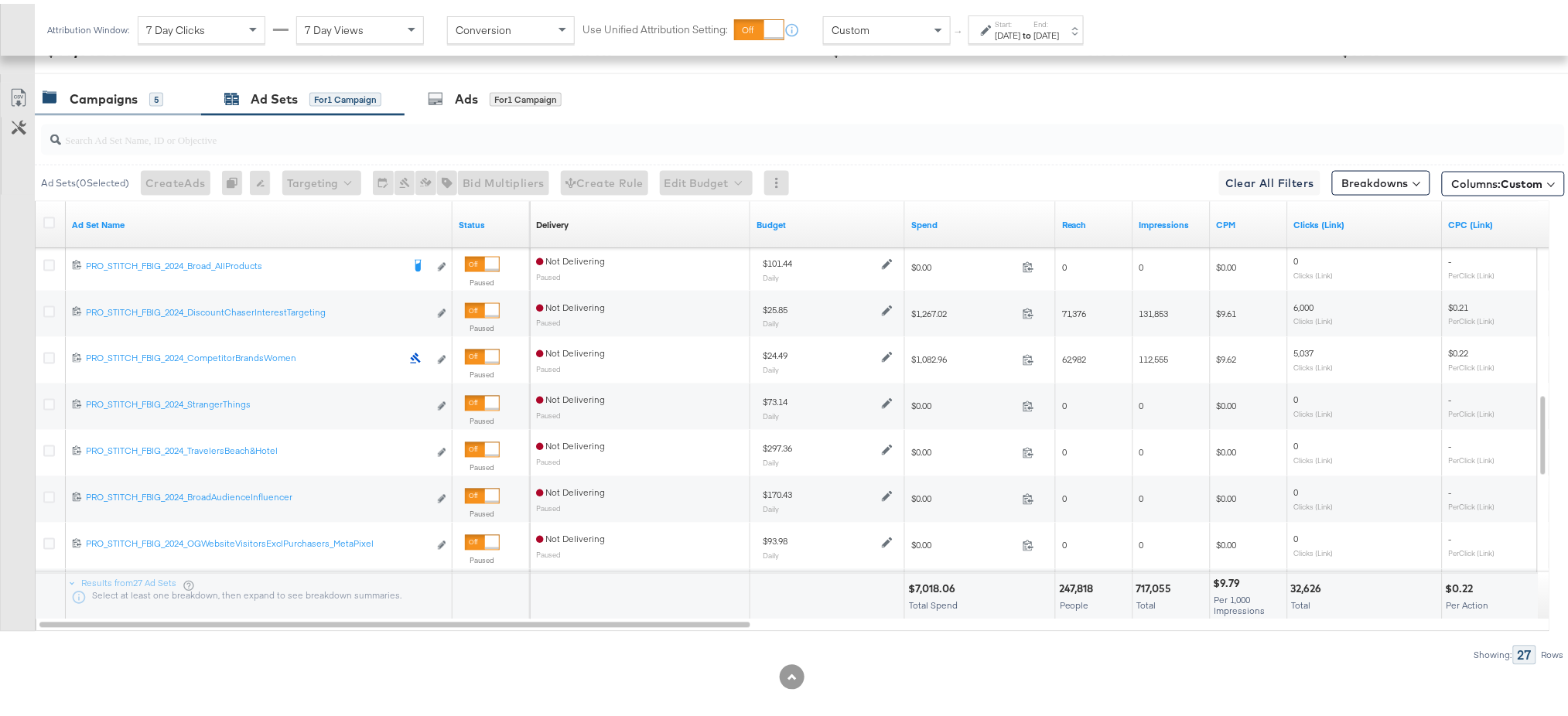
click at [112, 85] on div "Campaigns 5" at bounding box center [118, 96] width 167 height 33
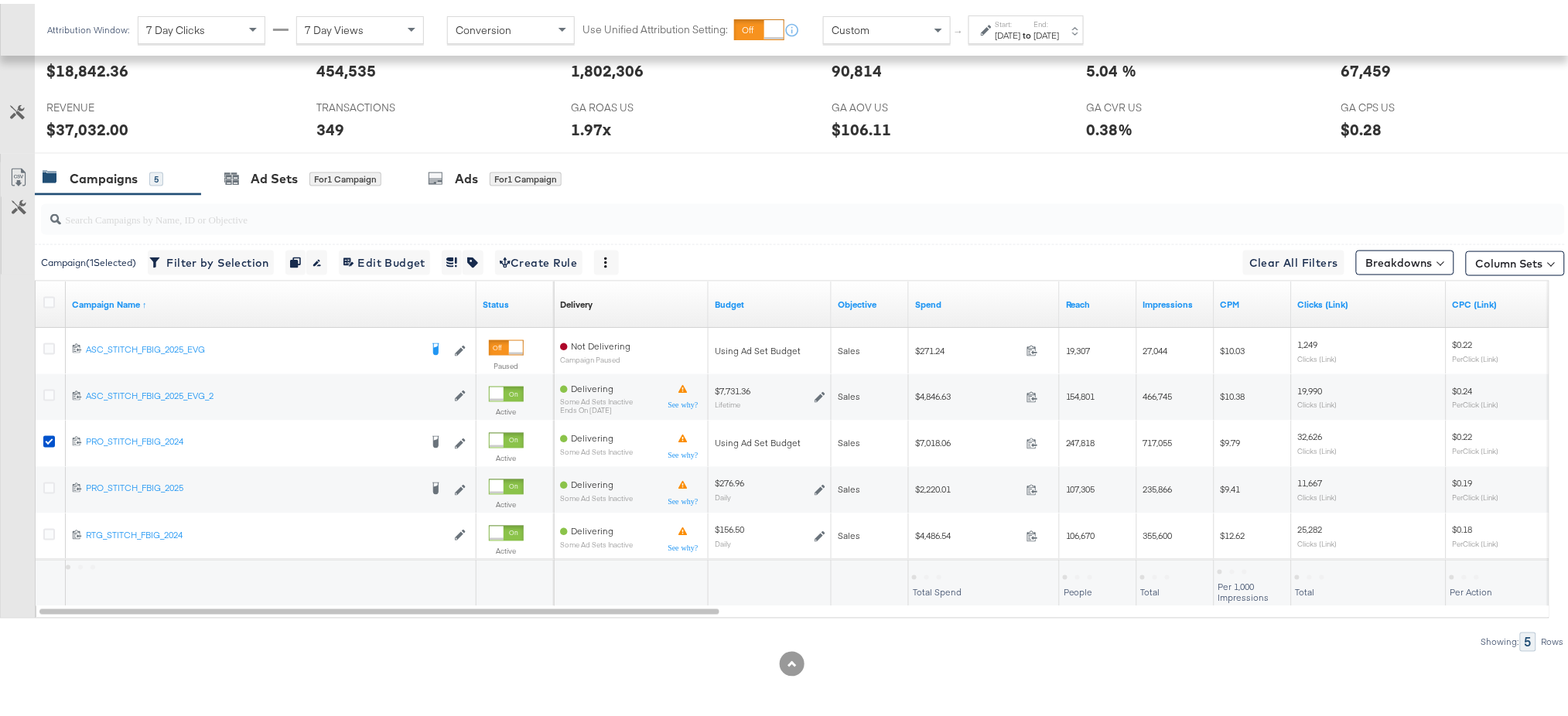
scroll to position [675, 0]
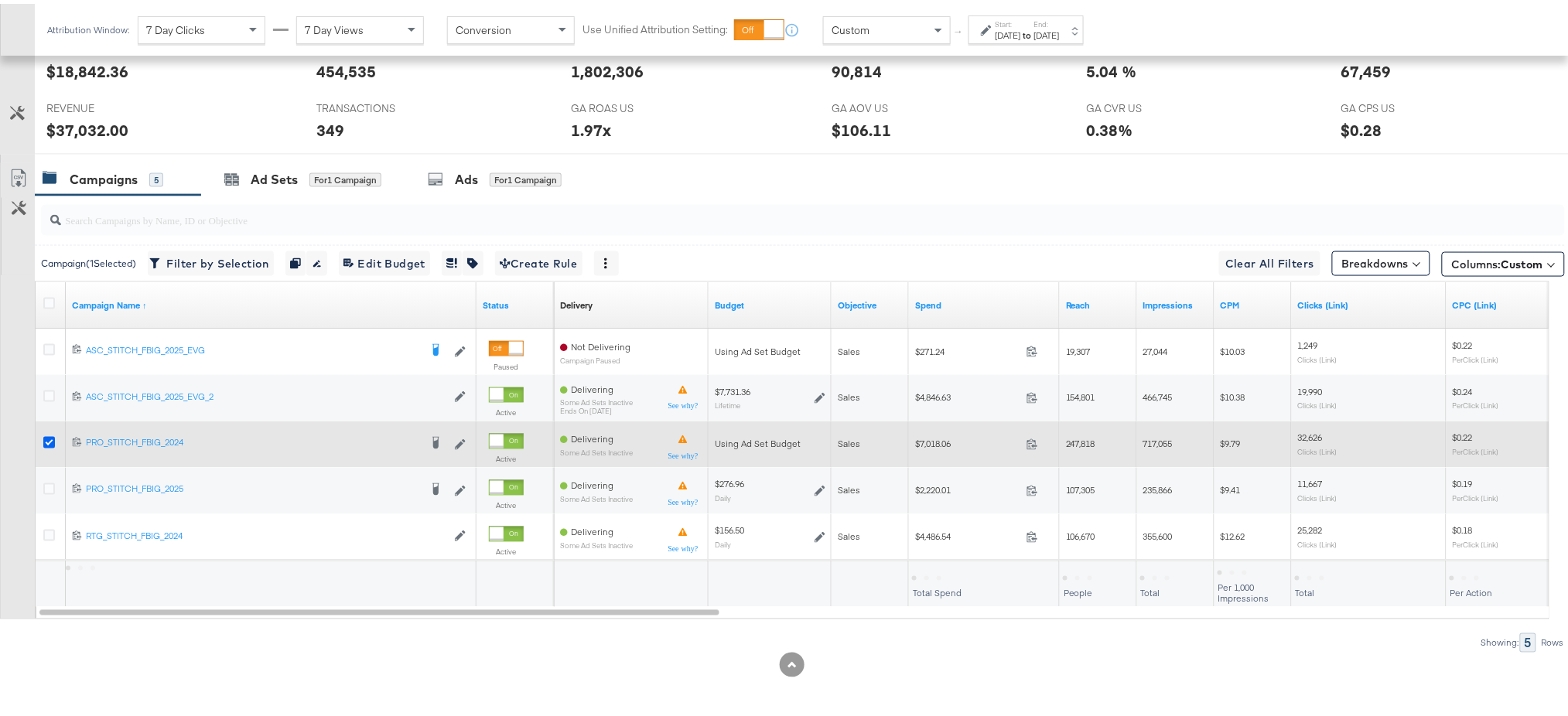
click at [49, 436] on icon at bounding box center [48, 438] width 11 height 11
click at [0, 0] on input "checkbox" at bounding box center [0, 0] width 0 height 0
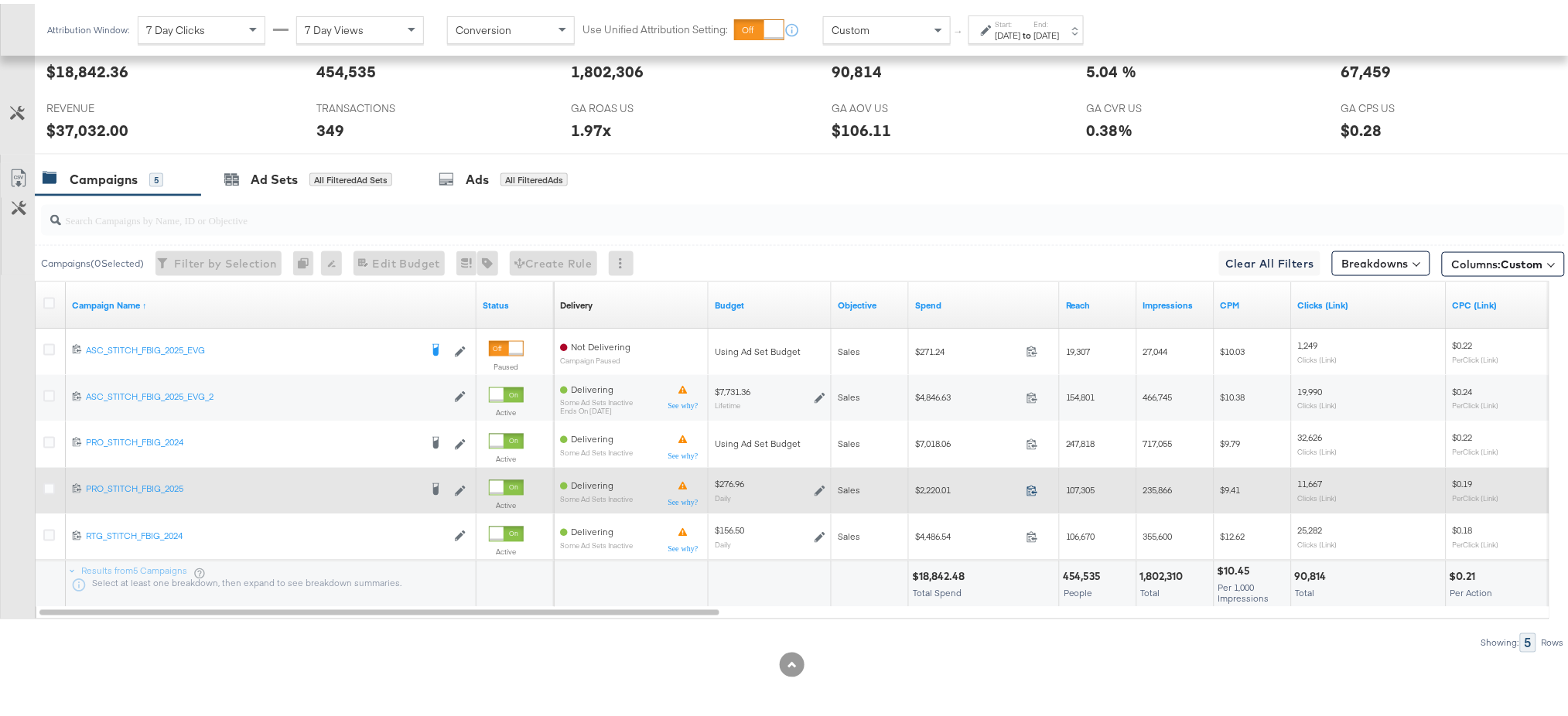
click at [1029, 490] on icon at bounding box center [1031, 486] width 11 height 11
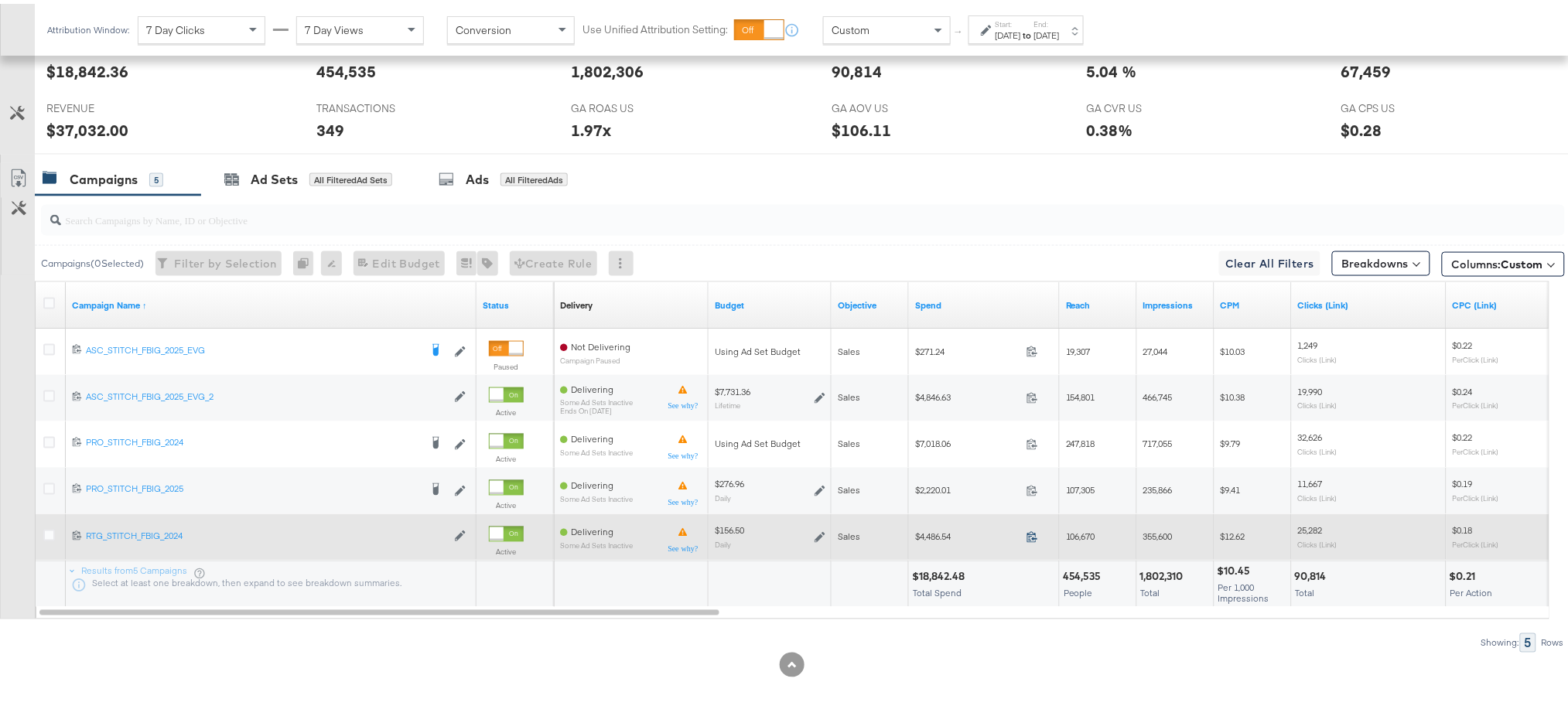
click at [1031, 534] on icon at bounding box center [1031, 533] width 11 height 11
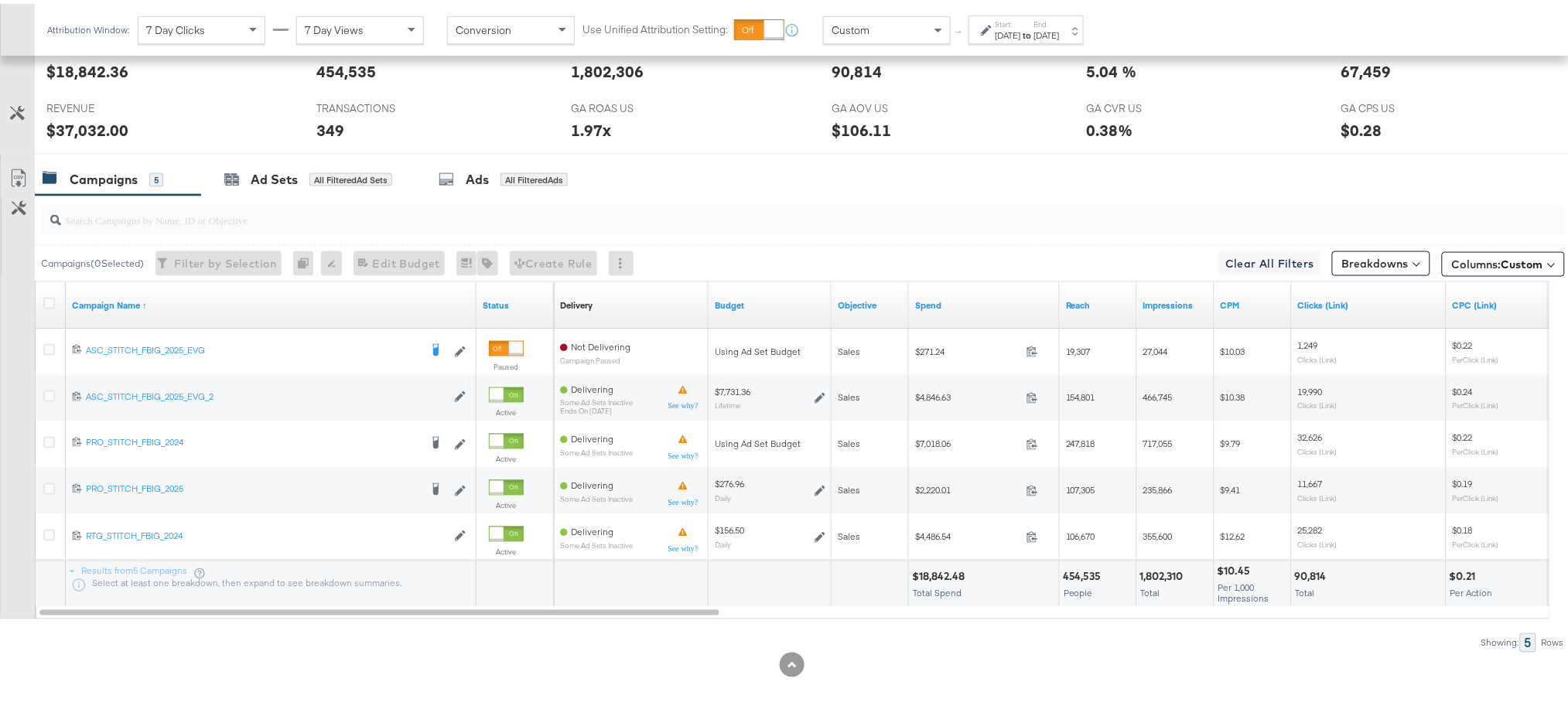
click at [1242, 103] on div "GA CVR US GA CVR US 0.38%" at bounding box center [1202, 120] width 254 height 59
click at [1084, 38] on div "Start: Aug 24th 2025 to End: Sep 14th 2025" at bounding box center [1025, 25] width 115 height 29
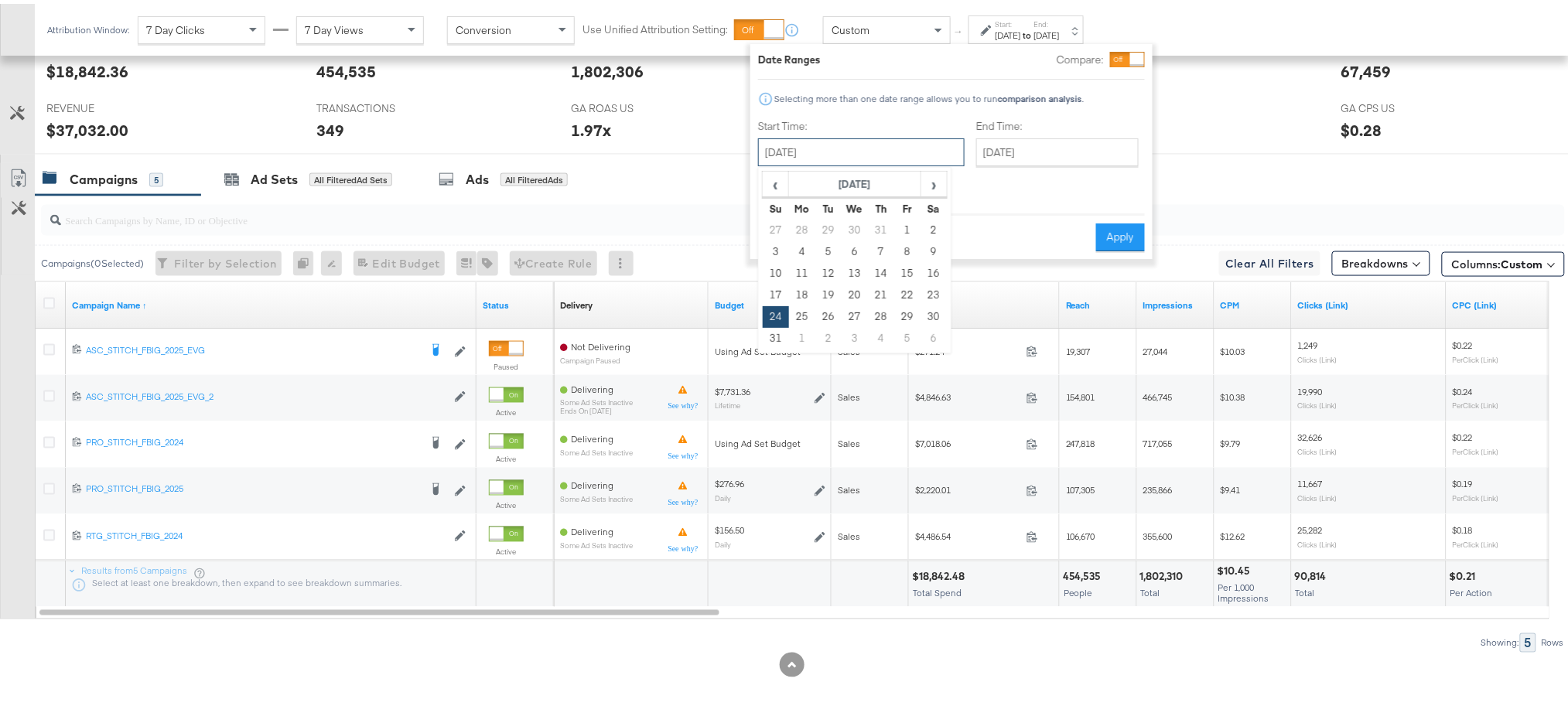
click at [842, 156] on input "August 24th 2025" at bounding box center [860, 148] width 206 height 28
click at [682, 256] on div "Campaigns ( 0 Selected) Filter by Selection Filter 0 campaigns 0 Rename 0 campa…" at bounding box center [800, 259] width 1530 height 36
click at [770, 219] on button "Cancel" at bounding box center [786, 233] width 56 height 28
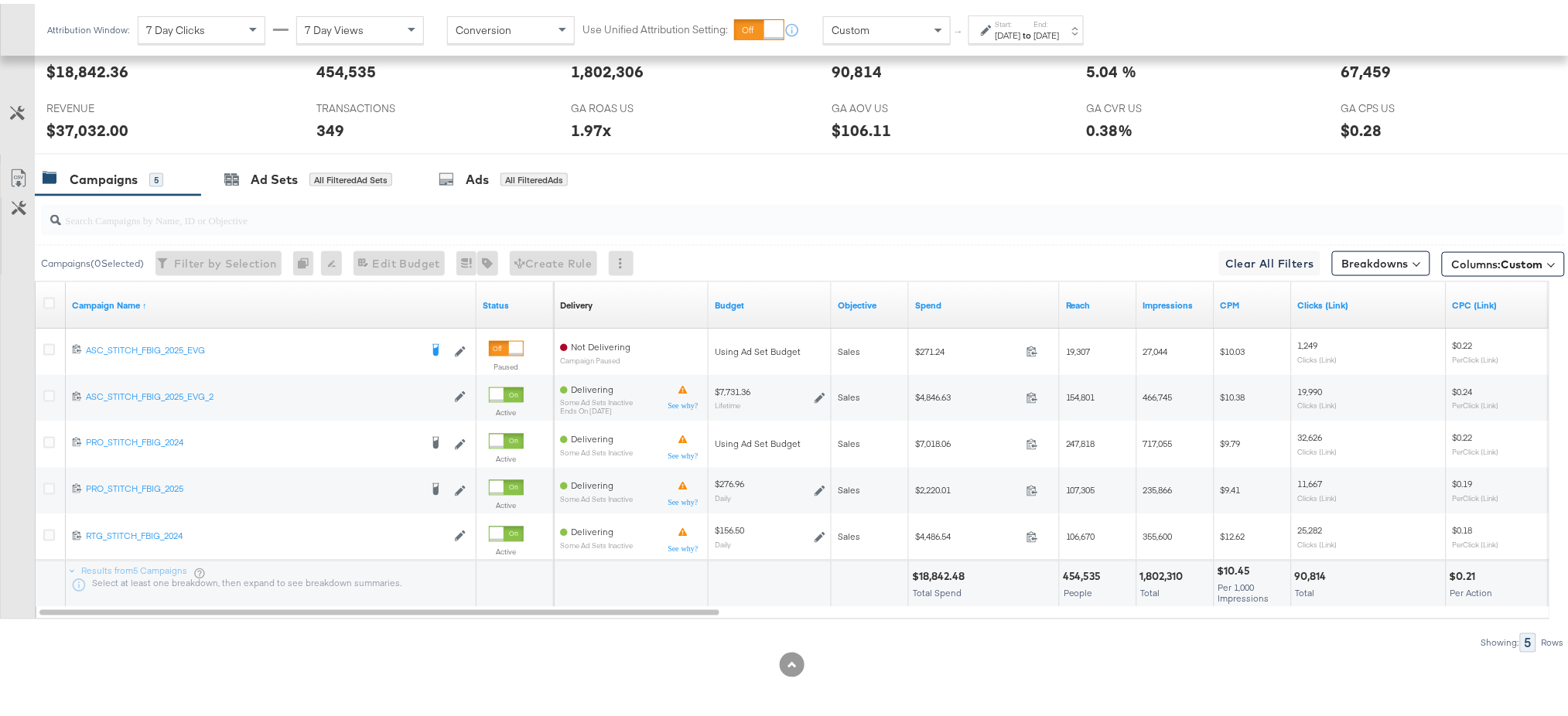
click at [89, 121] on div "$37,032.00" at bounding box center [87, 126] width 82 height 23
copy div "37,032.00"
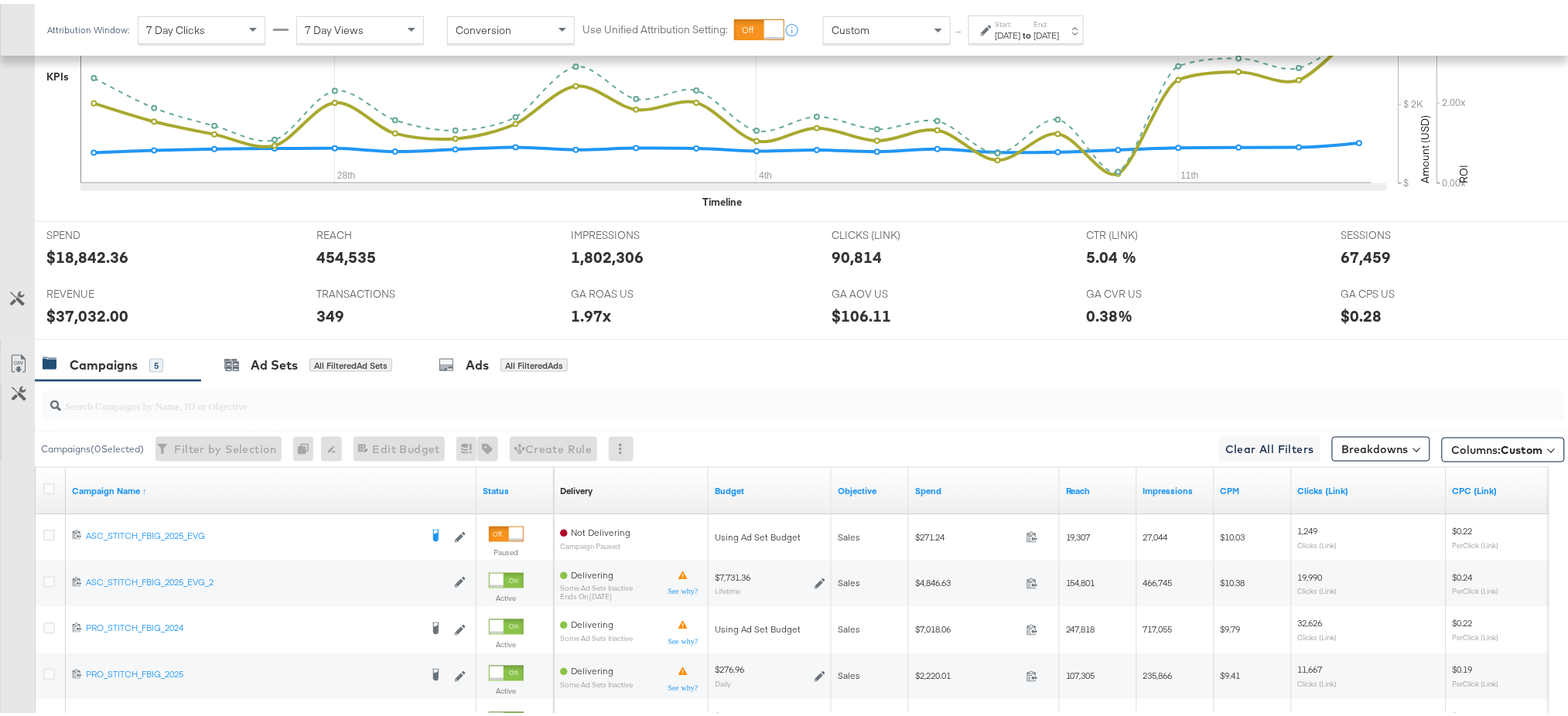
click at [588, 311] on div "1.97x" at bounding box center [591, 312] width 40 height 23
copy div "1.97x"
click at [1359, 254] on div "67,459" at bounding box center [1365, 253] width 50 height 23
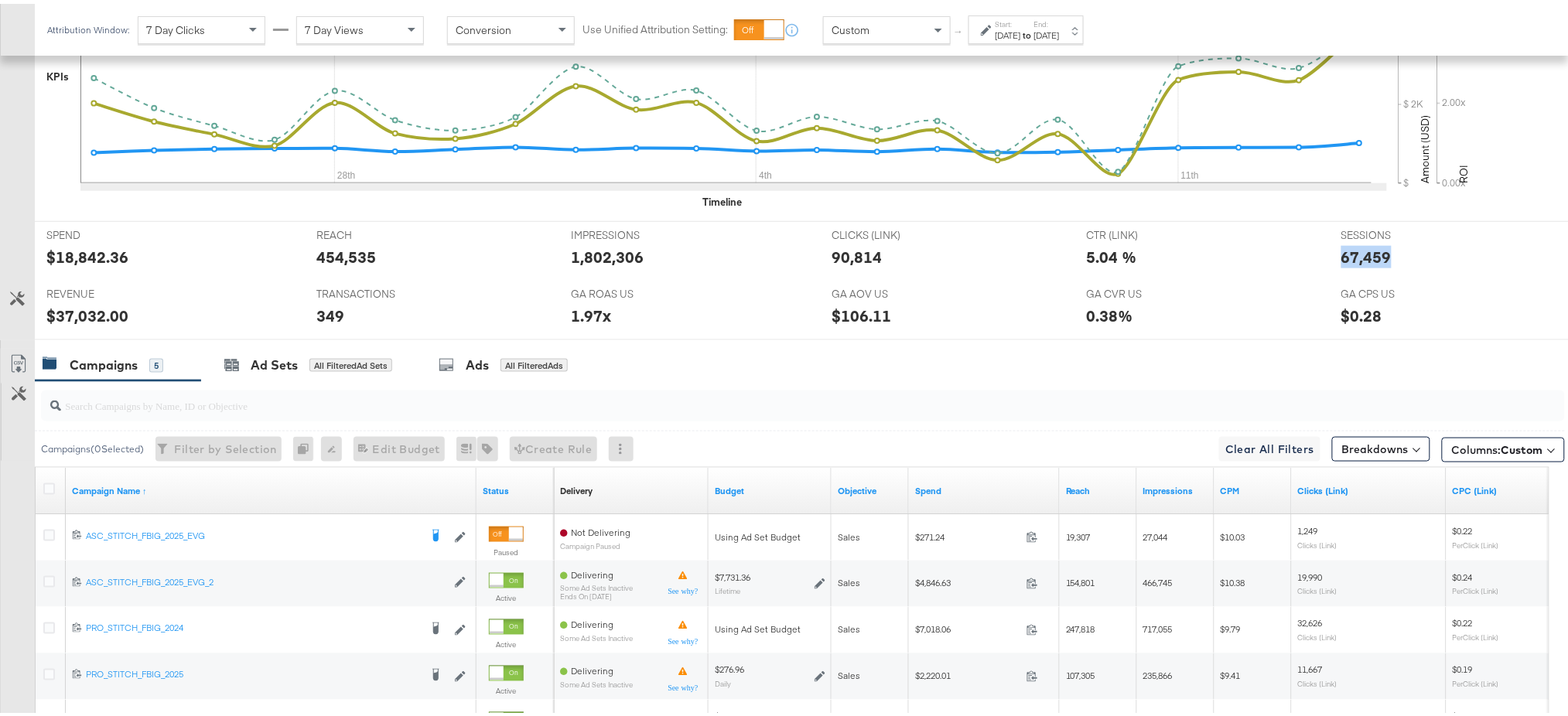
copy div "67,459"
click at [862, 488] on link "Objective" at bounding box center [870, 487] width 65 height 12
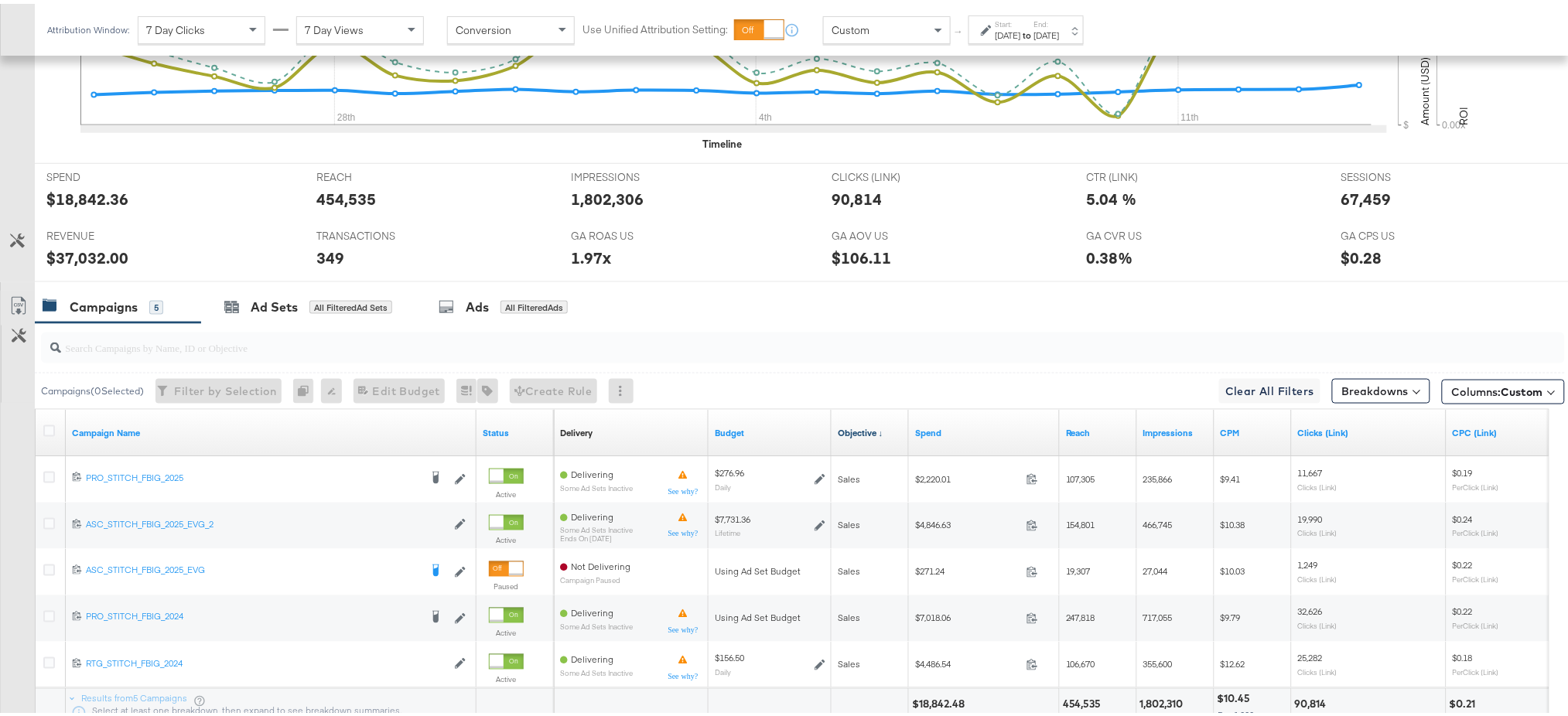
scroll to position [565, 0]
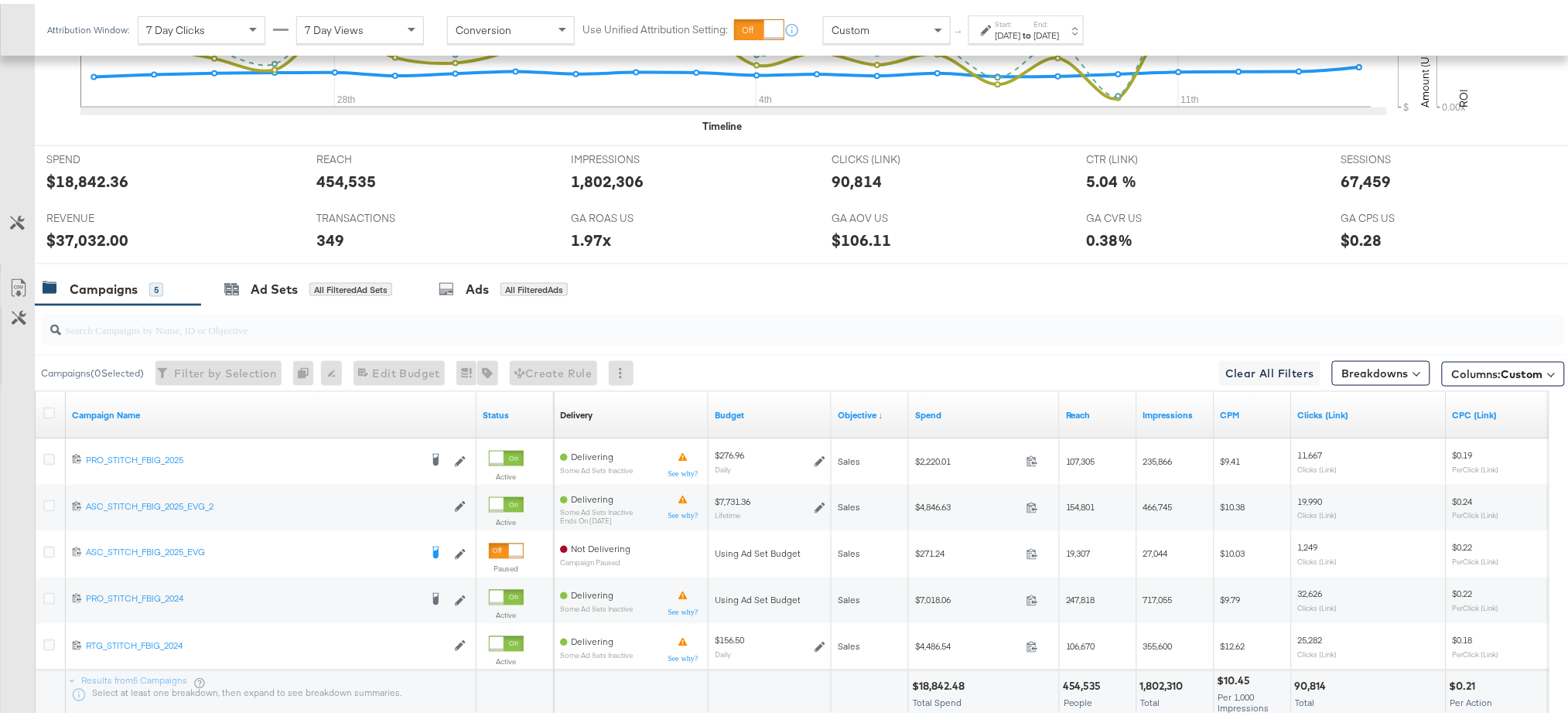
click at [1021, 23] on label "Start:" at bounding box center [1008, 20] width 25 height 10
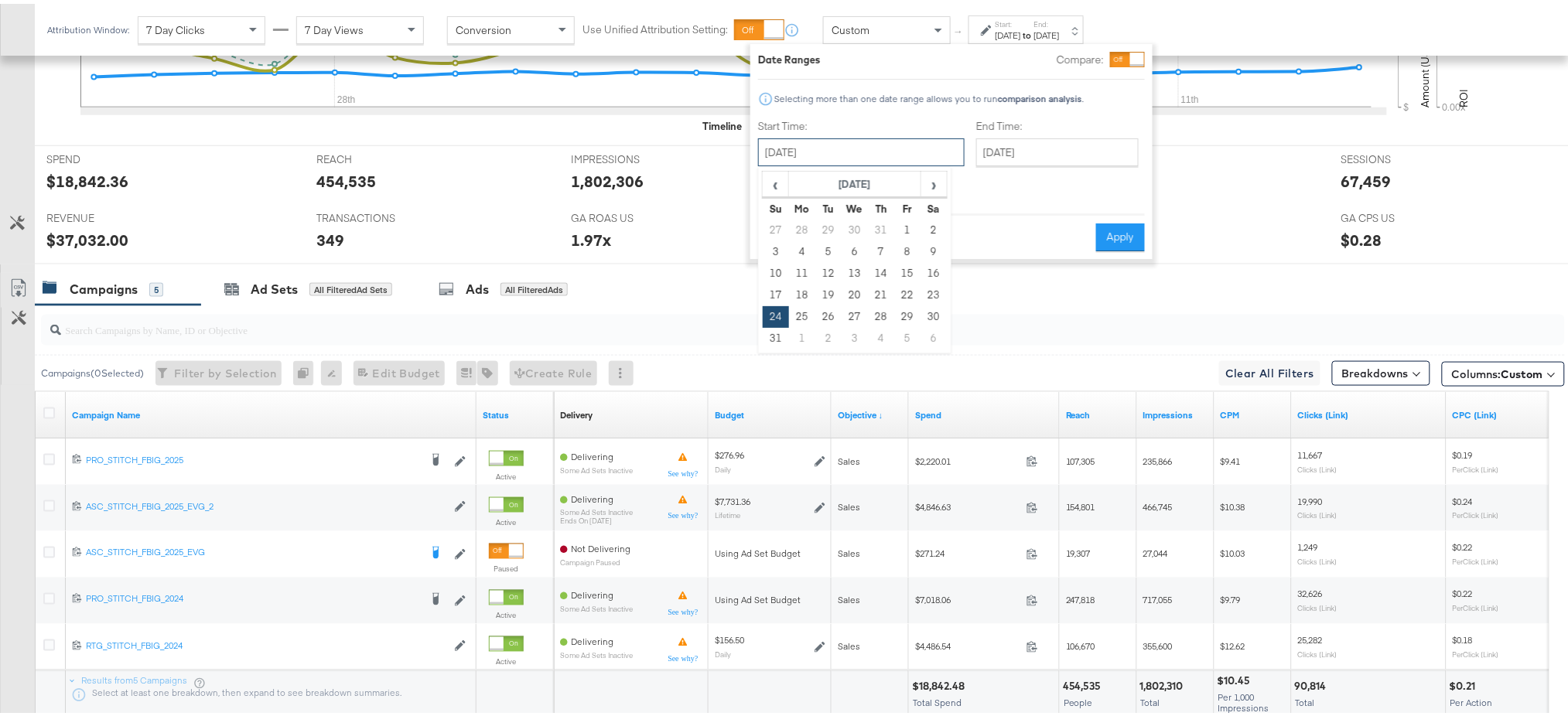
click at [872, 147] on input "August 24th 2025" at bounding box center [860, 148] width 206 height 28
click at [930, 185] on span "›" at bounding box center [933, 180] width 24 height 23
click at [780, 276] on td "14" at bounding box center [776, 269] width 26 height 22
type input "September 14th 2025"
click at [1129, 232] on button "Apply" at bounding box center [1120, 233] width 49 height 28
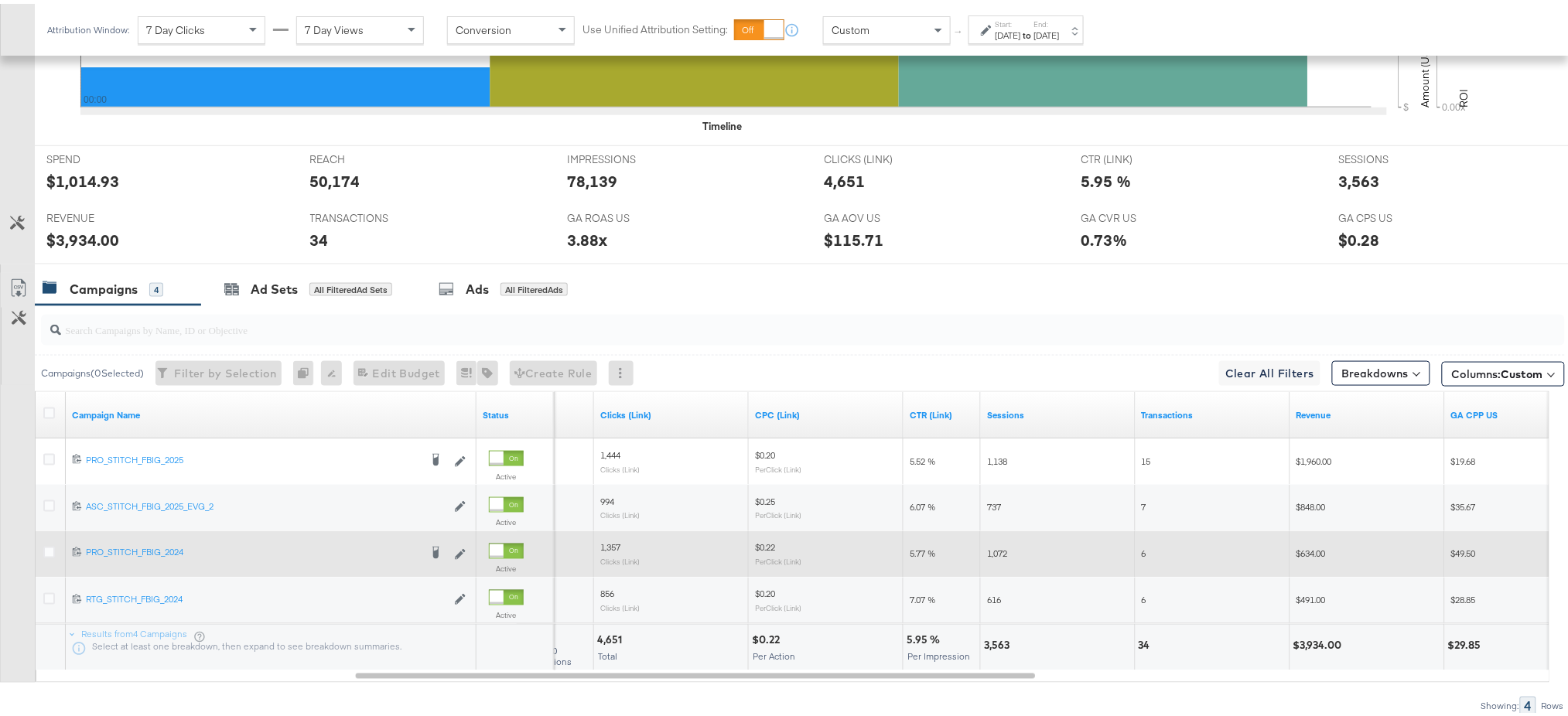
click at [1304, 637] on div "$3,934.00" at bounding box center [1320, 642] width 53 height 15
copy div "3,934.00"
click at [1034, 28] on strong "to" at bounding box center [1027, 31] width 13 height 11
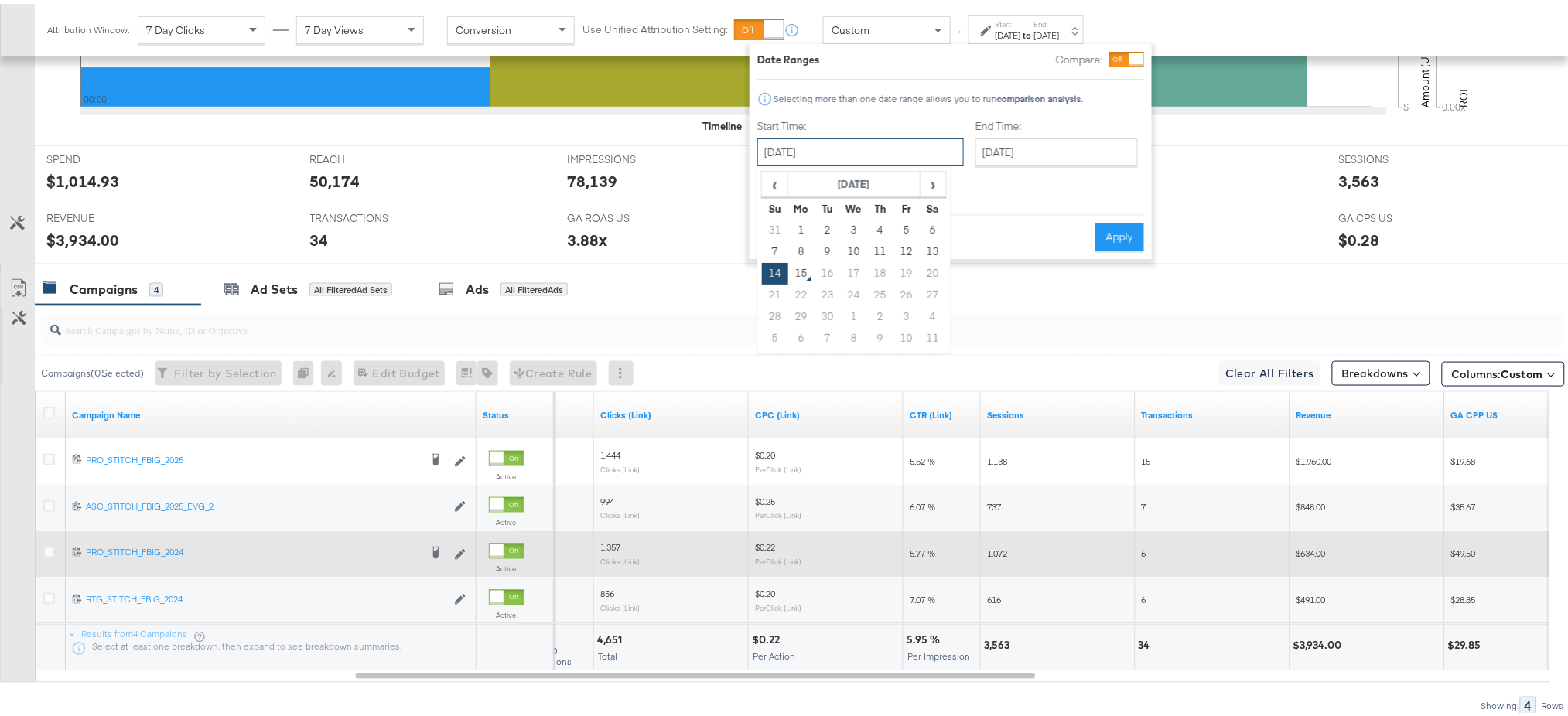
click at [848, 137] on input "September 14th 2025" at bounding box center [859, 148] width 206 height 28
click at [934, 253] on td "13" at bounding box center [933, 248] width 26 height 22
type input "September 13th 2025"
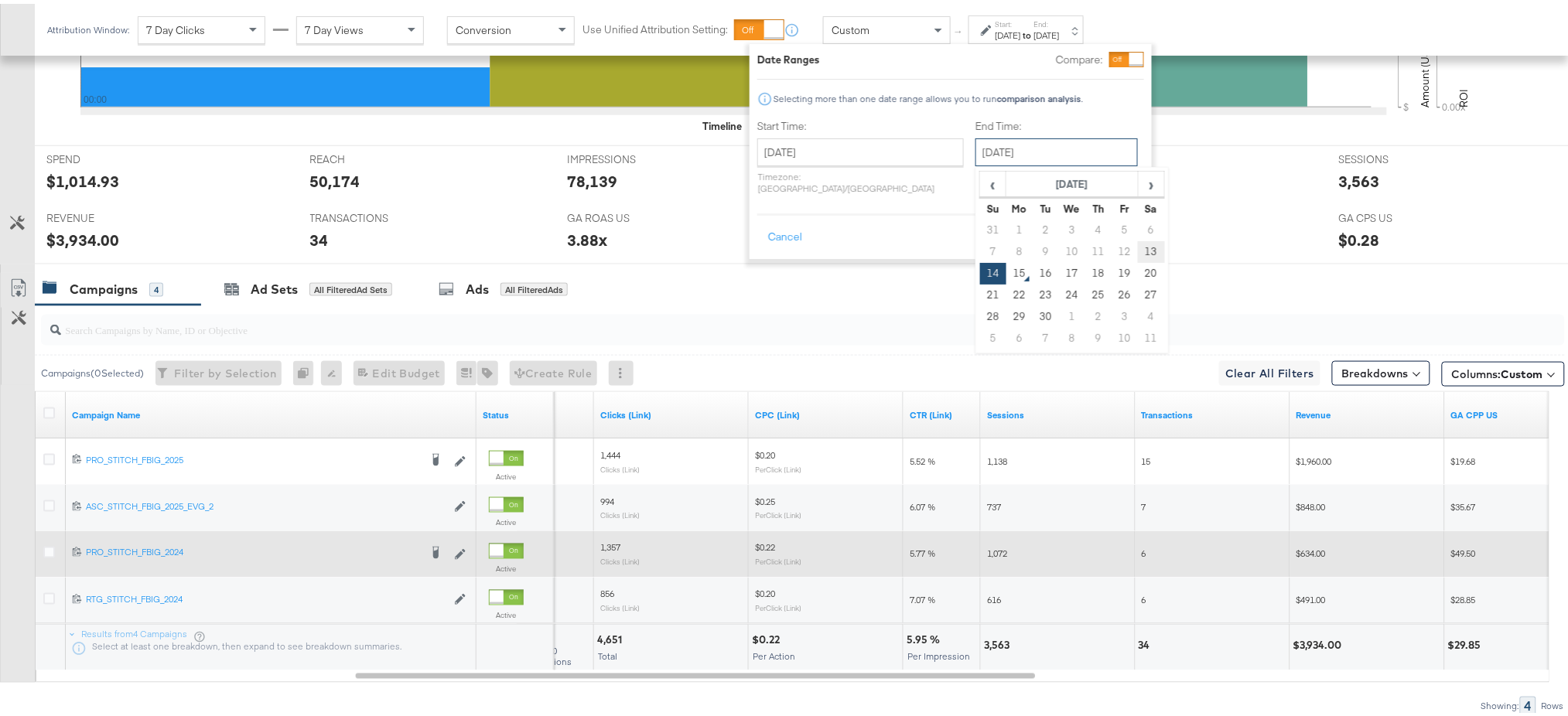
drag, startPoint x: 993, startPoint y: 147, endPoint x: 1108, endPoint y: 252, distance: 155.7
click at [1108, 162] on div "September 14th 2025 ‹ September 2025 › Su Mo Tu We Th Fr Sa 31 1 2 3 4 5 6 7 8 …" at bounding box center [1056, 148] width 162 height 28
click at [1137, 252] on td "13" at bounding box center [1151, 248] width 26 height 22
type input "September 13th 2025"
click at [1127, 219] on button "Apply" at bounding box center [1120, 233] width 49 height 28
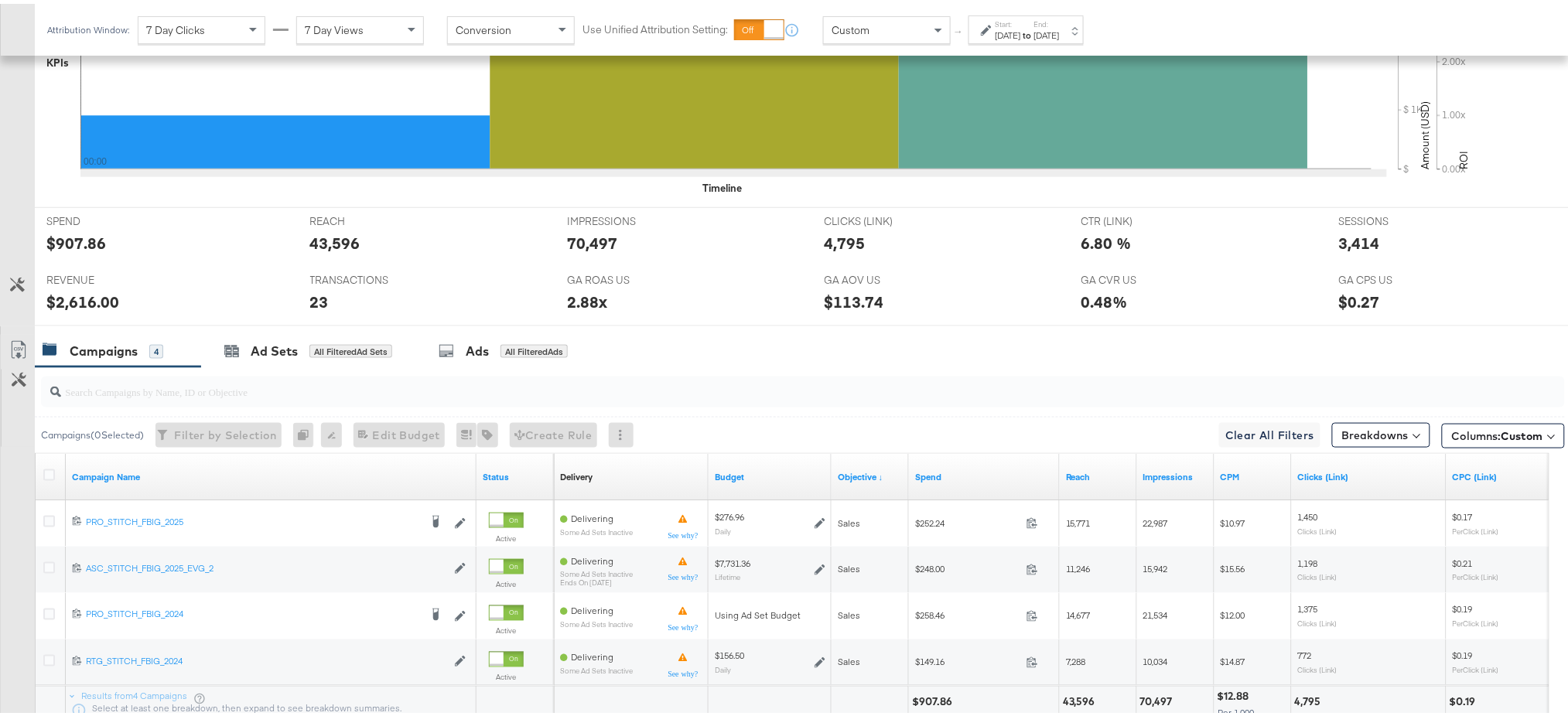
scroll to position [601, 0]
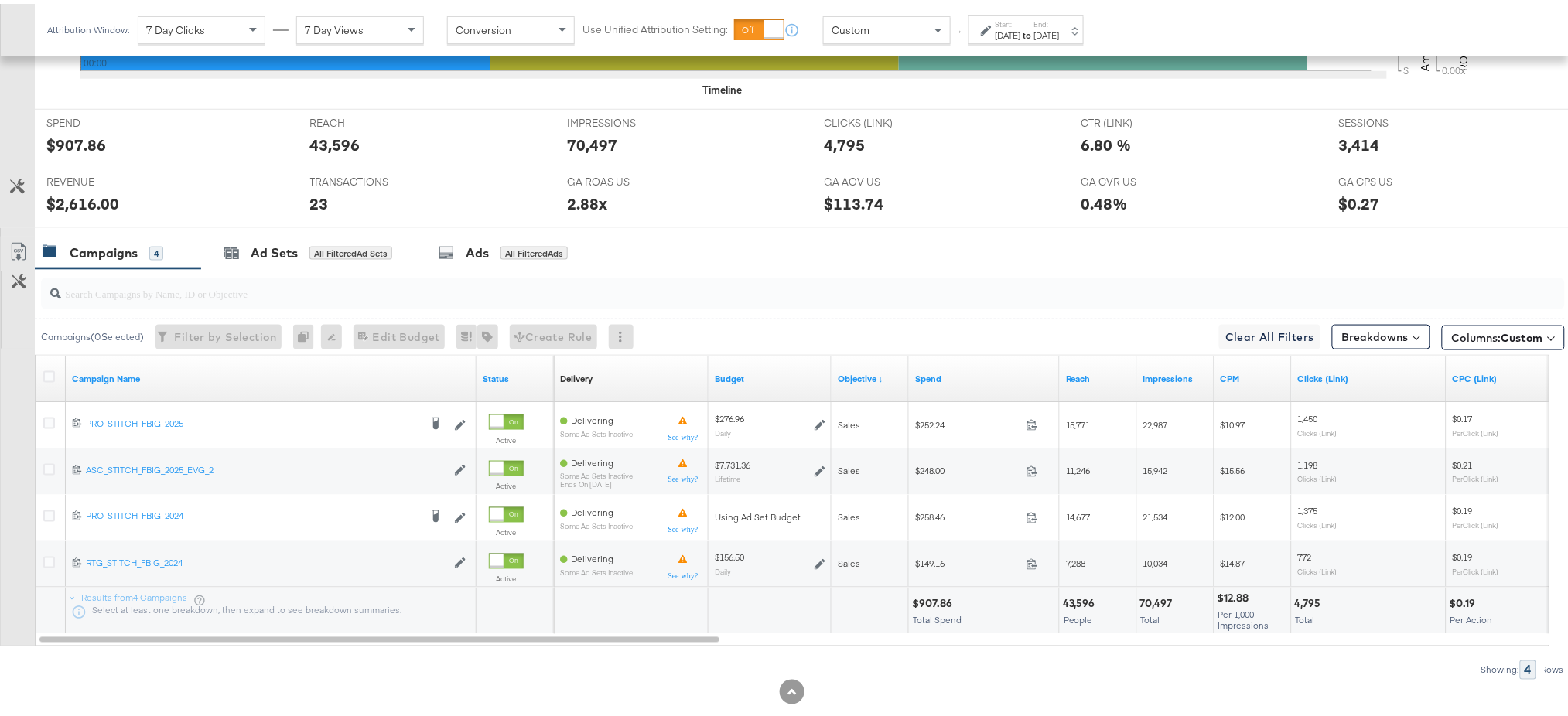
click at [929, 597] on div "$907.86" at bounding box center [934, 599] width 45 height 15
copy div "907.86"
click at [1073, 599] on div "43,596" at bounding box center [1081, 599] width 37 height 15
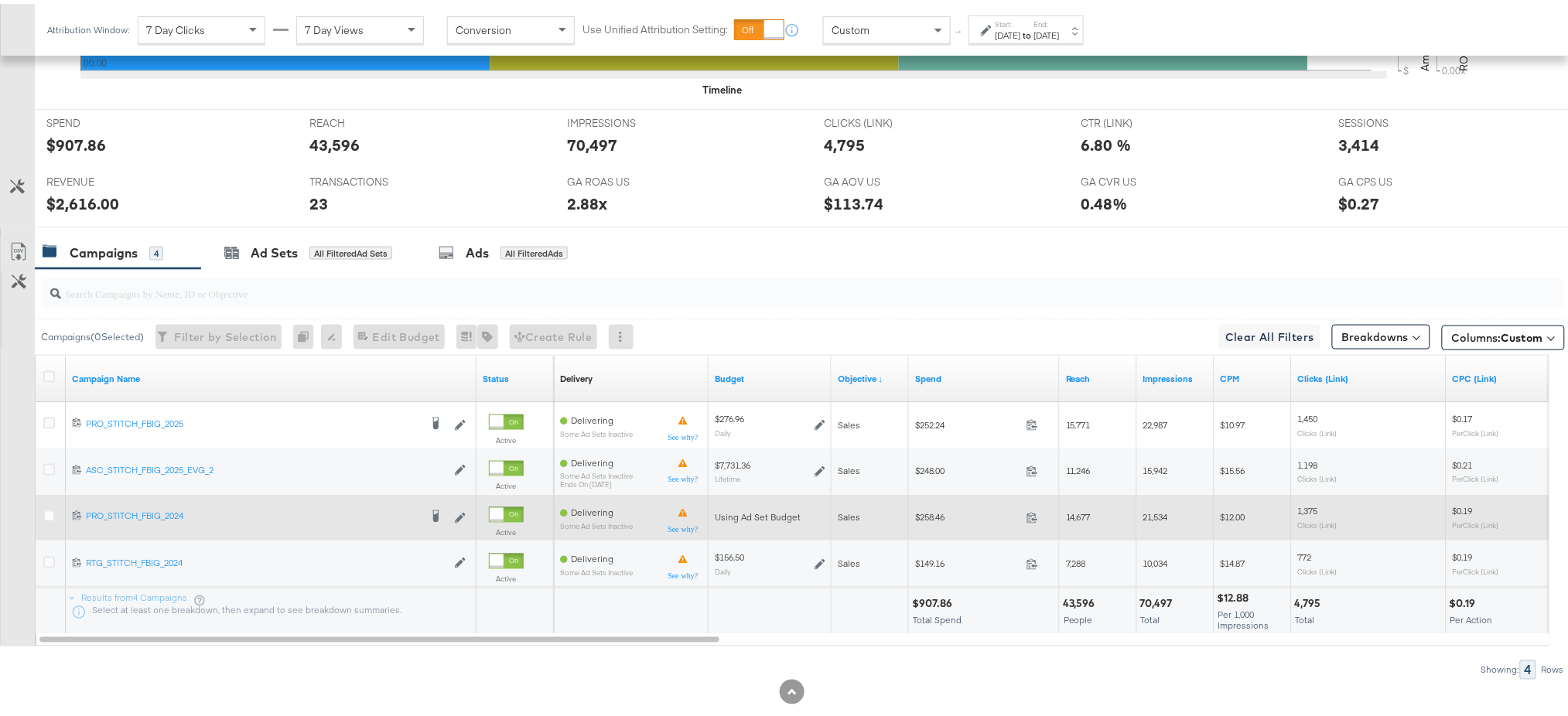
click at [927, 508] on span "$258.46" at bounding box center [967, 513] width 105 height 11
copy span "258.46"
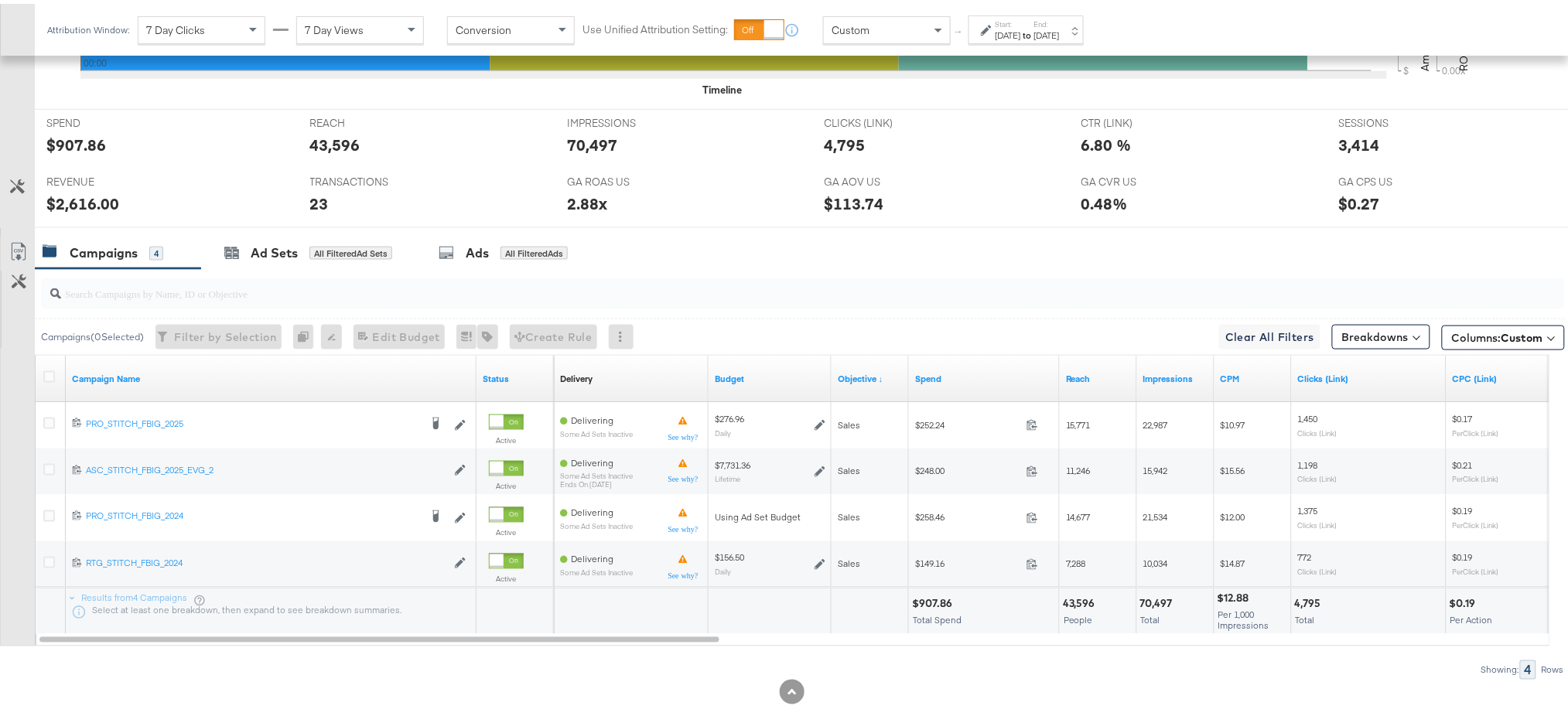
click at [1021, 32] on div "Sep 13th 2025" at bounding box center [1008, 32] width 25 height 12
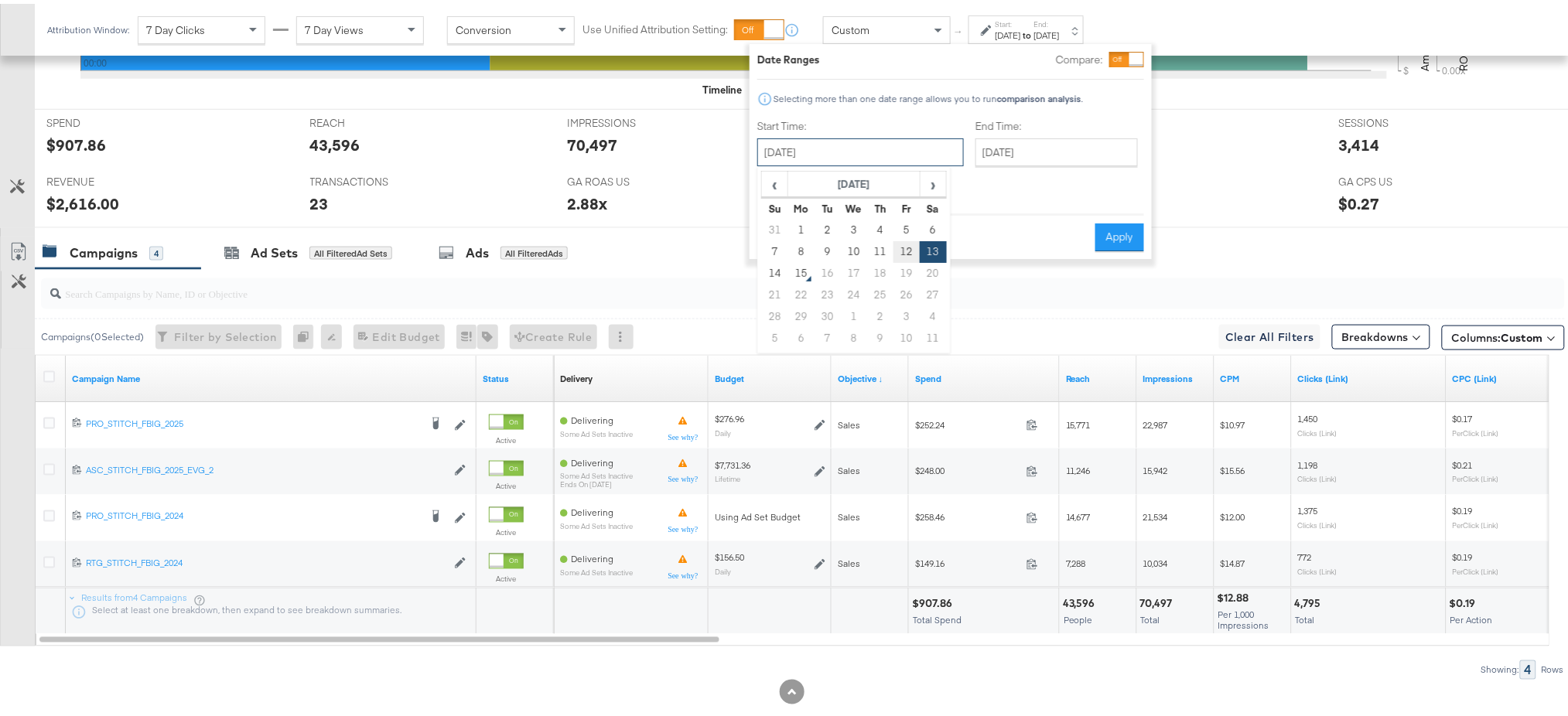
drag, startPoint x: 872, startPoint y: 137, endPoint x: 899, endPoint y: 252, distance: 118.1
click at [899, 162] on div "September 13th 2025 ‹ September 2025 › Su Mo Tu We Th Fr Sa 31 1 2 3 4 5 6 7 8 …" at bounding box center [859, 148] width 206 height 28
click at [899, 252] on td "12" at bounding box center [907, 248] width 26 height 22
type input "September 12th 2025"
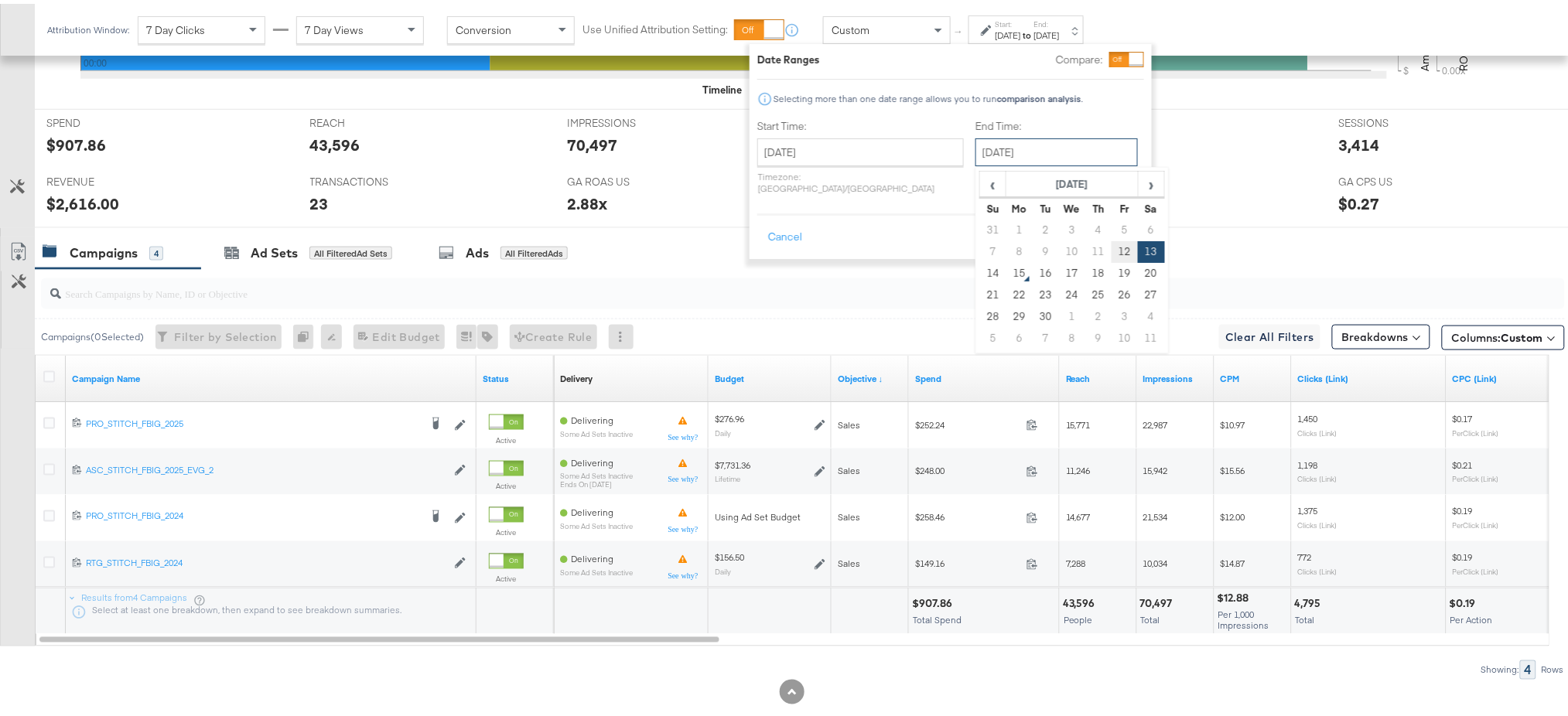
drag, startPoint x: 981, startPoint y: 150, endPoint x: 1075, endPoint y: 248, distance: 135.8
click at [1075, 162] on div "September 13th 2025 ‹ September 2025 › Su Mo Tu We Th Fr Sa 31 1 2 3 4 5 6 7 8 …" at bounding box center [1056, 148] width 162 height 28
click at [1111, 248] on td "12" at bounding box center [1124, 248] width 26 height 22
type input "September 12th 2025"
click at [1115, 229] on button "Apply" at bounding box center [1120, 233] width 49 height 28
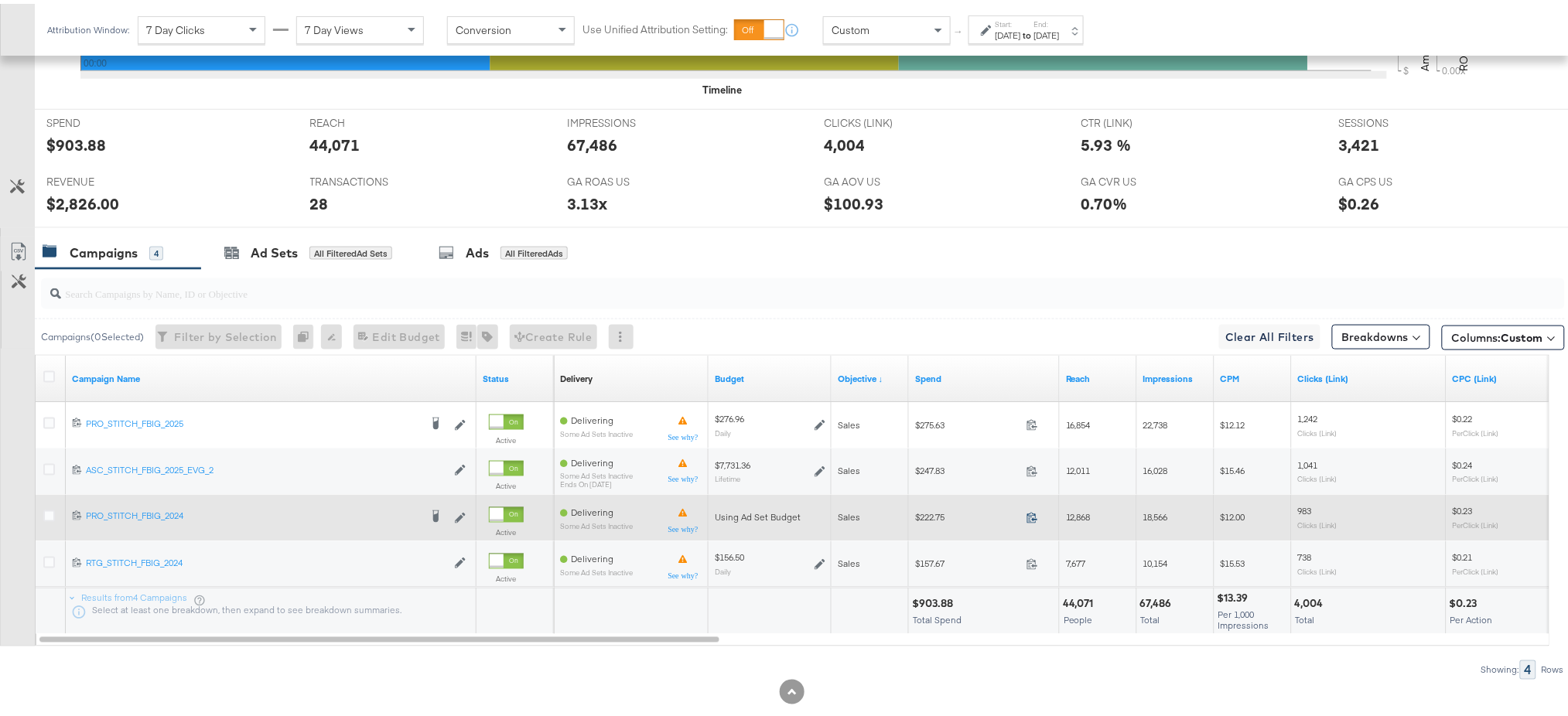
click at [1027, 514] on icon at bounding box center [1031, 513] width 11 height 11
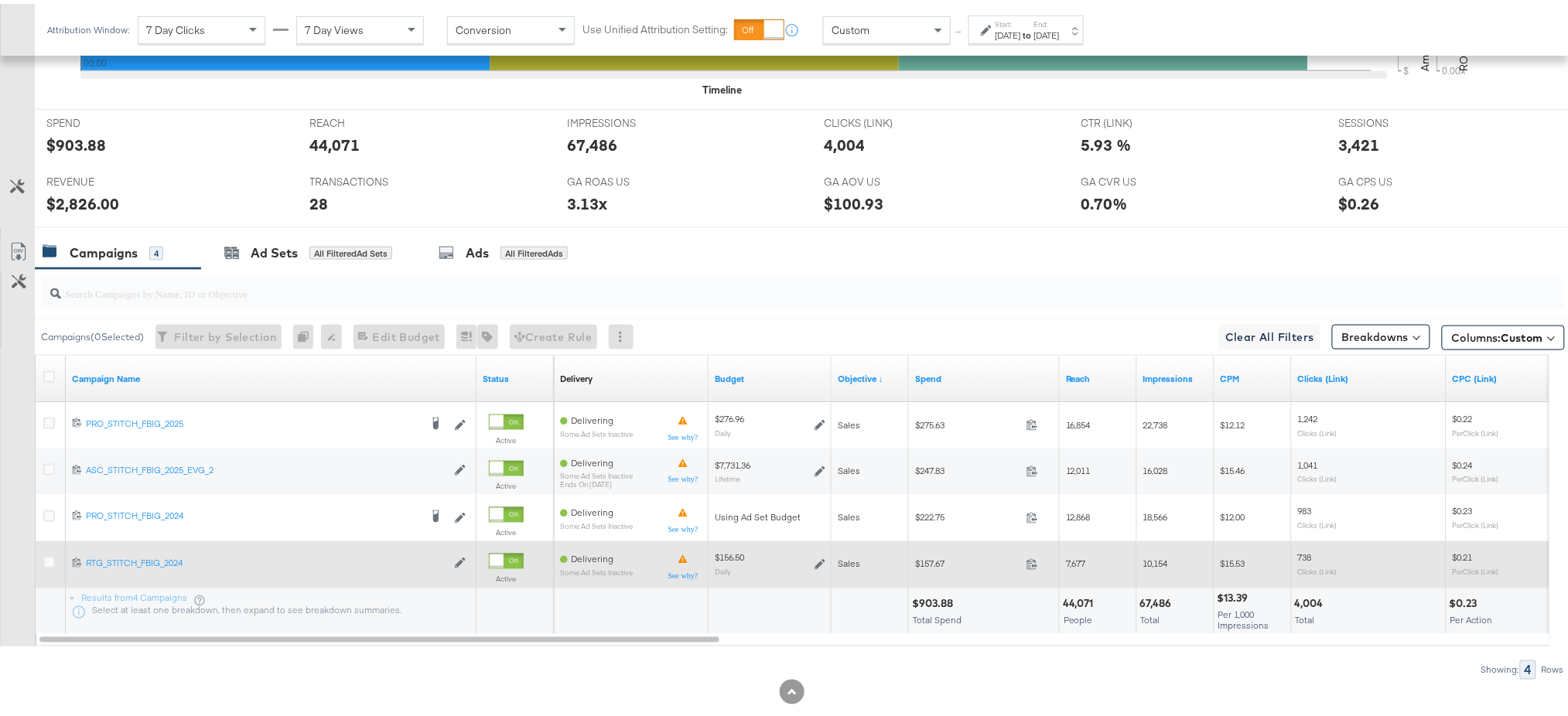
click at [933, 560] on span "$157.67" at bounding box center [967, 559] width 105 height 11
copy span "157.67"
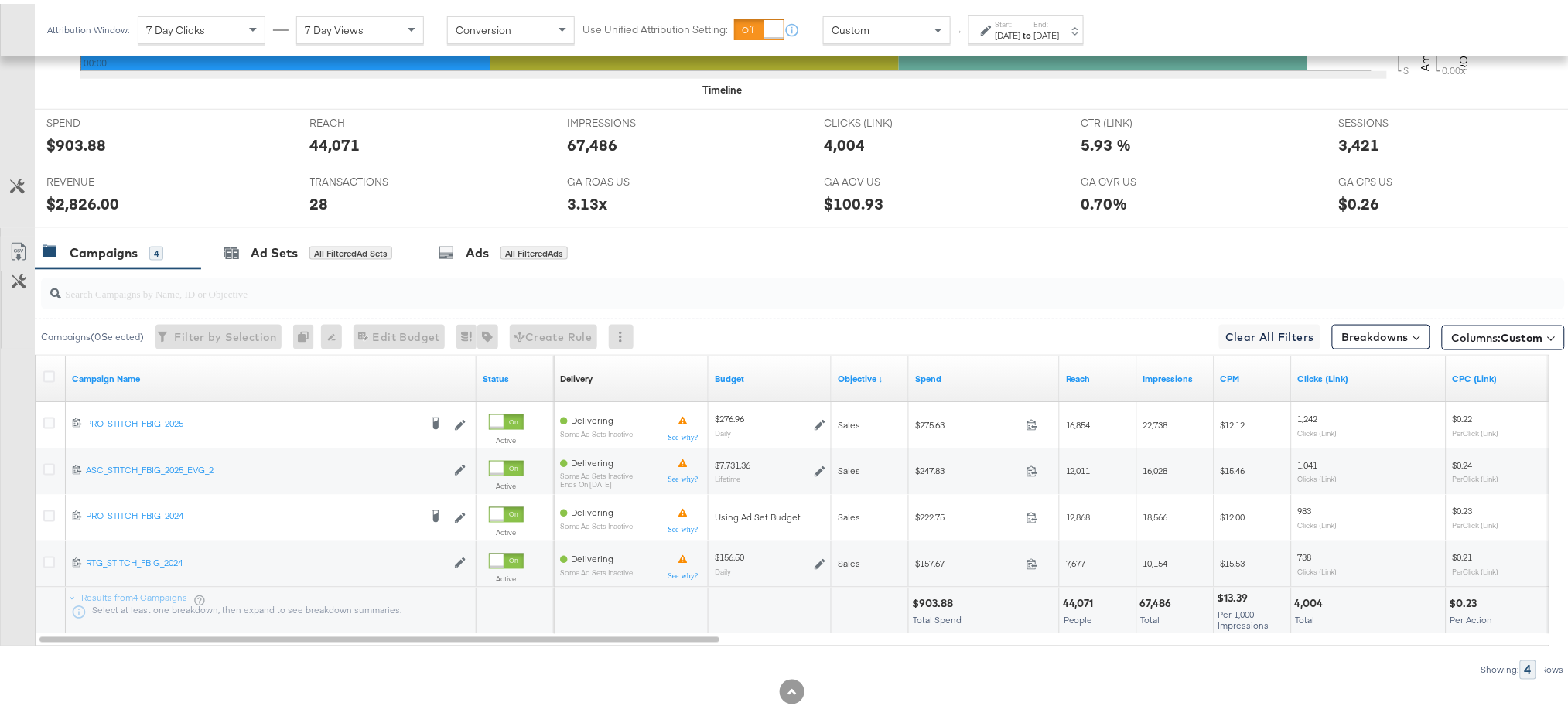
click at [583, 196] on div "3.13x" at bounding box center [587, 200] width 40 height 23
copy div "3.13x"
click at [1004, 25] on div "Sep 12th 2025" at bounding box center [1008, 32] width 25 height 12
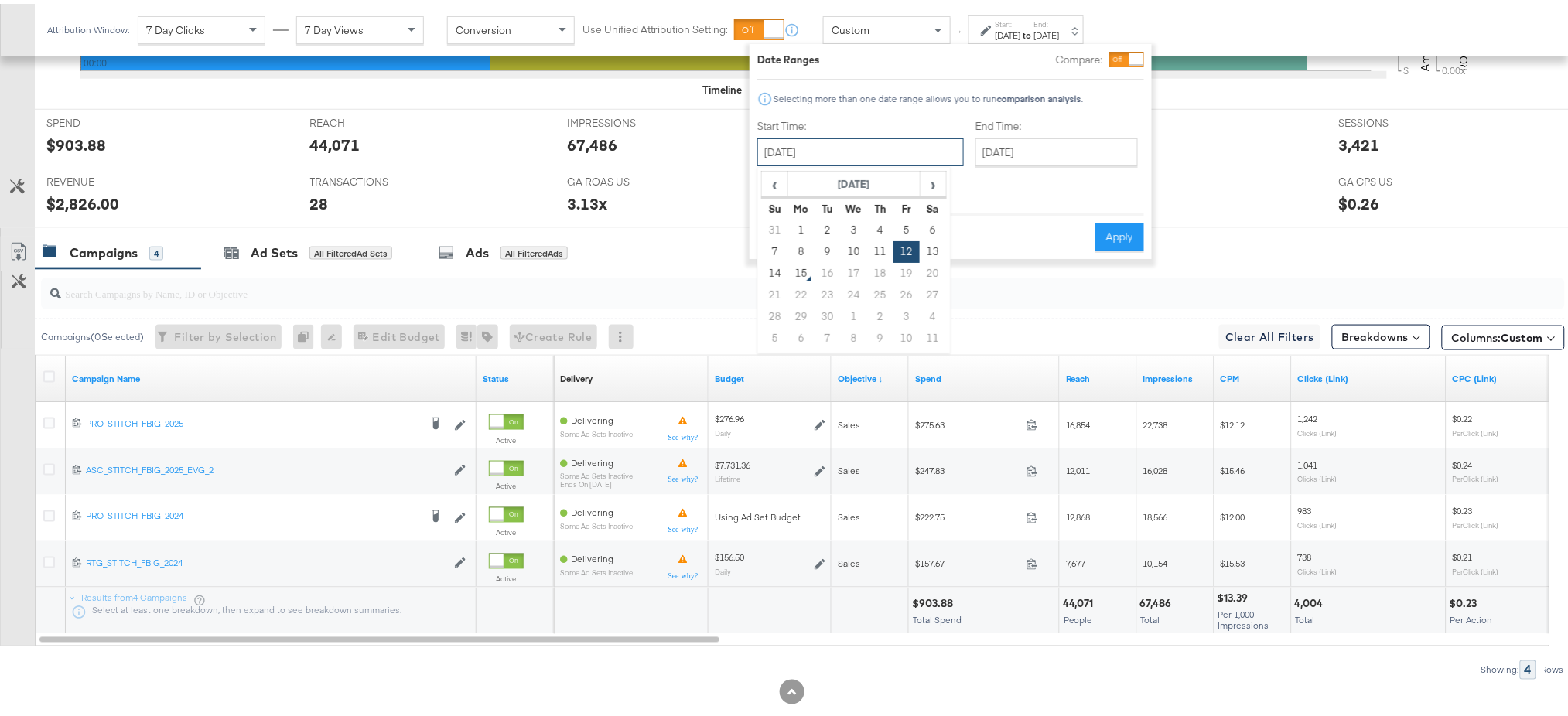
click at [854, 150] on input "September 12th 2025" at bounding box center [859, 148] width 206 height 28
click at [874, 245] on td "11" at bounding box center [880, 248] width 26 height 22
type input "September 11th 2025"
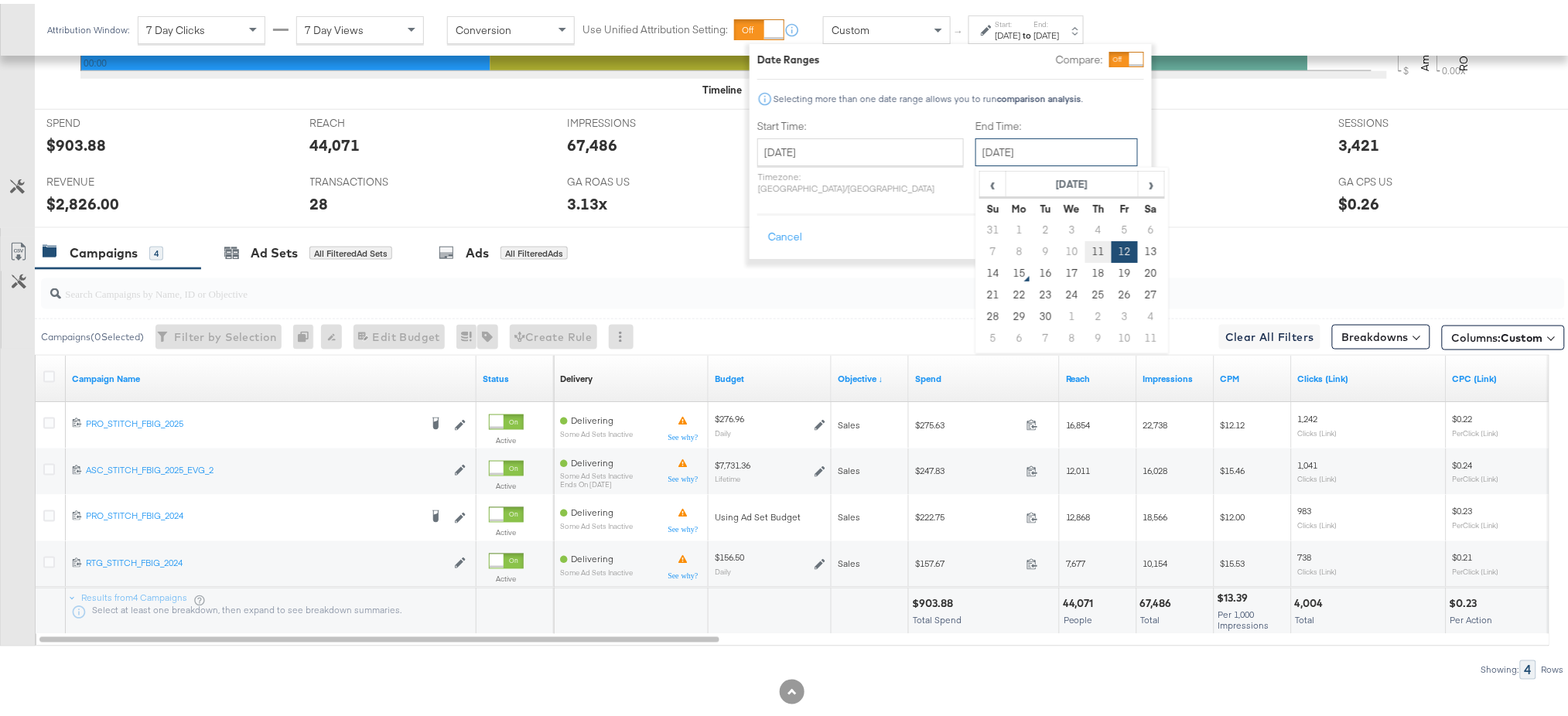
drag, startPoint x: 956, startPoint y: 154, endPoint x: 1049, endPoint y: 252, distance: 135.1
click at [1049, 162] on div "September 12th 2025 ‹ September 2025 › Su Mo Tu We Th Fr Sa 31 1 2 3 4 5 6 7 8 …" at bounding box center [1056, 148] width 162 height 28
click at [1085, 252] on td "11" at bounding box center [1098, 248] width 26 height 22
type input "September 11th 2025"
click at [1115, 219] on button "Apply" at bounding box center [1120, 233] width 49 height 28
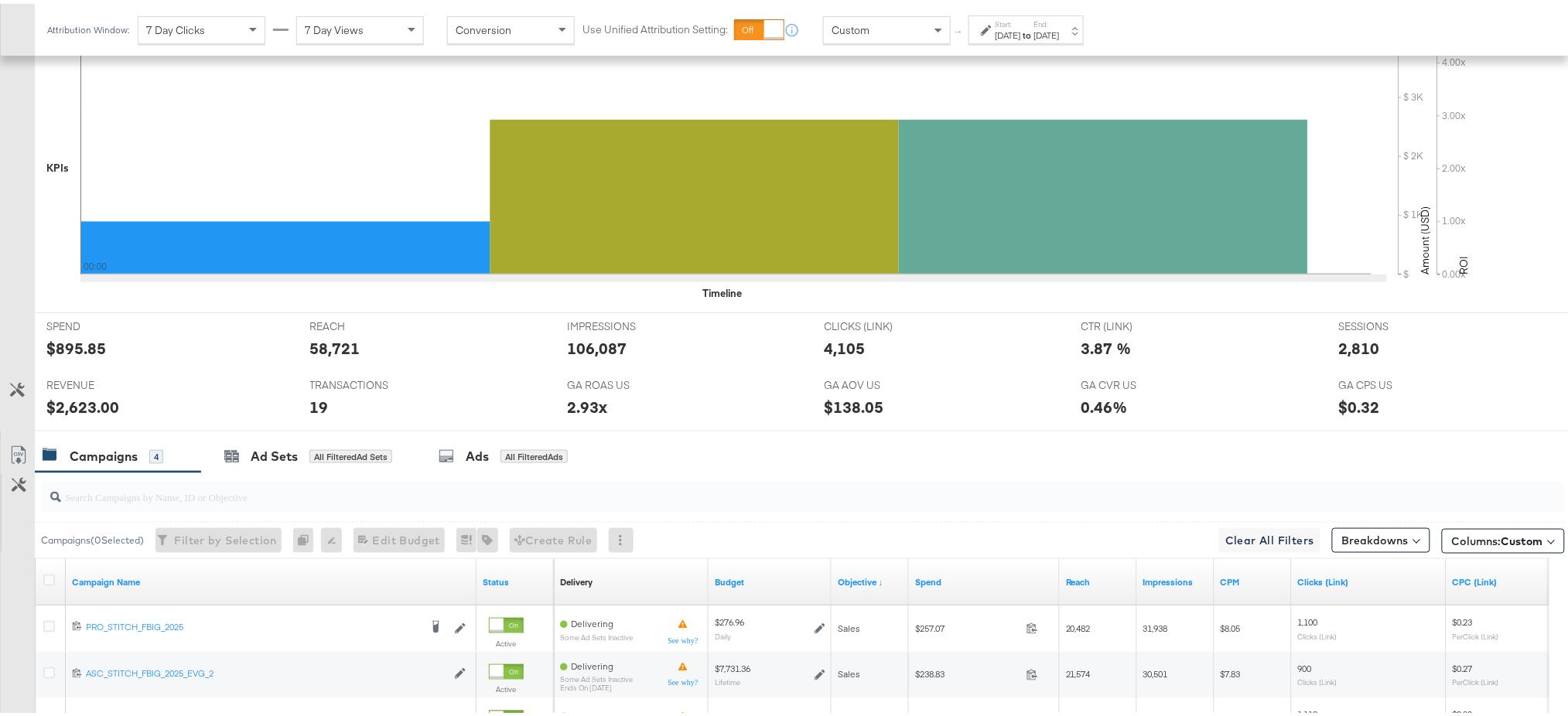
scroll to position [628, 0]
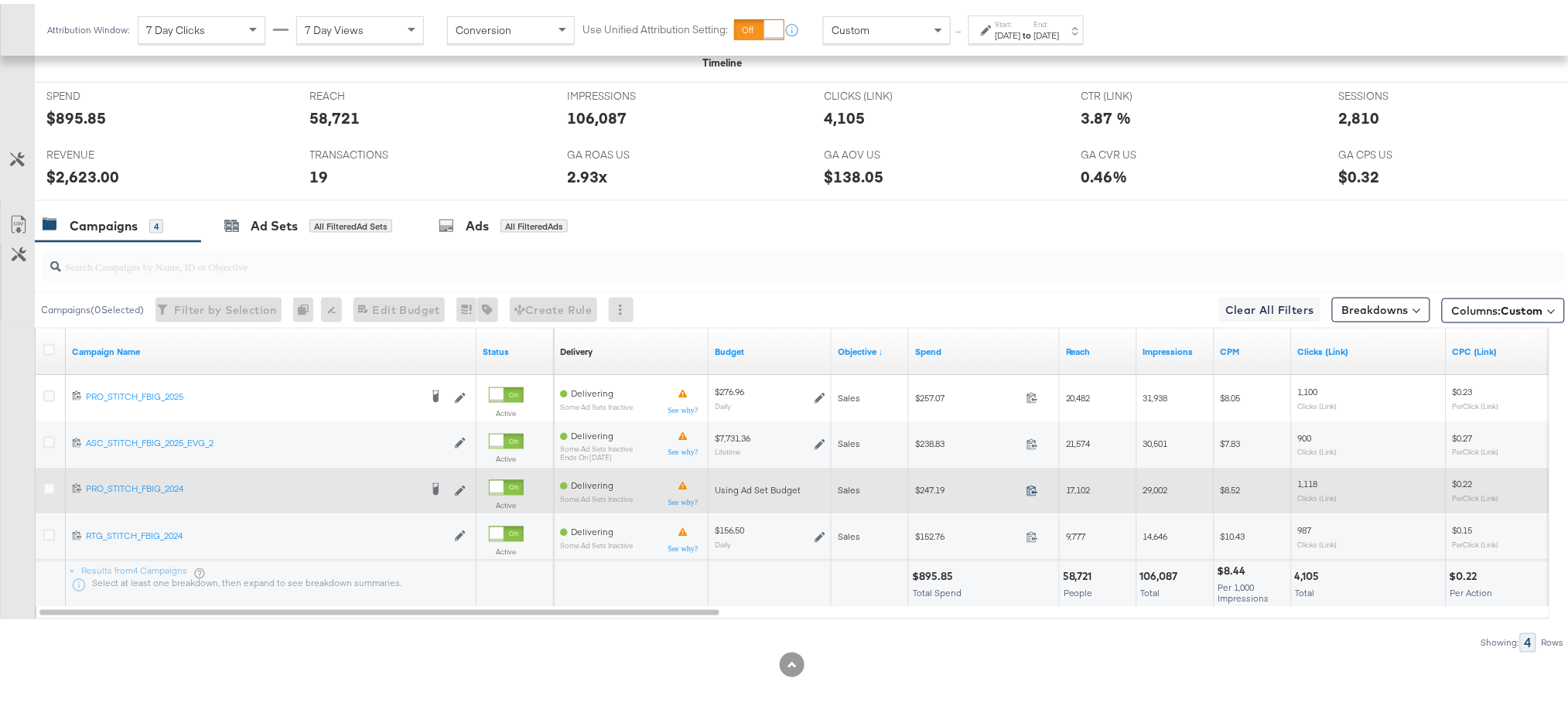
click at [1031, 481] on icon at bounding box center [1031, 486] width 11 height 11
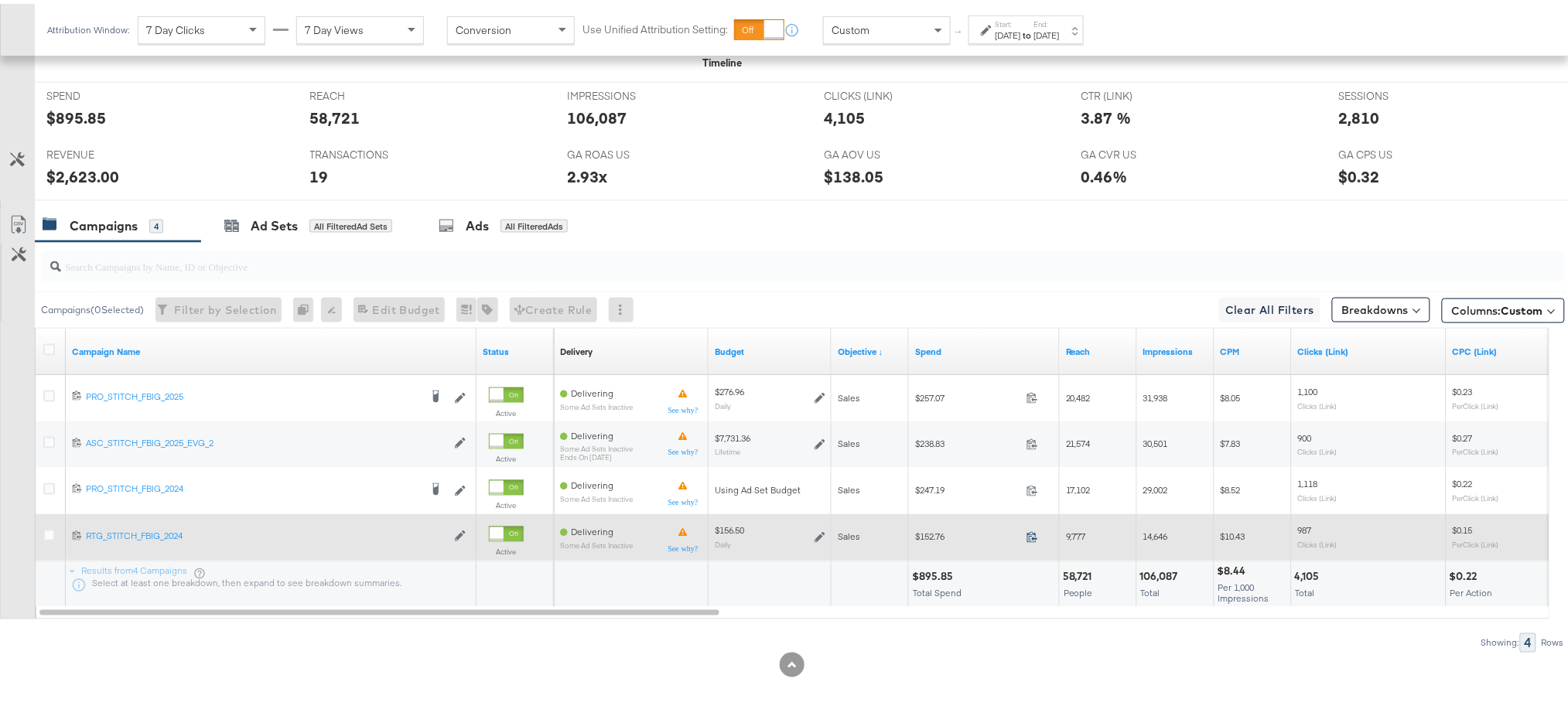
click at [1032, 535] on icon at bounding box center [1031, 533] width 11 height 11
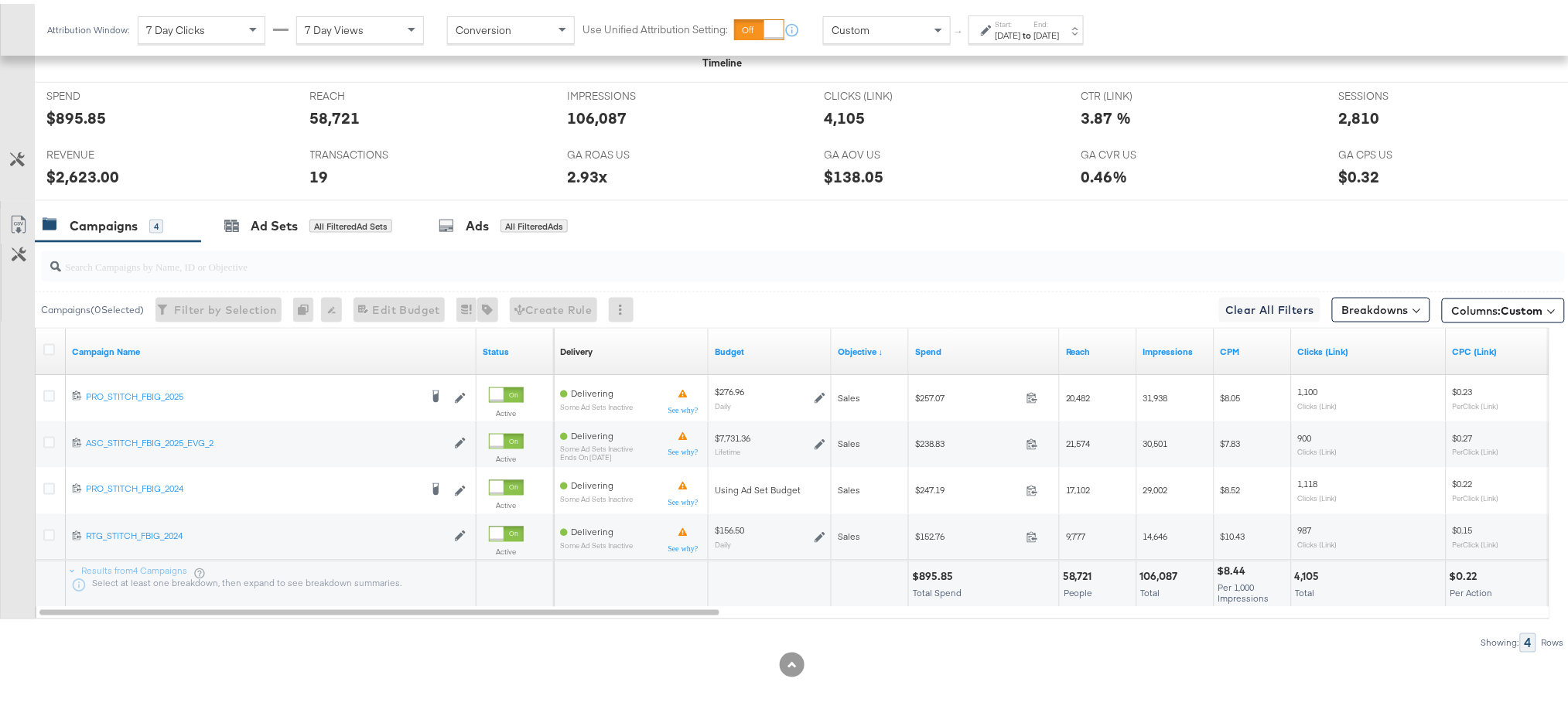
click at [65, 170] on div "$2,623.00" at bounding box center [82, 173] width 73 height 23
copy div "2,623.00"
click at [232, 124] on div "SPEND SPEND $895.85" at bounding box center [167, 108] width 264 height 59
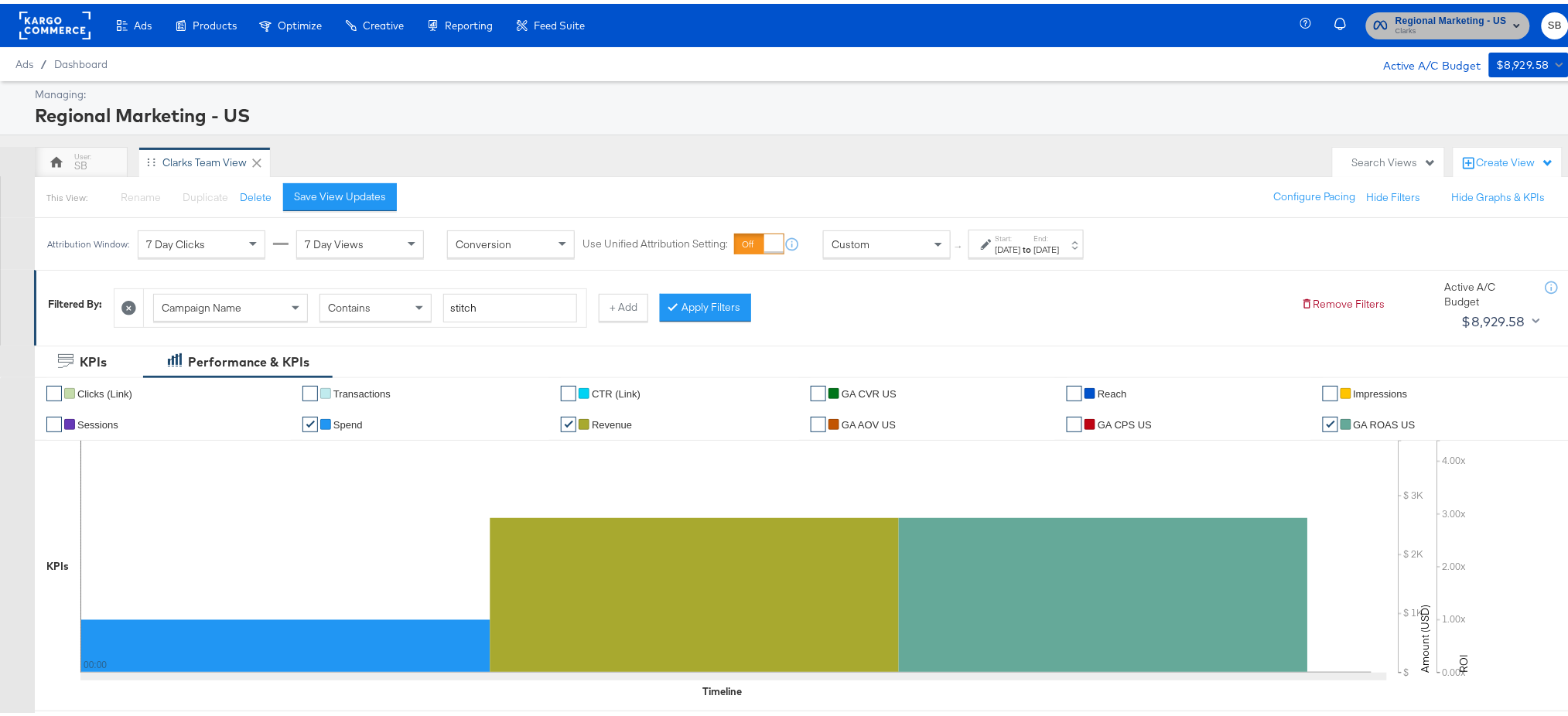
click at [1429, 13] on span "Regional Marketing - US" at bounding box center [1450, 18] width 111 height 17
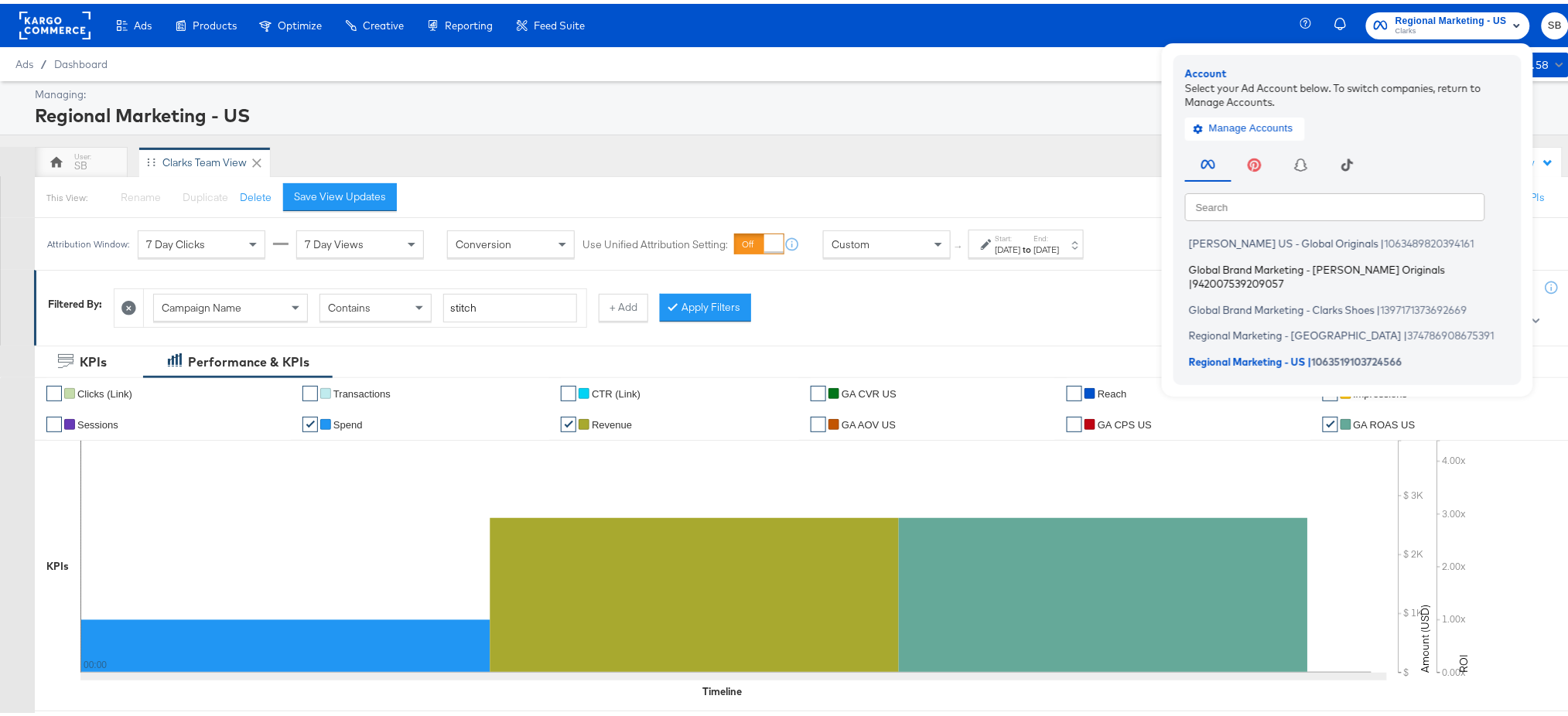
click at [1258, 265] on span "Global Brand Marketing - Clarks Originals" at bounding box center [1317, 265] width 256 height 12
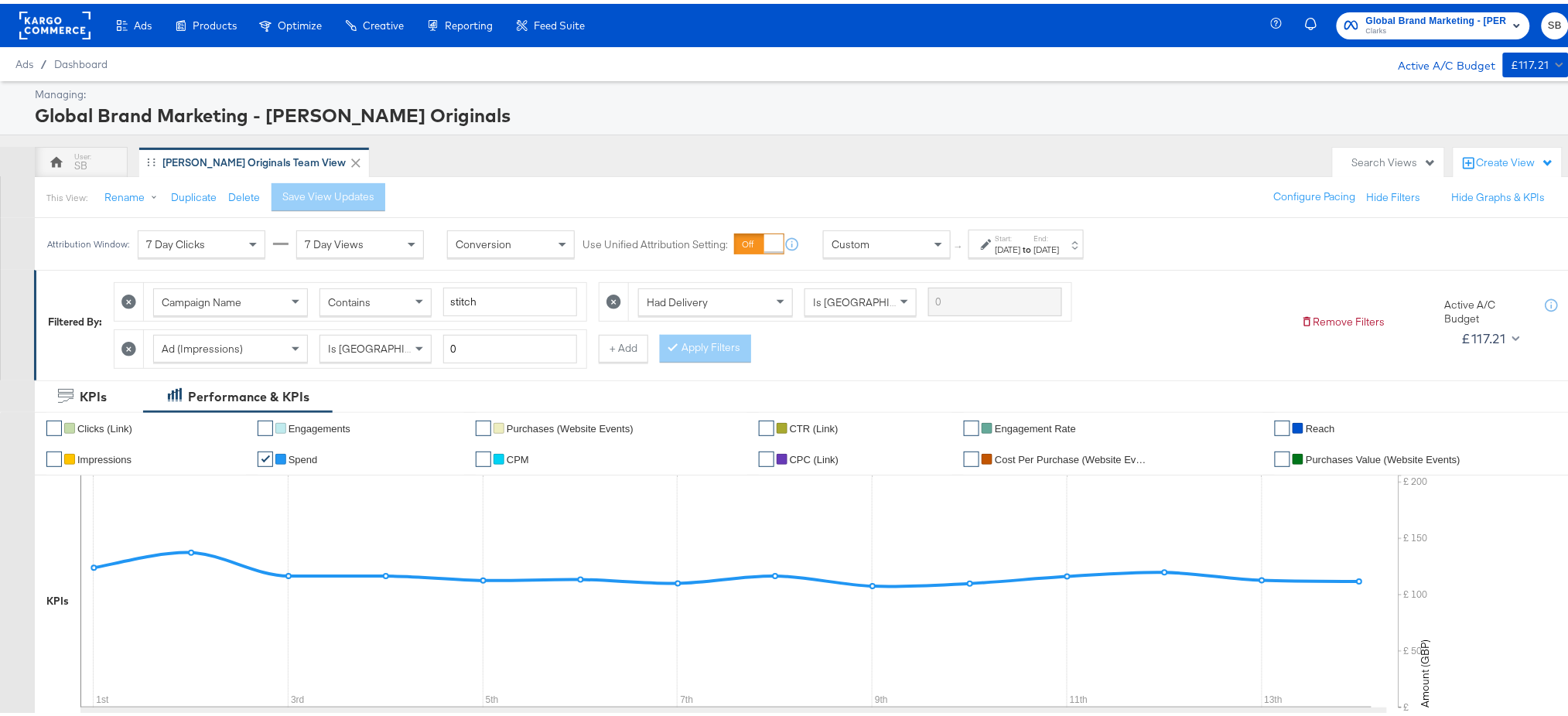
click at [795, 316] on div "Had Delivery Is [GEOGRAPHIC_DATA]" at bounding box center [850, 297] width 442 height 38
click at [1393, 11] on span "Global Brand Marketing - [PERSON_NAME] Originals" at bounding box center [1436, 18] width 141 height 17
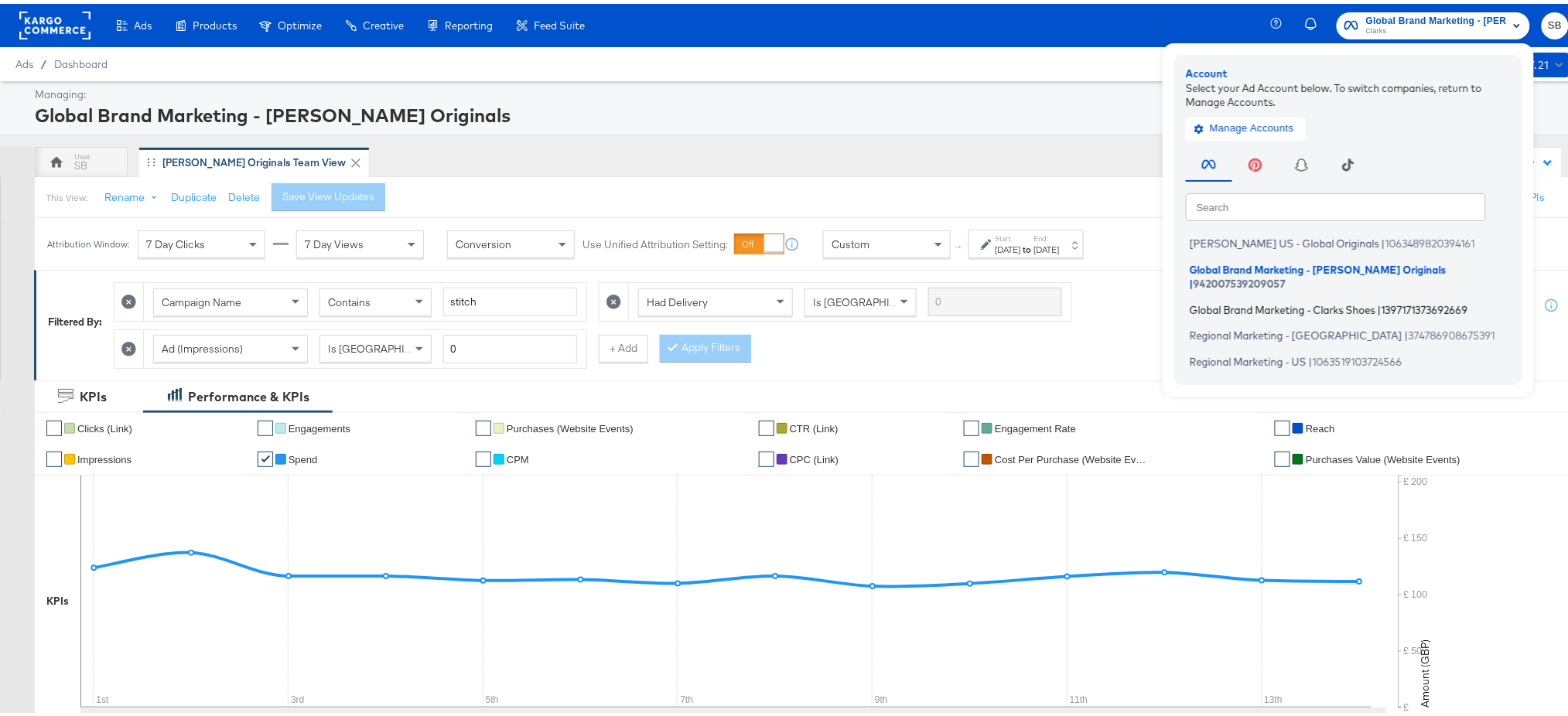
click at [1245, 299] on span "Global Brand Marketing - Clarks Shoes" at bounding box center [1282, 305] width 186 height 12
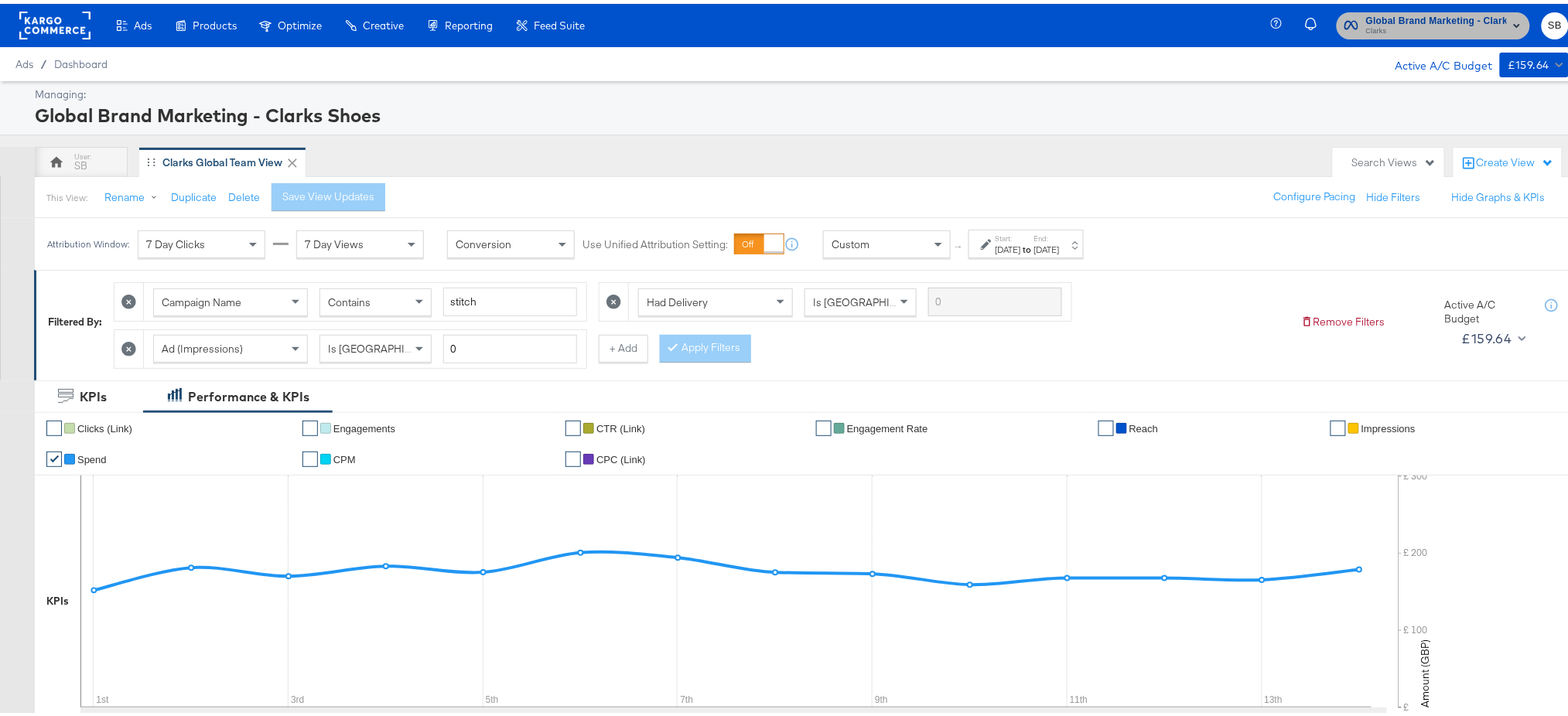
click at [1372, 19] on span "Global Brand Marketing - Clarks Shoes" at bounding box center [1436, 18] width 141 height 17
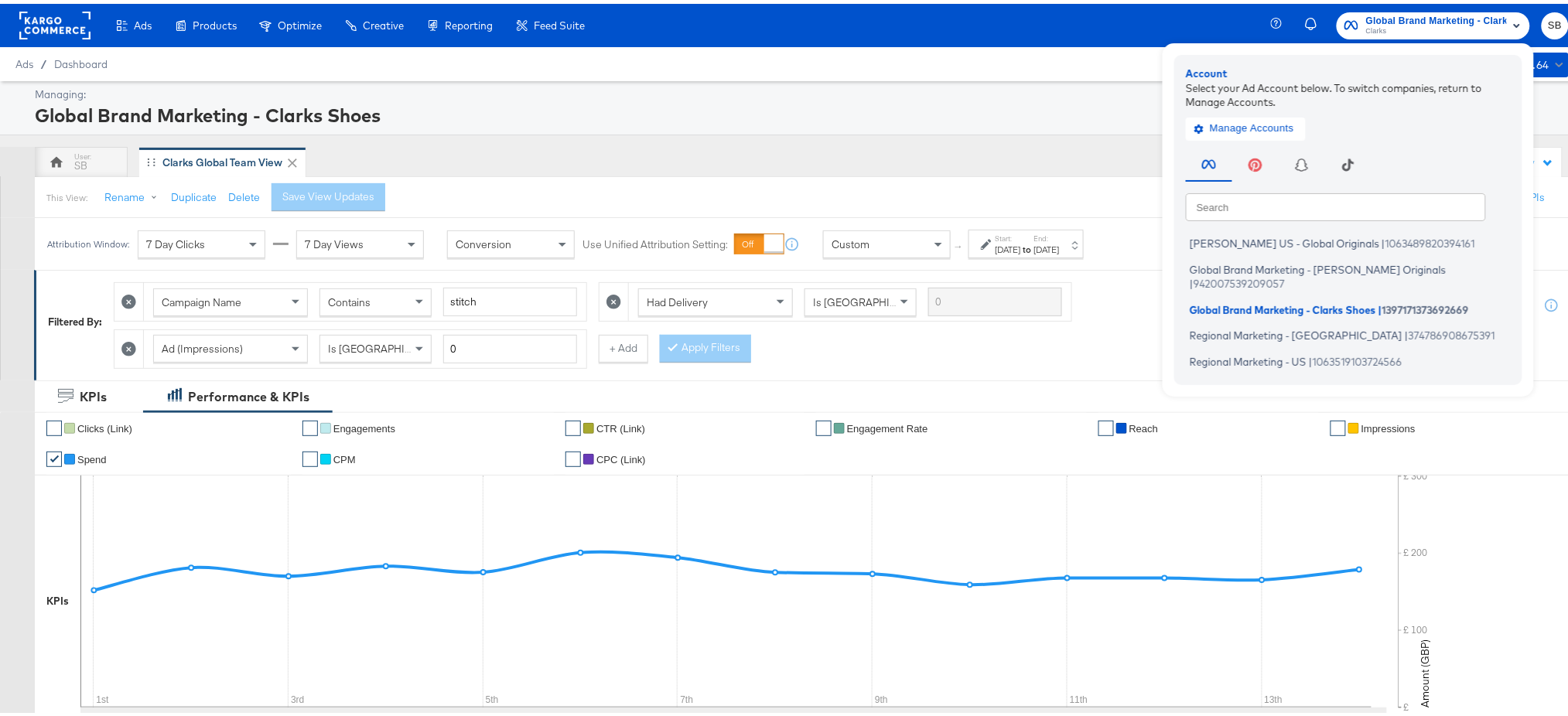
click at [879, 111] on div "Global Brand Marketing - Clarks Shoes" at bounding box center [800, 111] width 1530 height 26
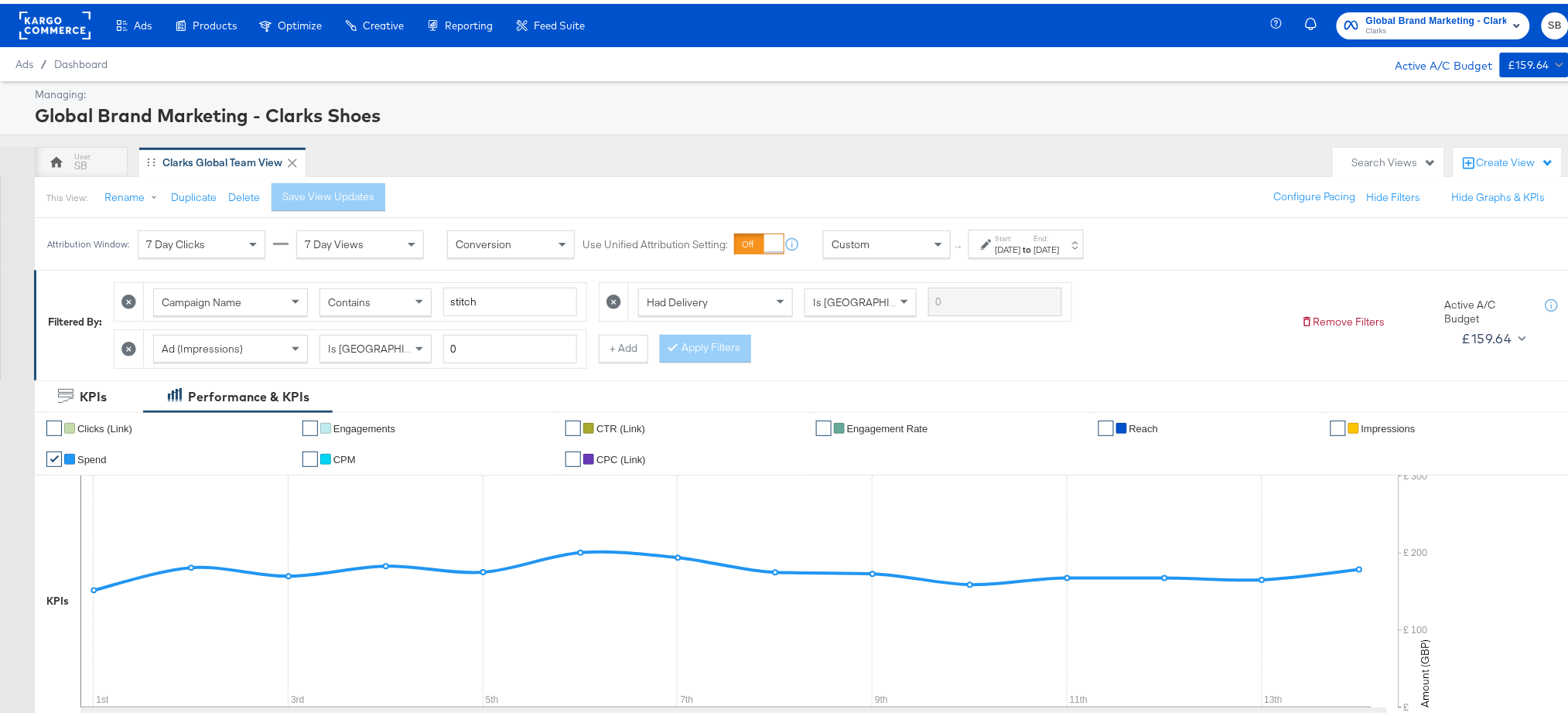
click at [63, 20] on rect at bounding box center [54, 22] width 71 height 28
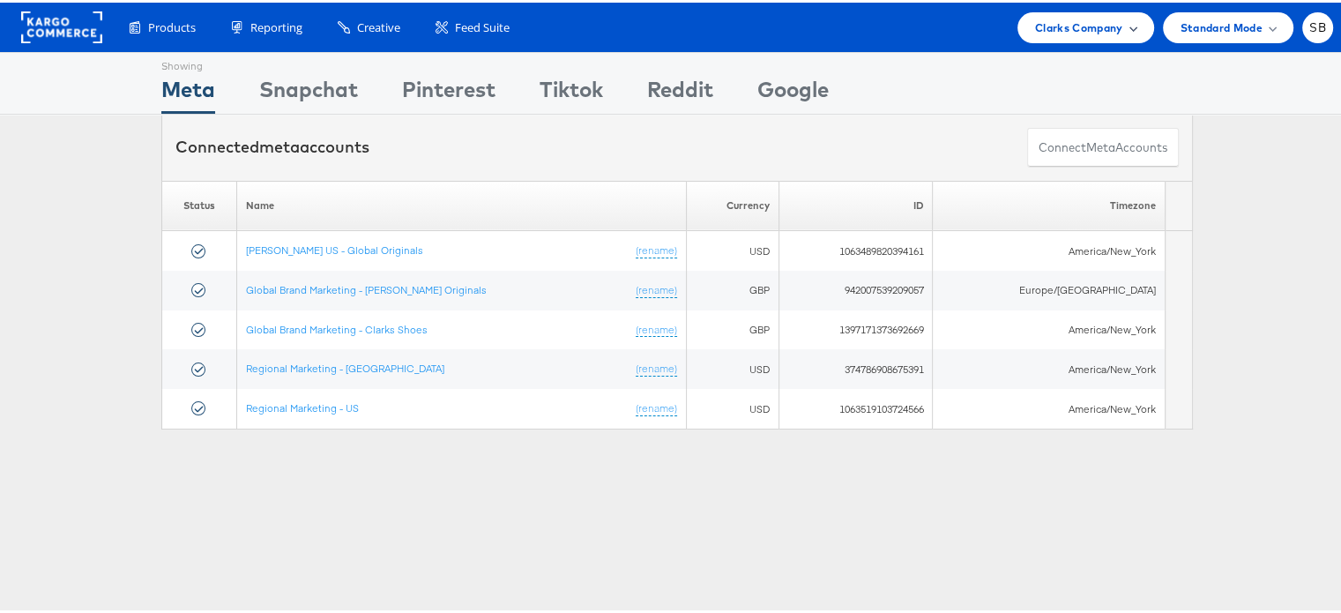
click at [1094, 31] on span "Clarks Company" at bounding box center [1079, 25] width 88 height 19
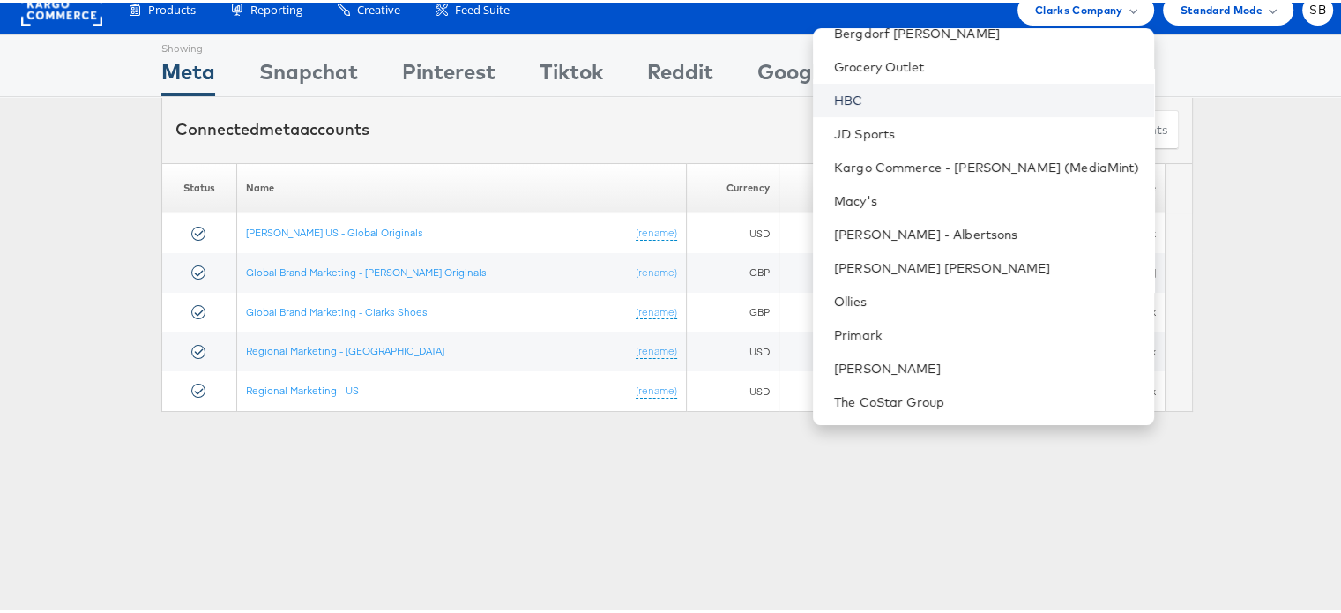
scroll to position [18, 0]
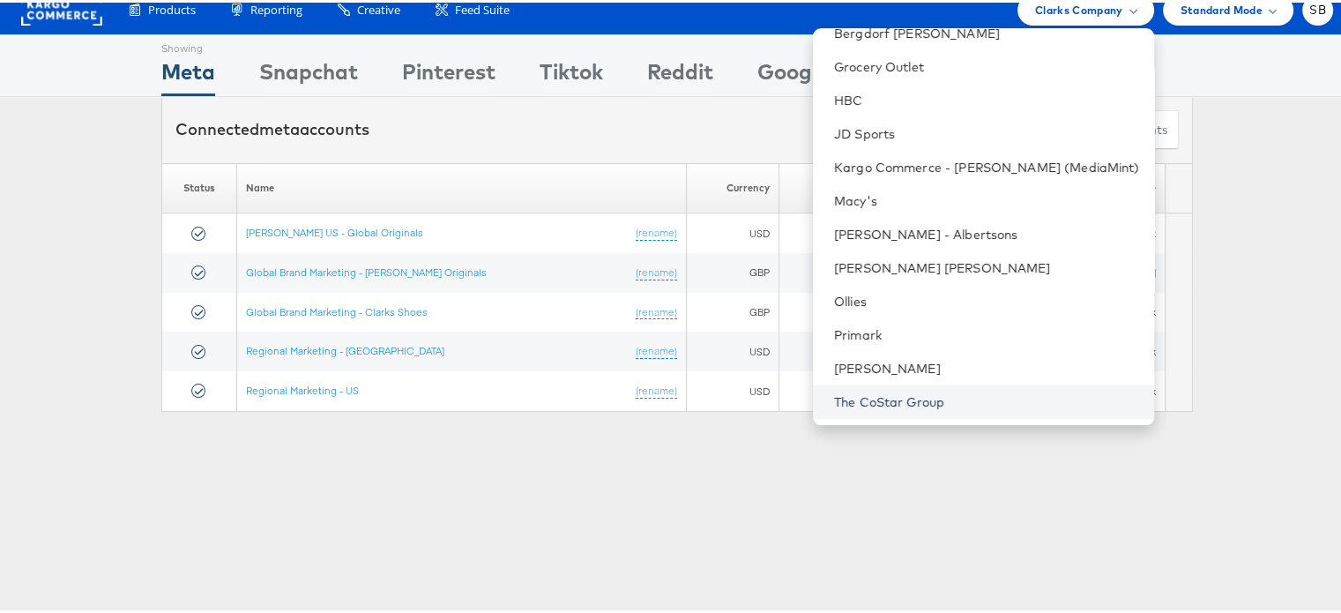
click at [925, 400] on link "The CoStar Group" at bounding box center [987, 400] width 306 height 18
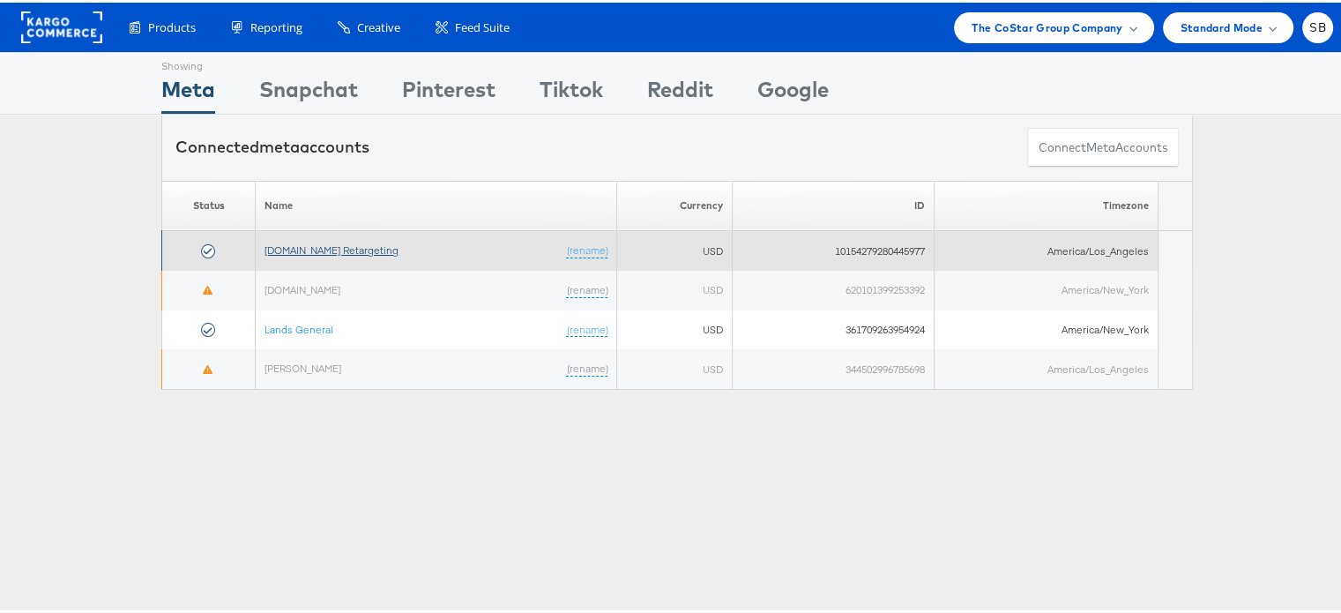
click at [335, 248] on link "[DOMAIN_NAME] Retargeting" at bounding box center [332, 247] width 134 height 13
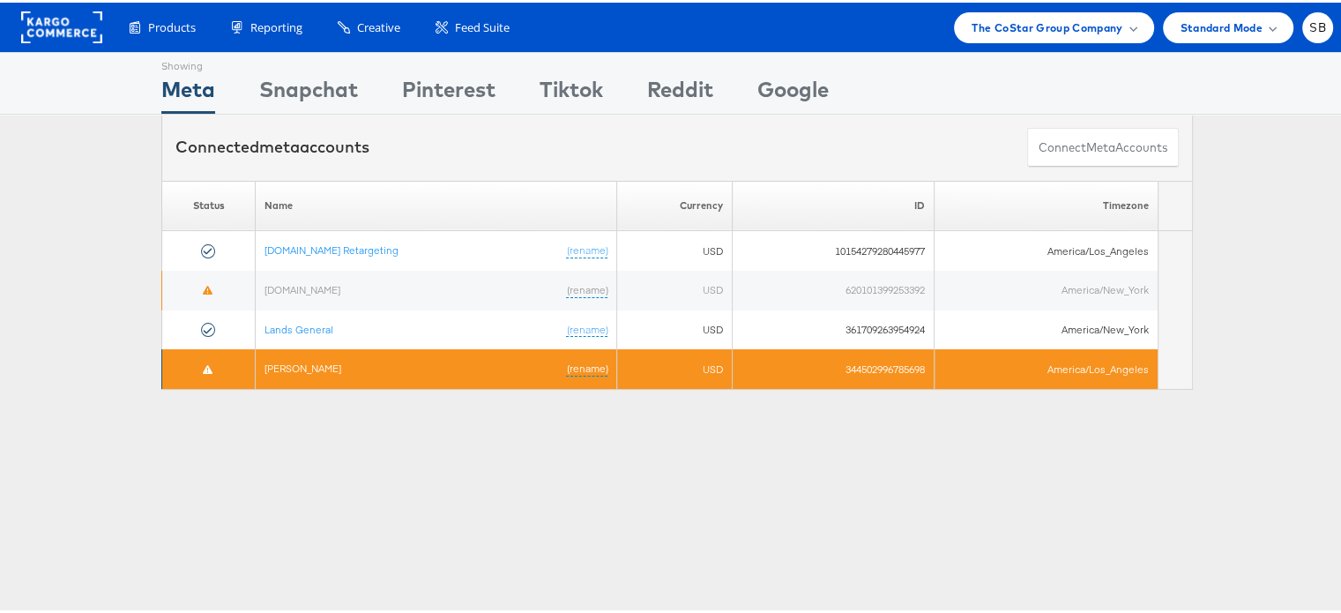
click at [334, 369] on td "Steve Lee (rename)" at bounding box center [437, 367] width 362 height 40
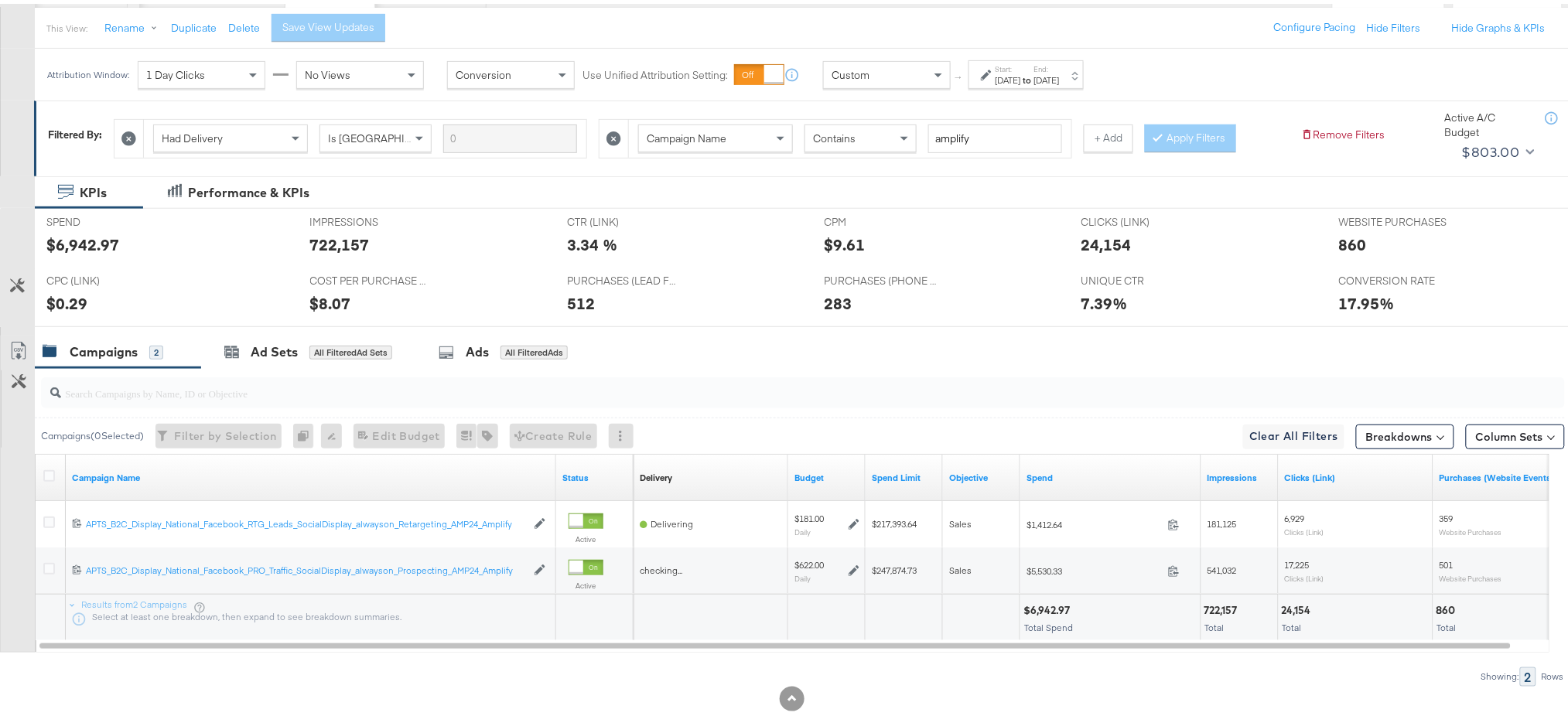
scroll to position [171, 0]
click at [108, 466] on link "Campaign Name" at bounding box center [310, 472] width 478 height 12
click at [108, 466] on link "Campaign Name ↓" at bounding box center [310, 472] width 478 height 12
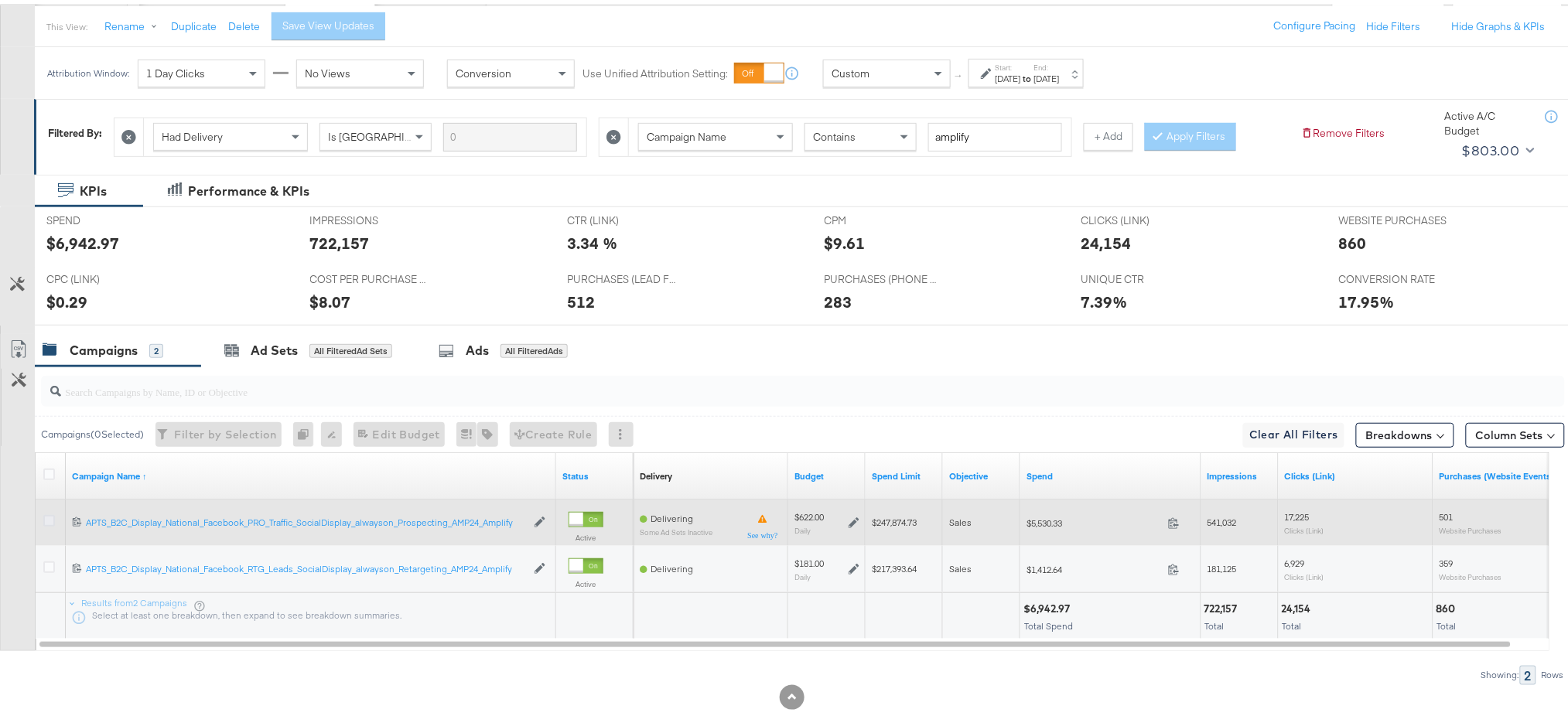
click at [51, 514] on icon at bounding box center [48, 516] width 11 height 11
click at [0, 0] on input "checkbox" at bounding box center [0, 0] width 0 height 0
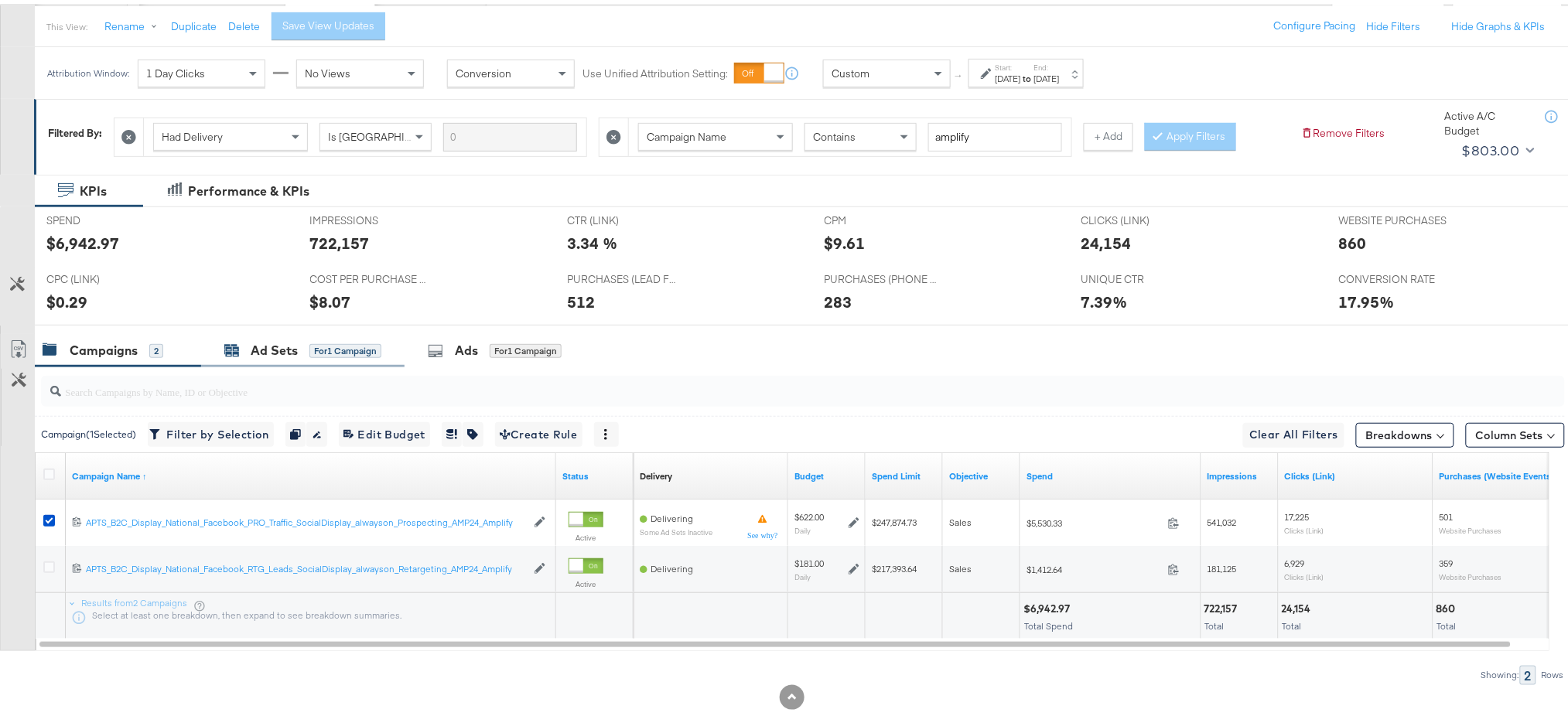
click at [260, 346] on div "Ad Sets" at bounding box center [274, 346] width 47 height 18
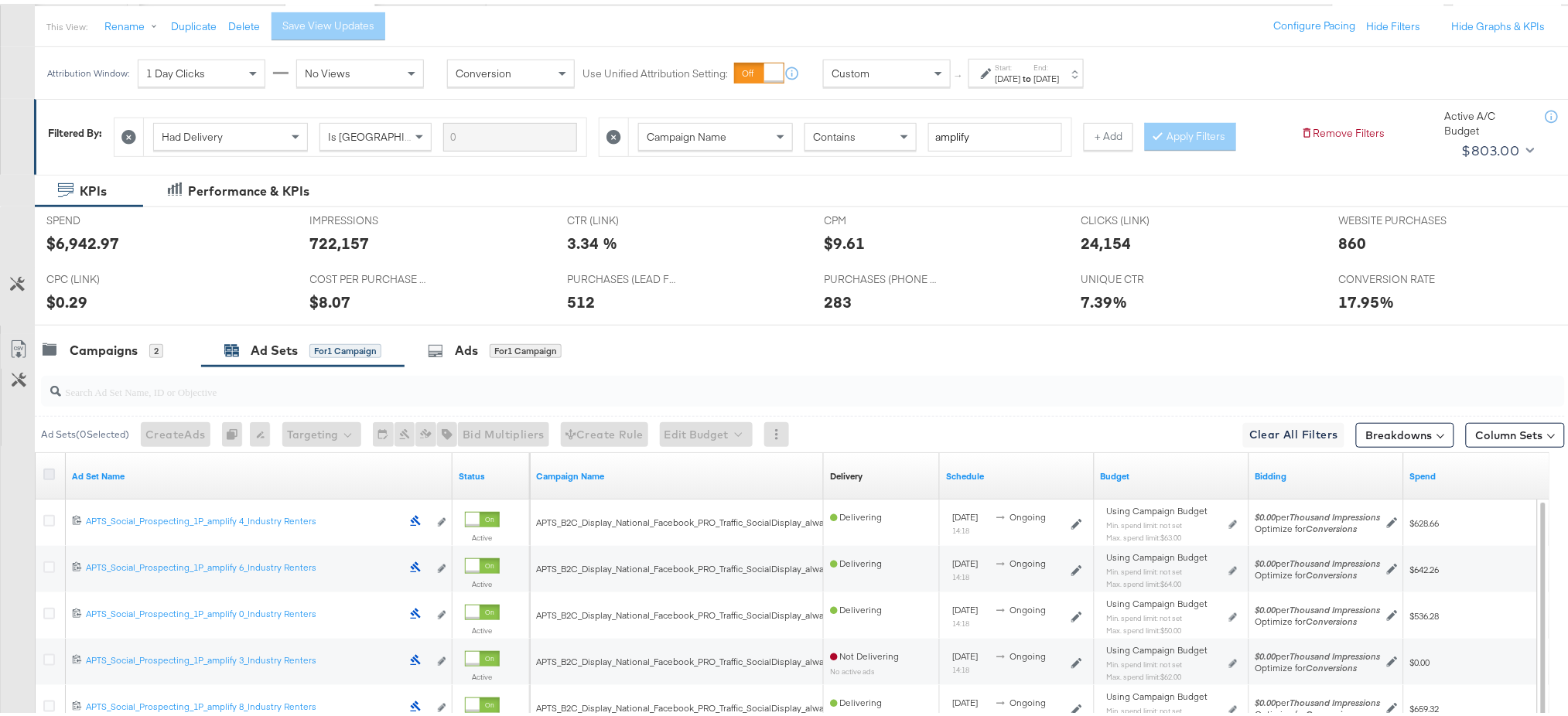
click at [48, 474] on icon at bounding box center [48, 470] width 11 height 11
click at [0, 0] on input "checkbox" at bounding box center [0, 0] width 0 height 0
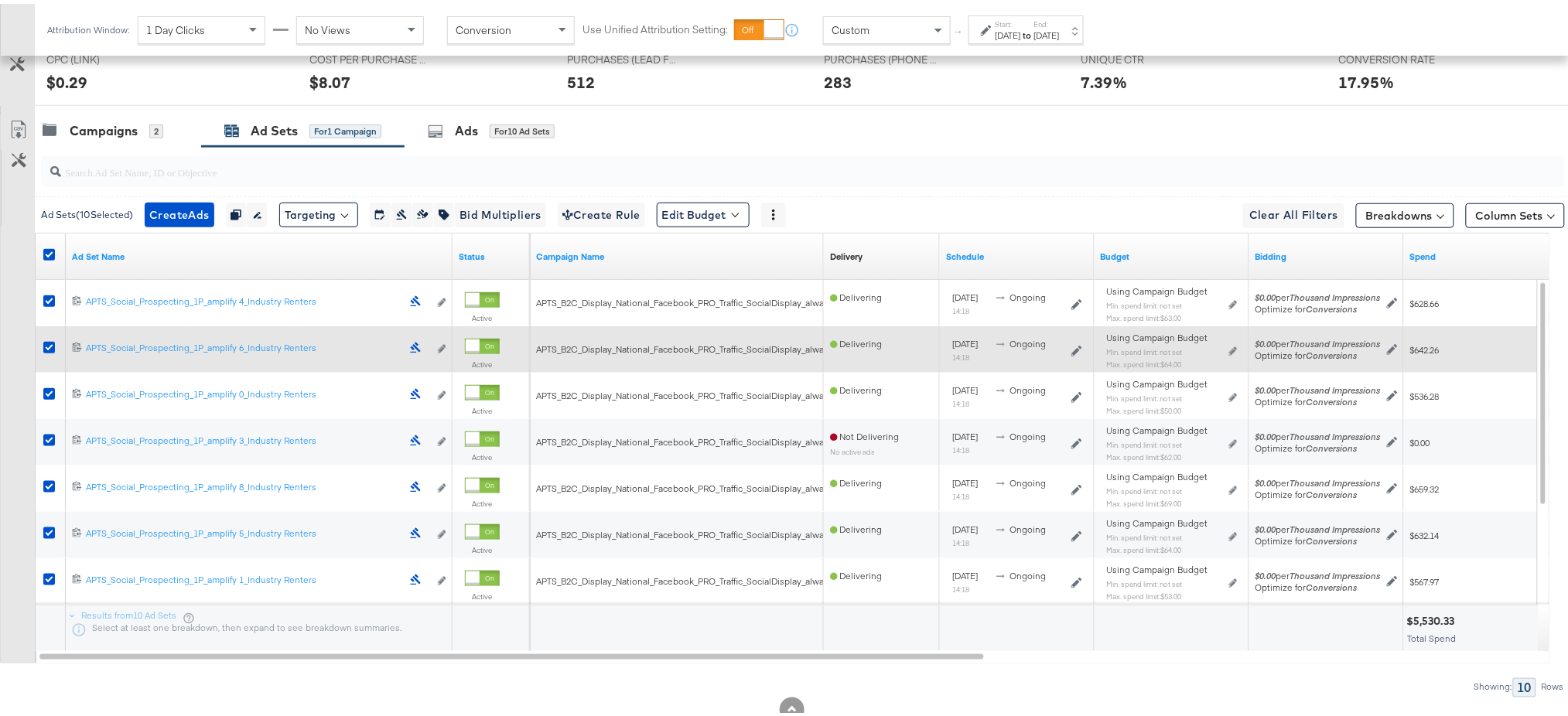
scroll to position [351, 0]
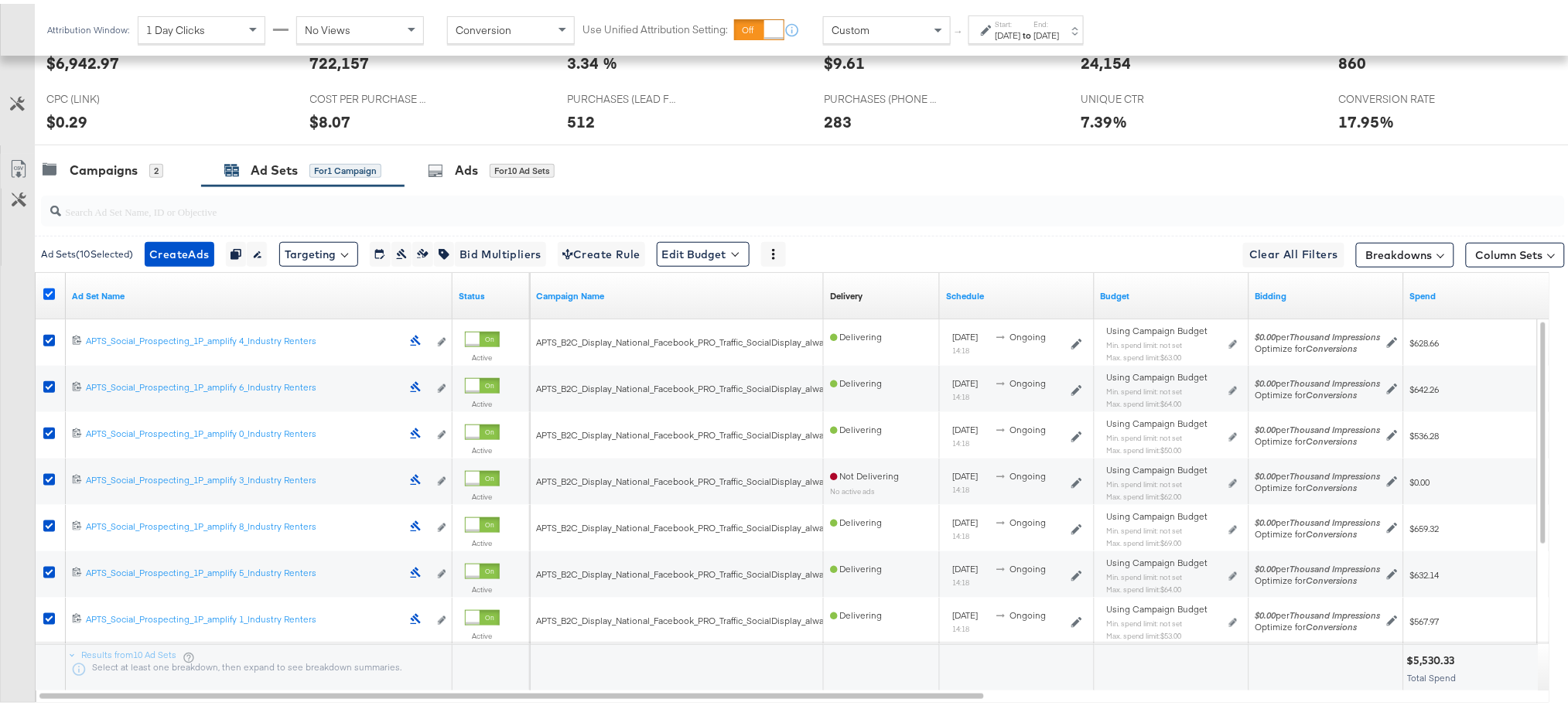
click at [44, 289] on icon at bounding box center [48, 290] width 11 height 11
click at [0, 0] on input "checkbox" at bounding box center [0, 0] width 0 height 0
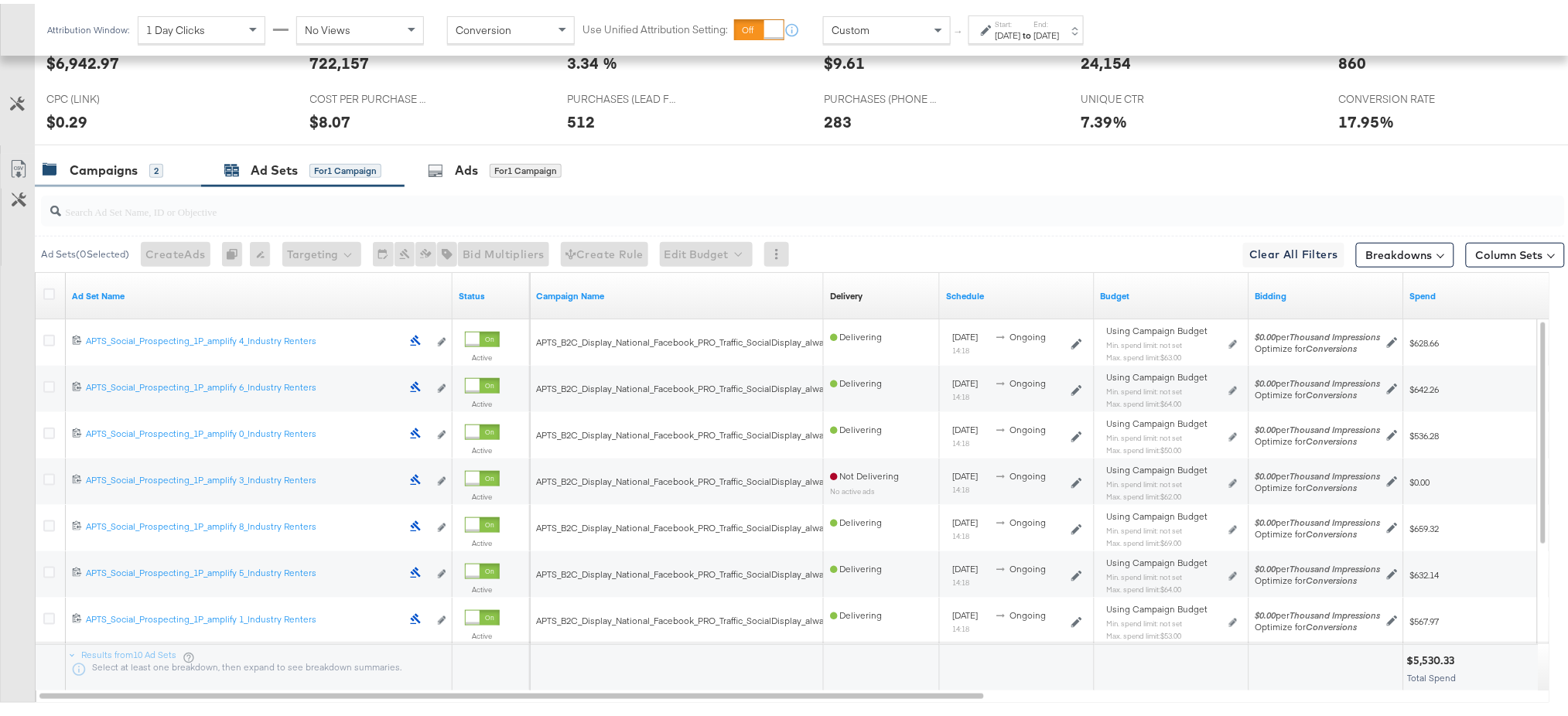
click at [103, 160] on div "Campaigns" at bounding box center [103, 167] width 68 height 18
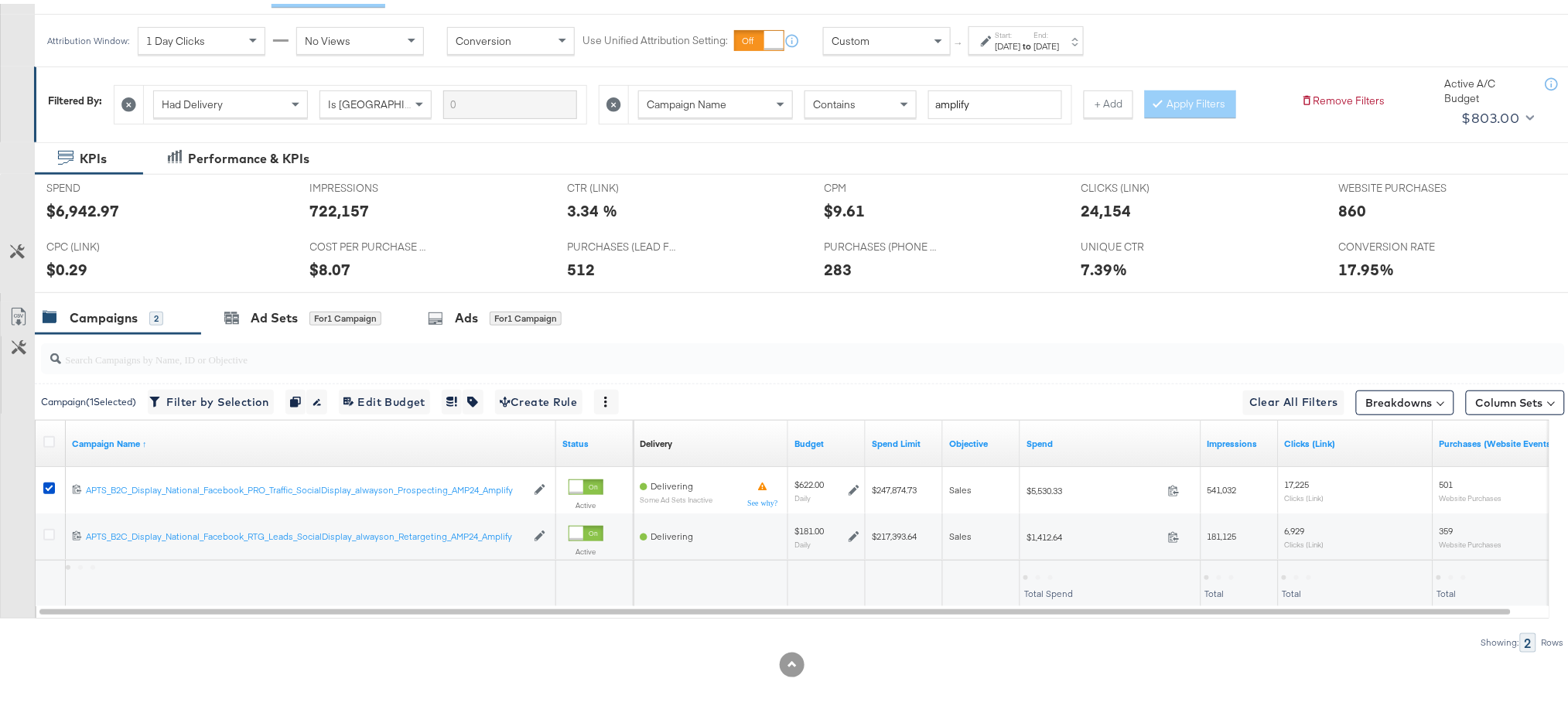
scroll to position [203, 0]
click at [270, 310] on div "Ad Sets" at bounding box center [274, 314] width 47 height 18
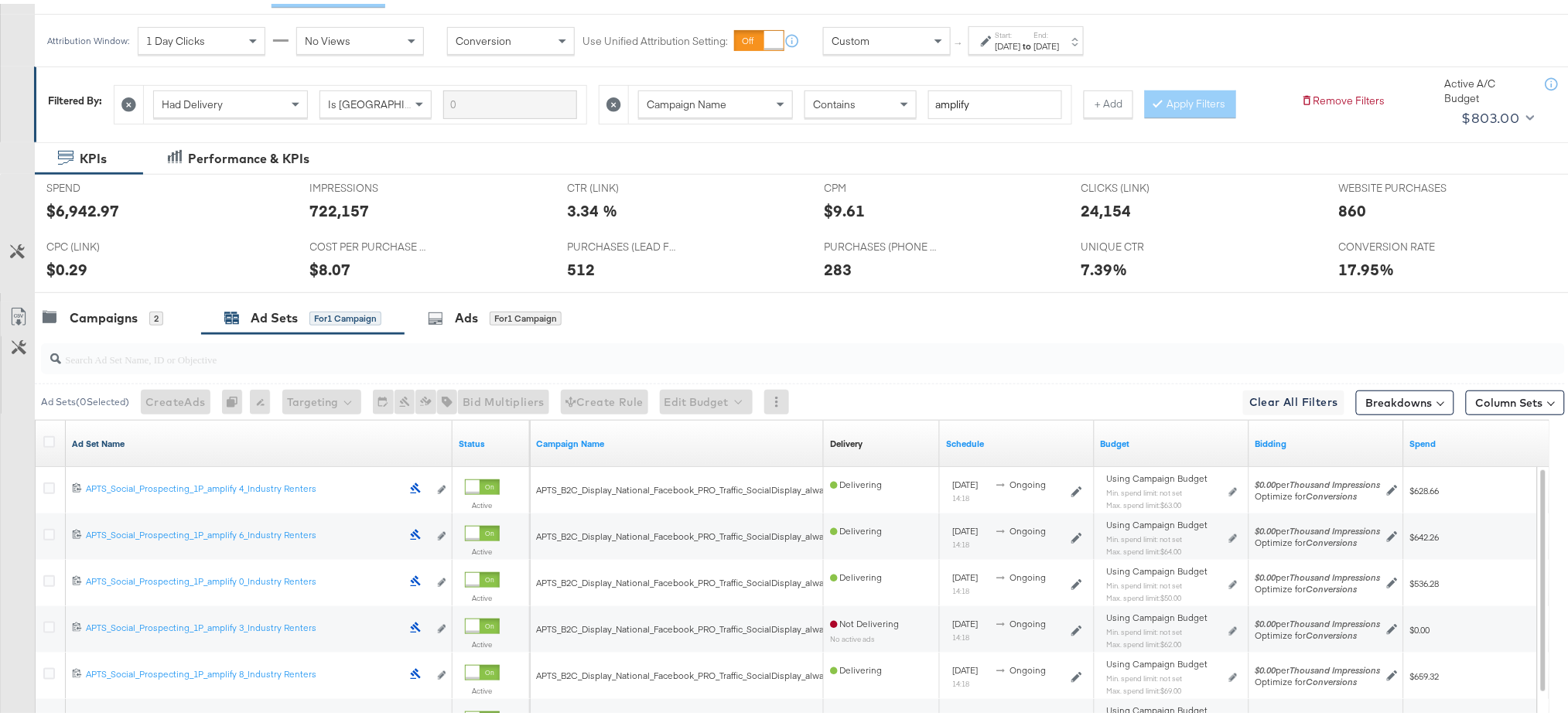
click at [102, 439] on link "Ad Set Name" at bounding box center [259, 440] width 374 height 12
click at [102, 439] on link "Ad Set Name ↓" at bounding box center [259, 440] width 374 height 12
click at [49, 441] on icon at bounding box center [48, 437] width 11 height 11
click at [0, 0] on input "checkbox" at bounding box center [0, 0] width 0 height 0
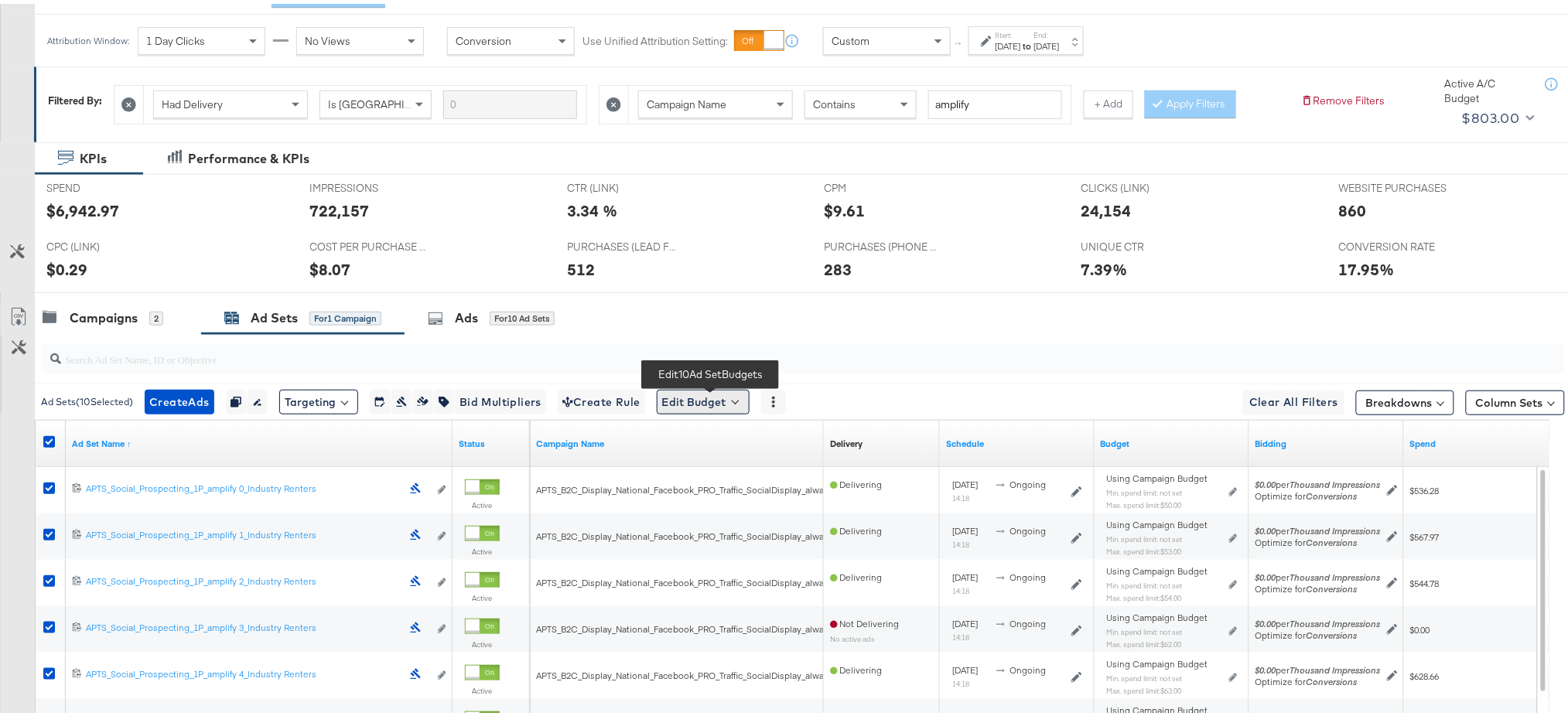
click at [696, 401] on button "Edit Budget" at bounding box center [703, 398] width 93 height 25
click at [721, 436] on span "Edit Ad Set Budget" at bounding box center [708, 438] width 89 height 20
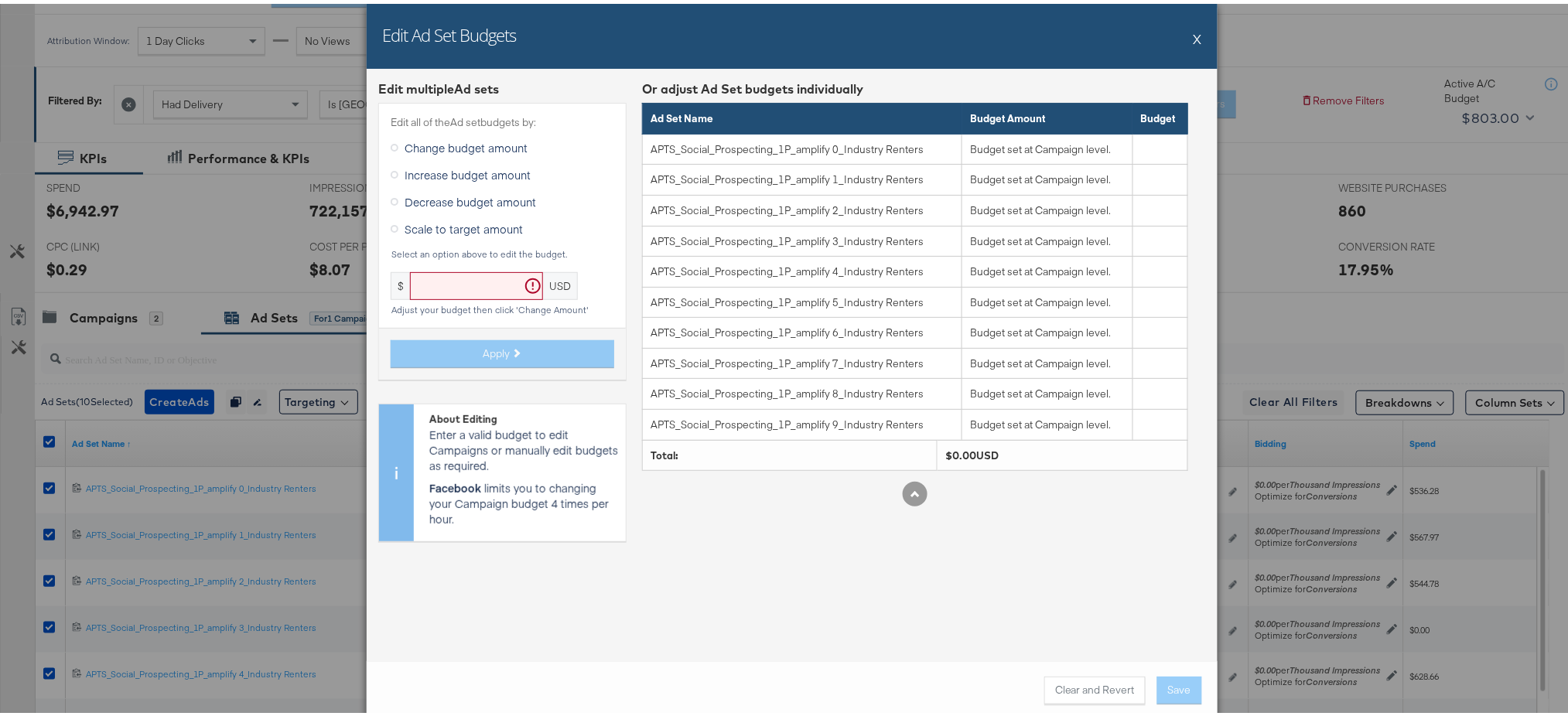
click at [1194, 34] on button "X" at bounding box center [1198, 34] width 9 height 31
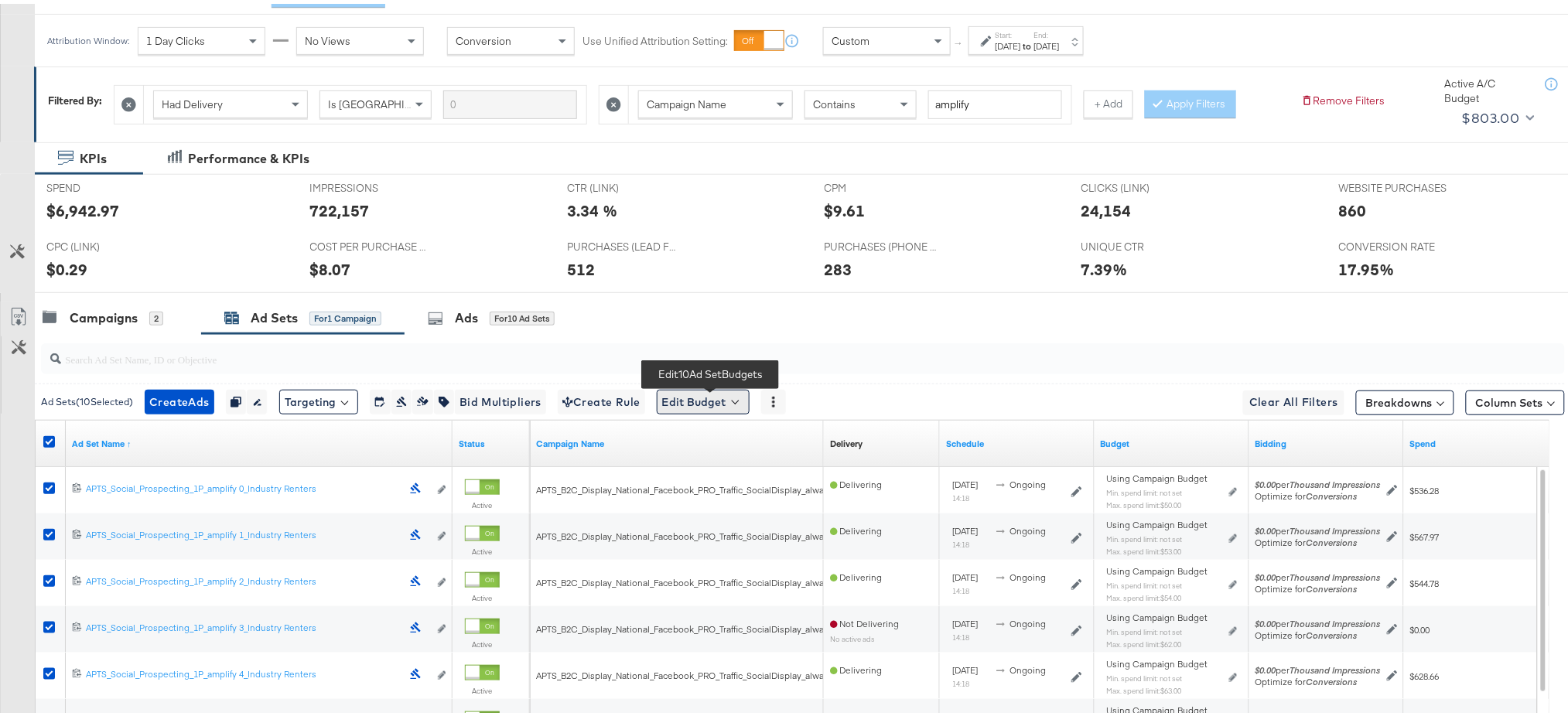
click at [681, 390] on button "Edit Budget" at bounding box center [703, 398] width 93 height 25
click at [743, 469] on span "Edit Ad Set Spend Limits" at bounding box center [721, 469] width 115 height 20
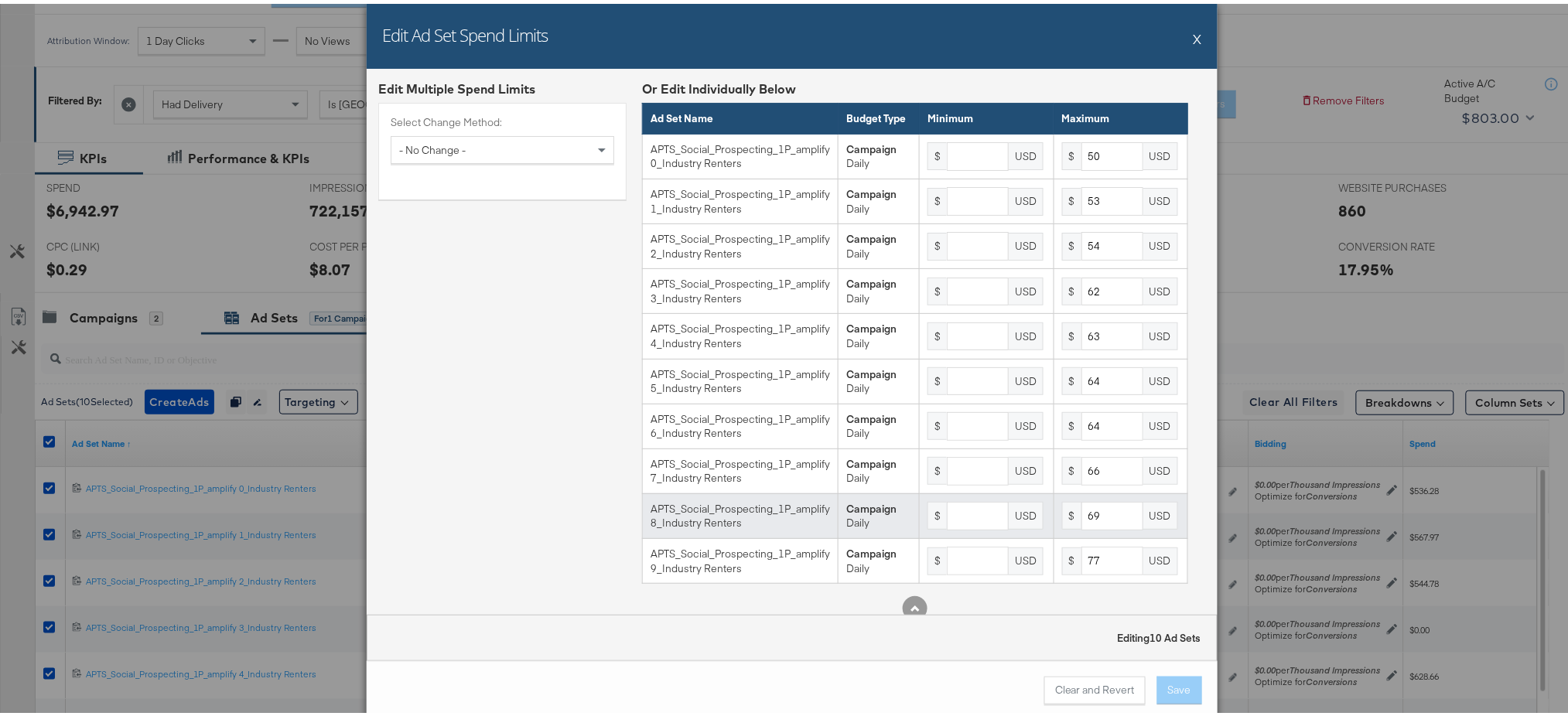
scroll to position [32, 0]
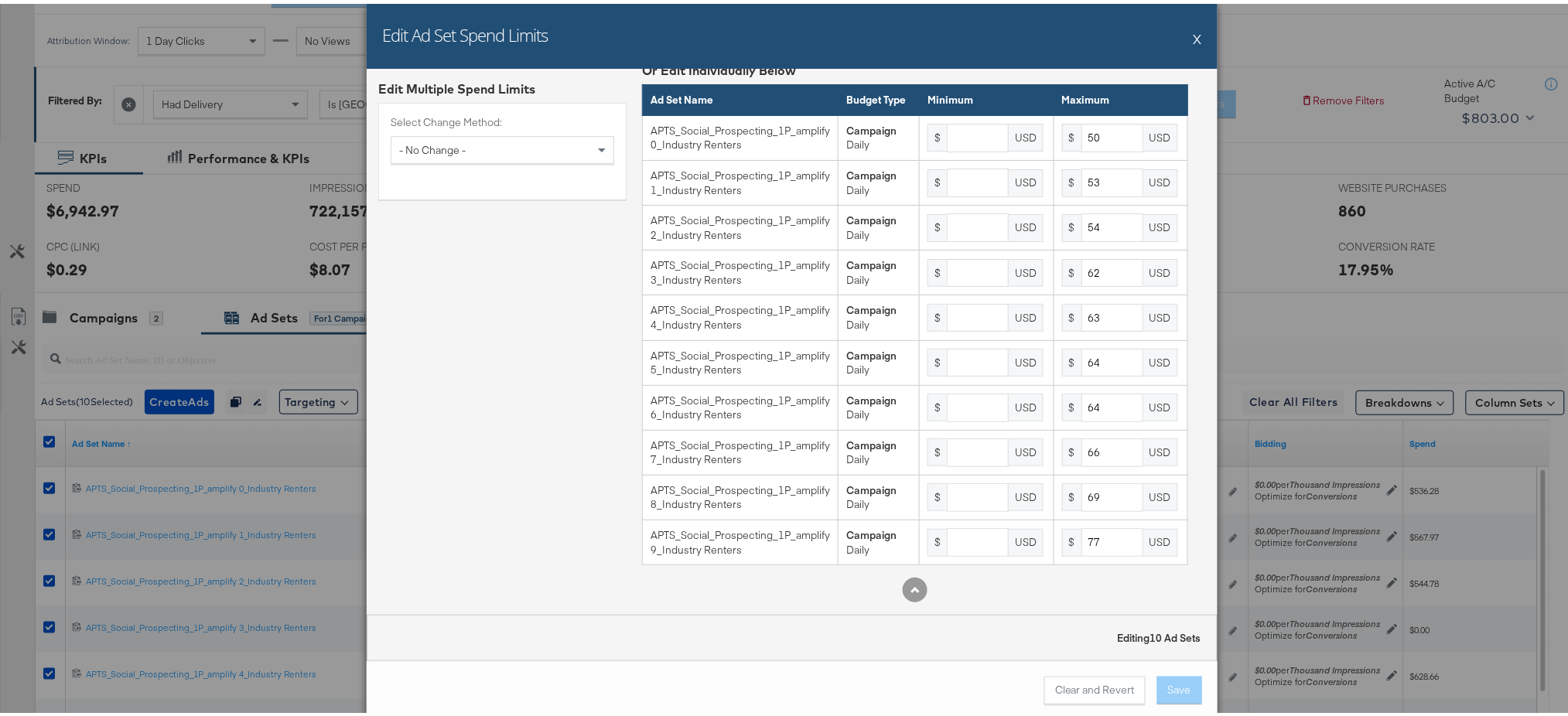
click at [1194, 41] on button "X" at bounding box center [1198, 34] width 9 height 31
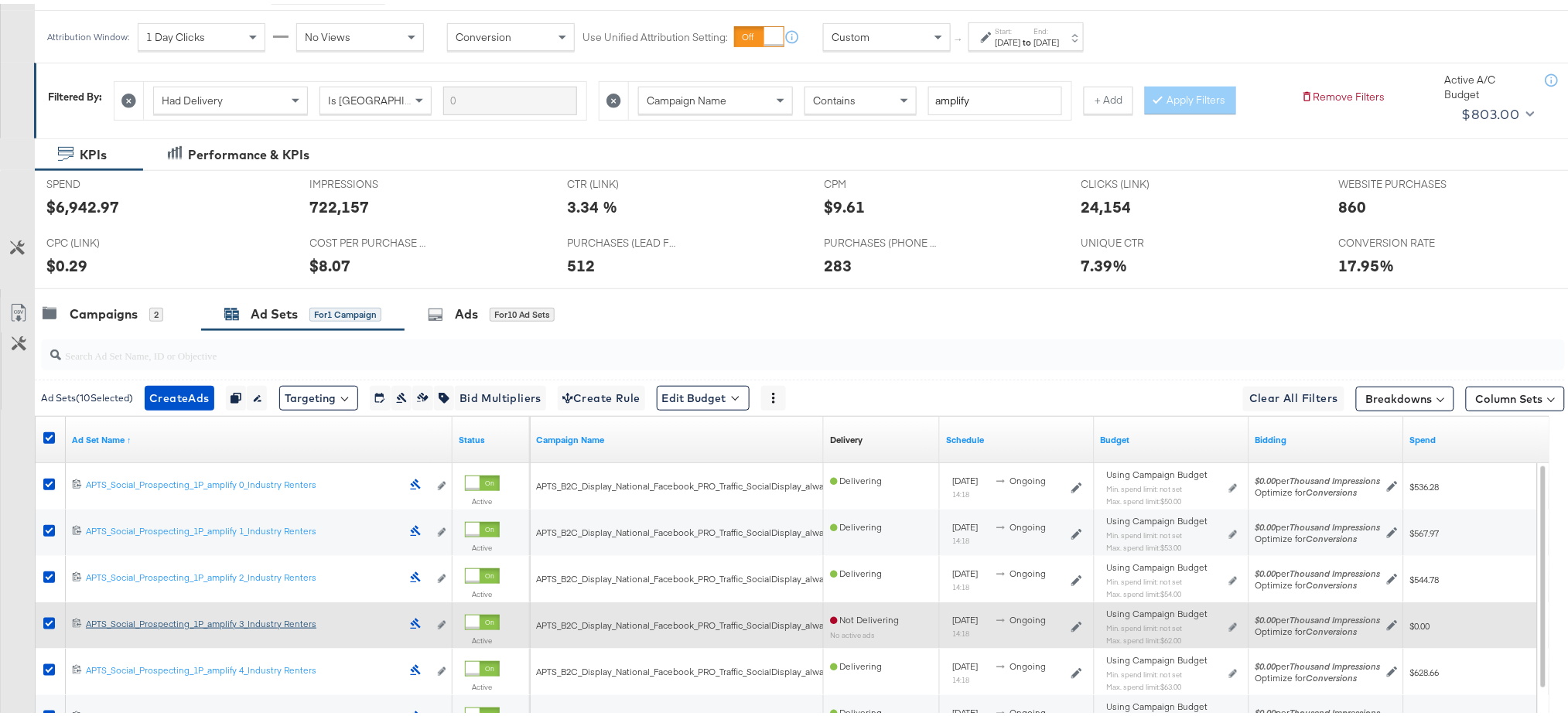
scroll to position [204, 0]
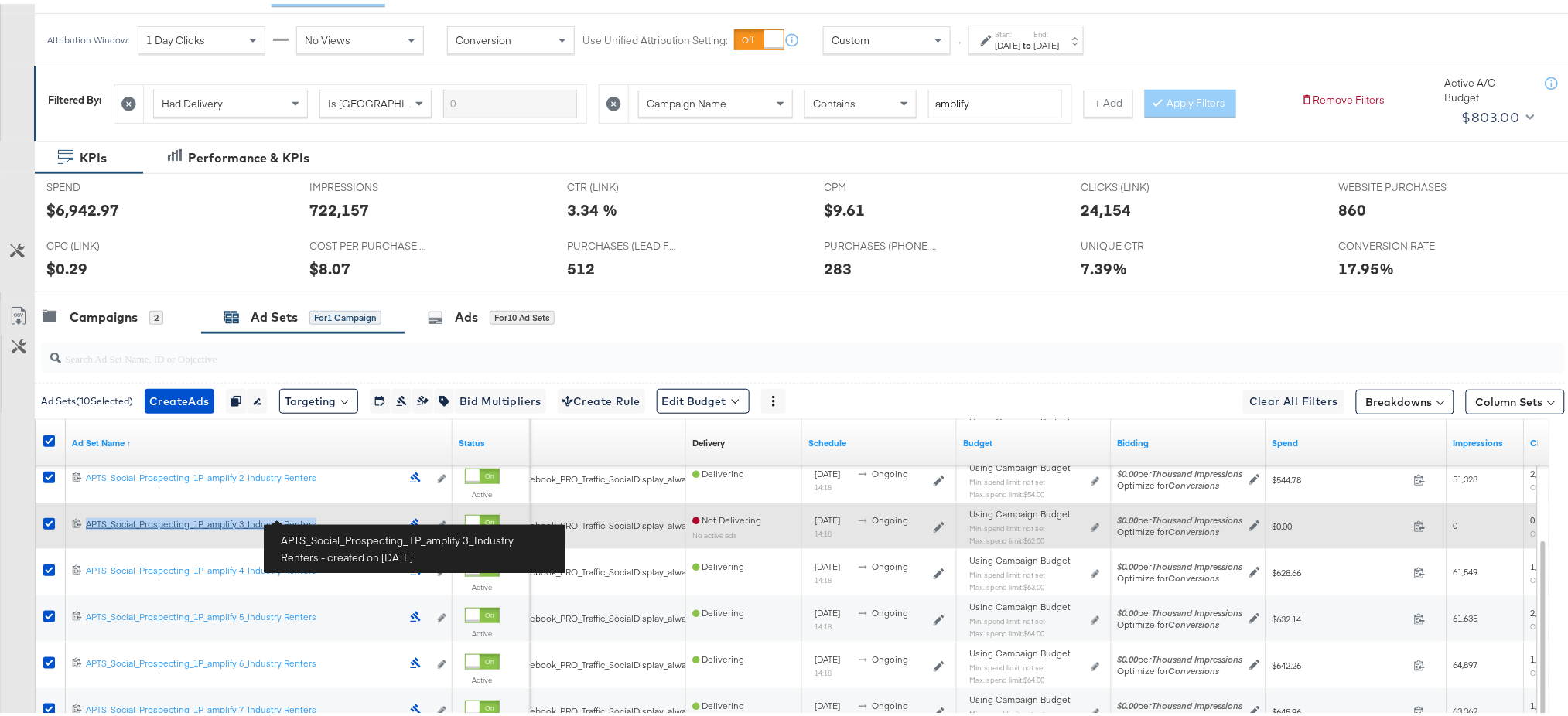
drag, startPoint x: 75, startPoint y: 507, endPoint x: 322, endPoint y: 514, distance: 247.1
click at [322, 514] on div "120204948978050614 APTS_Social_Prospecting_1P_amplify 3_Industry Renters APTS_S…" at bounding box center [259, 521] width 387 height 46
copy div "APTS_Social_Prospecting_1P_amplify 3_Industry Renters"
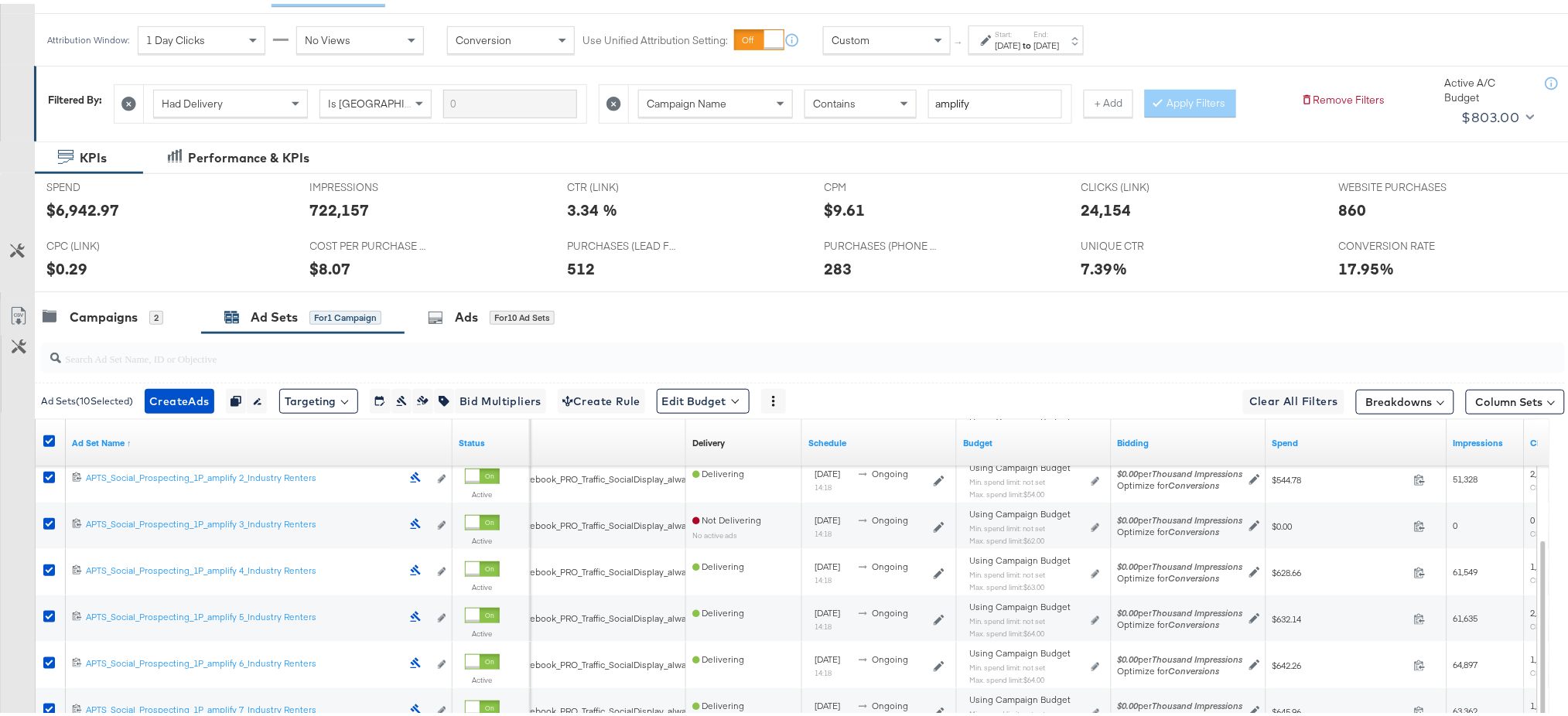
click at [931, 317] on div "Campaigns 2 Ad Sets for 1 Campaign Ads for 10 Ad Sets" at bounding box center [809, 314] width 1550 height 33
click at [49, 431] on icon at bounding box center [48, 436] width 11 height 11
click at [0, 0] on input "checkbox" at bounding box center [0, 0] width 0 height 0
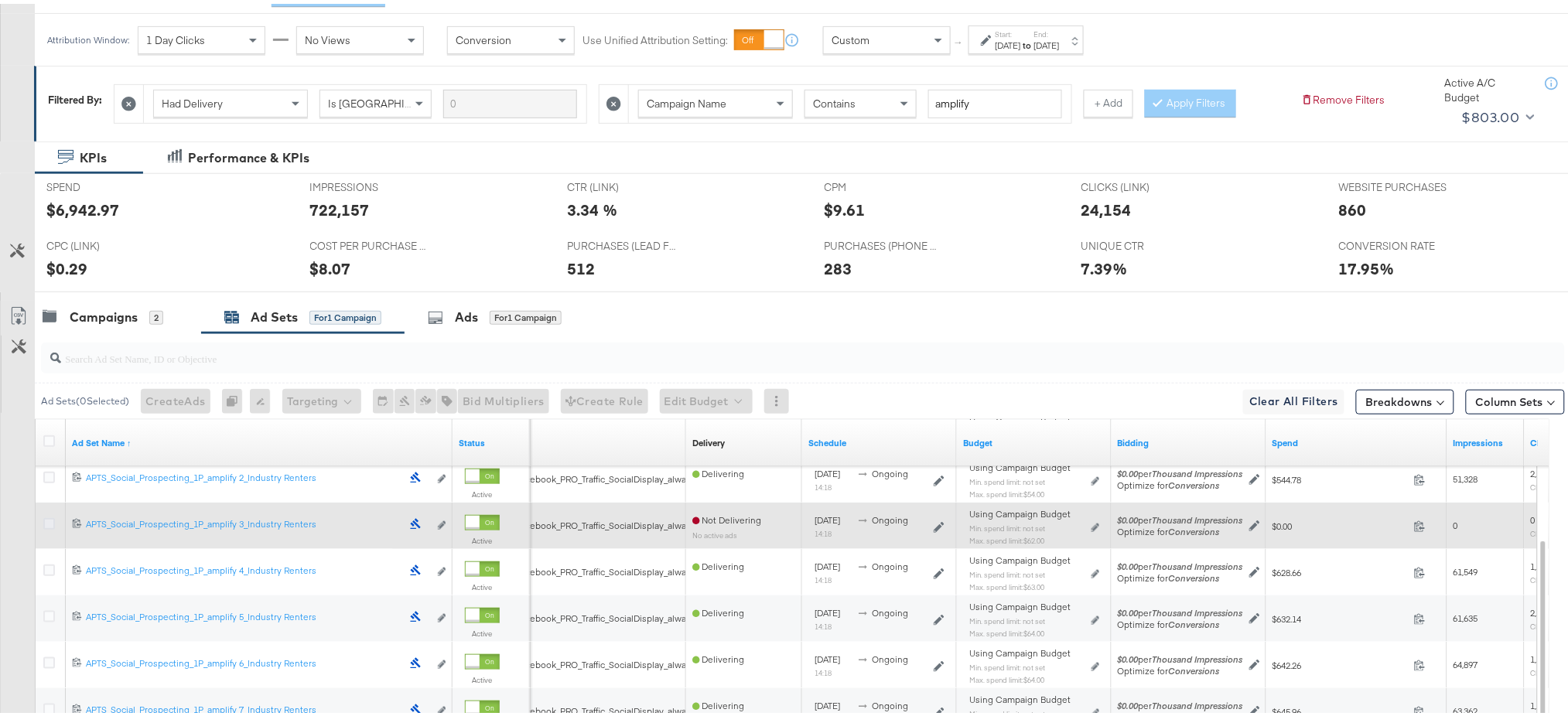
click at [50, 516] on icon at bounding box center [48, 520] width 11 height 11
click at [0, 0] on input "checkbox" at bounding box center [0, 0] width 0 height 0
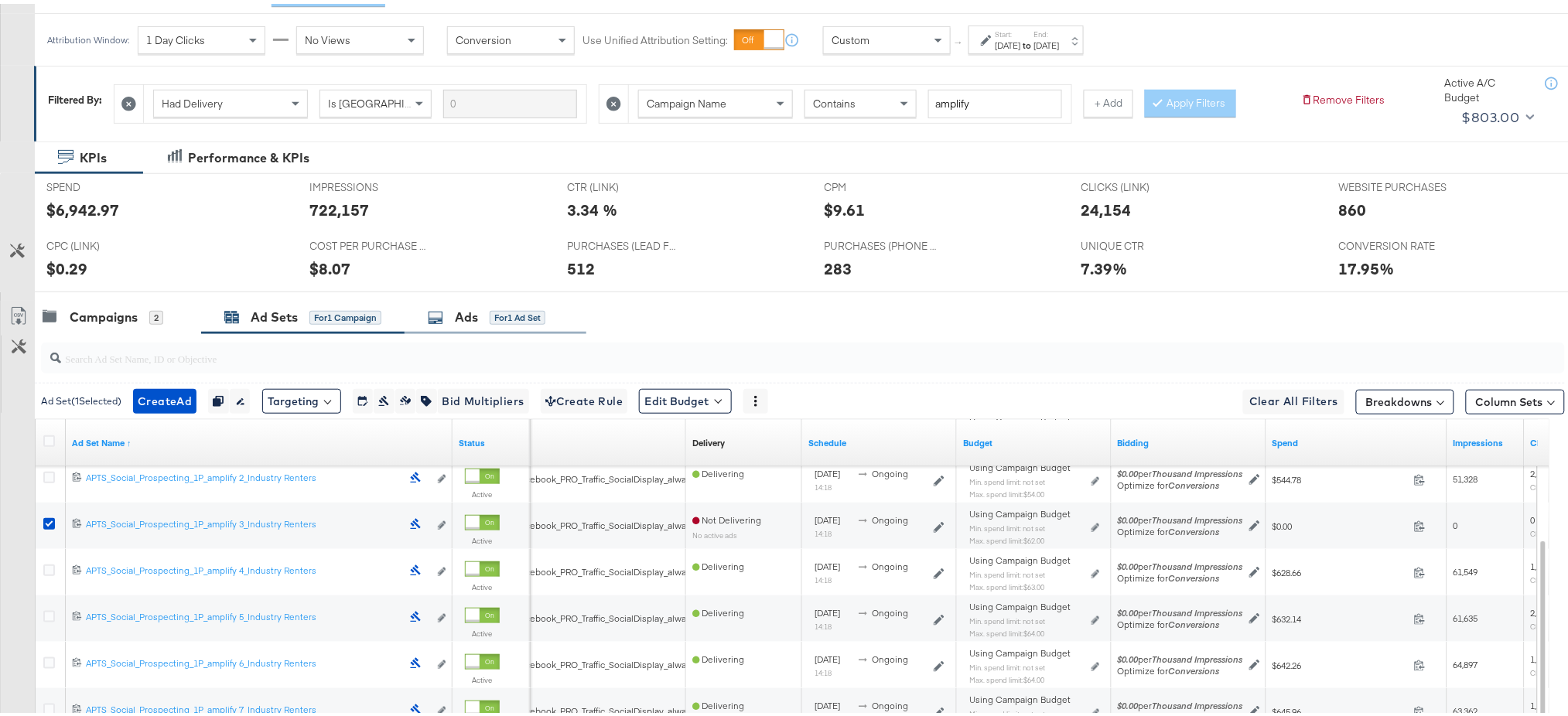
click at [466, 307] on div "Ads" at bounding box center [467, 313] width 23 height 18
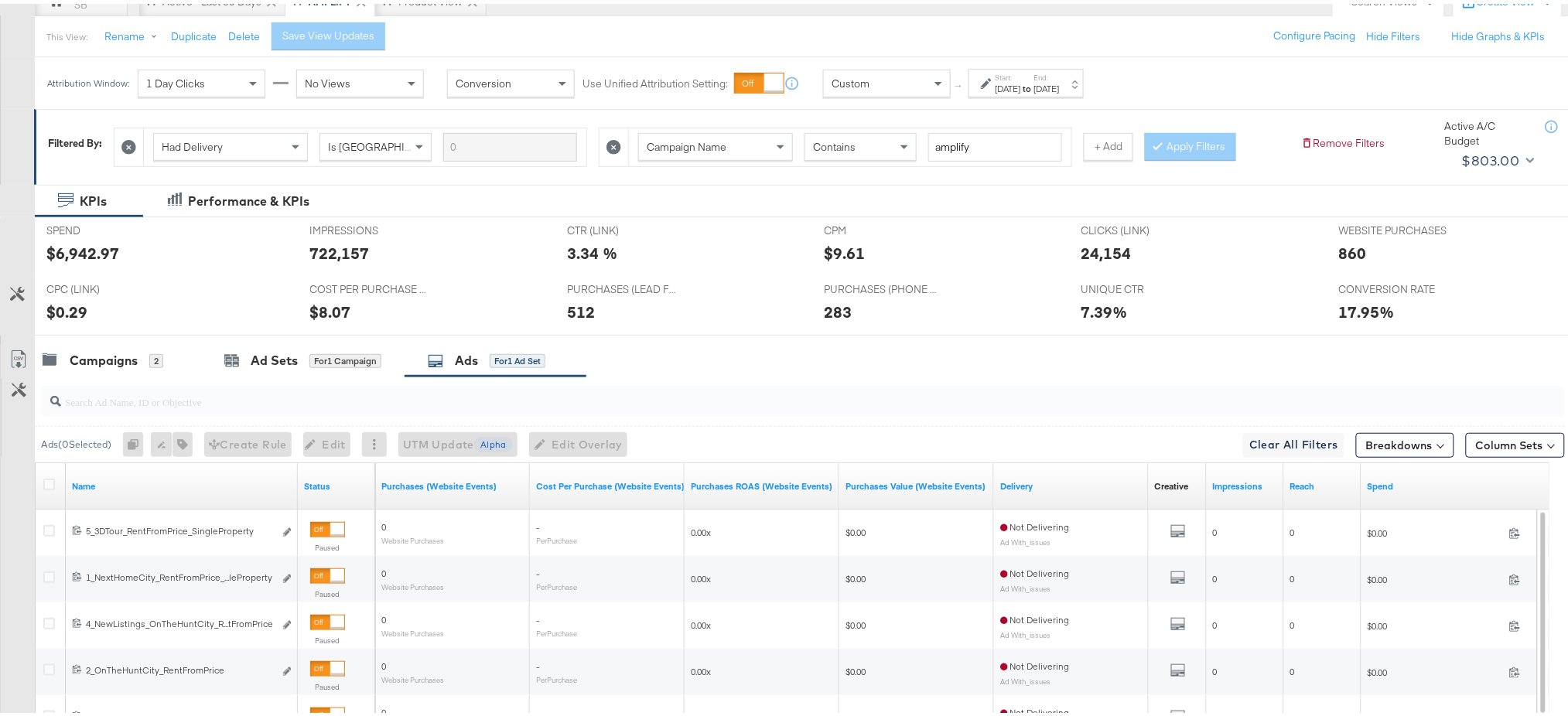
scroll to position [95, 0]
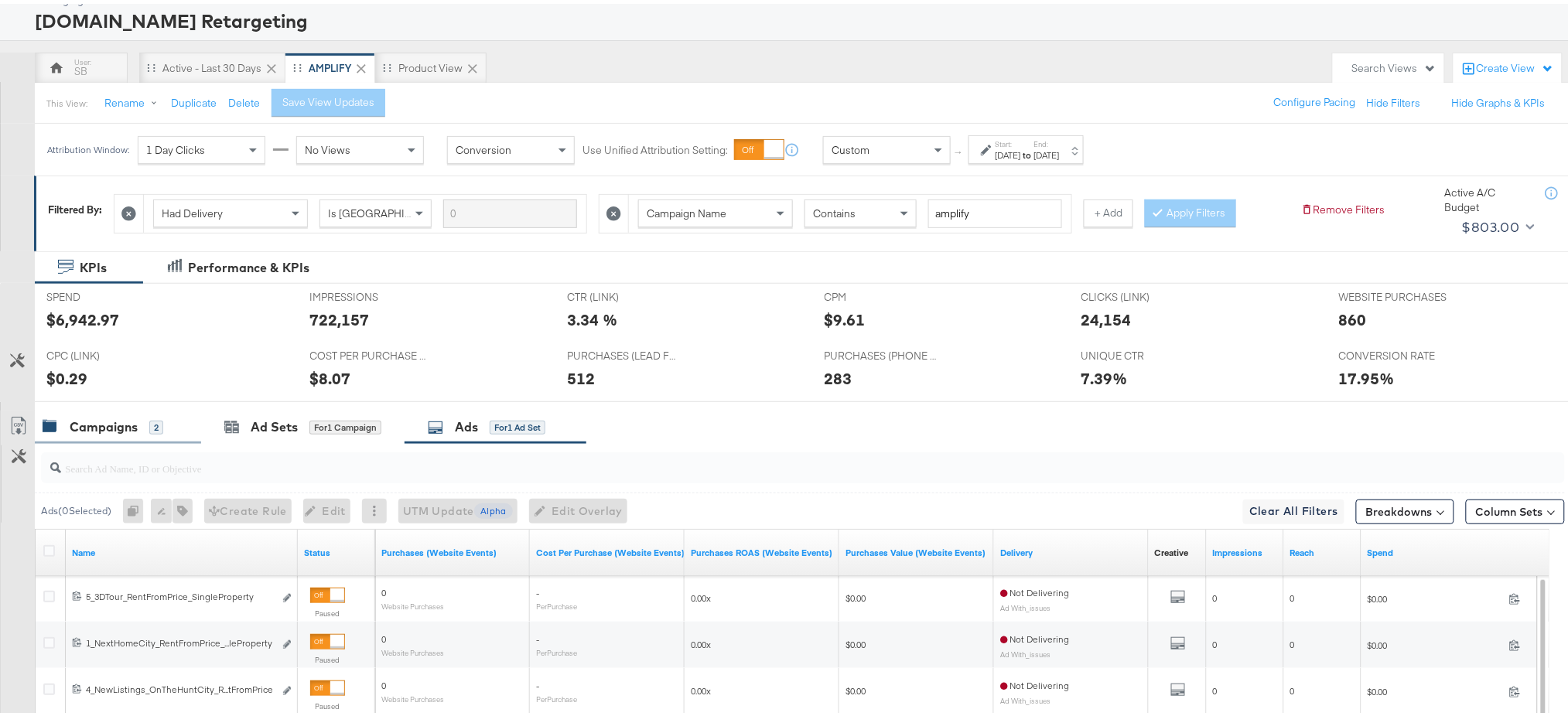
click at [96, 434] on div "Campaigns 2" at bounding box center [118, 423] width 167 height 33
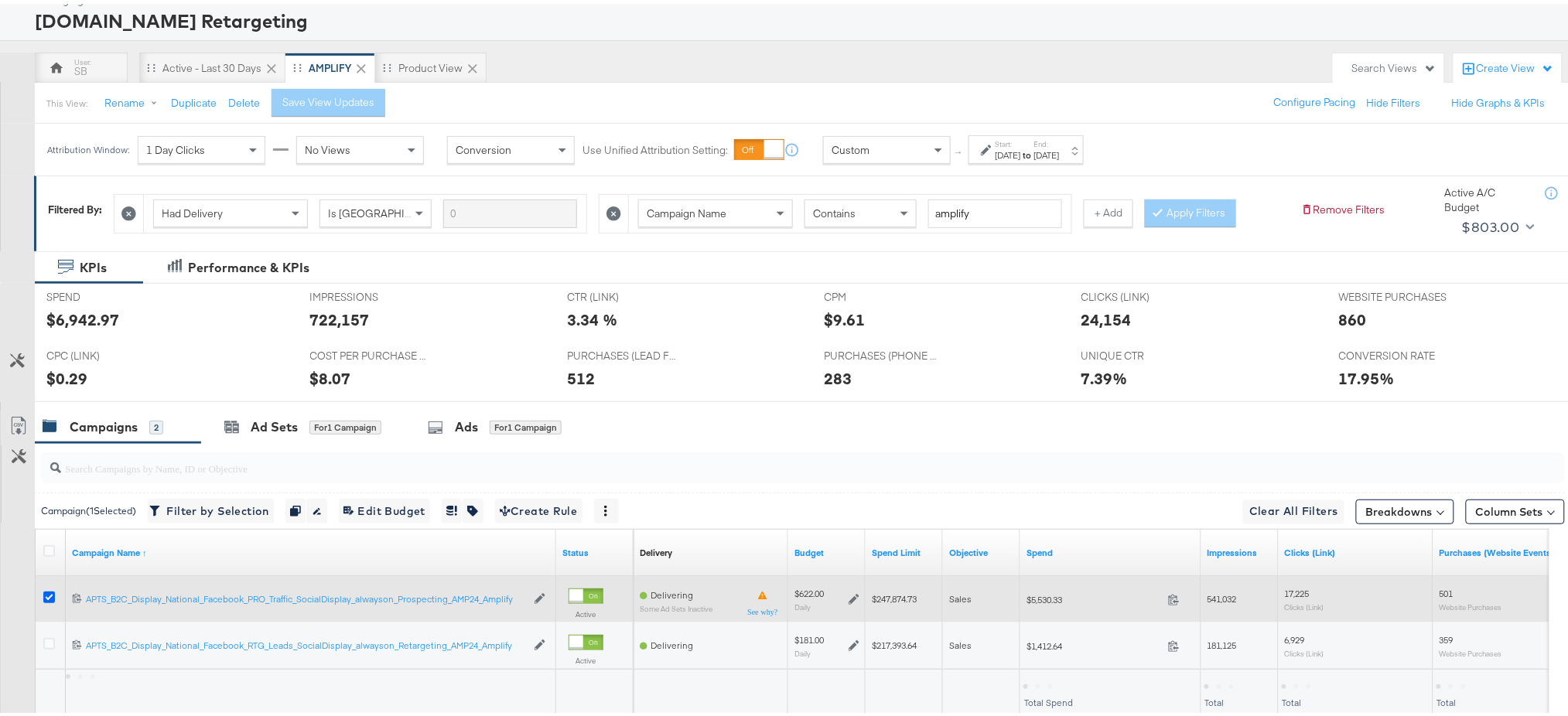
click at [44, 590] on icon at bounding box center [48, 592] width 11 height 11
click at [0, 0] on input "checkbox" at bounding box center [0, 0] width 0 height 0
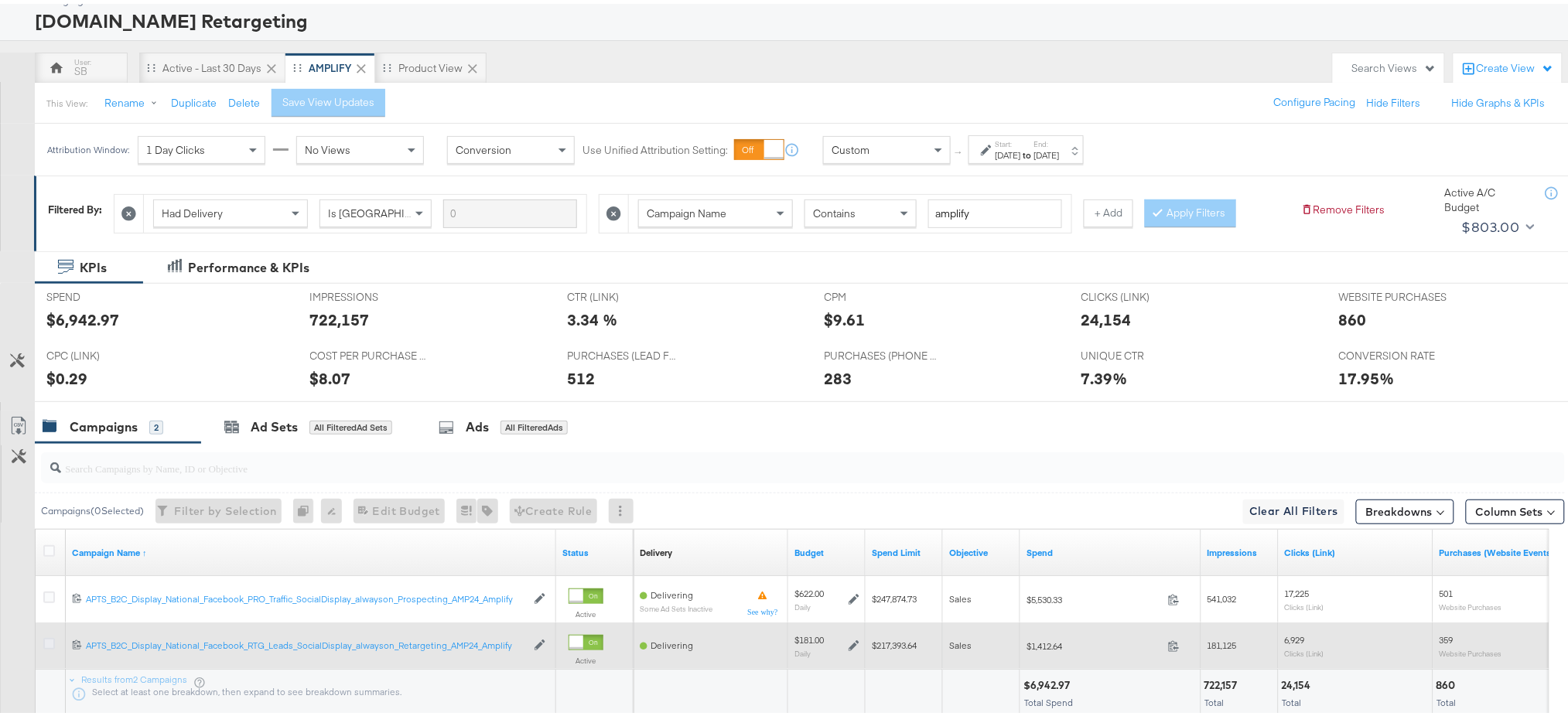
click at [46, 641] on icon at bounding box center [48, 639] width 11 height 11
click at [0, 0] on input "checkbox" at bounding box center [0, 0] width 0 height 0
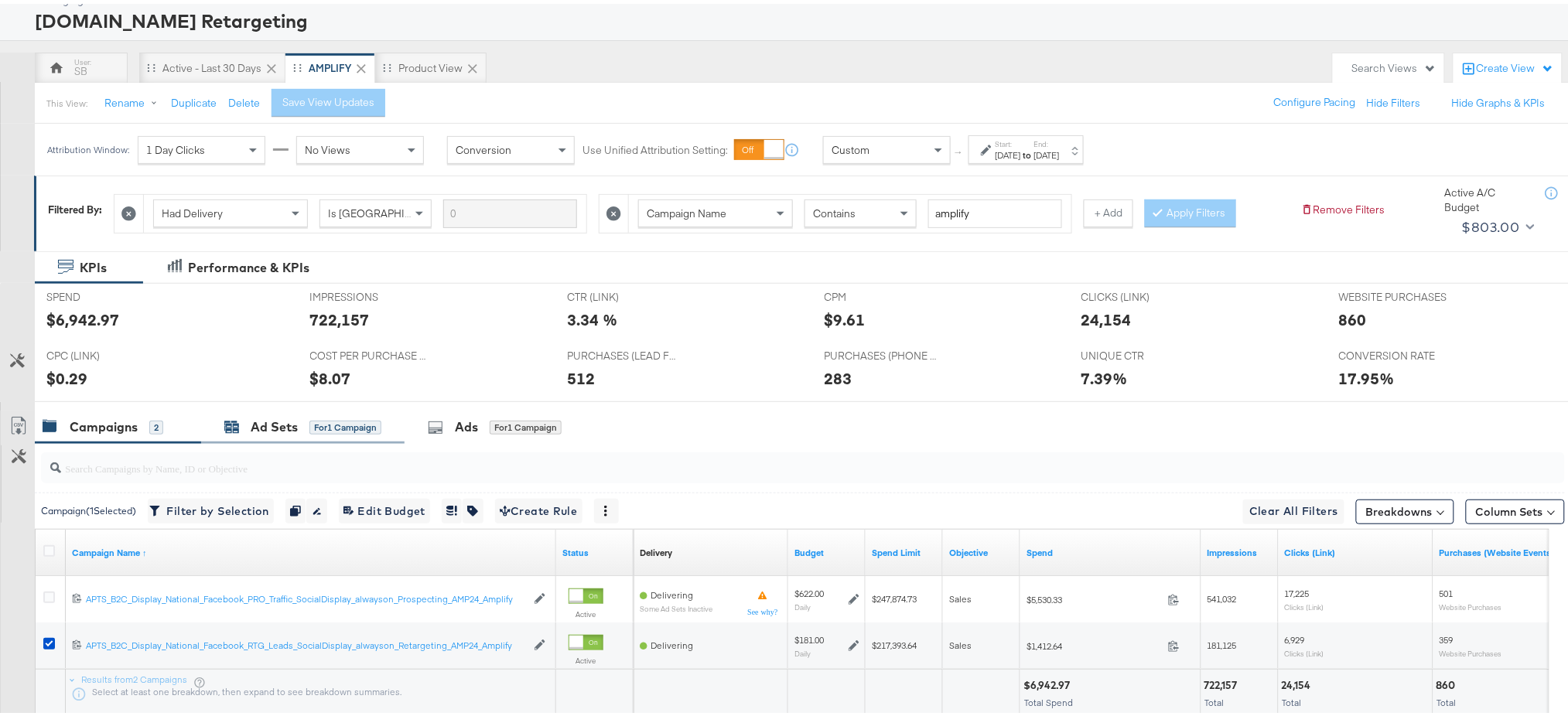
click at [240, 430] on div "Ad Sets for 1 Campaign" at bounding box center [303, 423] width 157 height 18
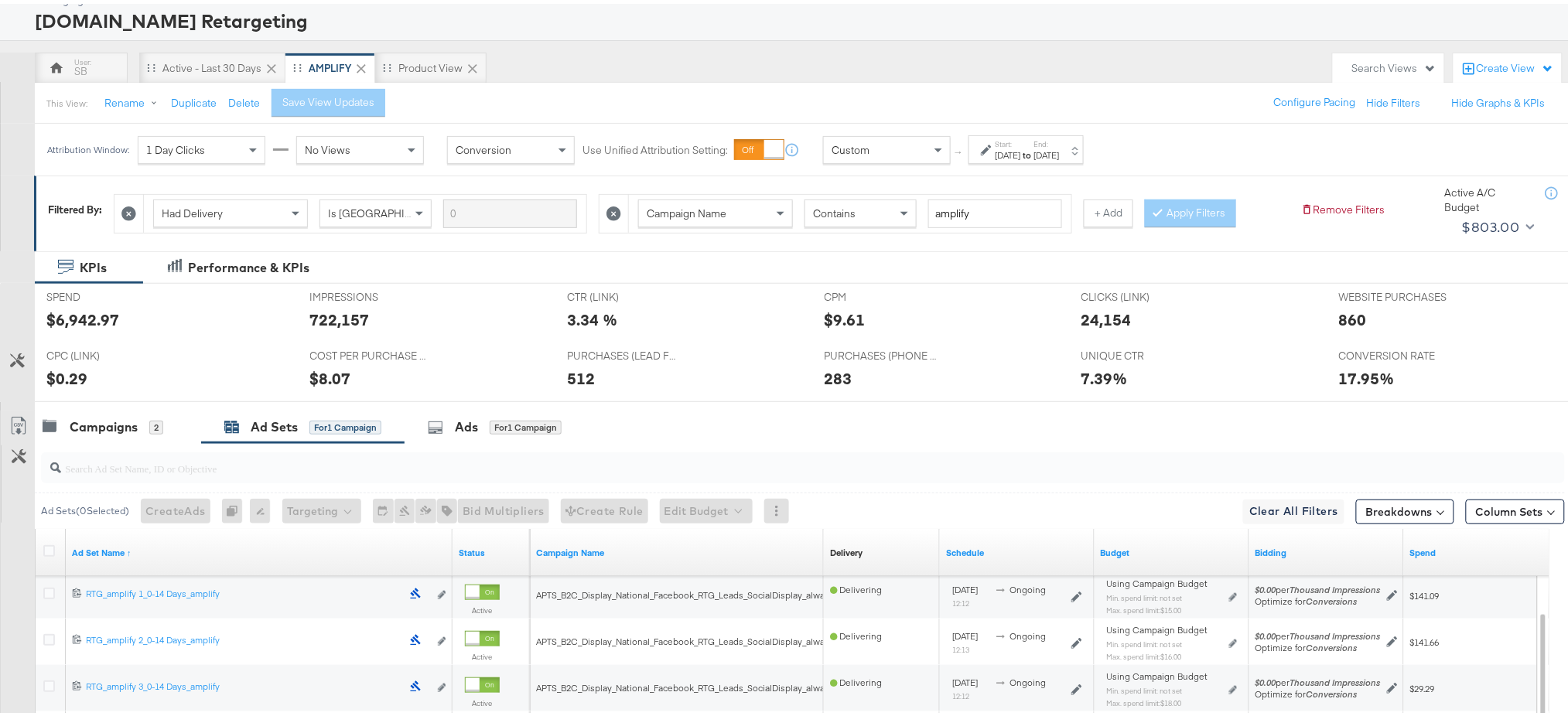
scroll to position [178, 0]
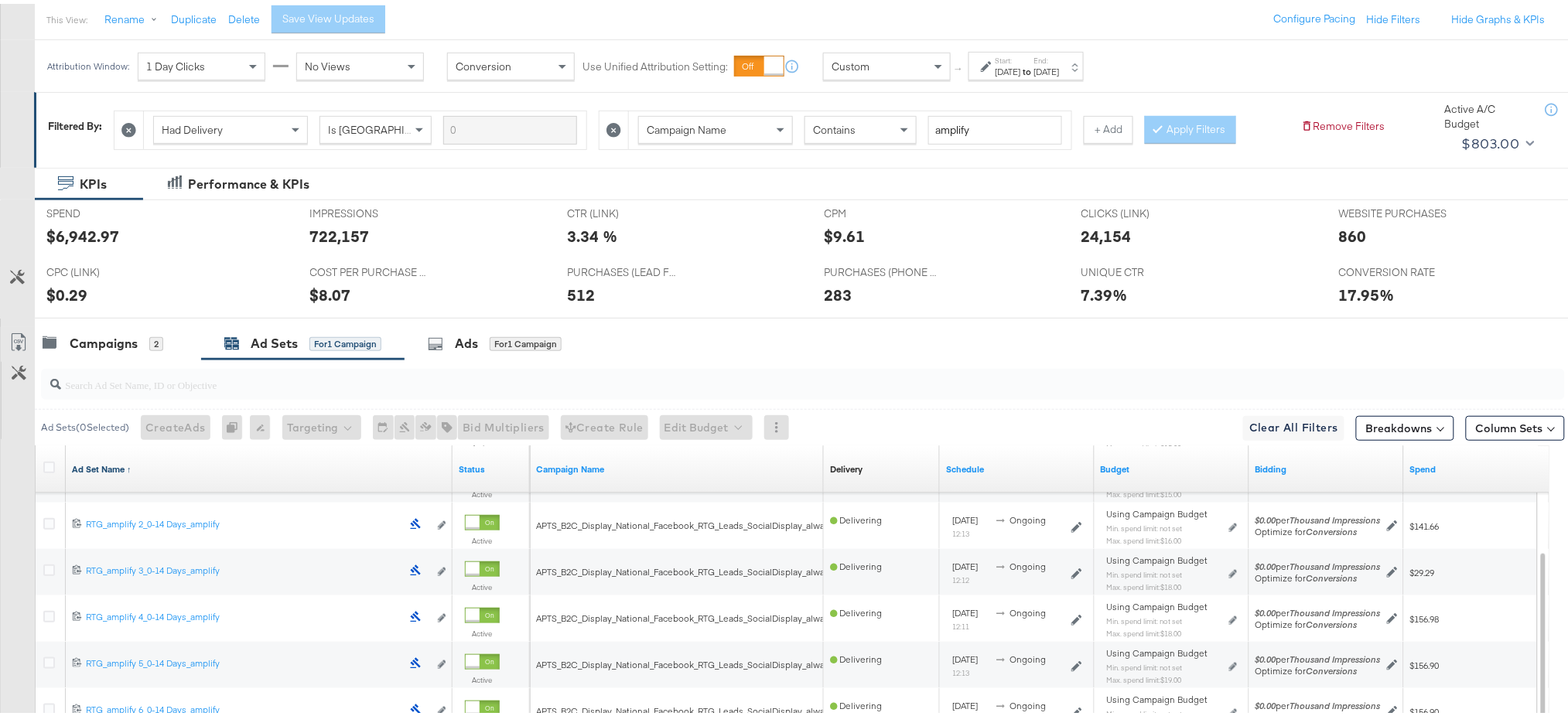
click at [103, 463] on link "Ad Set Name ↑" at bounding box center [259, 465] width 374 height 12
click at [103, 463] on link "Ad Set Name ↓" at bounding box center [259, 465] width 374 height 12
click at [103, 463] on link "Ad Set Name ↑" at bounding box center [259, 465] width 374 height 12
click at [103, 463] on link "Ad Set Name ↓" at bounding box center [259, 465] width 374 height 12
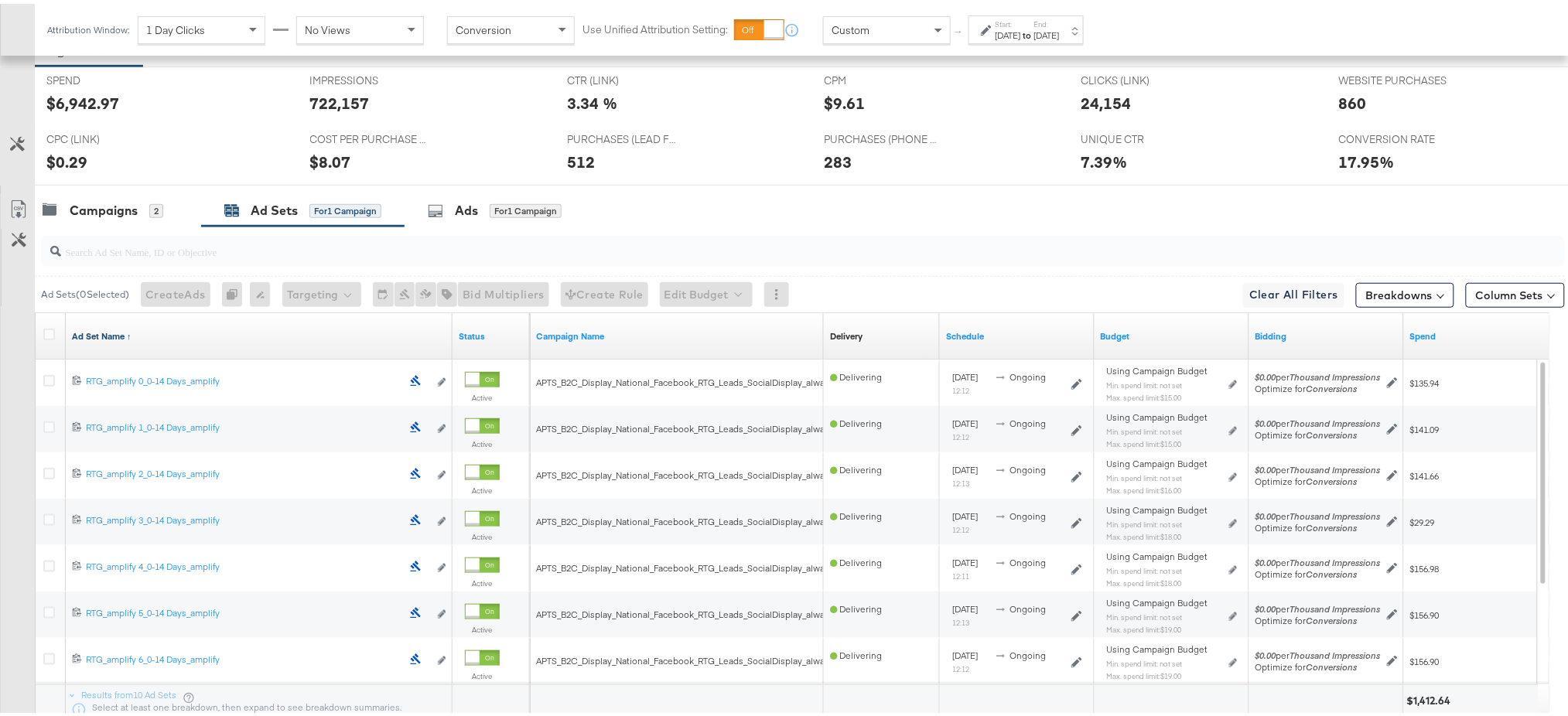
scroll to position [308, 0]
click at [43, 332] on icon at bounding box center [48, 333] width 11 height 11
click at [0, 0] on input "checkbox" at bounding box center [0, 0] width 0 height 0
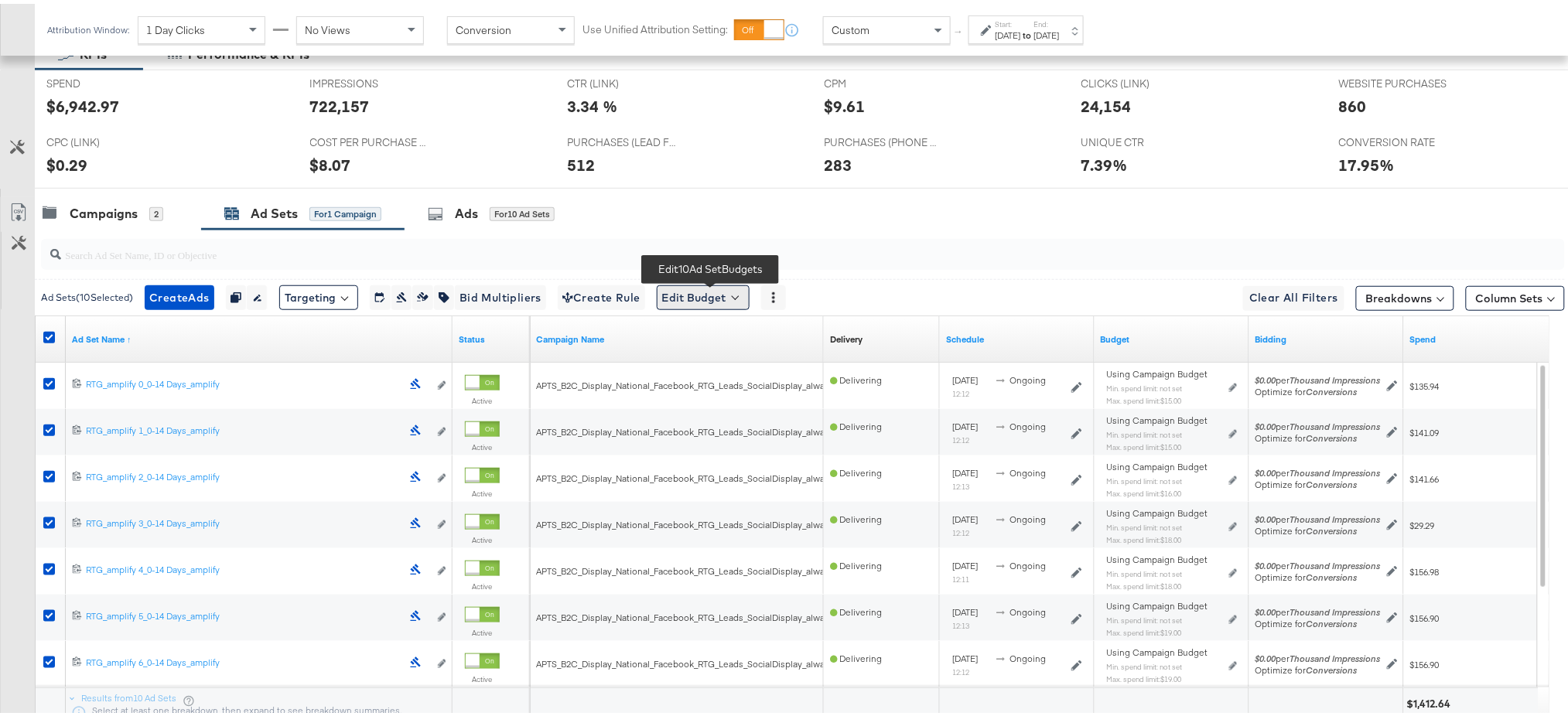
click at [705, 285] on button "Edit Budget" at bounding box center [703, 294] width 93 height 25
click at [731, 367] on span "Edit Ad Set Spend Limits" at bounding box center [721, 365] width 115 height 20
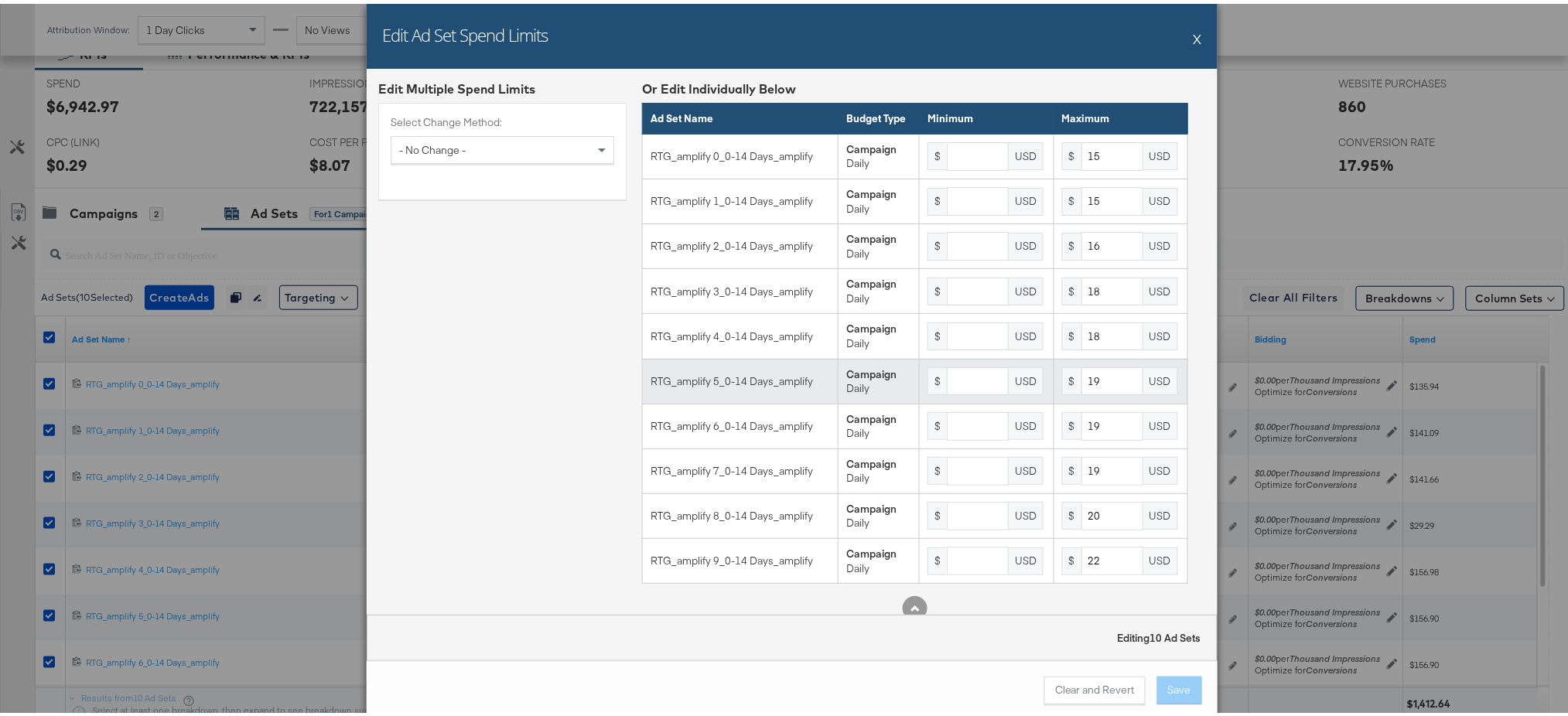
scroll to position [32, 0]
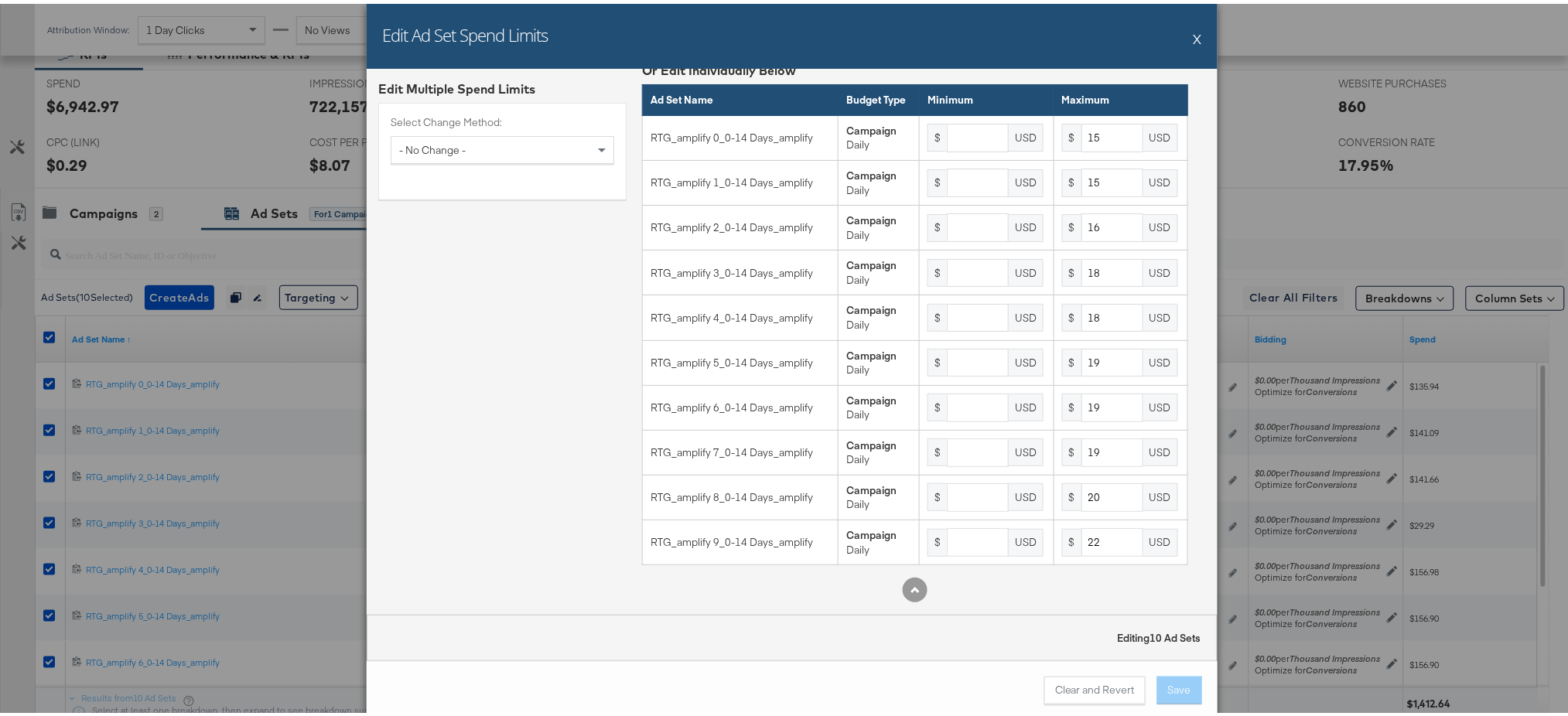
click at [1194, 32] on button "X" at bounding box center [1198, 34] width 9 height 31
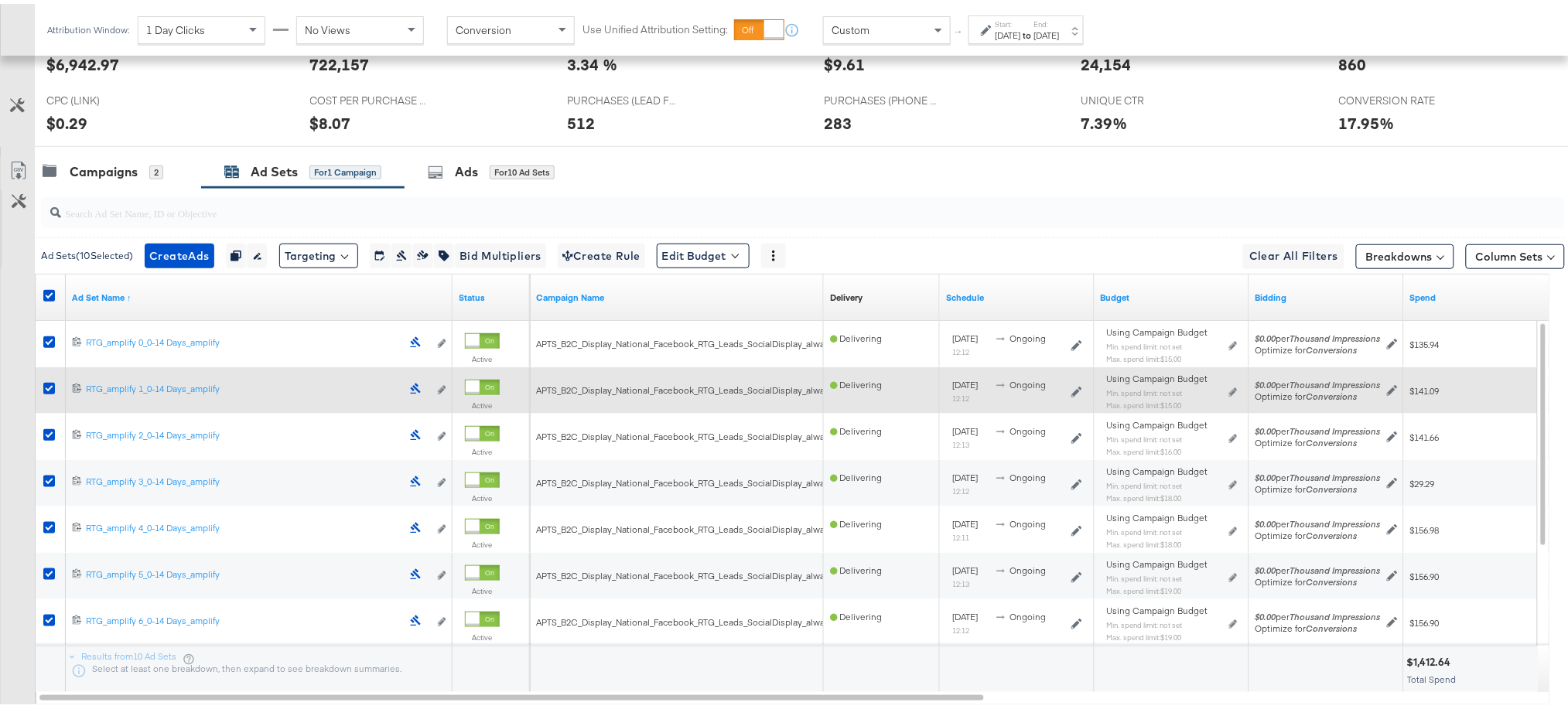
scroll to position [436, 0]
